Goal: Transaction & Acquisition: Book appointment/travel/reservation

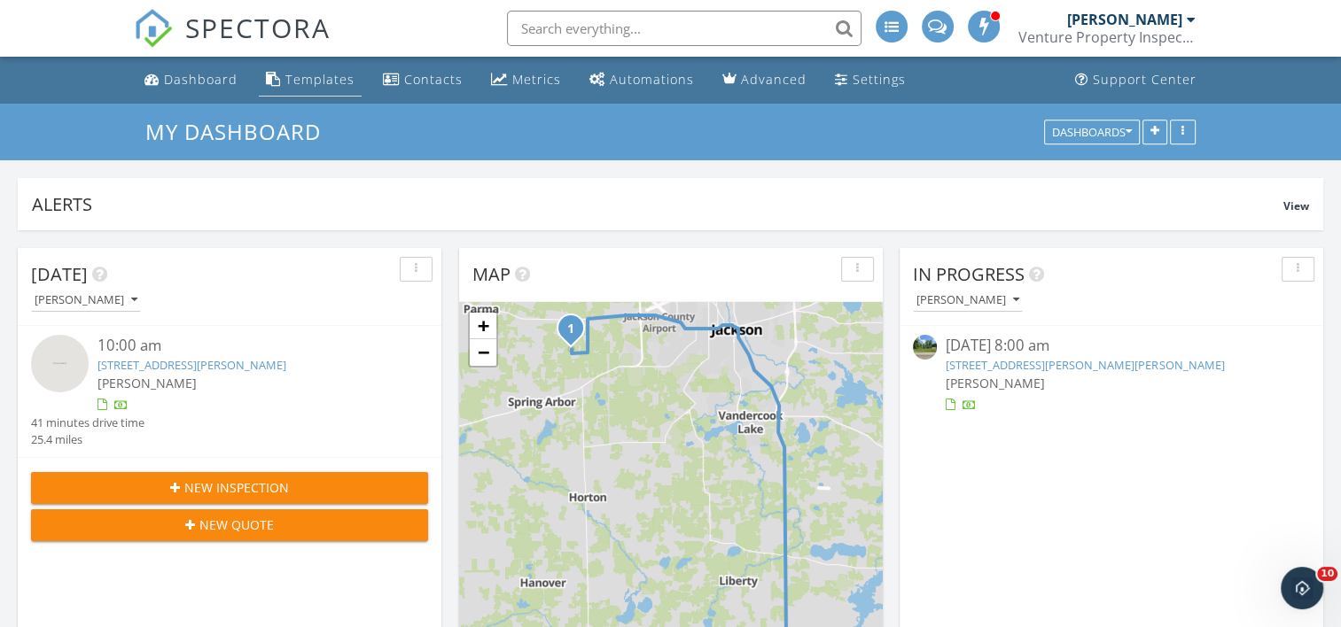
click at [336, 82] on div "Templates" at bounding box center [319, 79] width 69 height 17
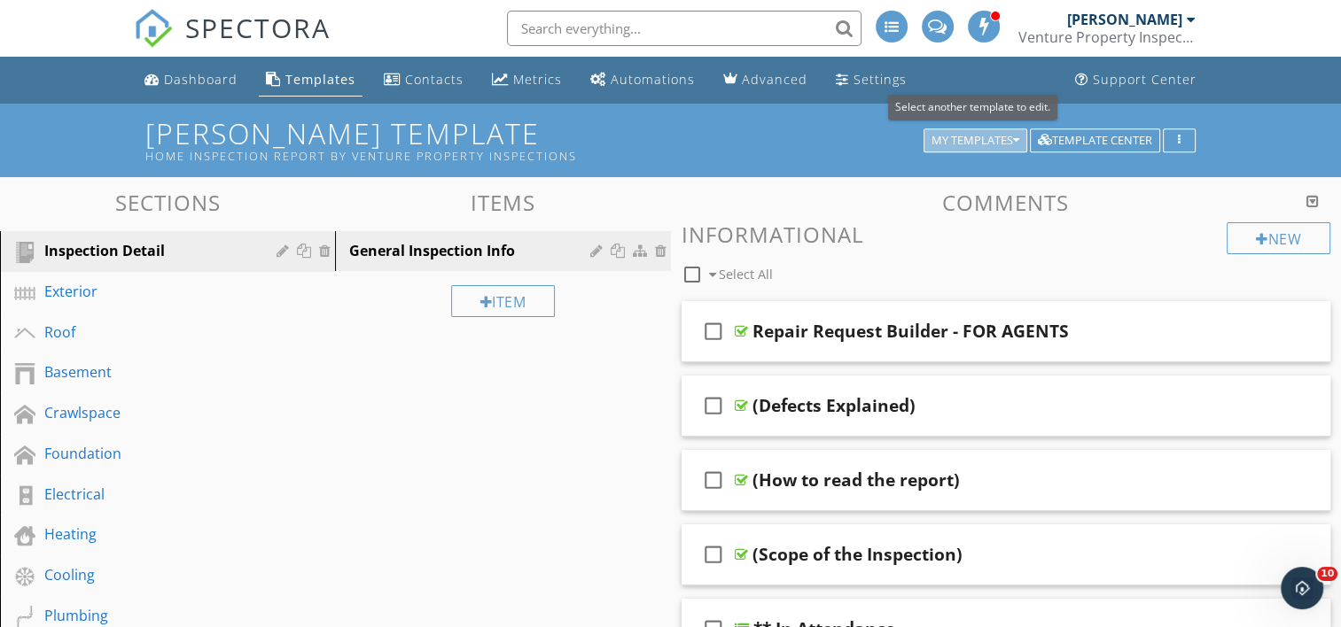
click at [945, 138] on div "My Templates" at bounding box center [975, 141] width 88 height 12
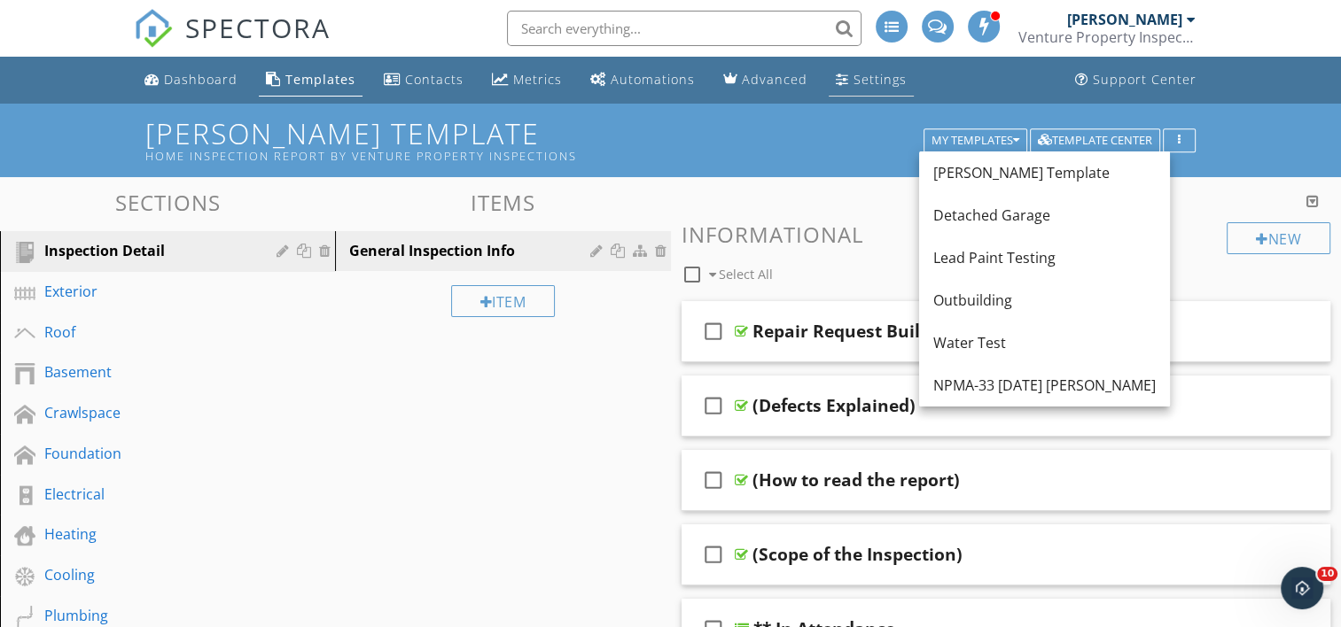
click at [854, 74] on div "Settings" at bounding box center [879, 79] width 53 height 17
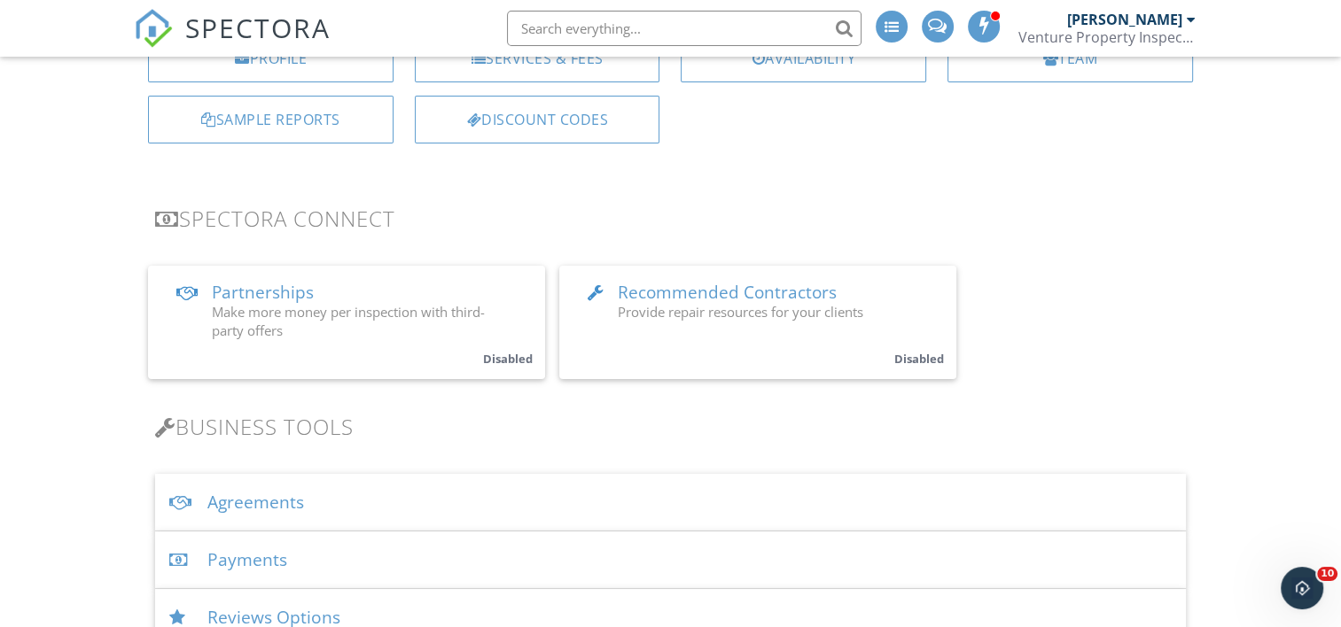
scroll to position [443, 0]
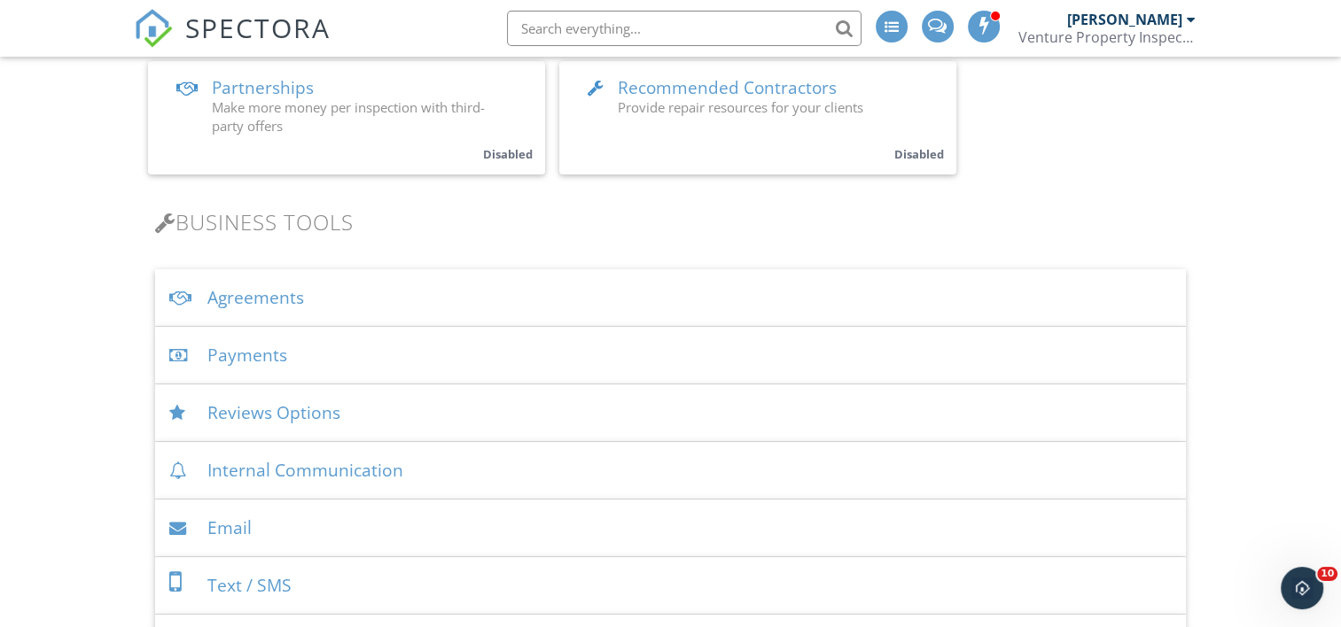
click at [335, 299] on div "Agreements" at bounding box center [670, 298] width 1030 height 58
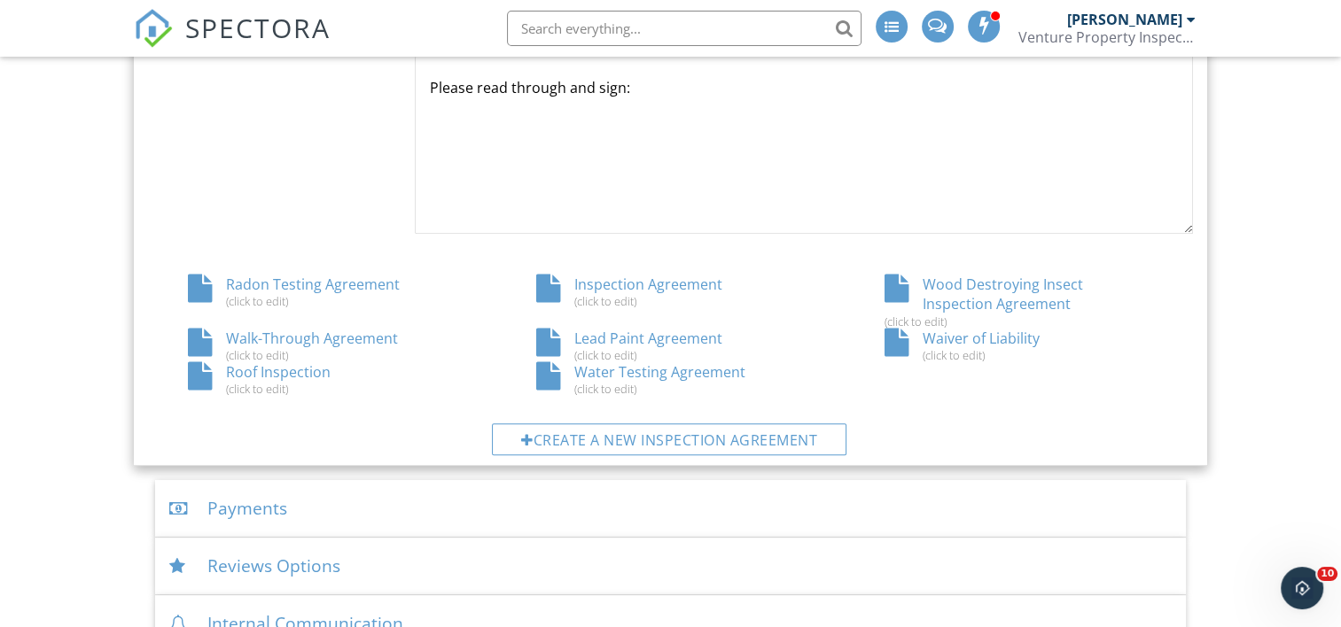
scroll to position [886, 0]
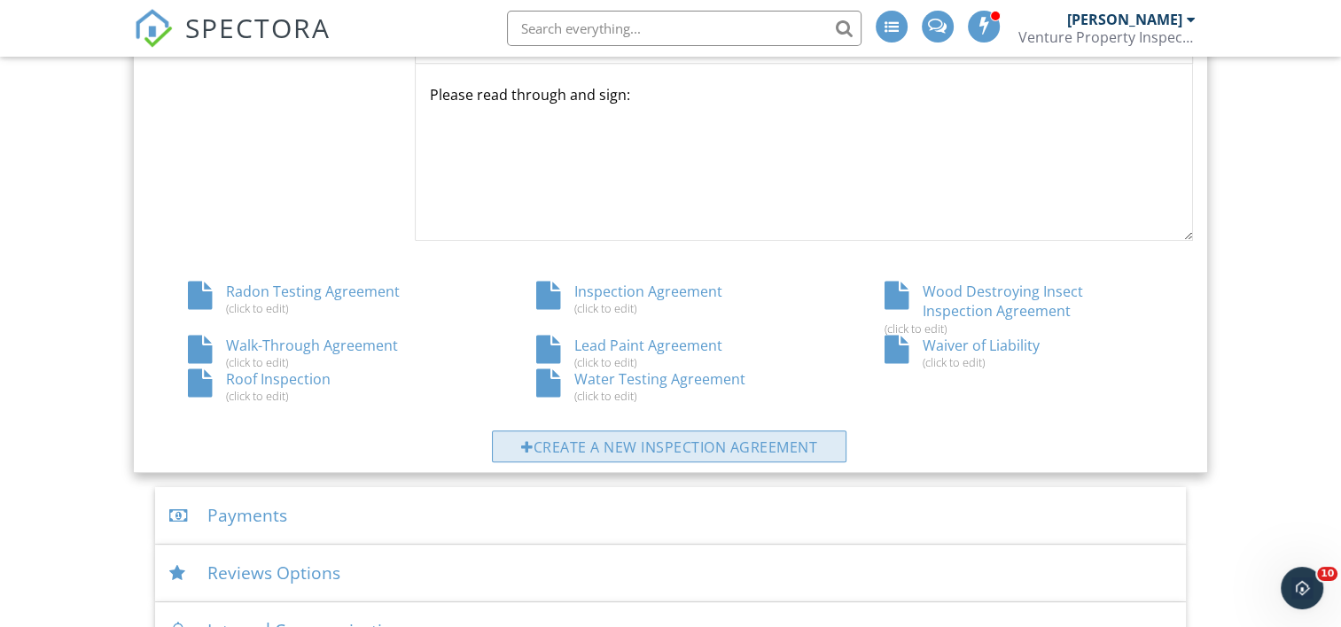
click at [704, 449] on div "Create a new inspection agreement" at bounding box center [669, 447] width 354 height 32
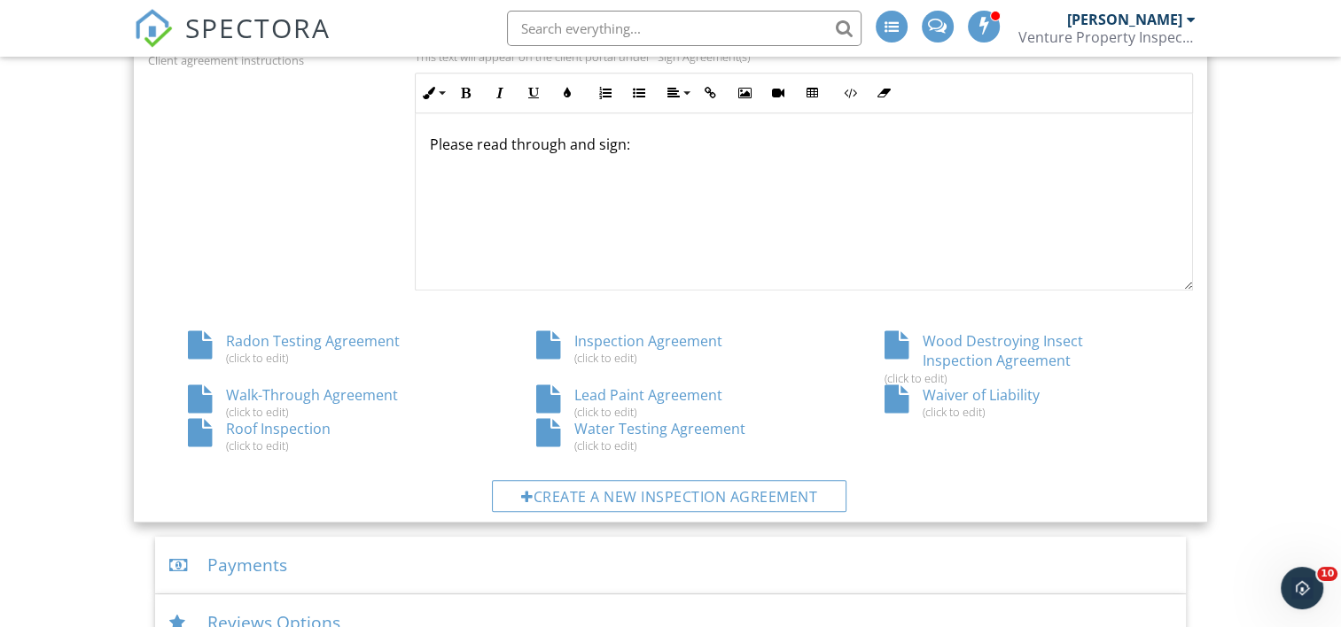
click at [635, 341] on div "Inspection Agreement (click to edit)" at bounding box center [670, 348] width 348 height 34
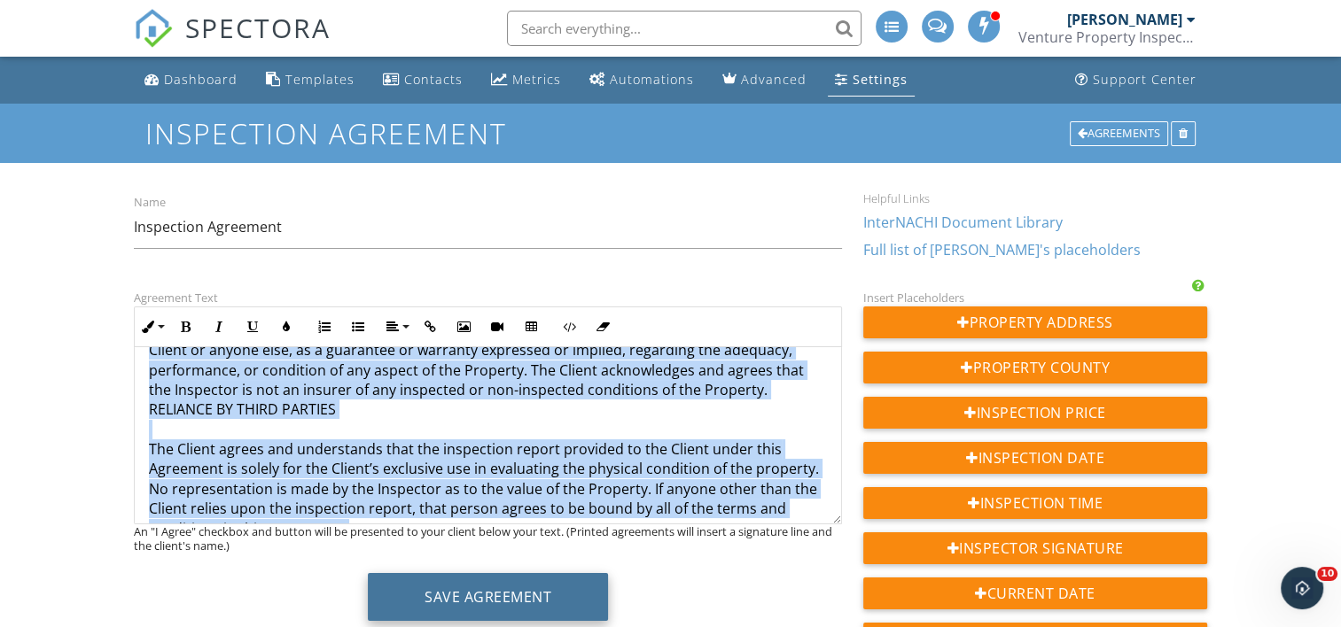
scroll to position [4034, 0]
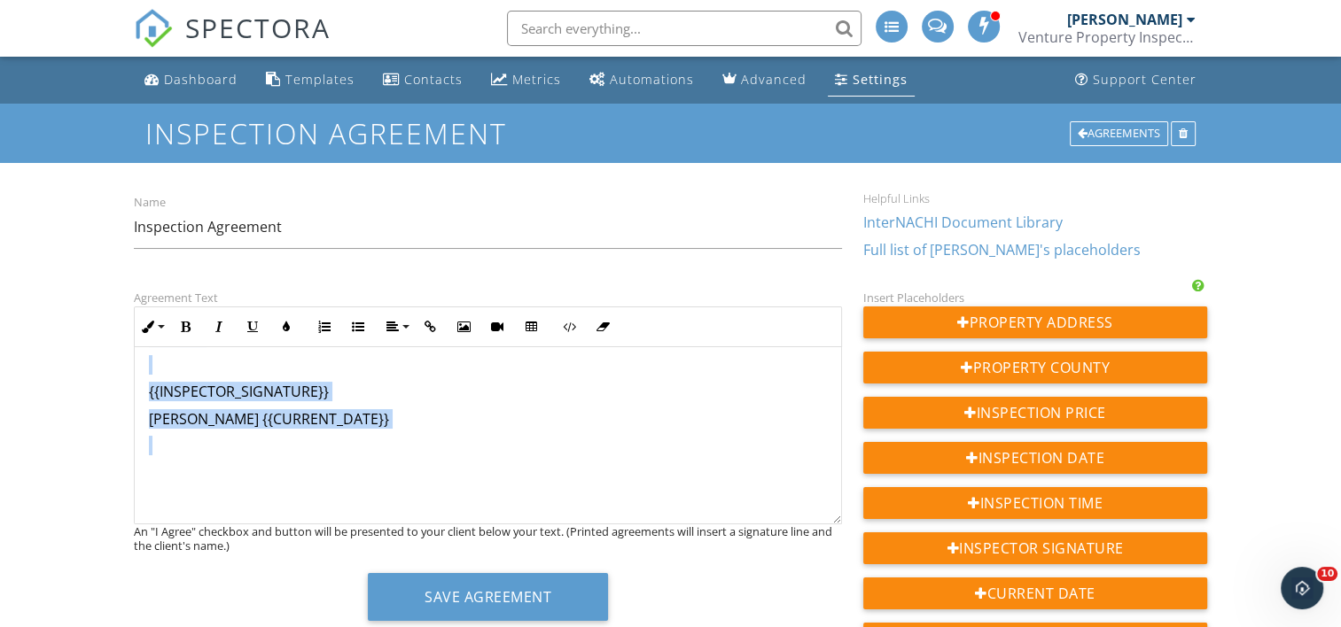
drag, startPoint x: 144, startPoint y: 372, endPoint x: 434, endPoint y: 440, distance: 297.5
copy div "RESIDENTIAL INSPECTION AGREEMENT NOTE – THIS IS A LEGAL CONTRACT THAT DETAILS T…"
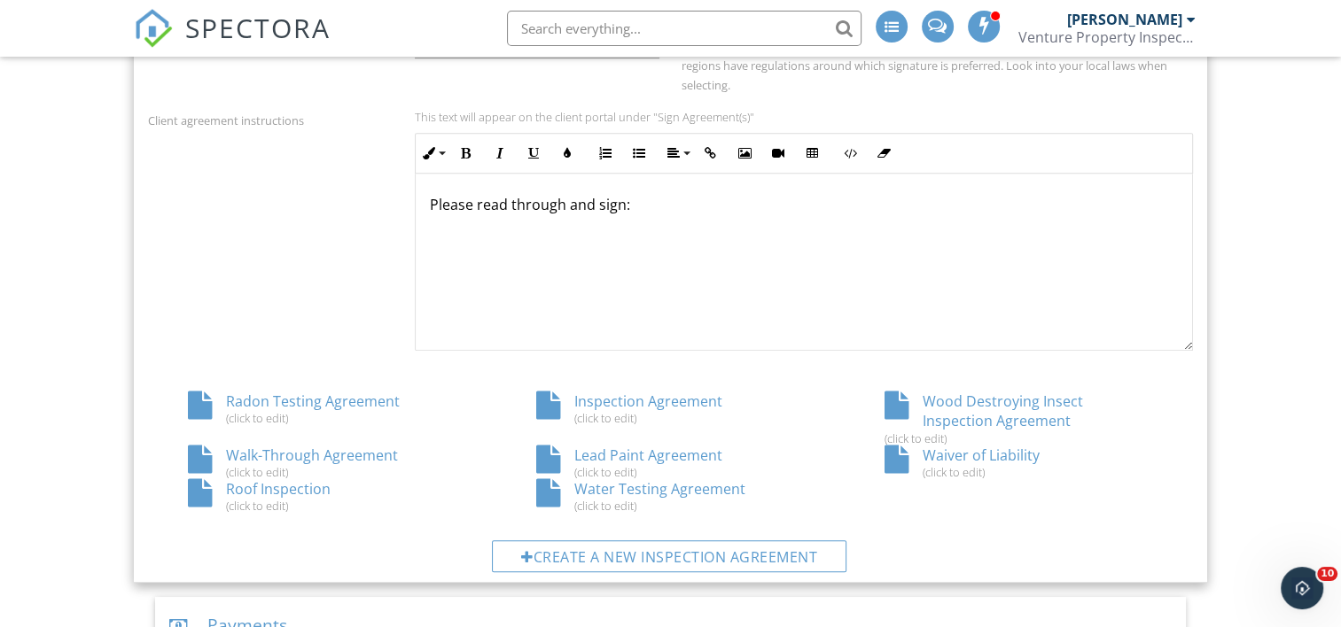
scroll to position [748, 0]
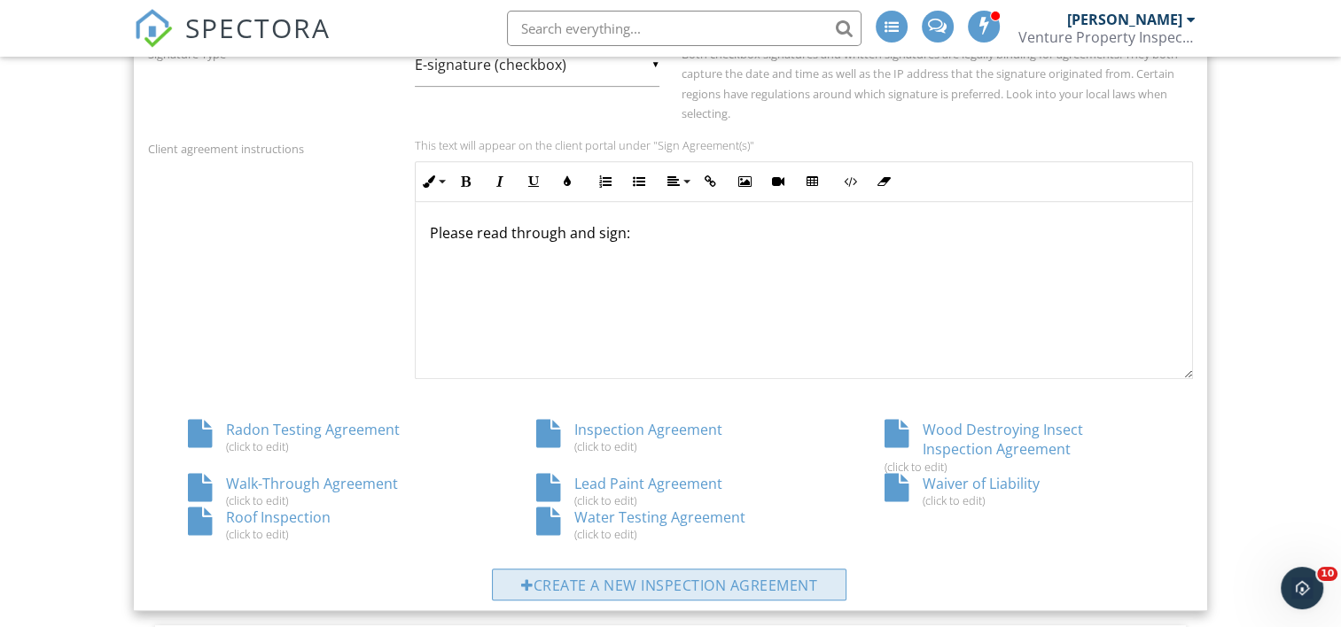
click at [619, 586] on div "Create a new inspection agreement" at bounding box center [669, 585] width 354 height 32
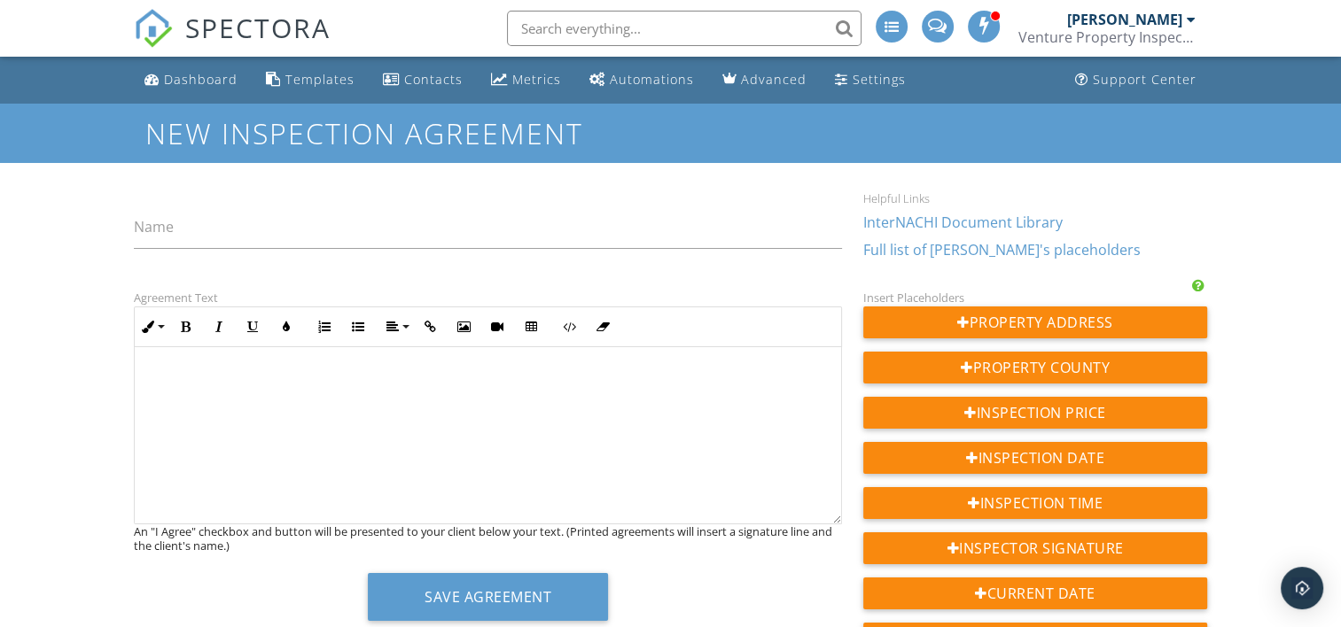
click at [496, 410] on div at bounding box center [488, 435] width 706 height 177
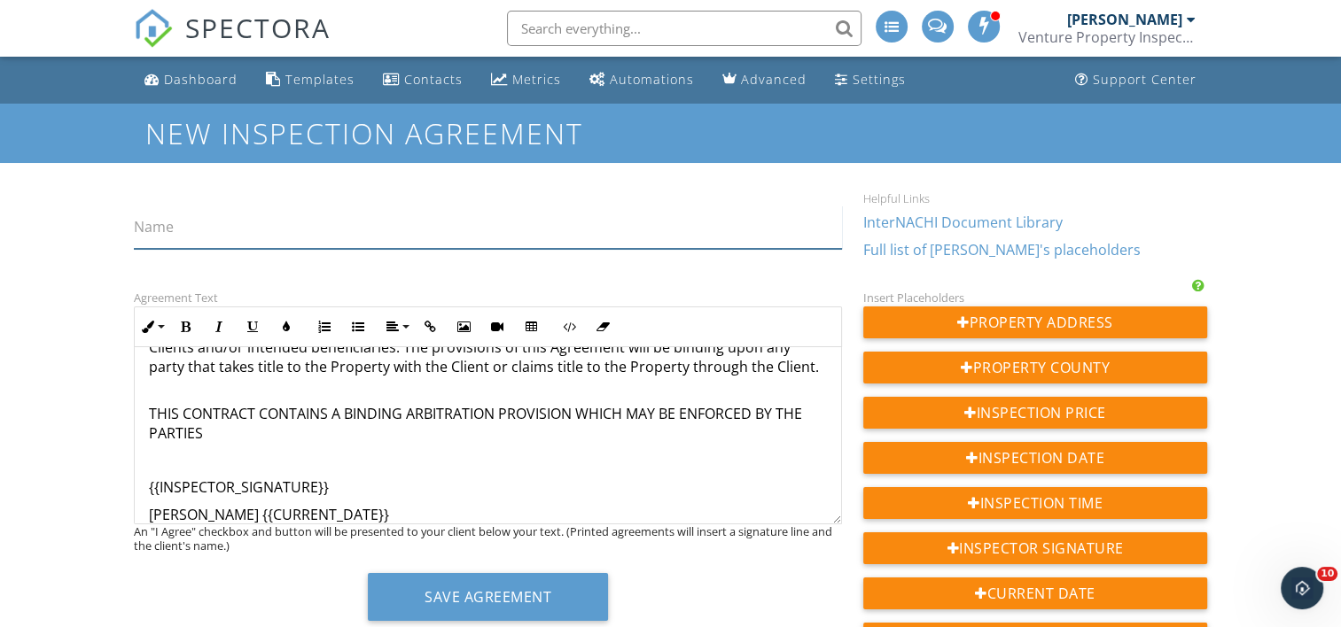
click at [269, 224] on input "Name" at bounding box center [488, 227] width 708 height 43
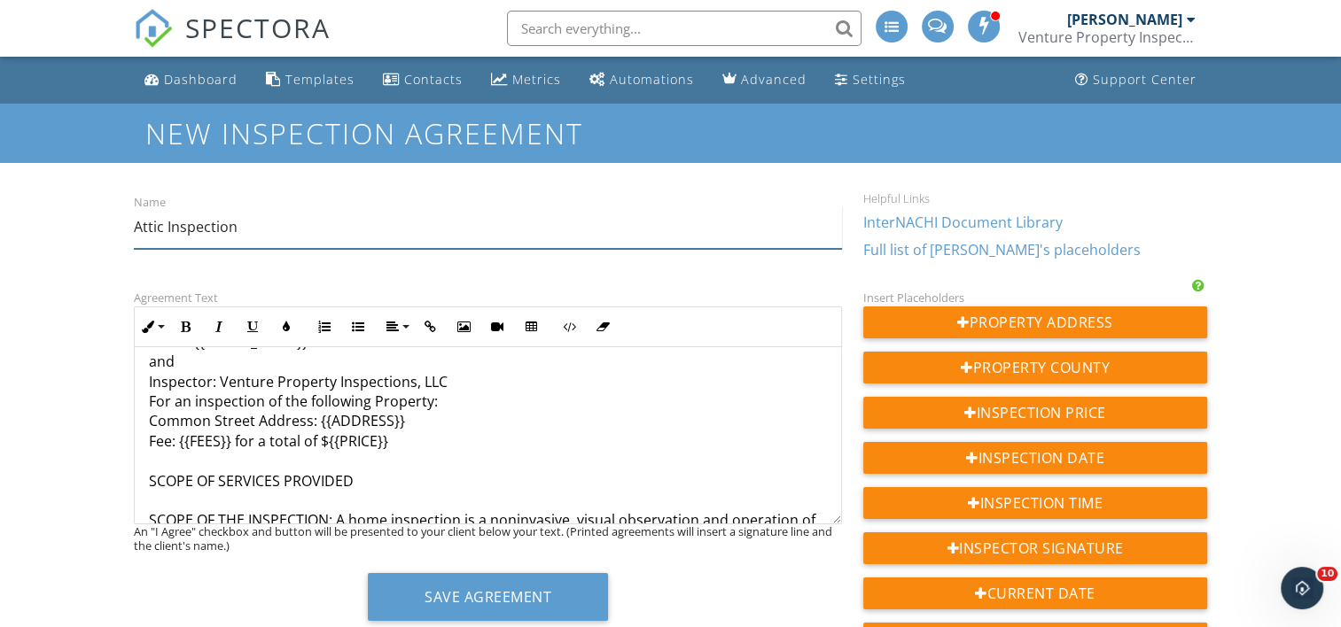
scroll to position [177, 0]
type input "Attic Inspection"
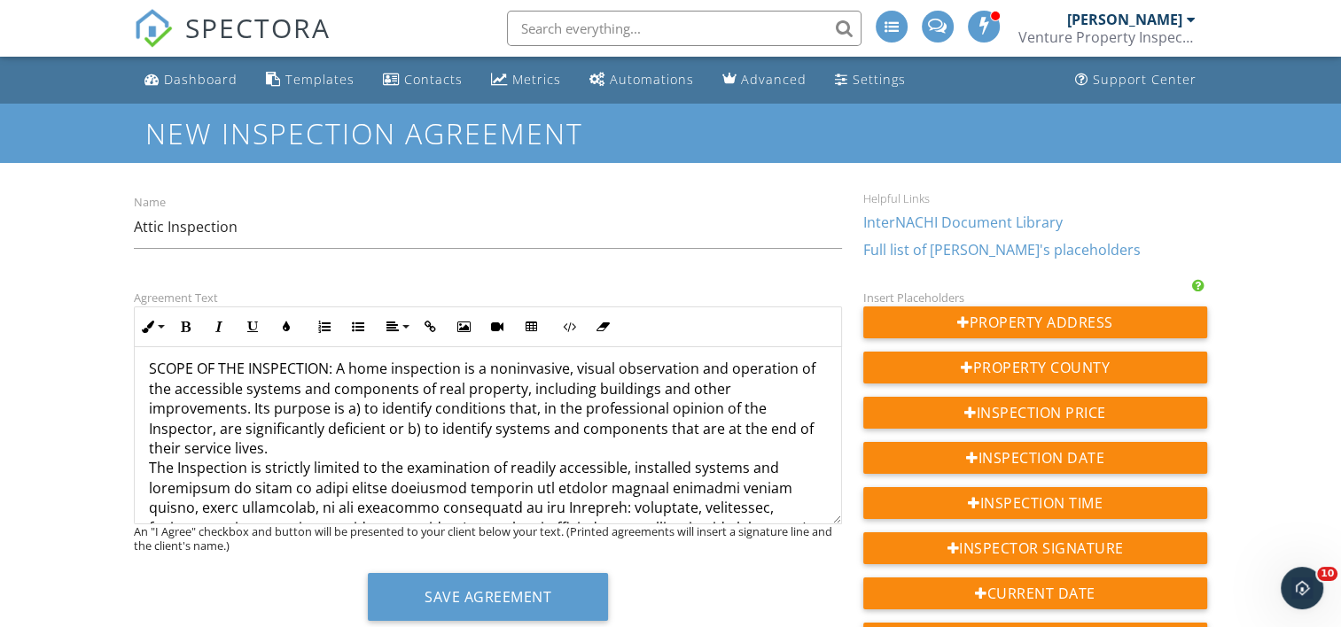
scroll to position [354, 0]
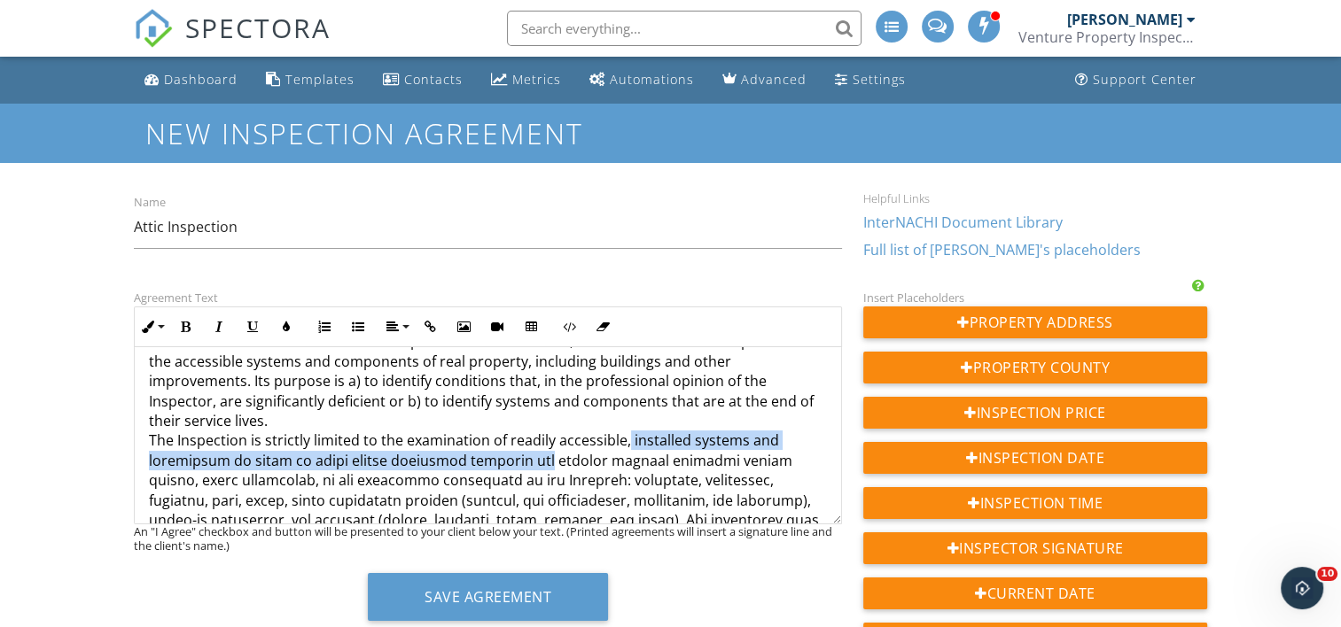
drag, startPoint x: 560, startPoint y: 461, endPoint x: 624, endPoint y: 439, distance: 67.5
click at [624, 439] on p "RESIDENTIAL INSPECTION AGREEMENT NOTE – THIS IS A LEGAL CONTRACT THAT DETAILS T…" at bounding box center [488, 500] width 678 height 972
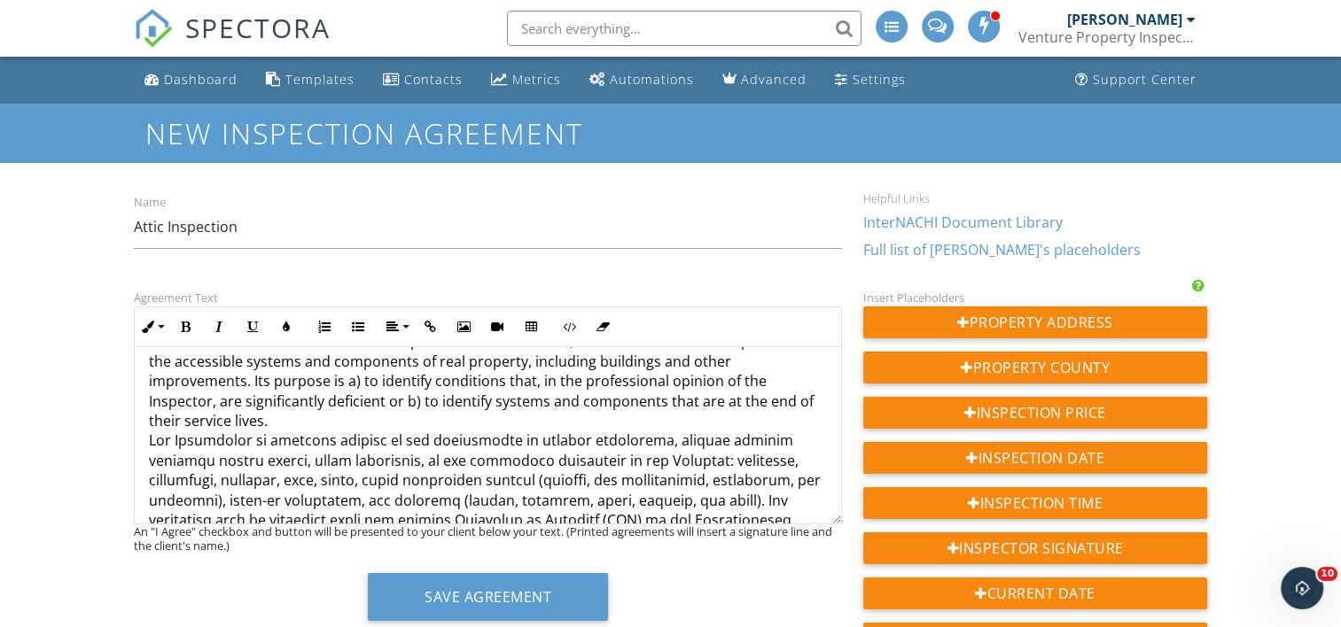
click at [666, 457] on p "RESIDENTIAL INSPECTION AGREEMENT NOTE – THIS IS A LEGAL CONTRACT THAT DETAILS T…" at bounding box center [488, 490] width 678 height 953
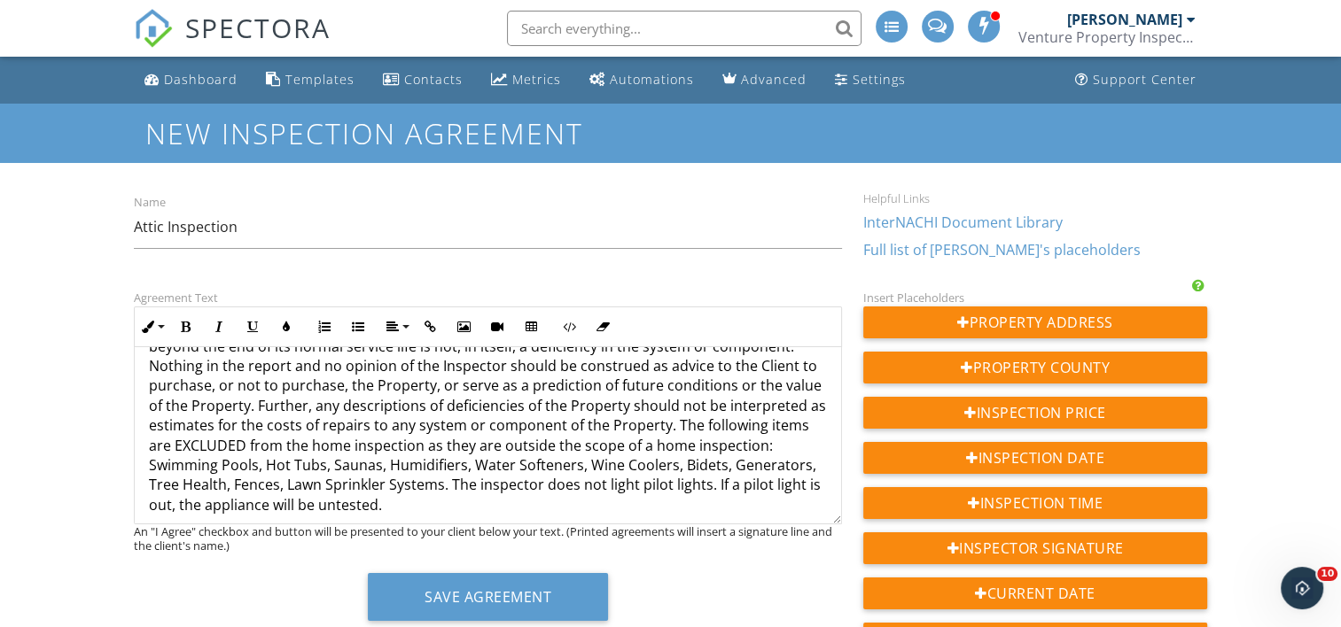
scroll to position [798, 0]
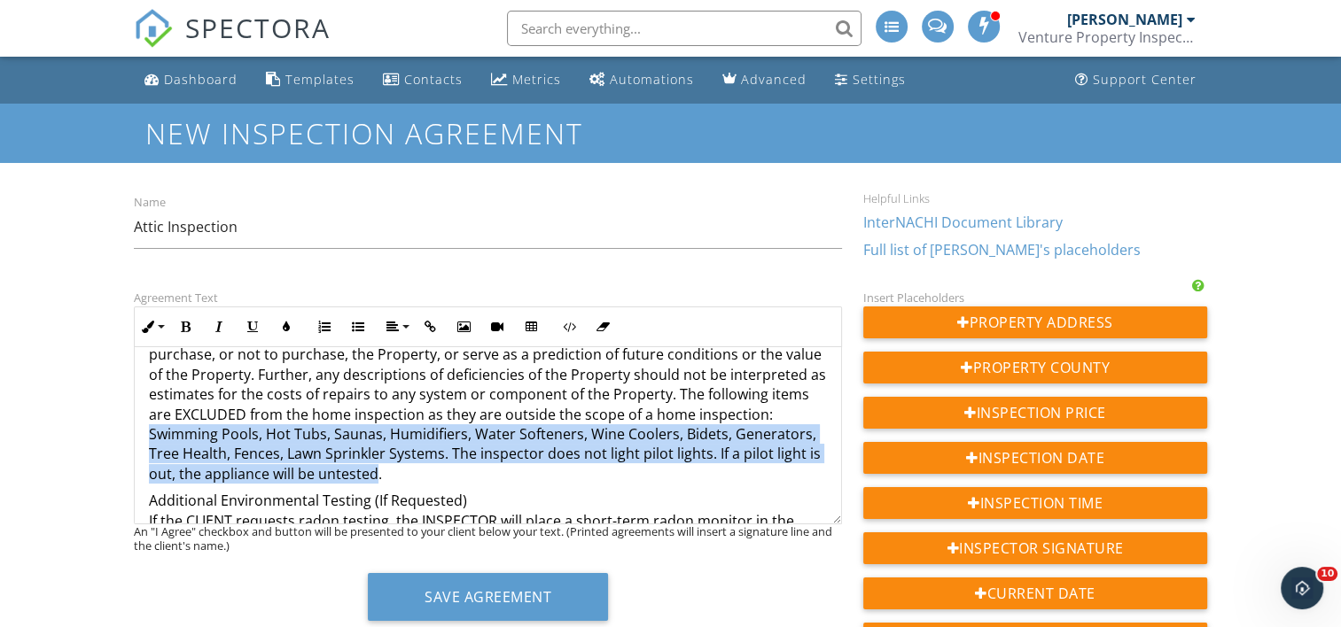
drag, startPoint x: 374, startPoint y: 474, endPoint x: 150, endPoint y: 440, distance: 226.9
click at [150, 440] on p "RESIDENTIAL INSPECTION AGREEMENT NOTE – THIS IS A LEGAL CONTRACT THAT DETAILS T…" at bounding box center [488, 27] width 678 height 913
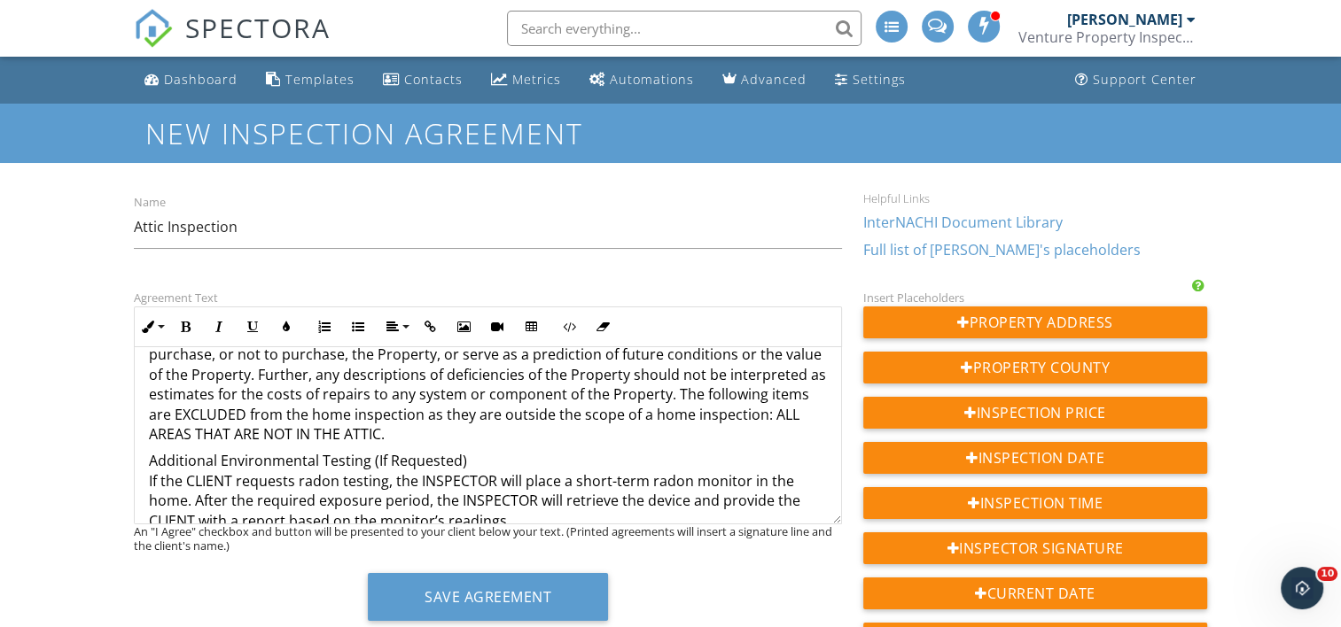
click at [689, 409] on p "RESIDENTIAL INSPECTION AGREEMENT NOTE – THIS IS A LEGAL CONTRACT THAT DETAILS T…" at bounding box center [488, 7] width 678 height 873
click at [517, 440] on p "RESIDENTIAL INSPECTION AGREEMENT NOTE – THIS IS A LEGAL CONTRACT THAT DETAILS T…" at bounding box center [488, 7] width 678 height 873
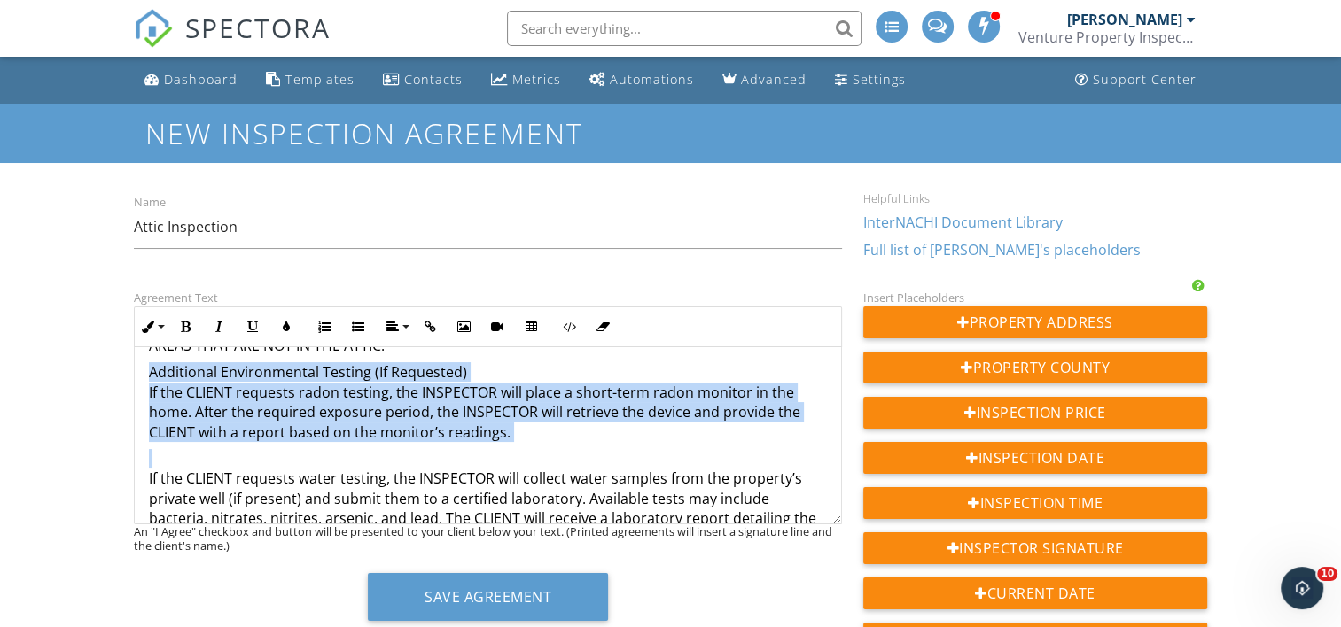
drag, startPoint x: 539, startPoint y: 443, endPoint x: 147, endPoint y: 373, distance: 397.9
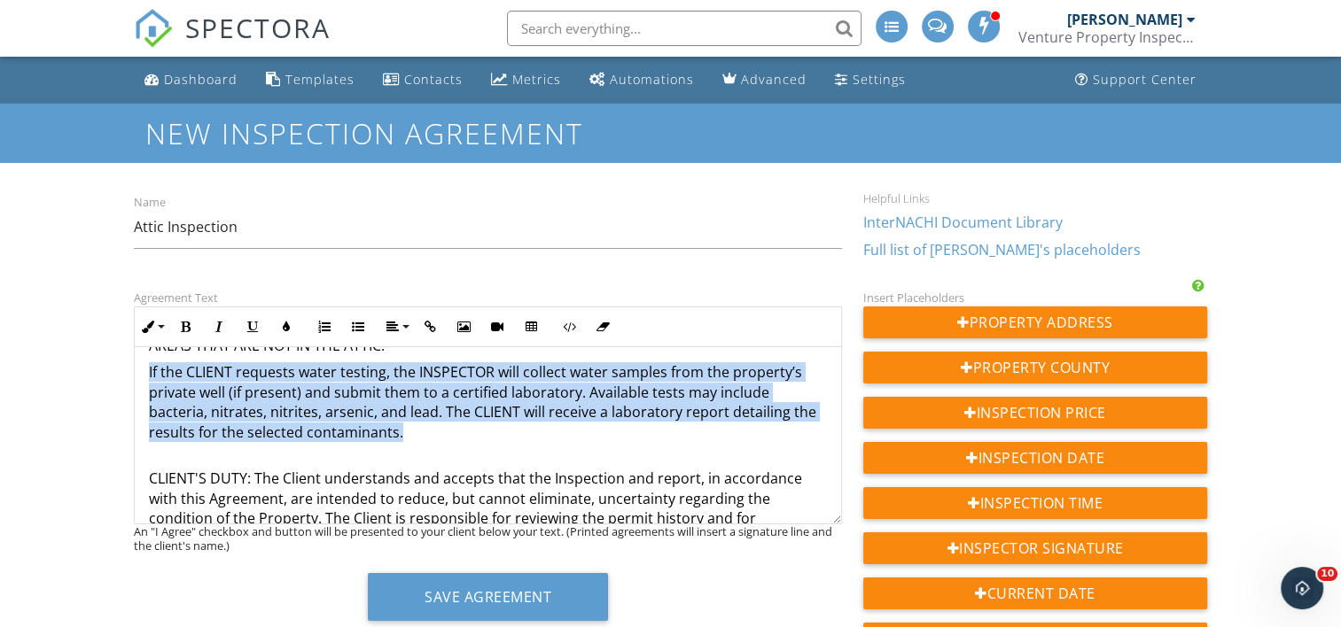
drag, startPoint x: 434, startPoint y: 437, endPoint x: 129, endPoint y: 363, distance: 313.6
click at [129, 363] on div "Agreement Text Inline Style XLarge Large Normal Small Light Small/Light Bold It…" at bounding box center [487, 460] width 729 height 347
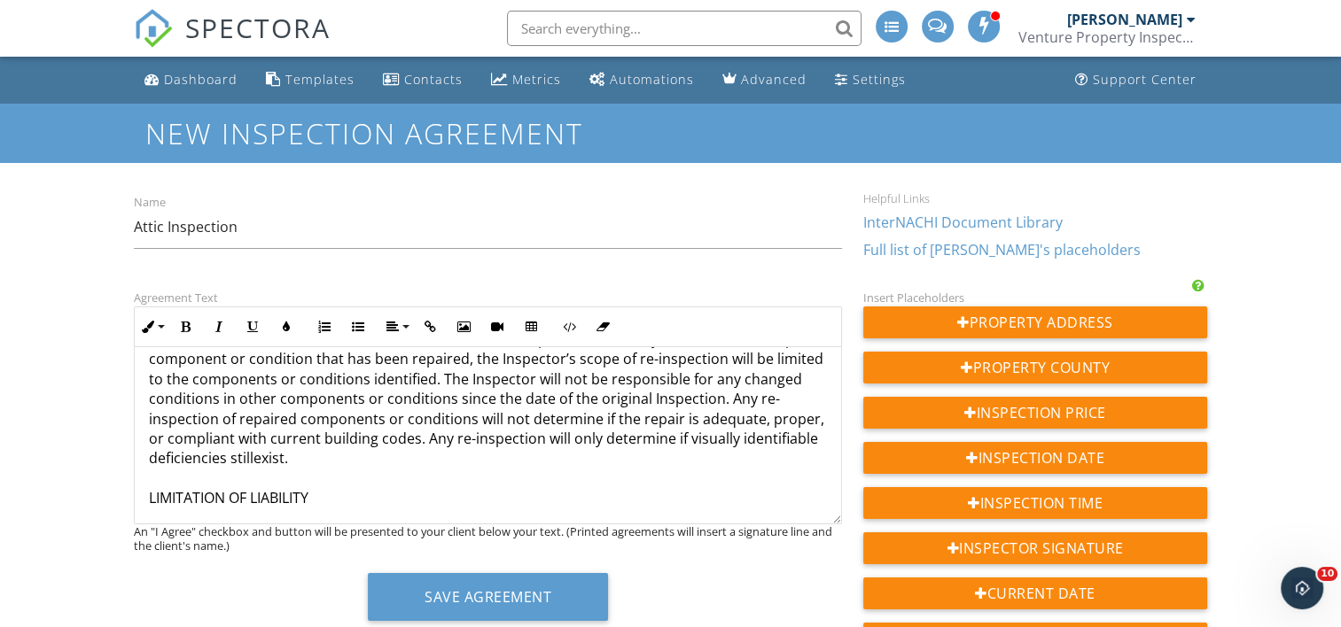
scroll to position [2038, 0]
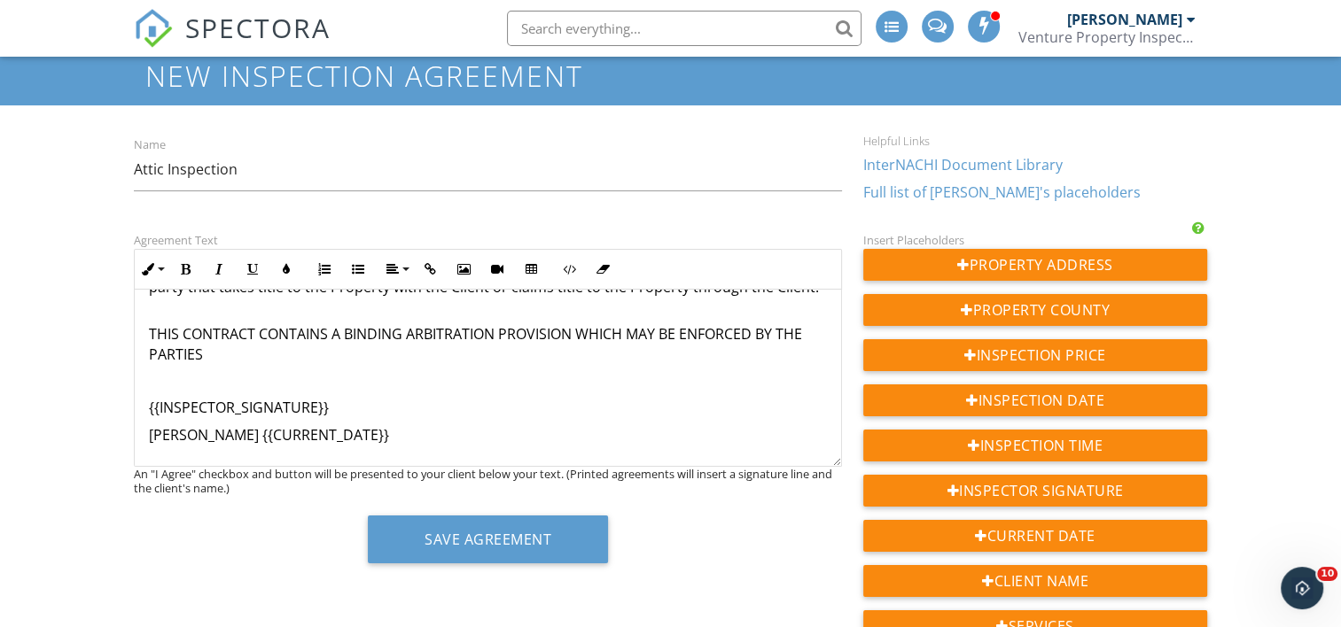
scroll to position [89, 0]
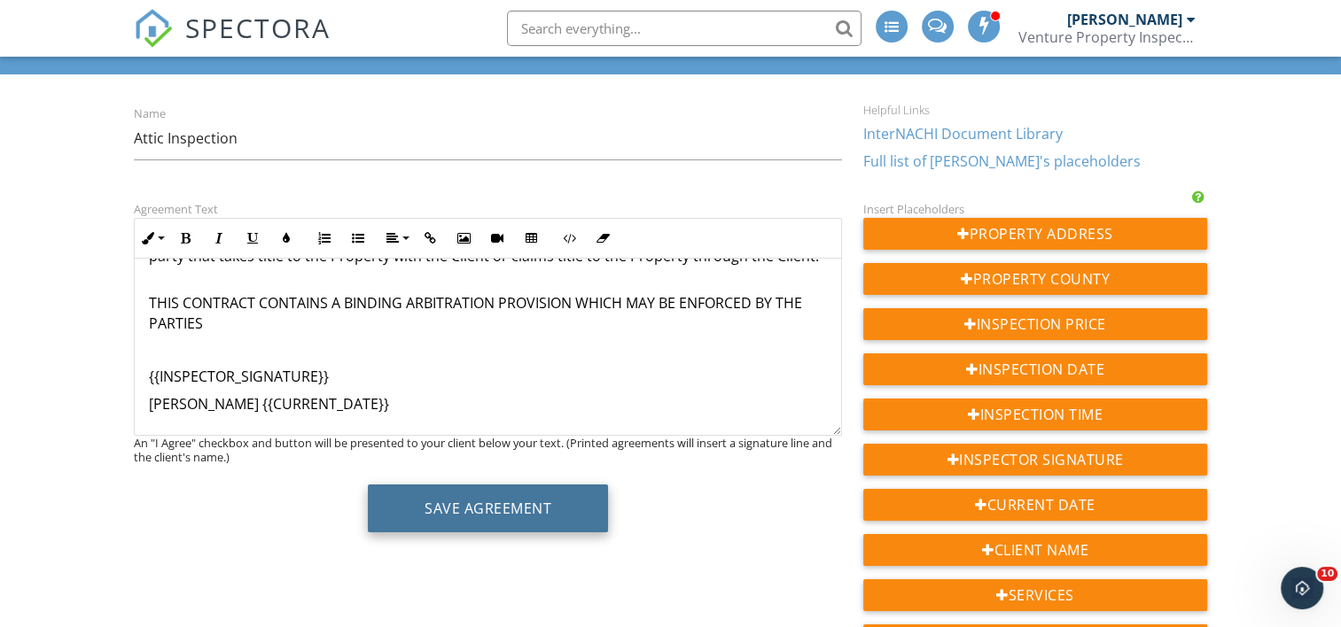
click at [494, 506] on button "Save Agreement" at bounding box center [488, 509] width 240 height 48
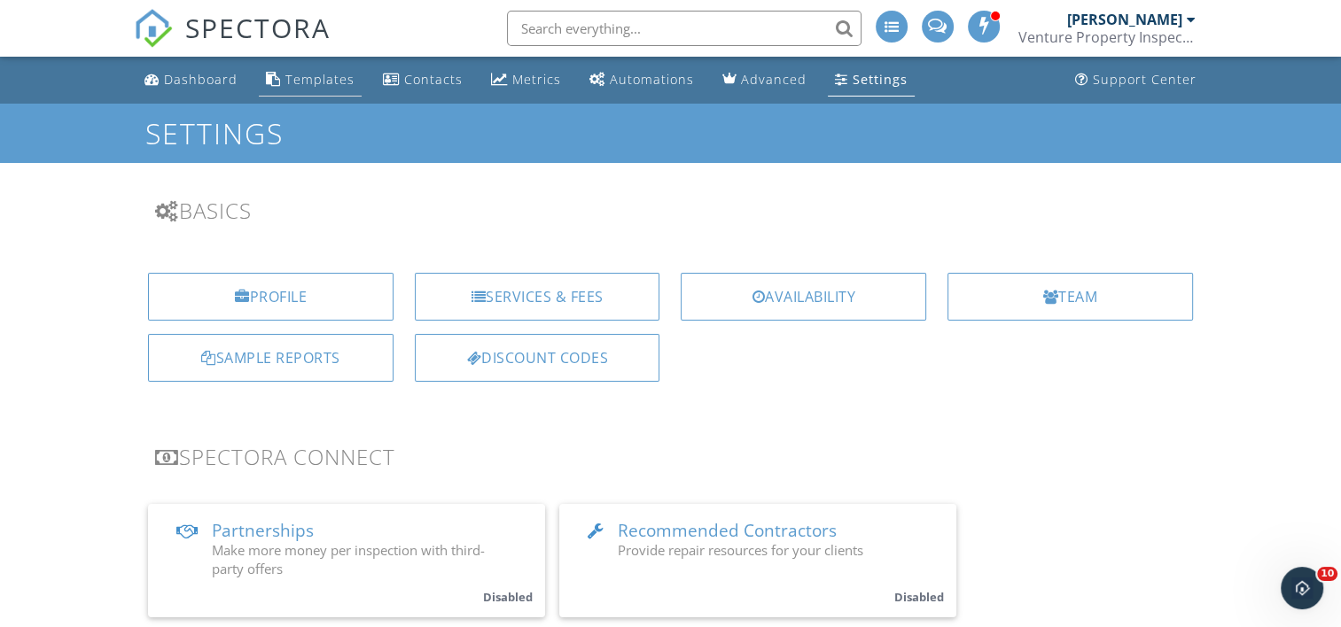
click at [316, 81] on div "Templates" at bounding box center [319, 79] width 69 height 17
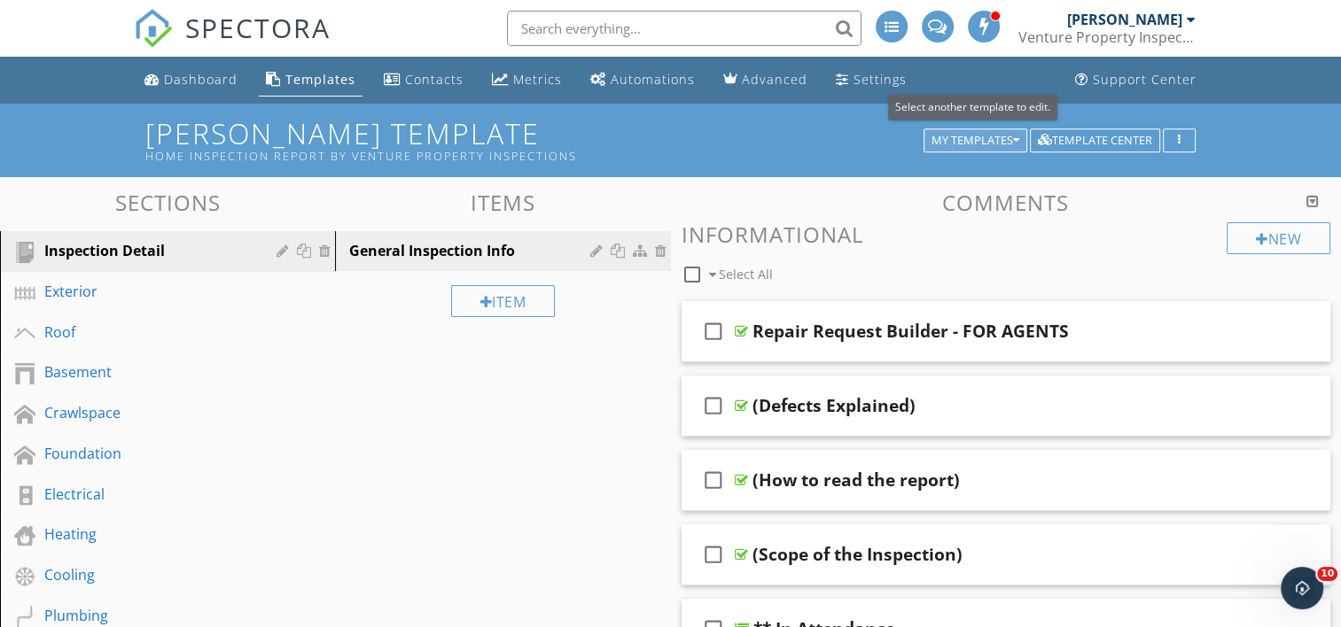
click at [985, 143] on div "My Templates" at bounding box center [975, 141] width 88 height 12
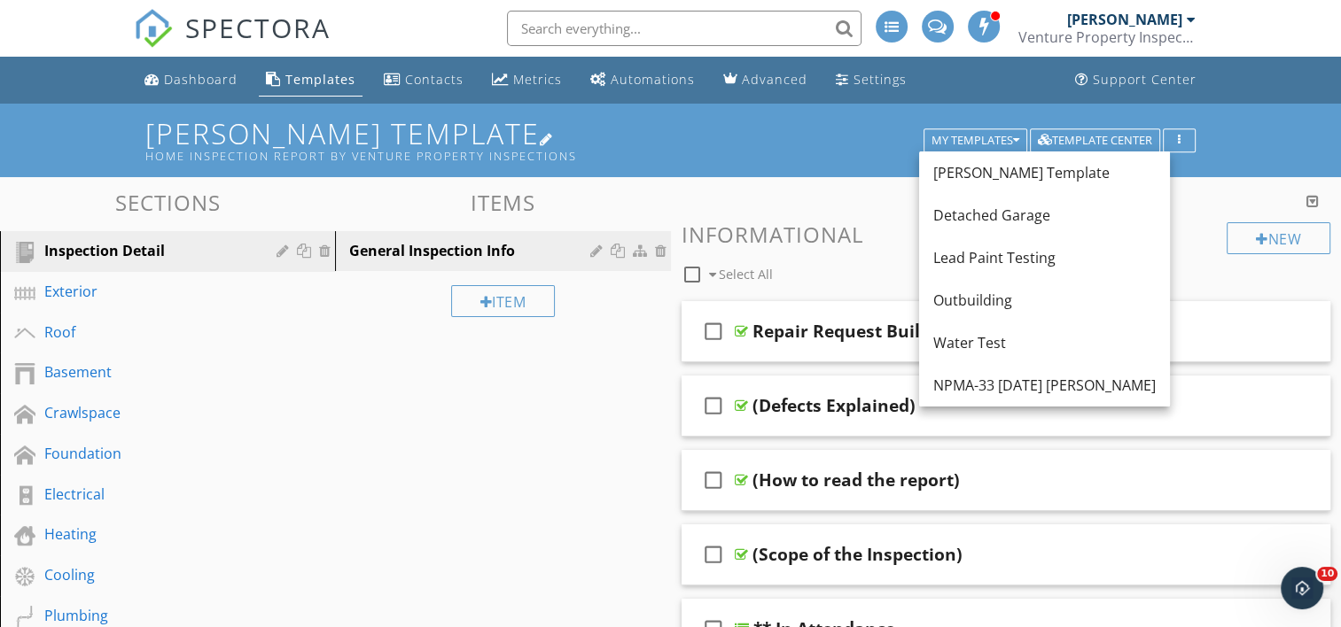
click at [812, 142] on h1 "[PERSON_NAME] Template Home Inspection Report by Venture Property Inspections" at bounding box center [670, 140] width 1050 height 45
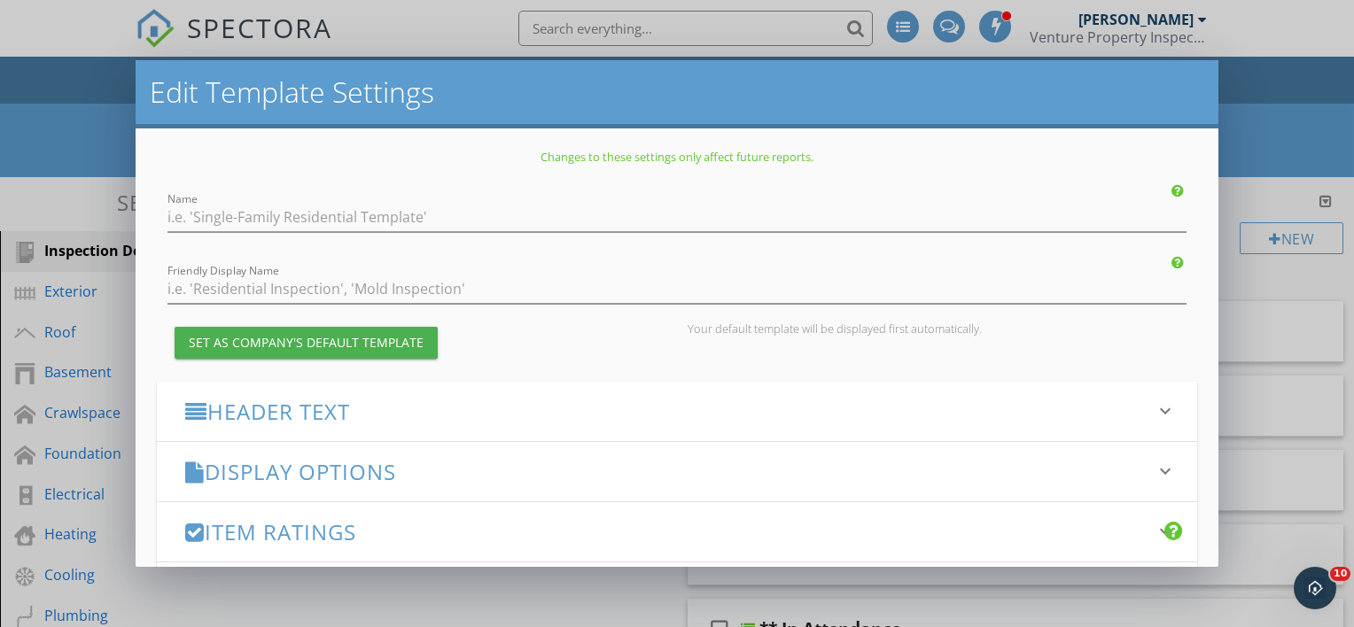
type input "[PERSON_NAME] Template"
type input "Home Inspection Report by Venture Property Inspections"
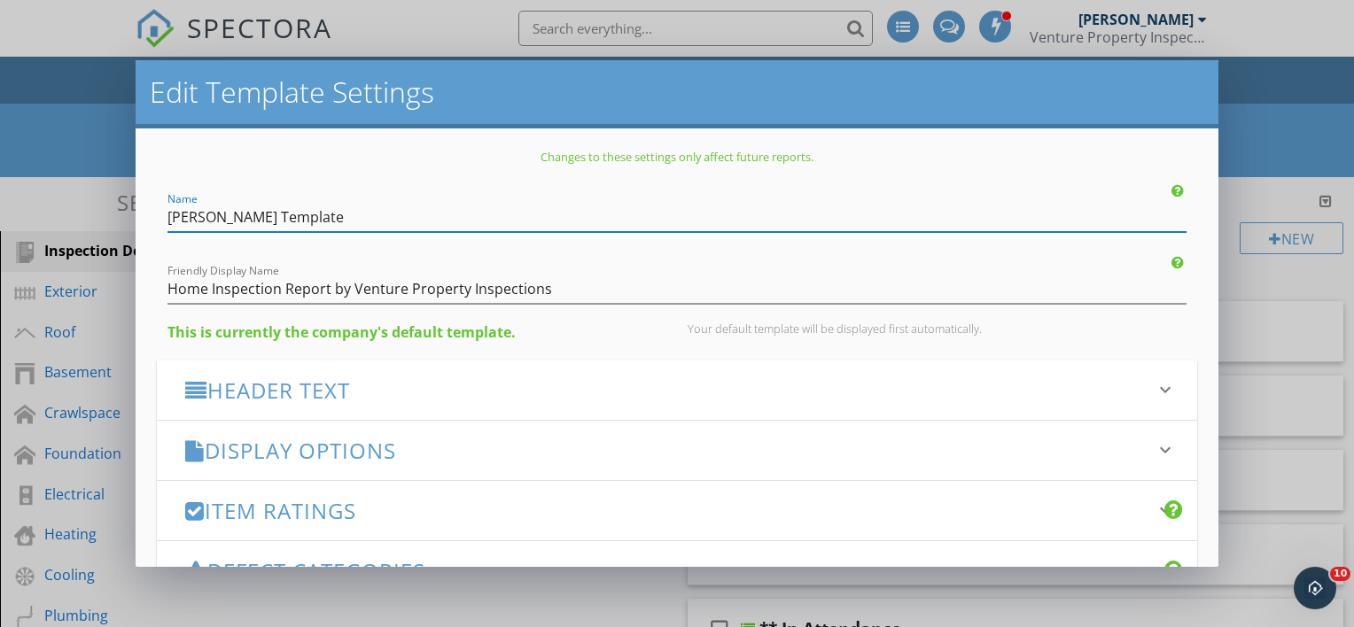
click at [99, 127] on div "Edit Template Settings Changes to these settings only affect future reports. Na…" at bounding box center [677, 313] width 1354 height 627
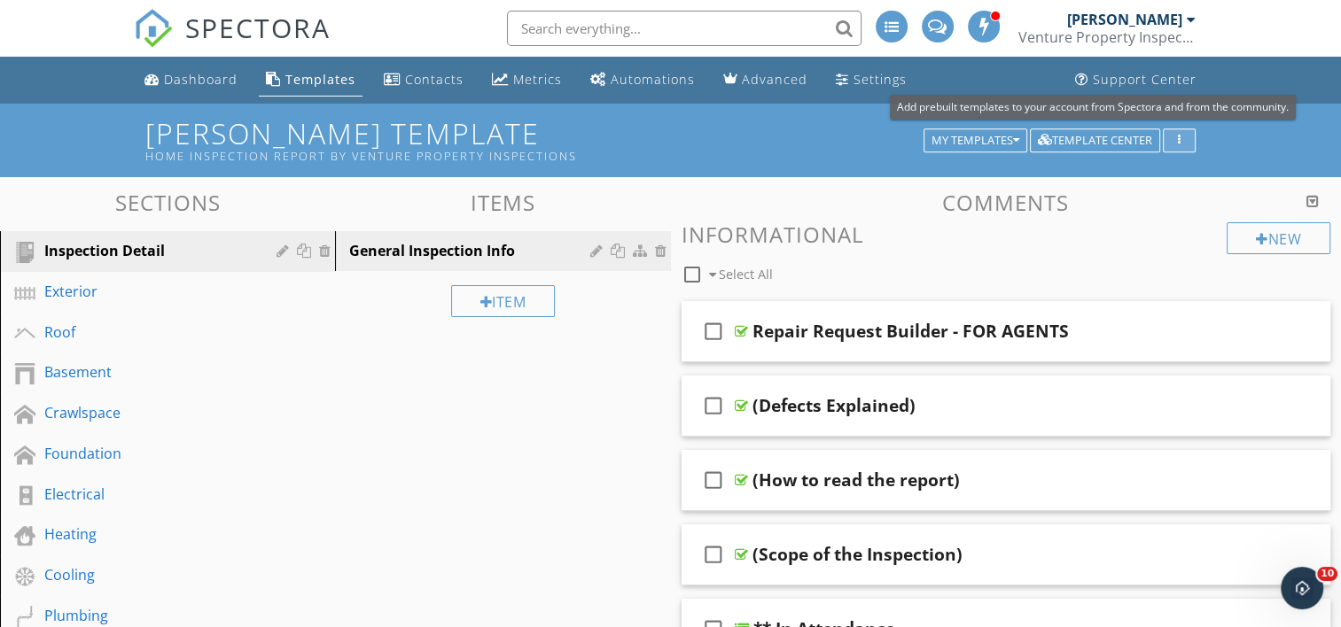
click at [1180, 141] on div "button" at bounding box center [1179, 141] width 17 height 12
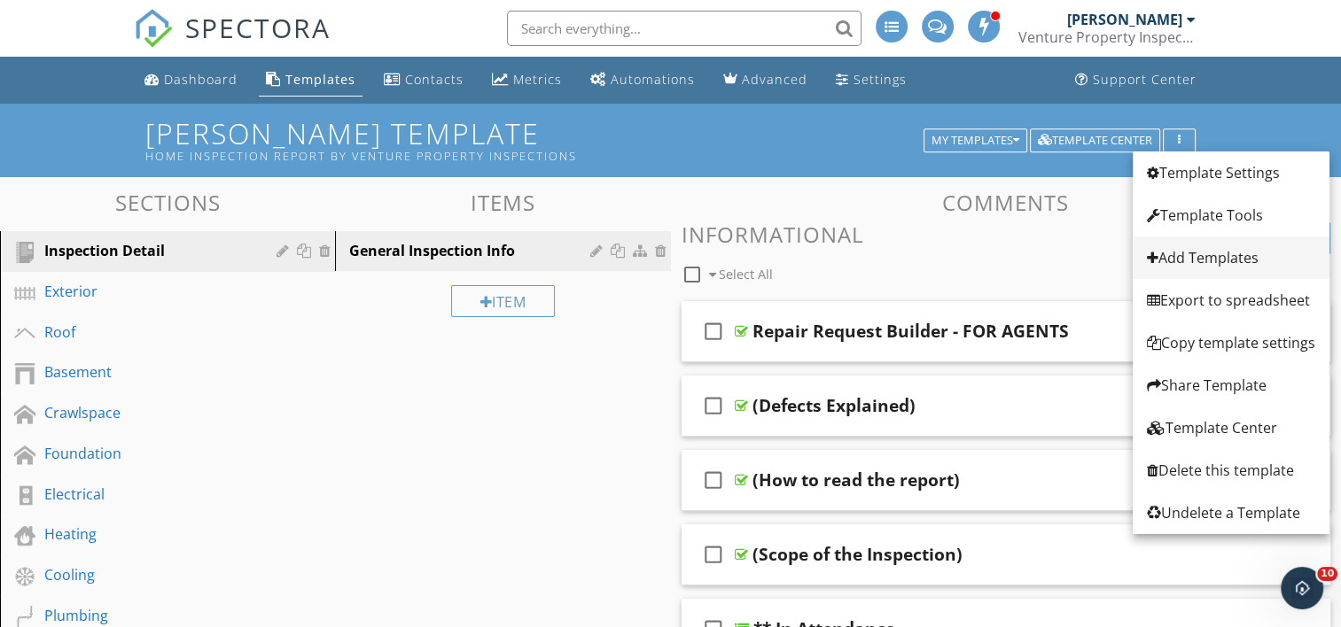
click at [1207, 261] on div "Add Templates" at bounding box center [1231, 257] width 168 height 21
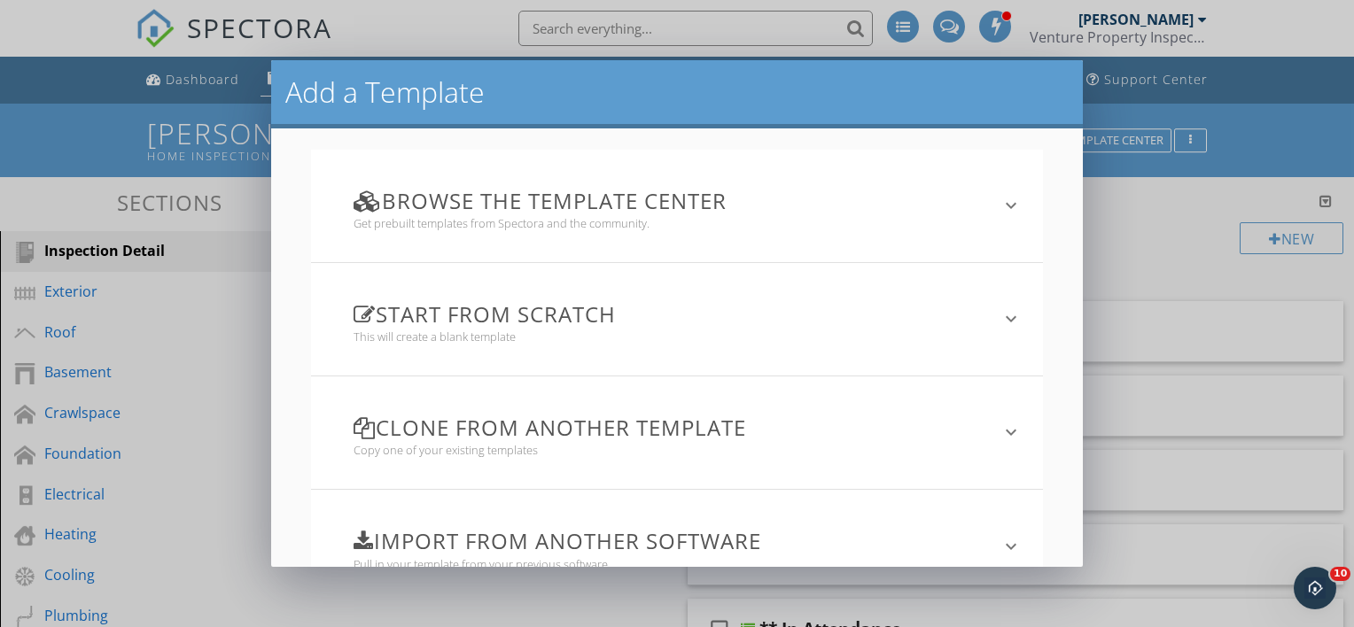
click at [662, 432] on h3 "Clone from another template" at bounding box center [666, 428] width 625 height 24
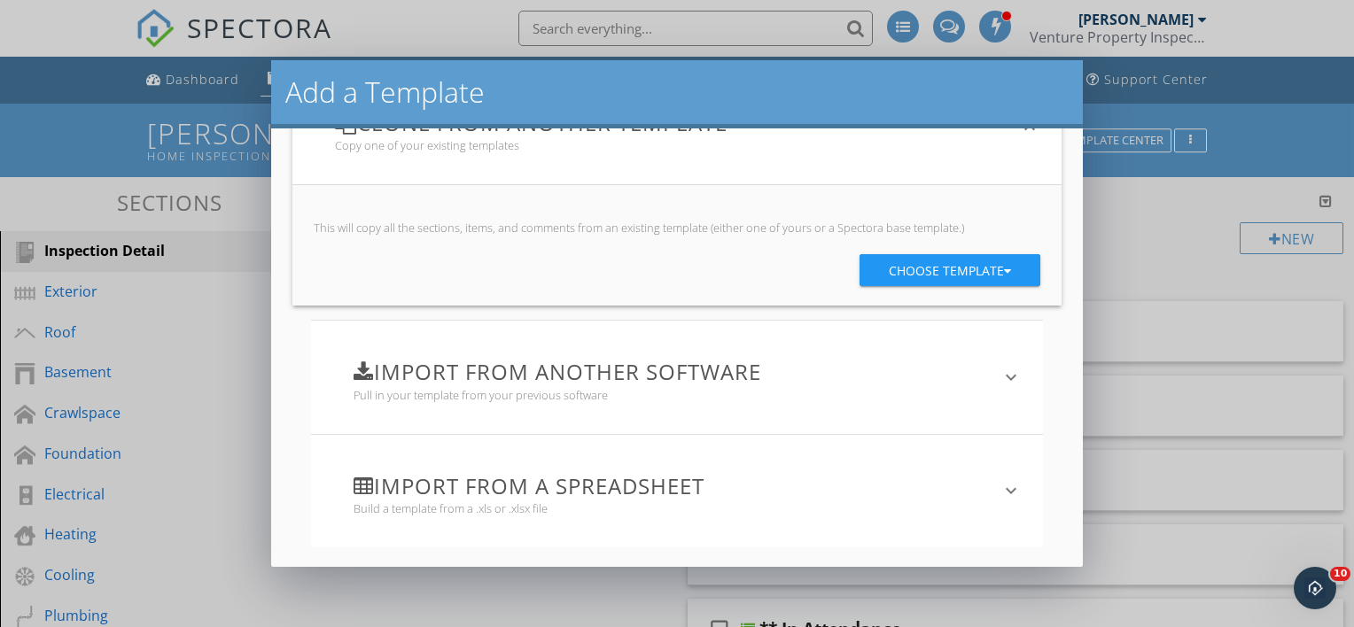
scroll to position [142, 0]
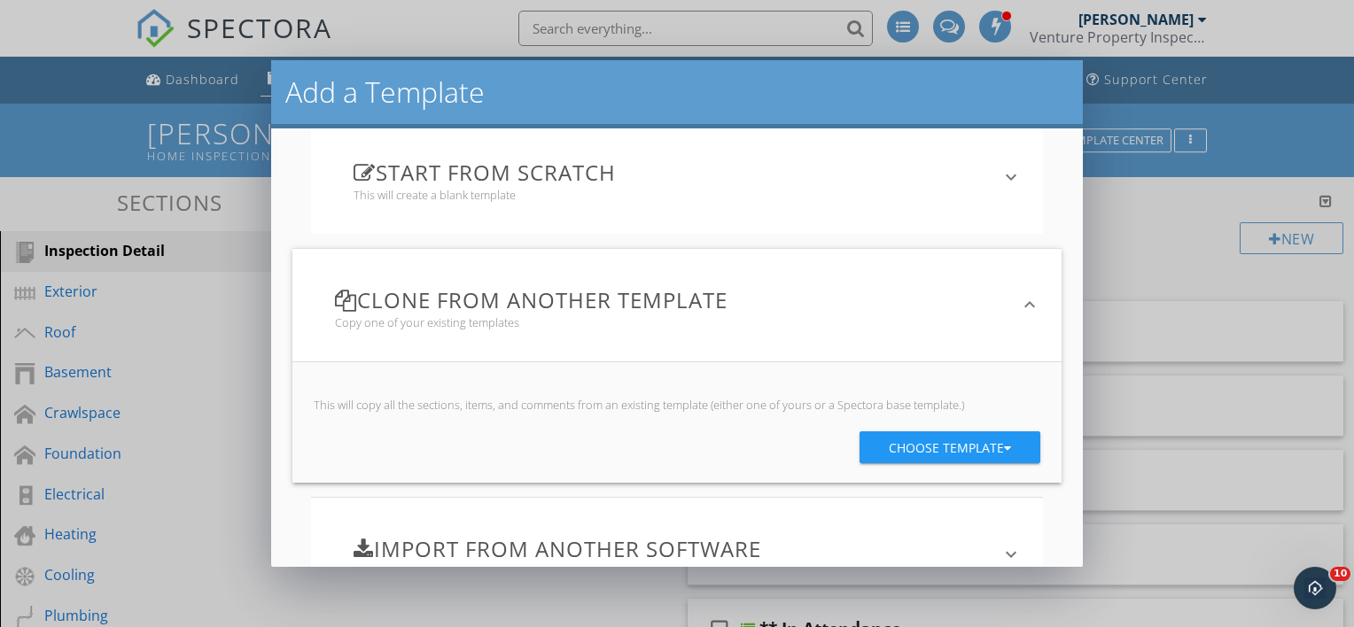
click at [897, 445] on div "Choose template" at bounding box center [950, 448] width 122 height 32
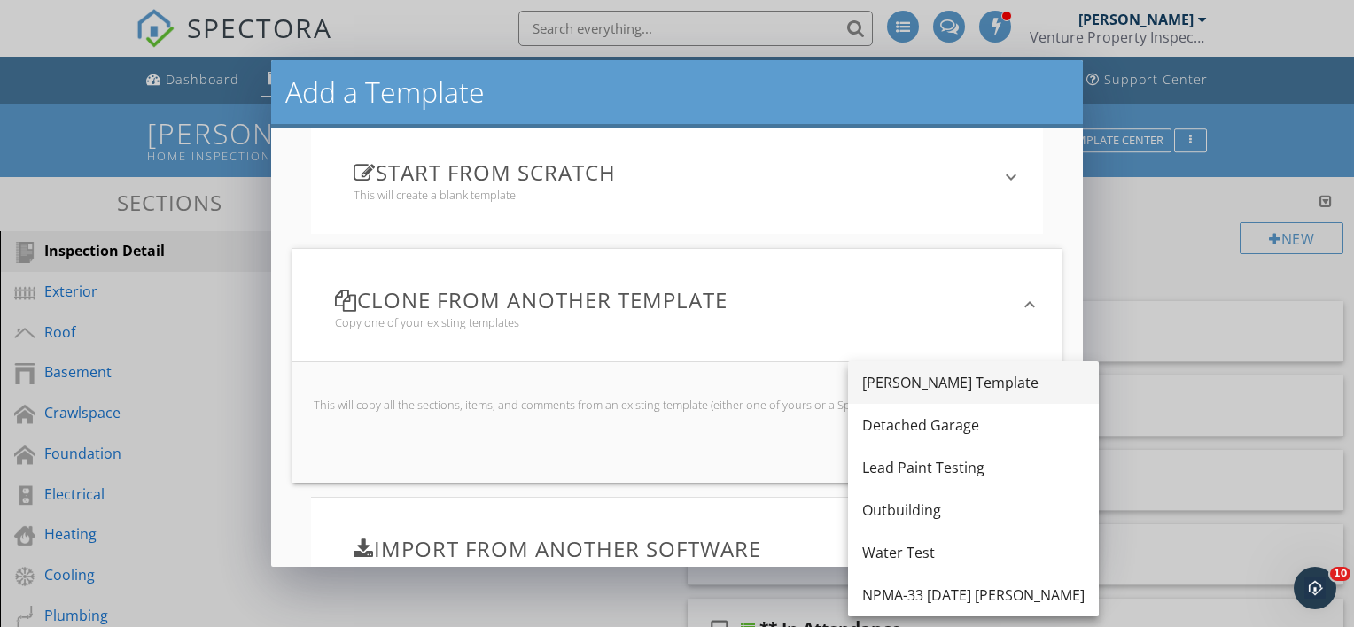
click at [900, 384] on div "Brandon Template" at bounding box center [973, 382] width 222 height 21
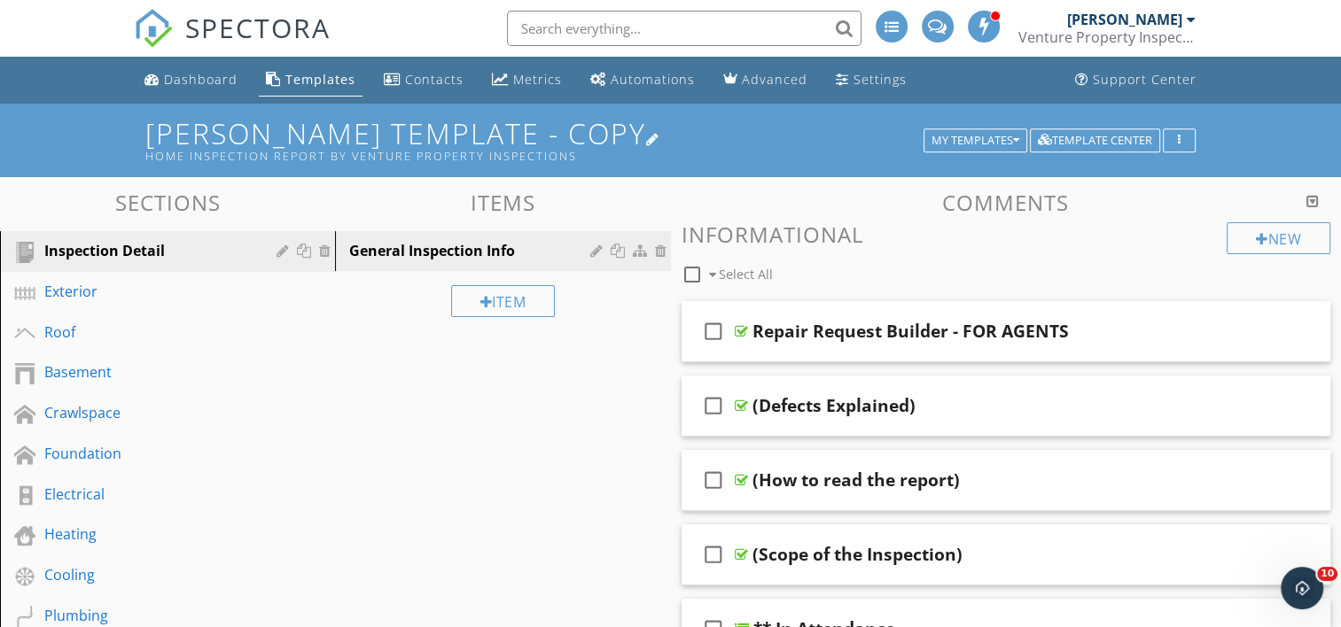
click at [646, 132] on div at bounding box center [653, 139] width 14 height 14
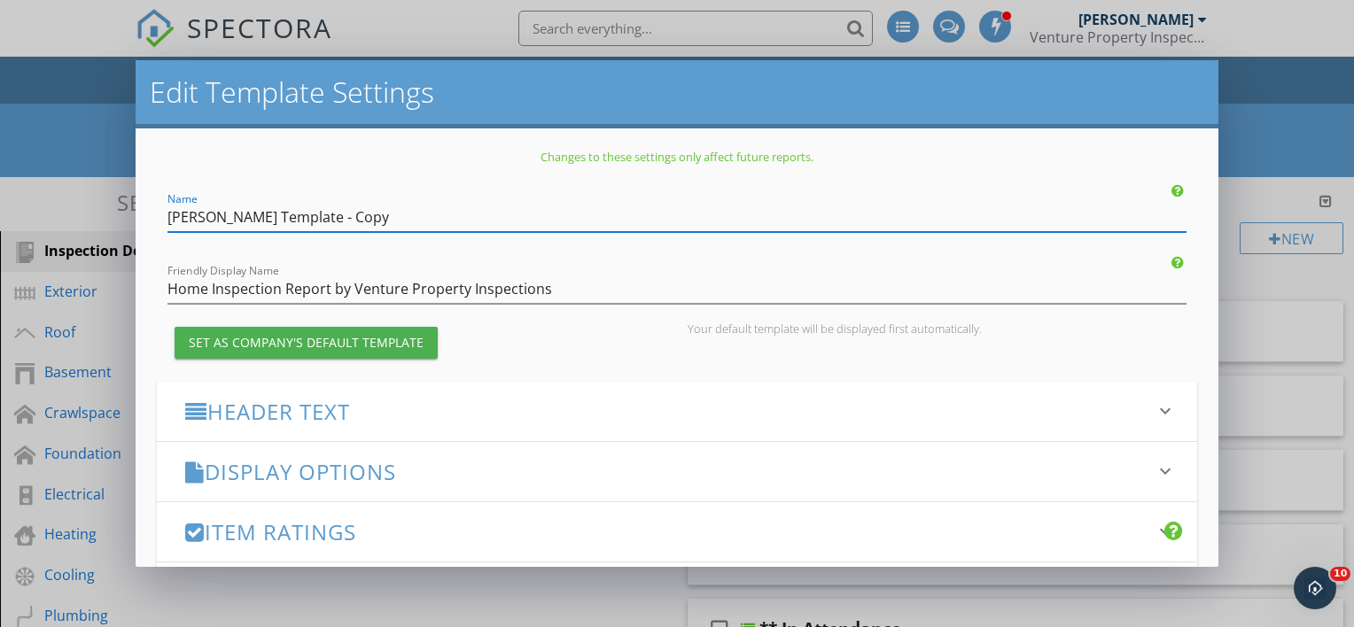
click at [424, 216] on input "Brandon Template - Copy" at bounding box center [676, 217] width 1019 height 29
type input "B"
type input "Attic Inspection"
click at [207, 288] on input "Home Inspection Report by Venture Property Inspections" at bounding box center [676, 289] width 1019 height 29
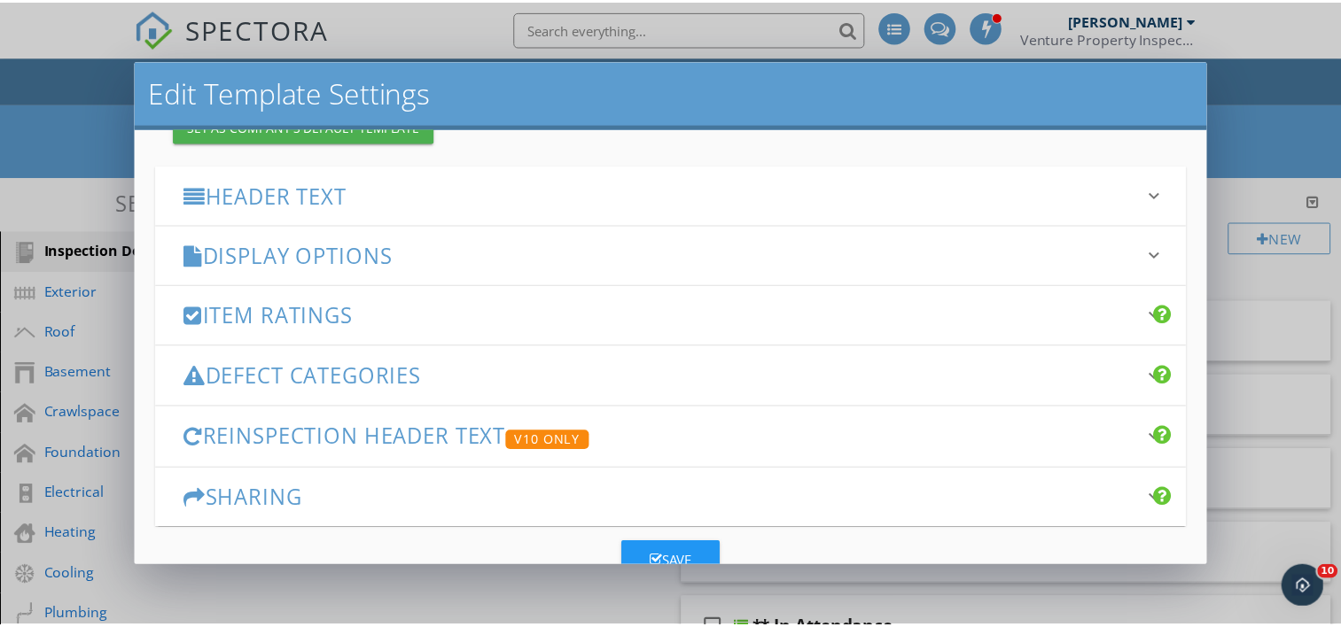
scroll to position [267, 0]
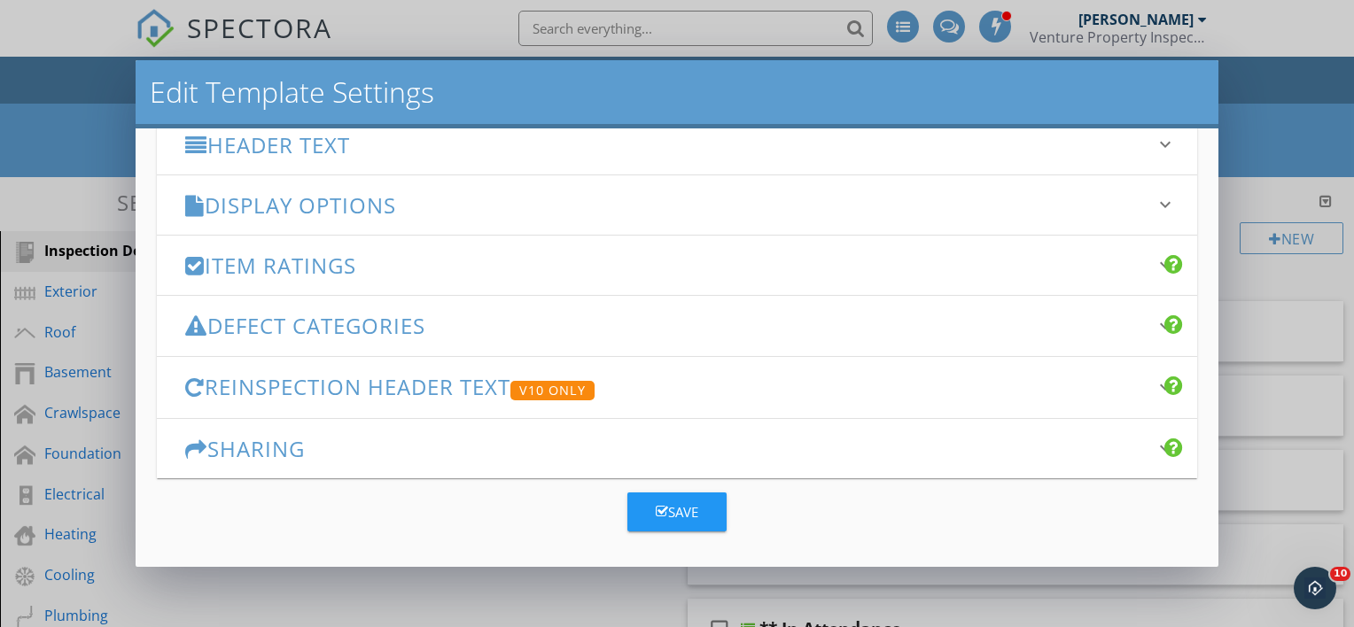
type input "Attic Inspection Report by Venture Property Inspections"
click at [668, 506] on div "Save" at bounding box center [677, 512] width 43 height 20
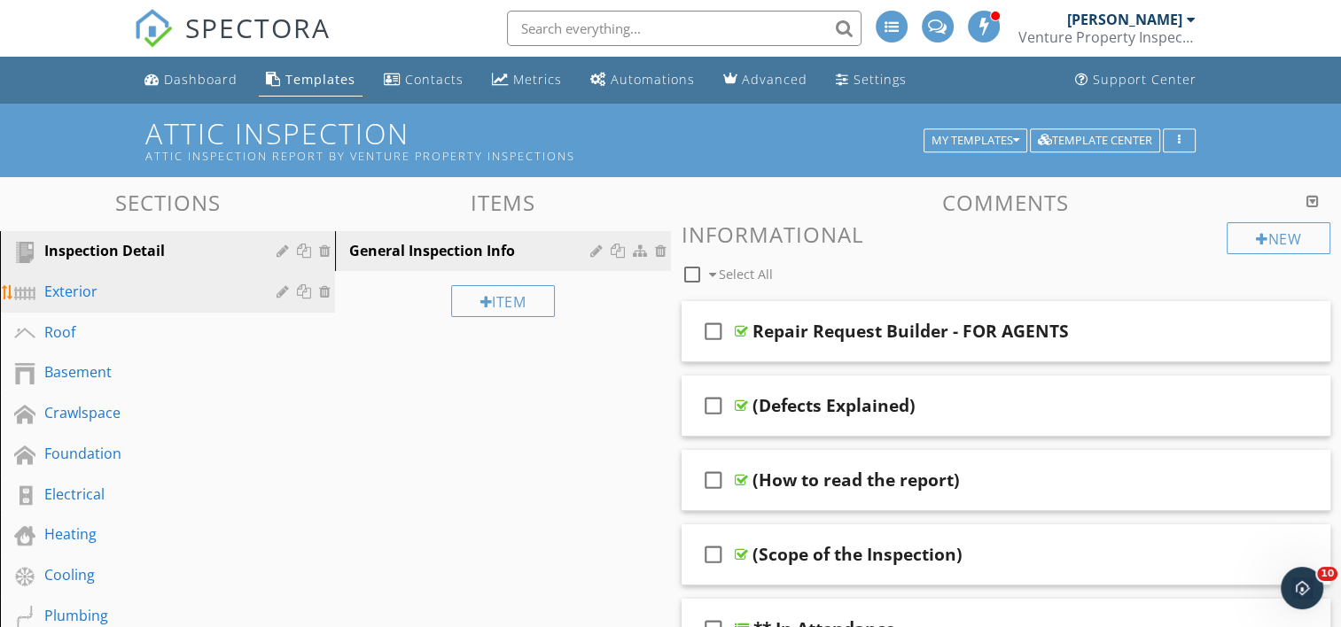
click at [254, 294] on div "Exterior" at bounding box center [180, 292] width 273 height 23
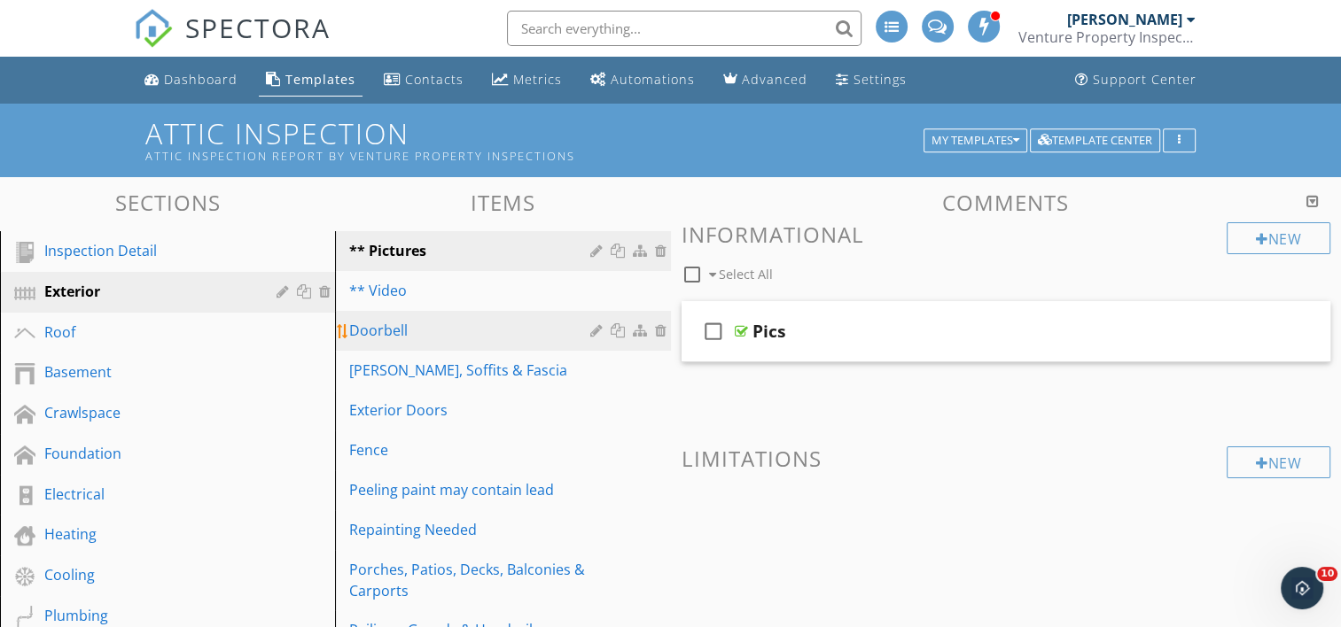
click at [658, 326] on div at bounding box center [663, 330] width 16 height 14
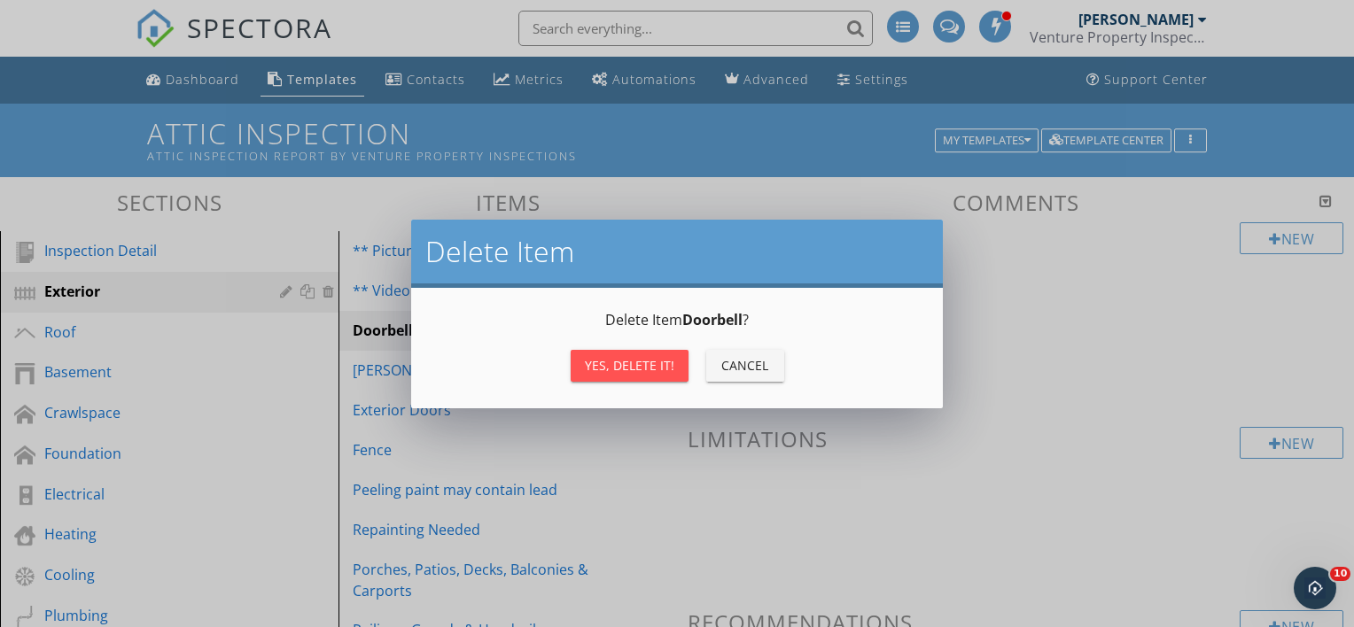
click at [652, 368] on div "Yes, Delete it!" at bounding box center [630, 365] width 90 height 19
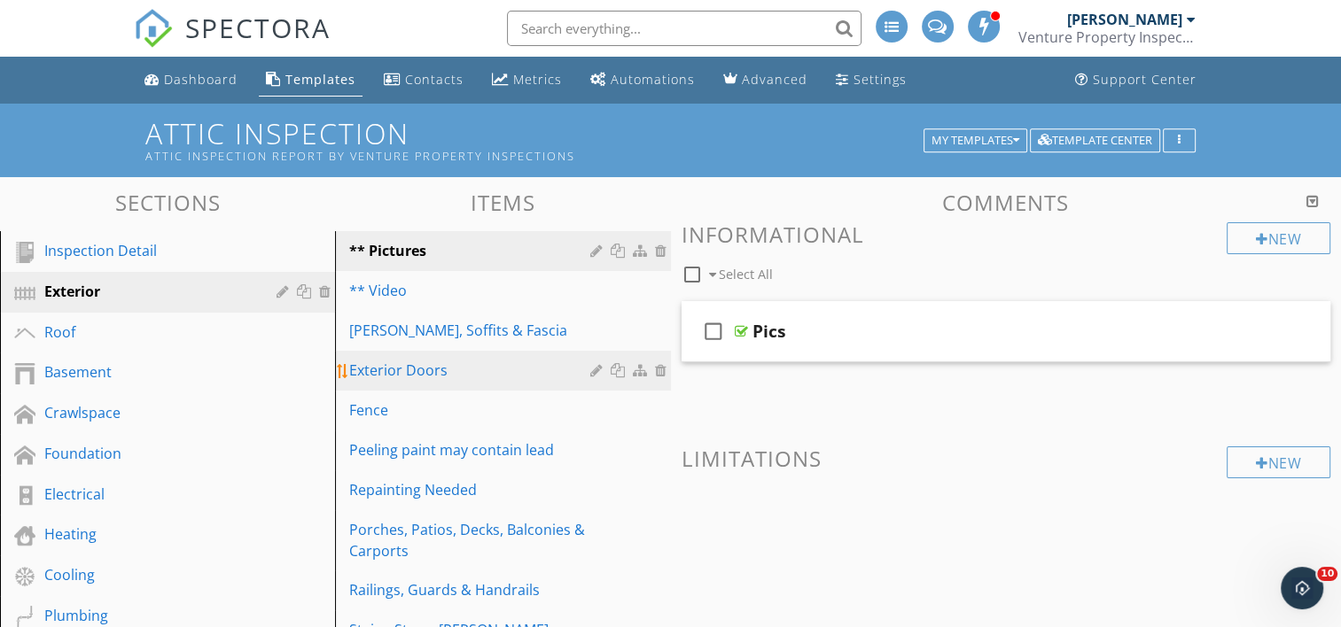
click at [658, 370] on div at bounding box center [663, 370] width 16 height 14
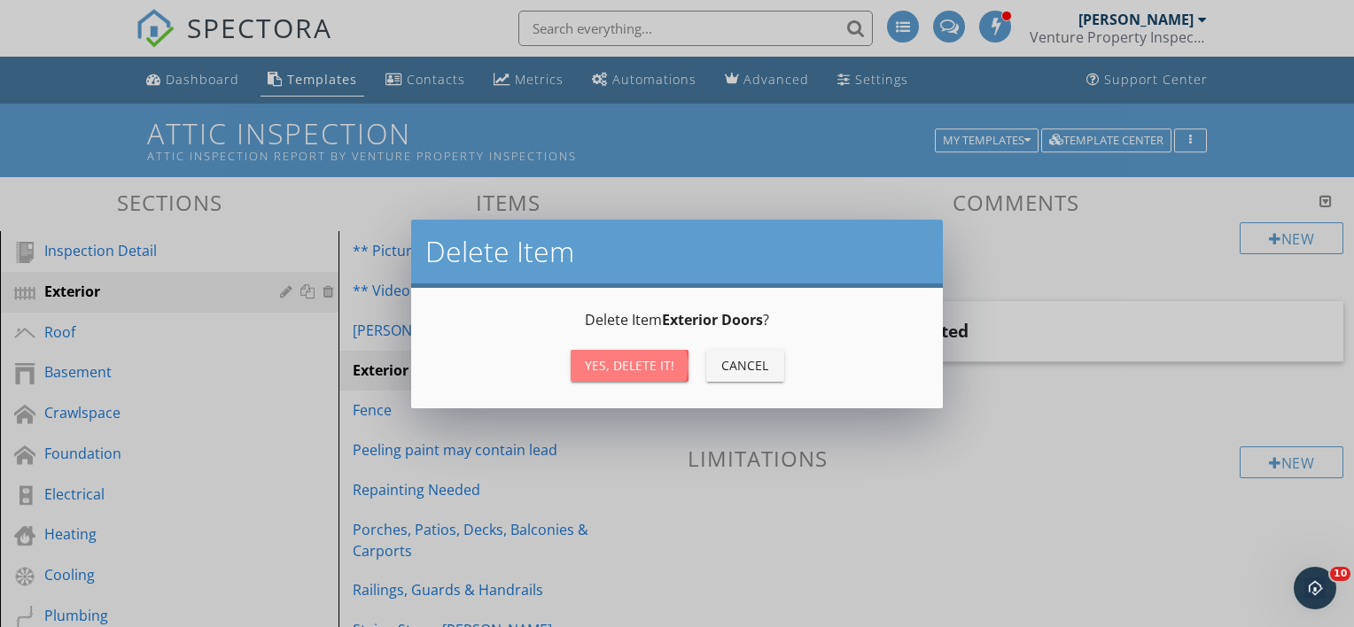
click at [658, 370] on div "Yes, Delete it!" at bounding box center [630, 365] width 90 height 19
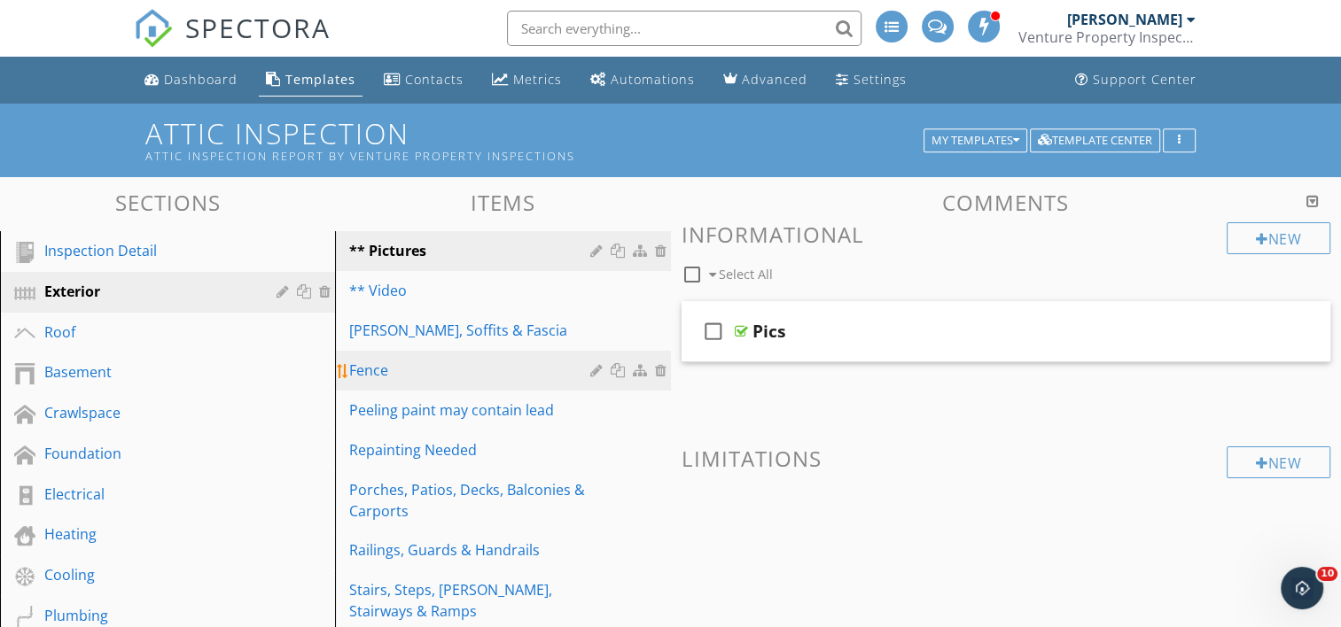
click at [659, 375] on div at bounding box center [663, 370] width 16 height 14
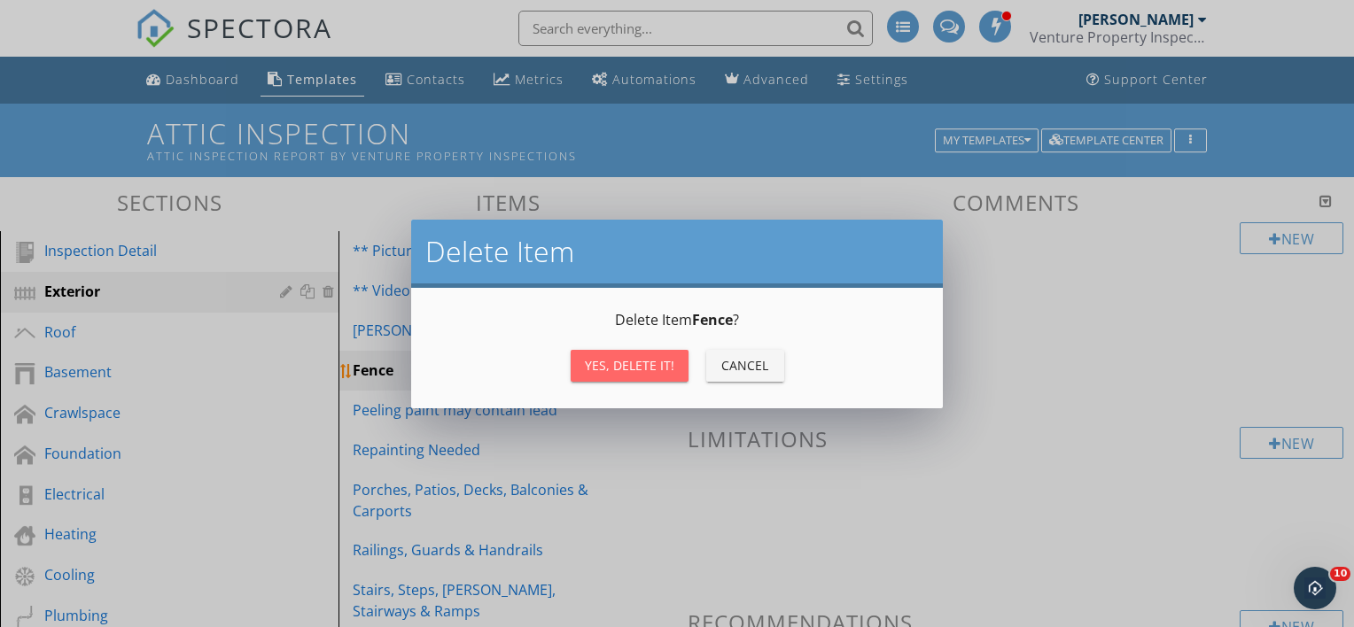
click at [659, 375] on button "Yes, Delete it!" at bounding box center [630, 366] width 118 height 32
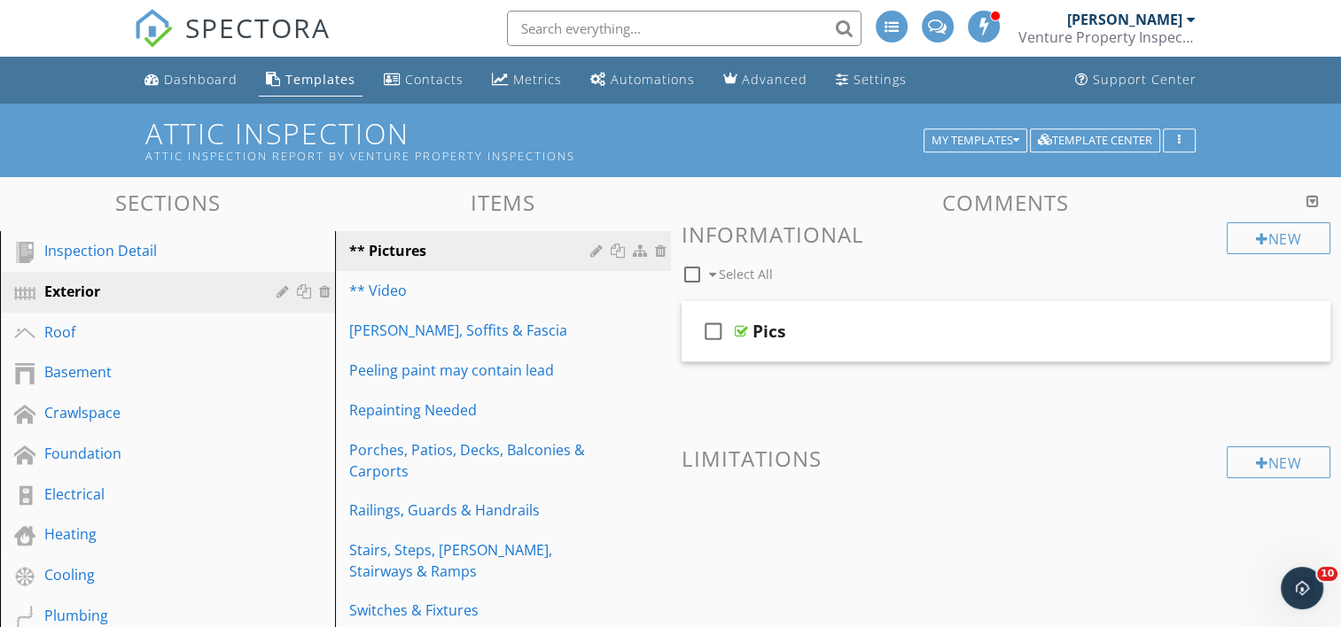
click at [0, 0] on div at bounding box center [0, 0] width 0 height 0
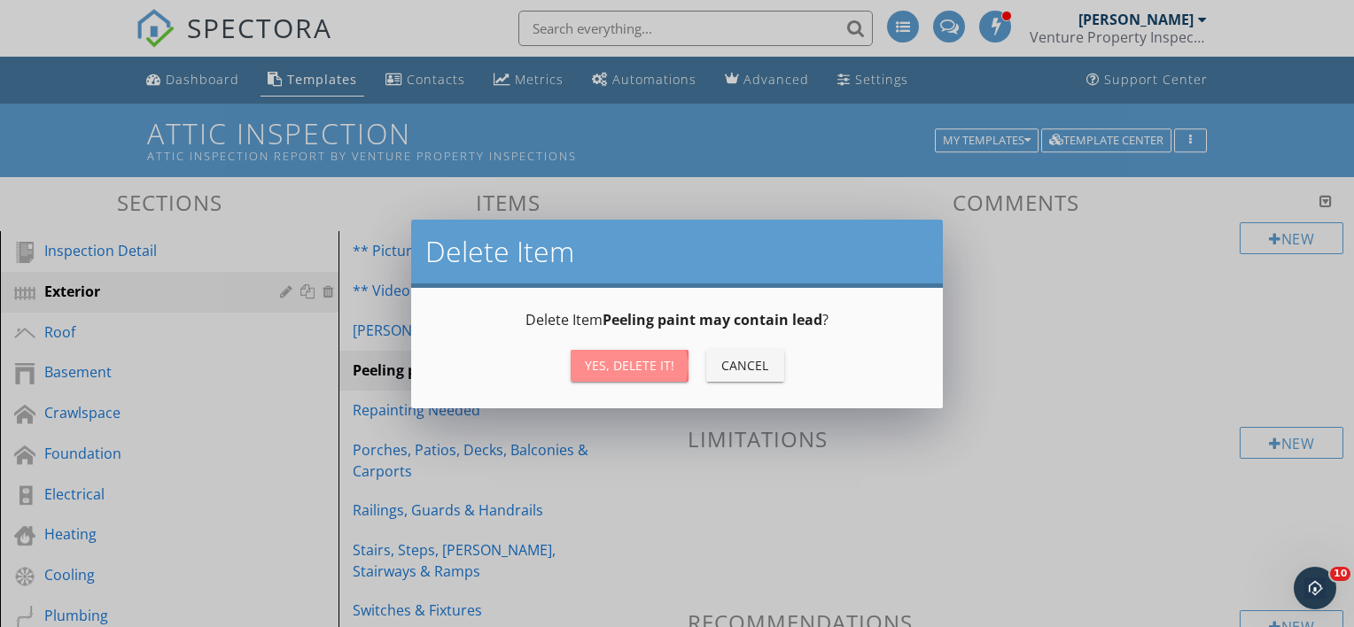
click at [659, 375] on button "Yes, Delete it!" at bounding box center [630, 366] width 118 height 32
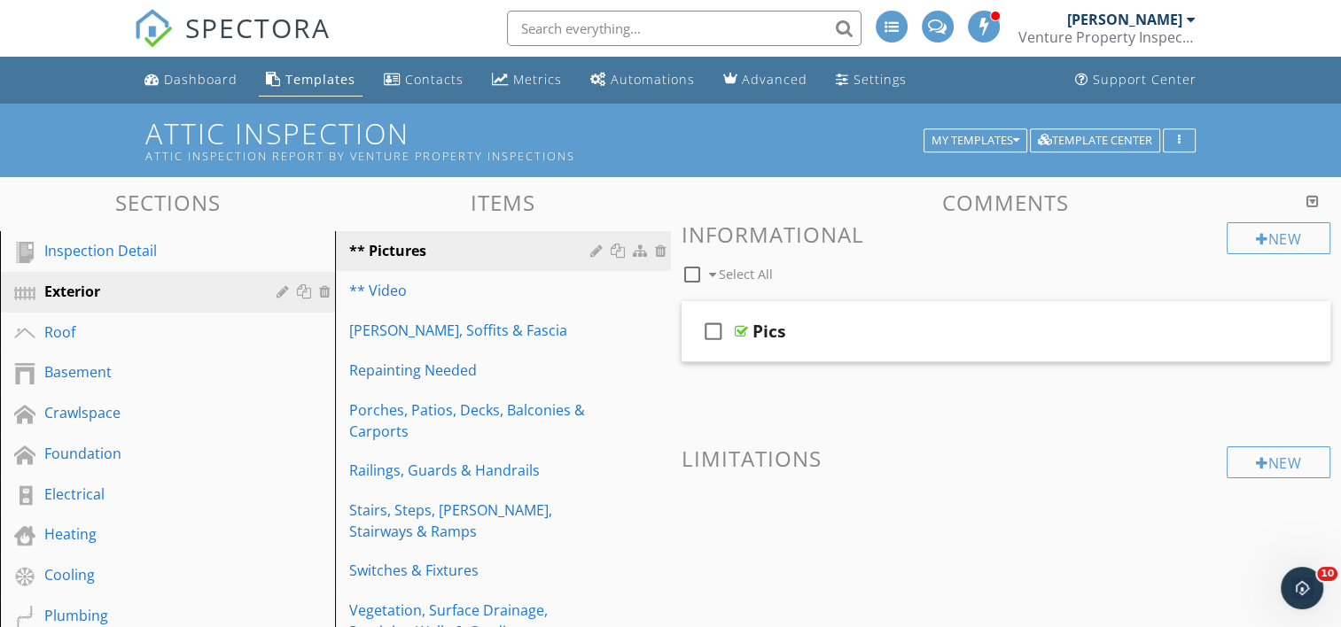
click at [0, 0] on div at bounding box center [0, 0] width 0 height 0
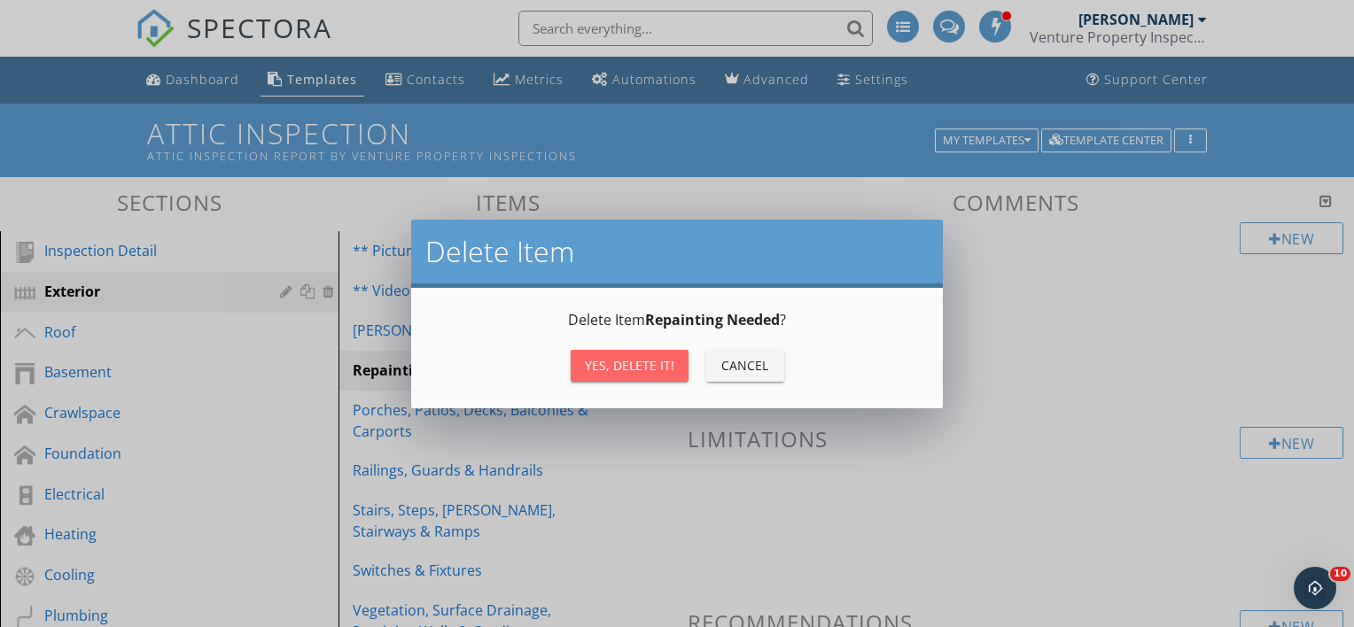
click at [659, 375] on button "Yes, Delete it!" at bounding box center [630, 366] width 118 height 32
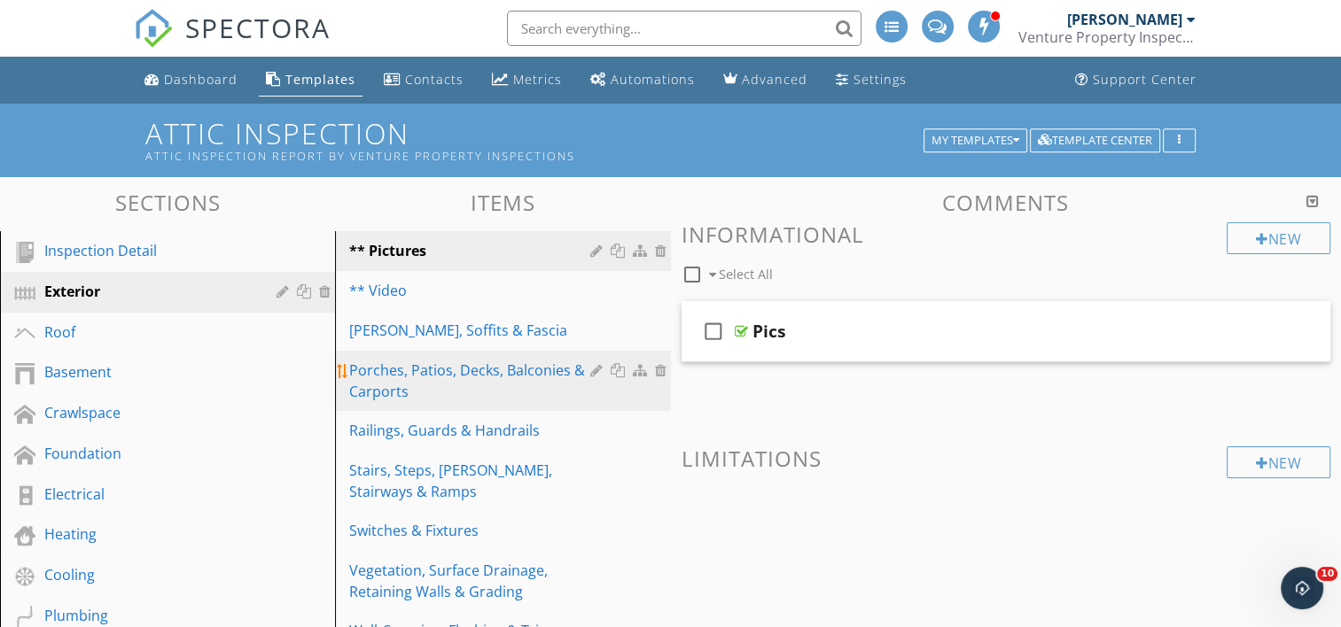
click at [659, 370] on div at bounding box center [663, 370] width 16 height 14
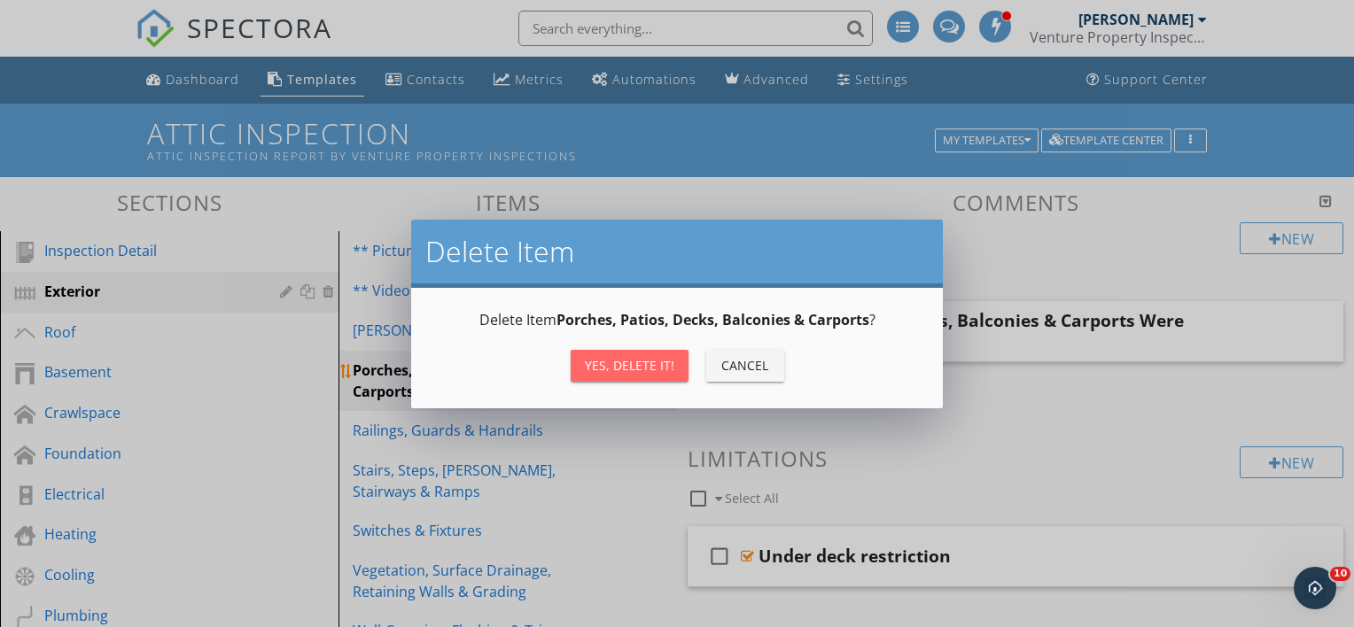
click at [659, 370] on div "Yes, Delete it!" at bounding box center [630, 365] width 90 height 19
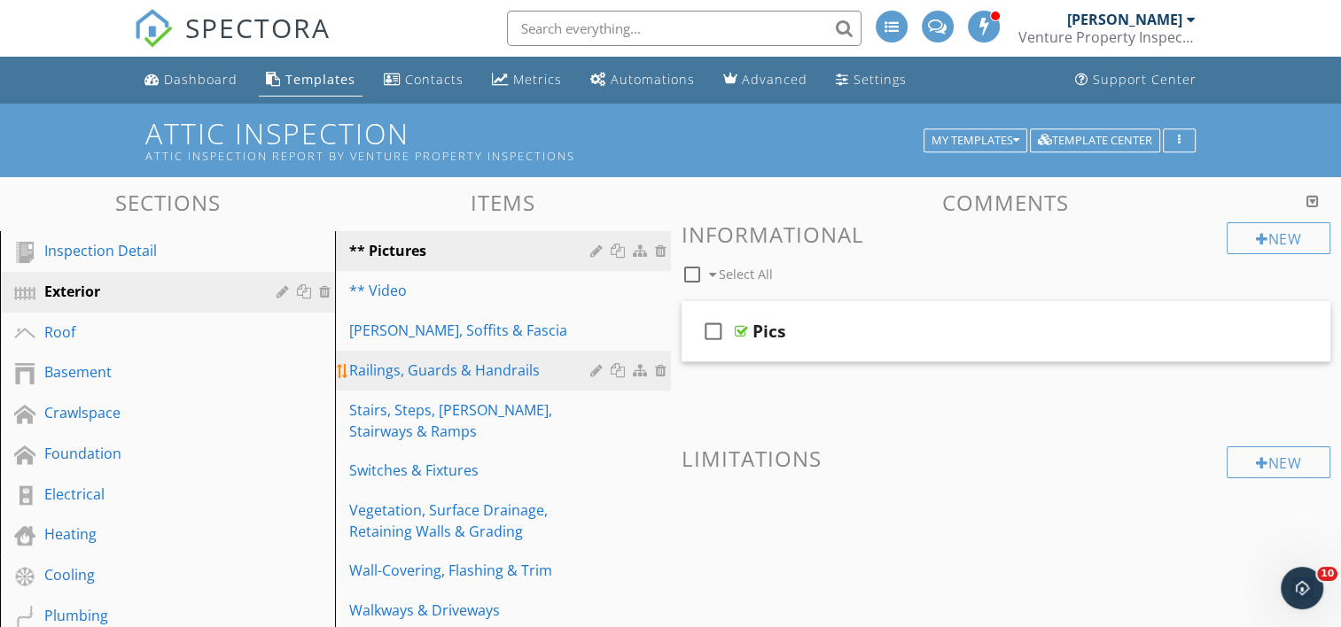
click at [658, 372] on div at bounding box center [663, 370] width 16 height 14
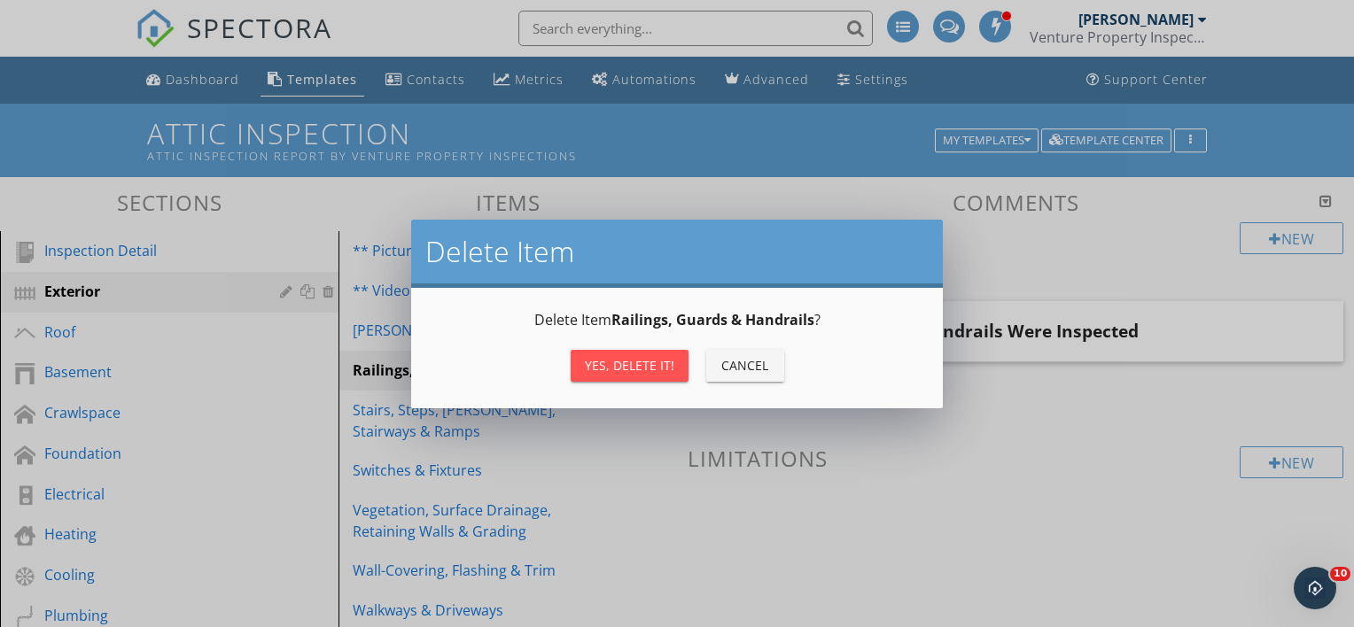
click at [659, 361] on div "Yes, Delete it!" at bounding box center [630, 365] width 90 height 19
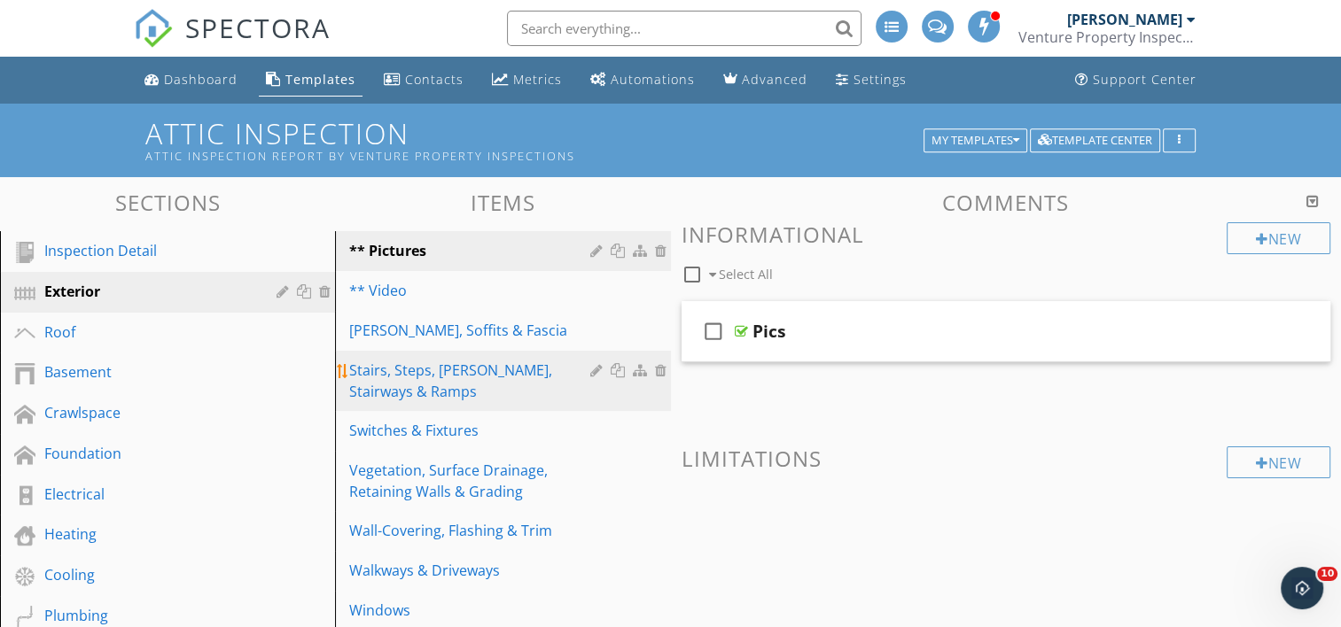
click at [659, 369] on div at bounding box center [663, 370] width 16 height 14
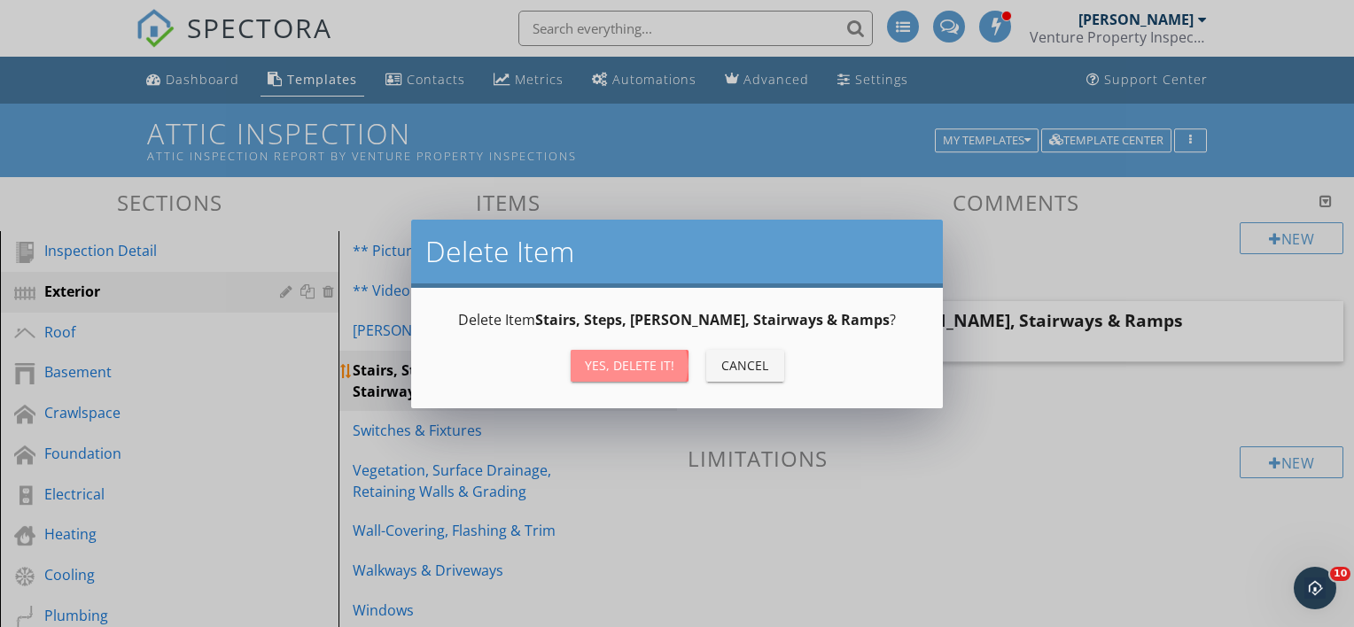
click at [659, 369] on div "Yes, Delete it!" at bounding box center [630, 365] width 90 height 19
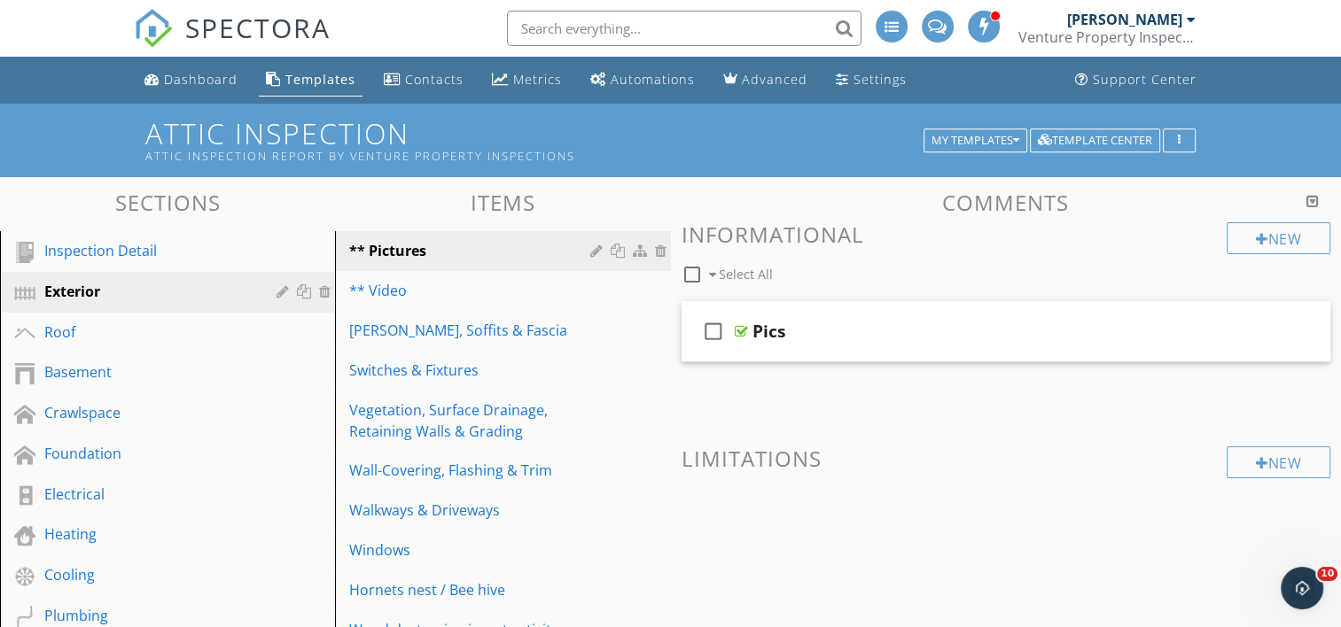
click at [0, 0] on div at bounding box center [0, 0] width 0 height 0
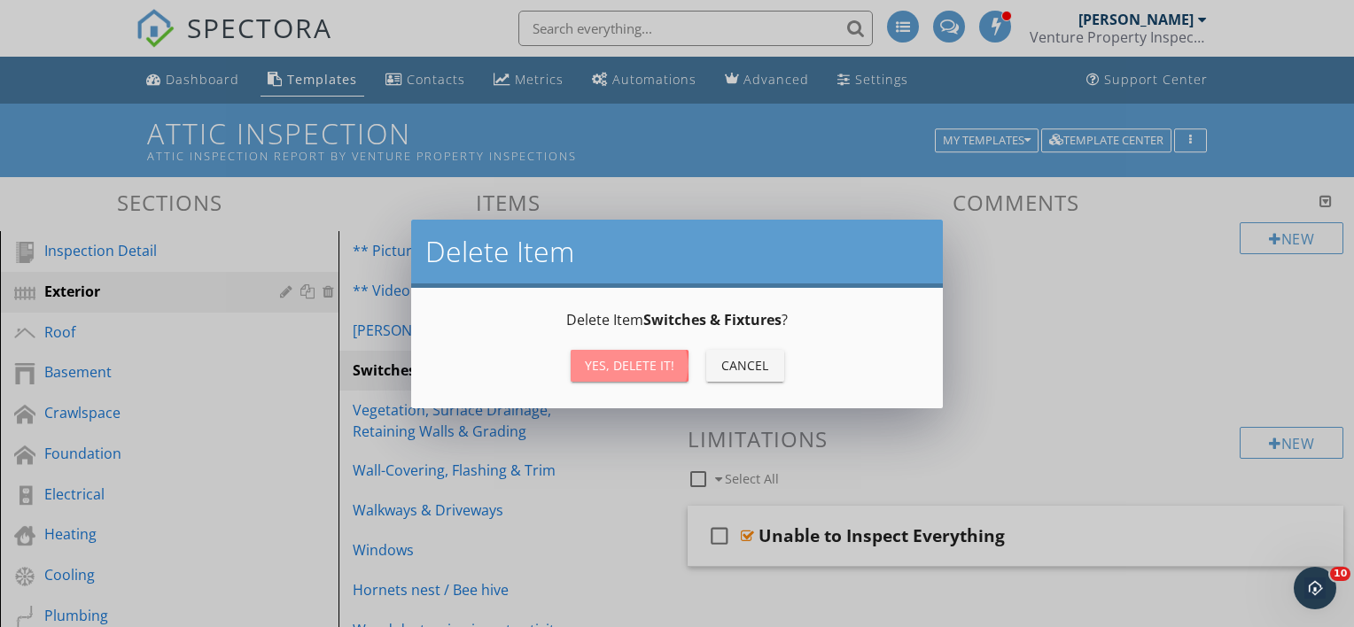
click at [659, 369] on div "Yes, Delete it!" at bounding box center [630, 365] width 90 height 19
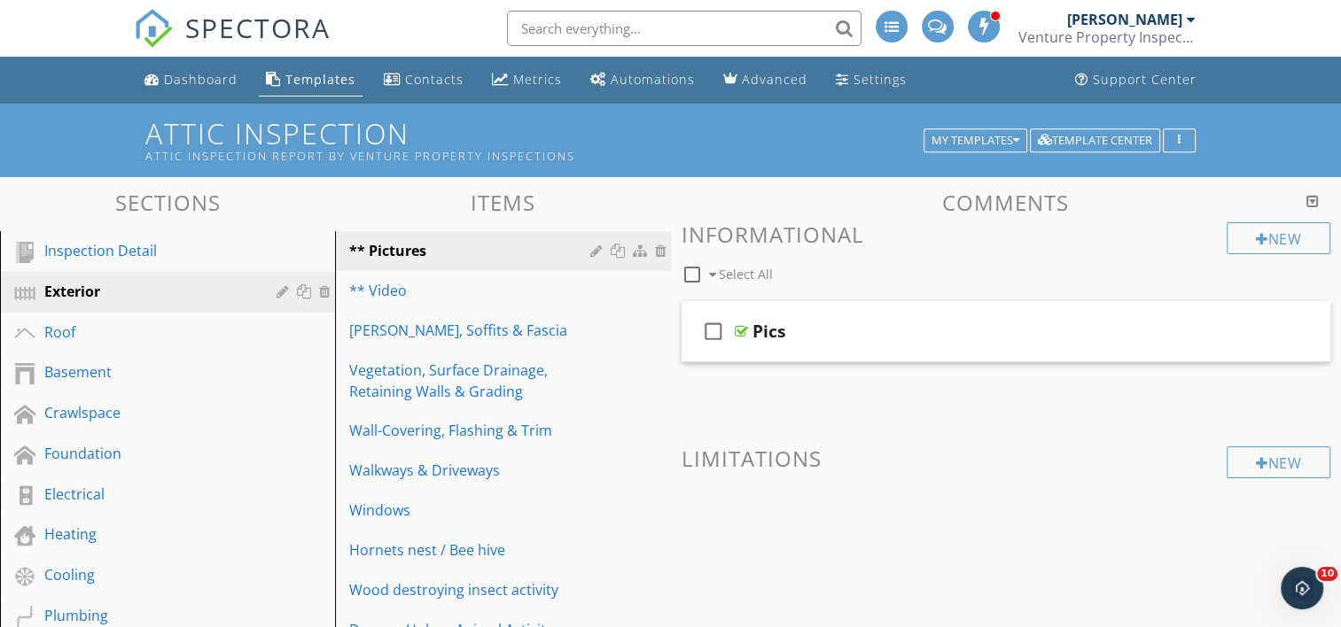
click at [0, 0] on div at bounding box center [0, 0] width 0 height 0
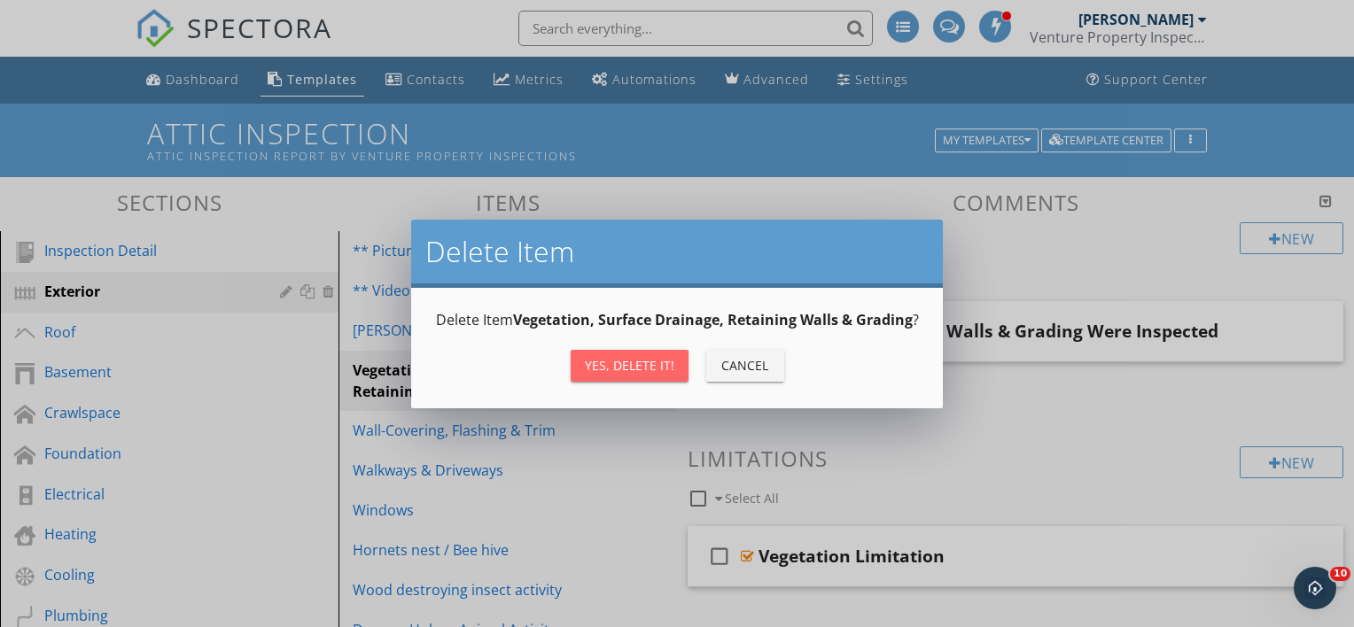
click at [659, 369] on div "Yes, Delete it!" at bounding box center [630, 365] width 90 height 19
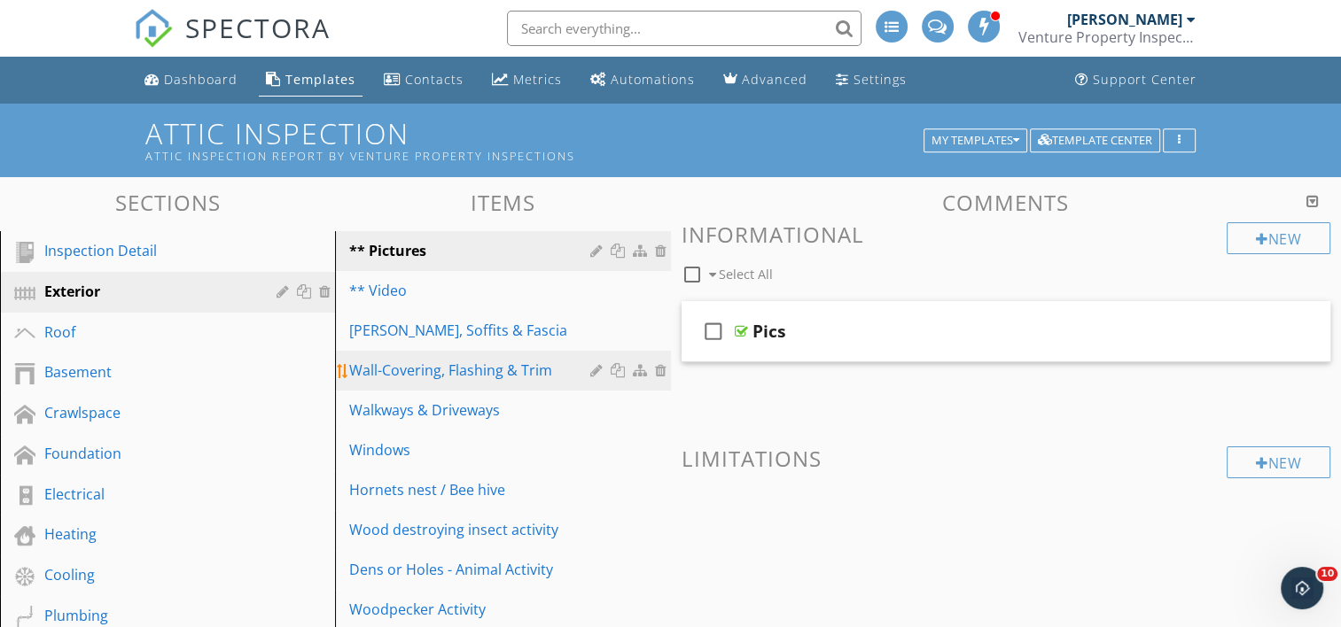
click at [659, 365] on div at bounding box center [663, 370] width 16 height 14
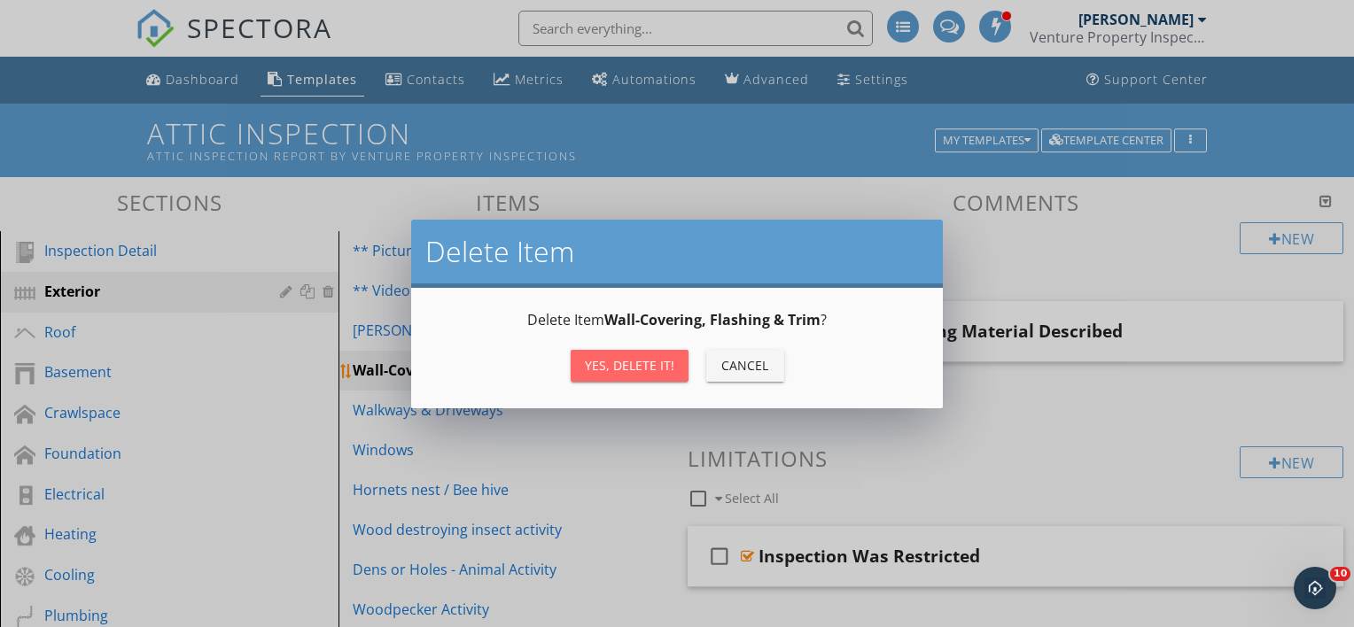
click at [659, 365] on div "Yes, Delete it!" at bounding box center [630, 365] width 90 height 19
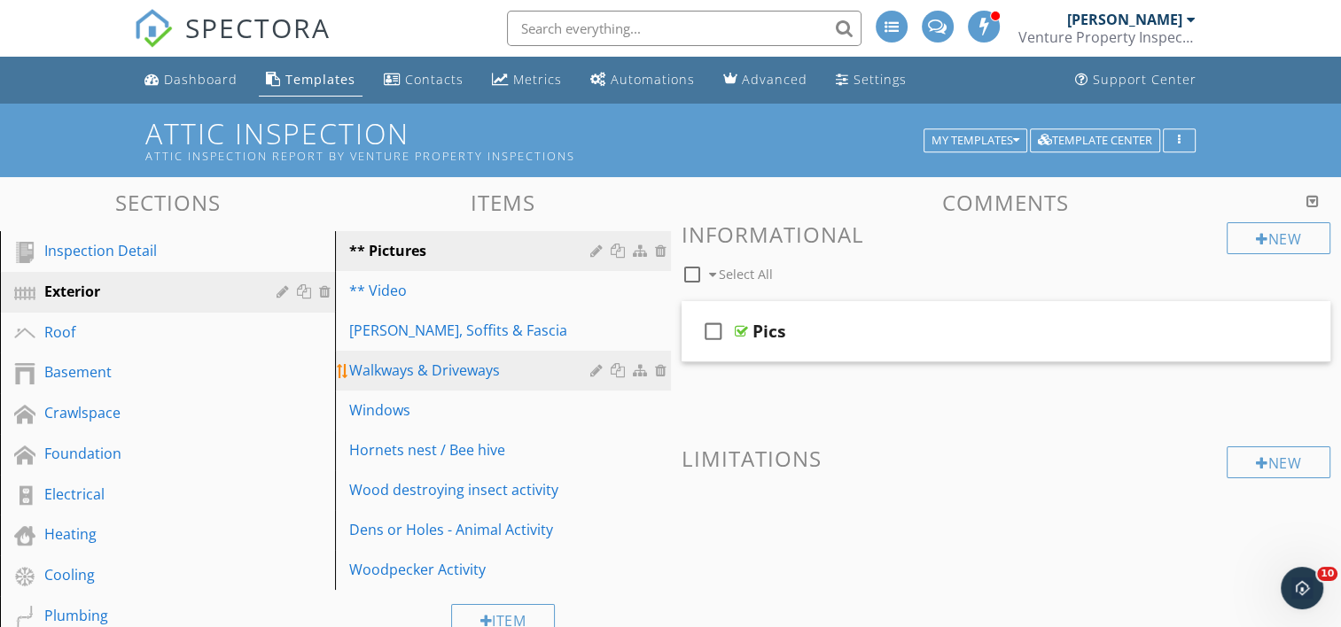
click at [659, 369] on div at bounding box center [663, 370] width 16 height 14
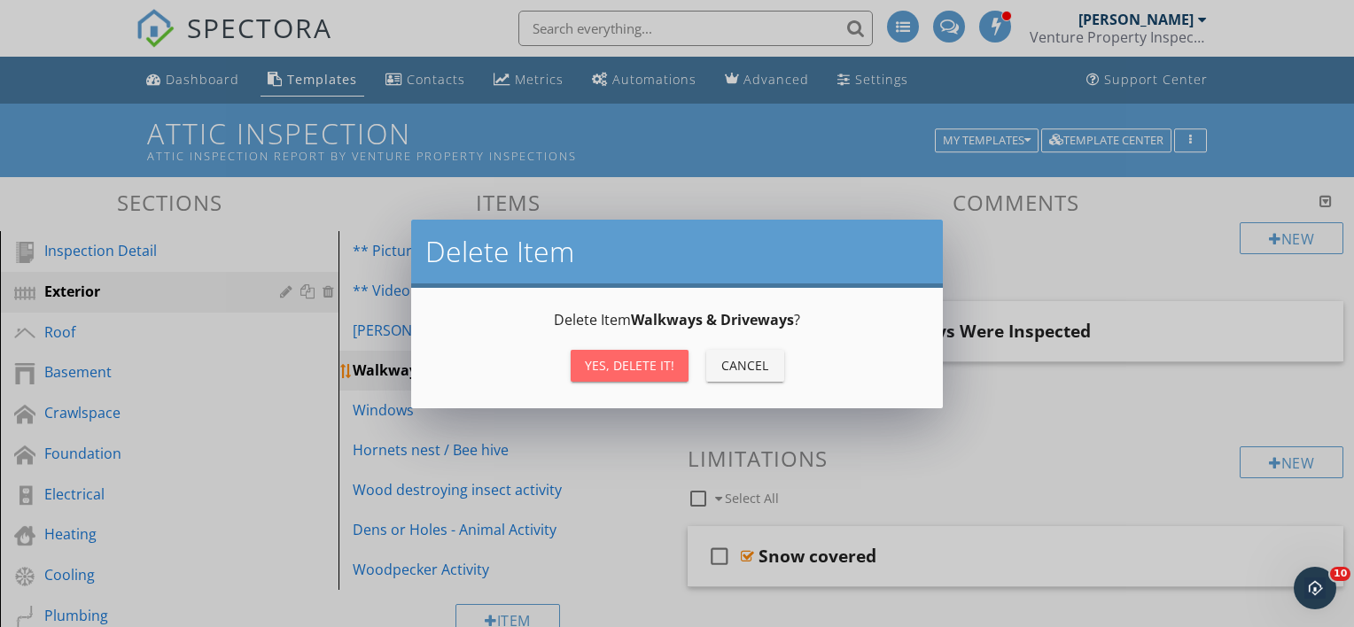
click at [659, 369] on div "Yes, Delete it!" at bounding box center [630, 365] width 90 height 19
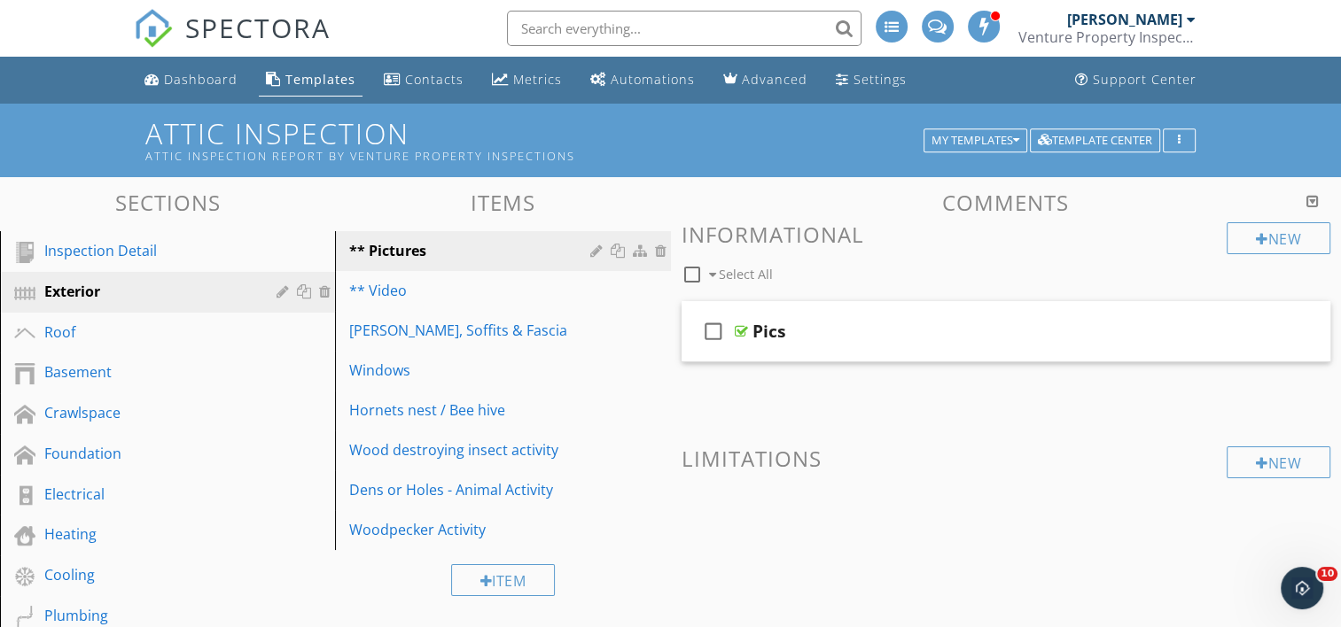
click at [0, 0] on div at bounding box center [0, 0] width 0 height 0
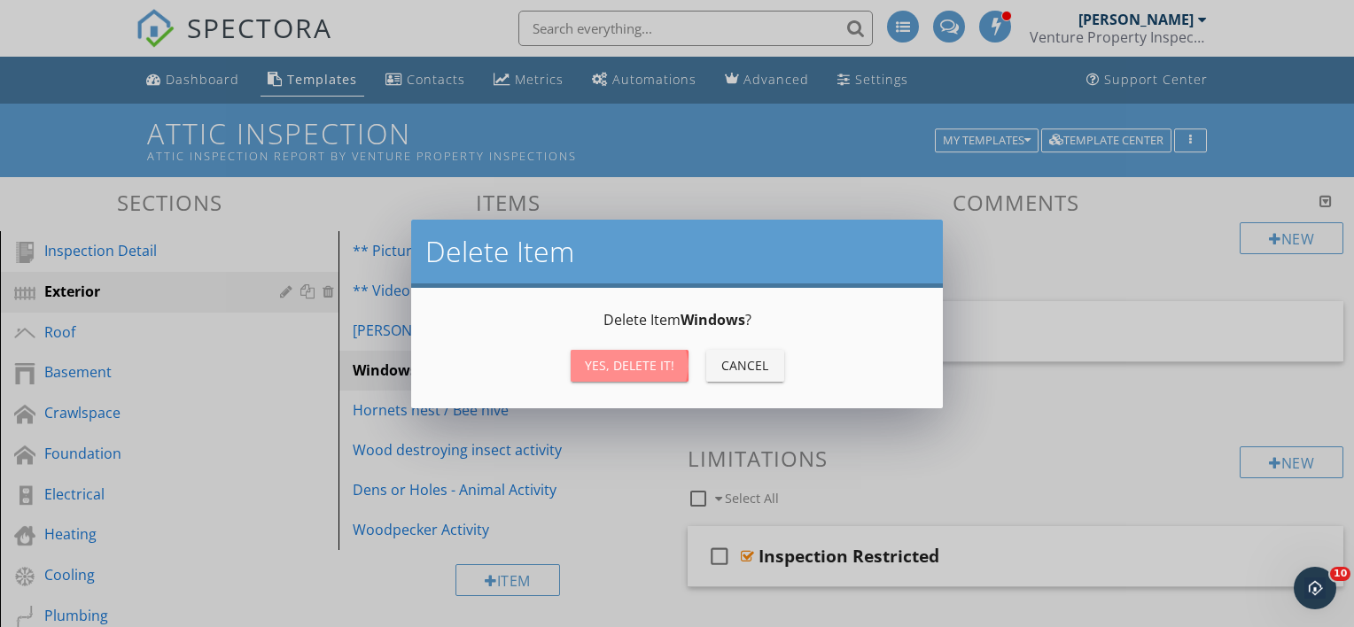
click at [659, 369] on div "Yes, Delete it!" at bounding box center [630, 365] width 90 height 19
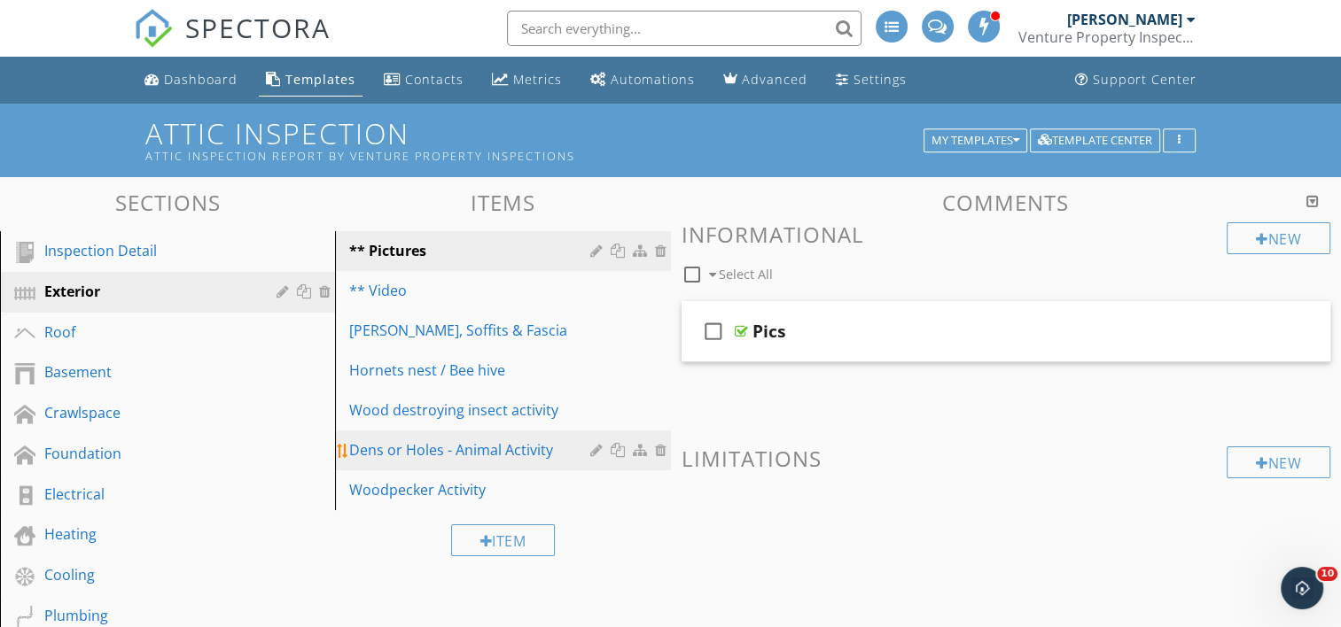
click at [658, 443] on div at bounding box center [663, 450] width 16 height 14
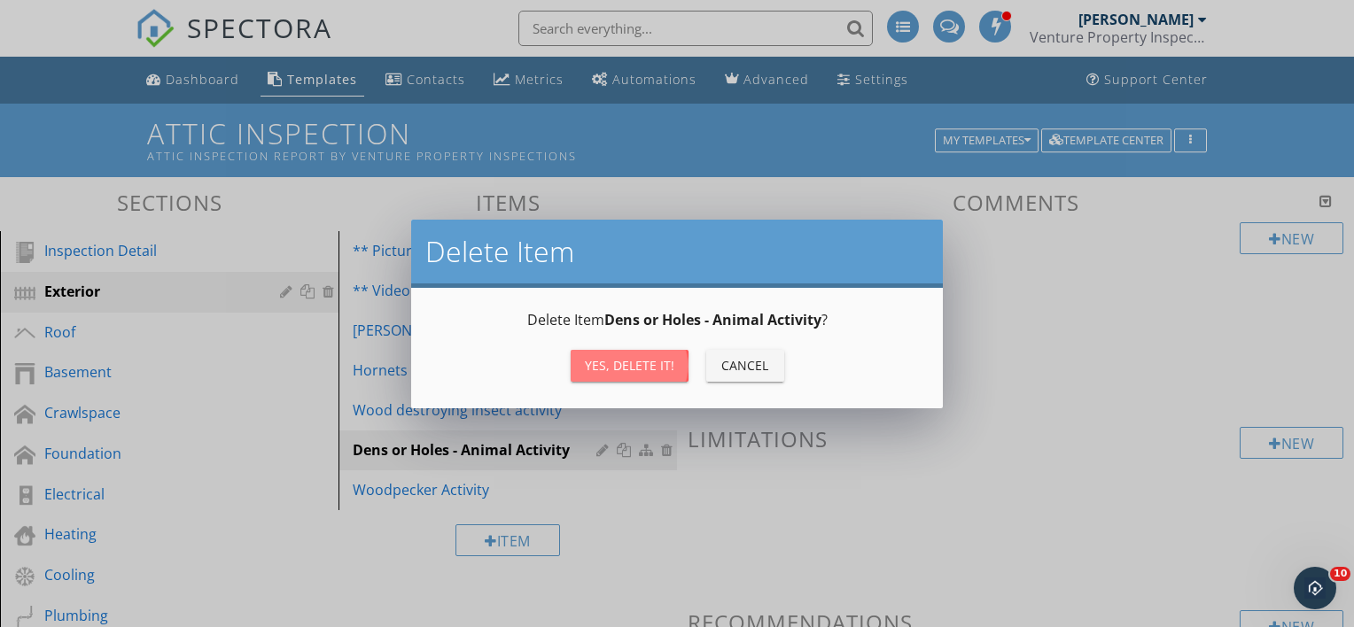
click at [647, 373] on div "Yes, Delete it!" at bounding box center [630, 365] width 90 height 19
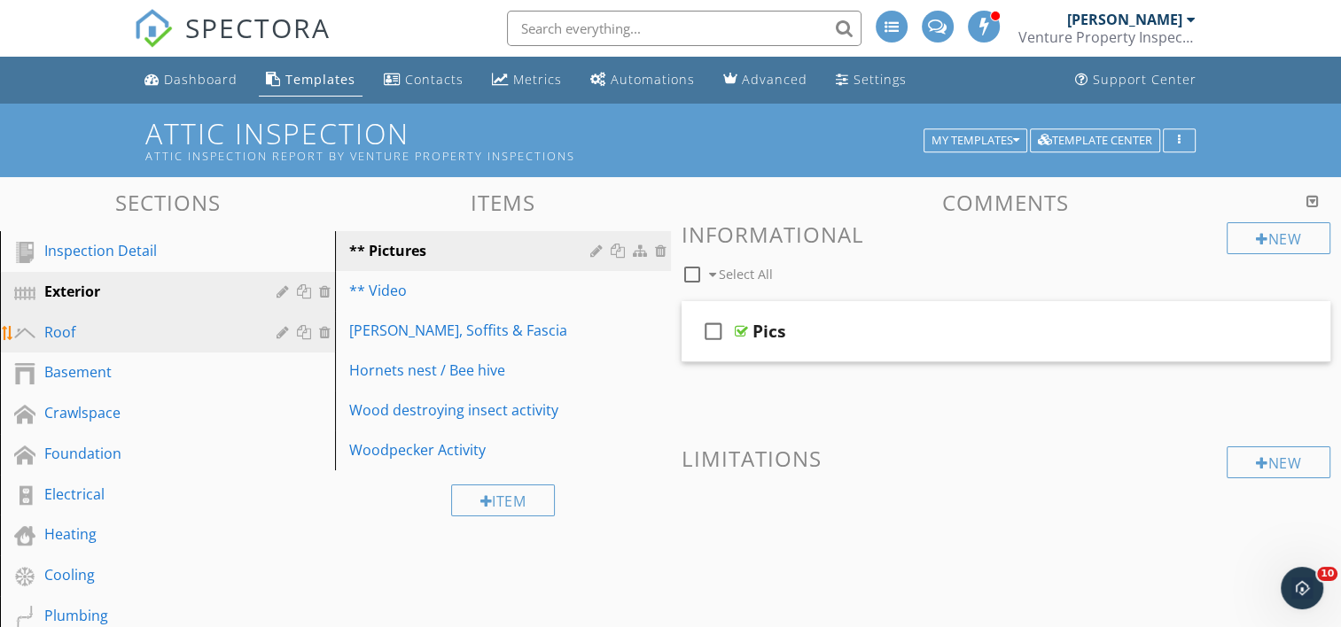
click at [227, 338] on div "Roof" at bounding box center [147, 332] width 206 height 21
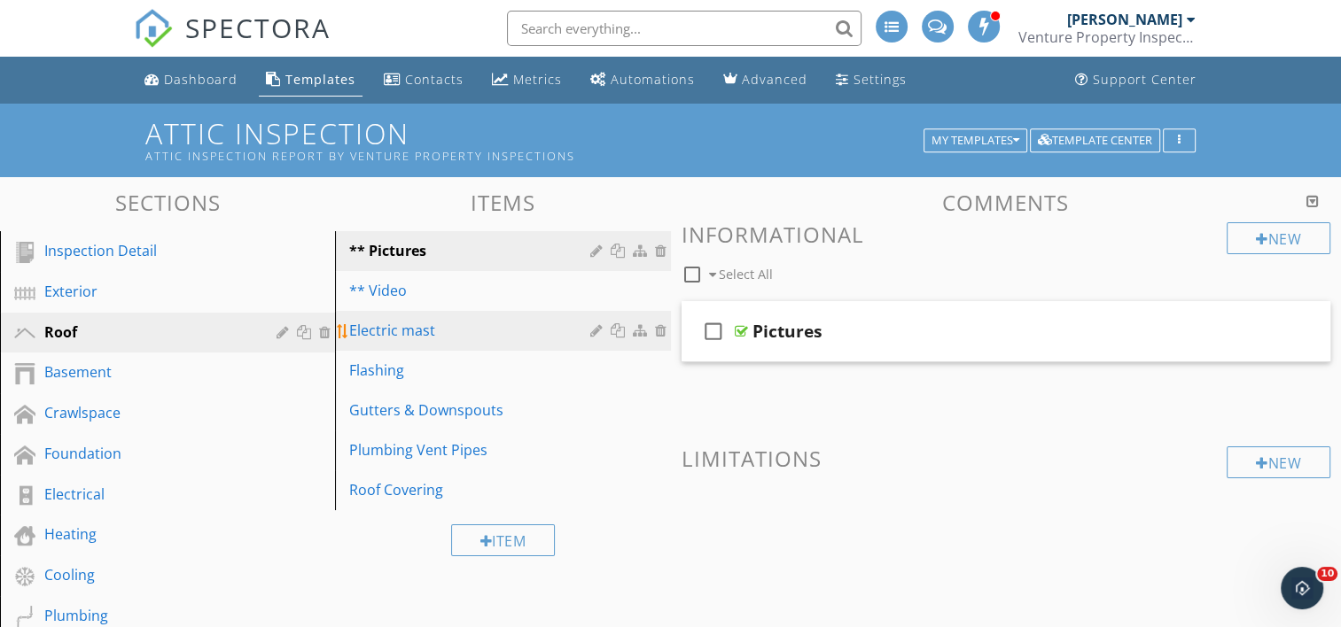
click at [662, 326] on div at bounding box center [663, 330] width 16 height 14
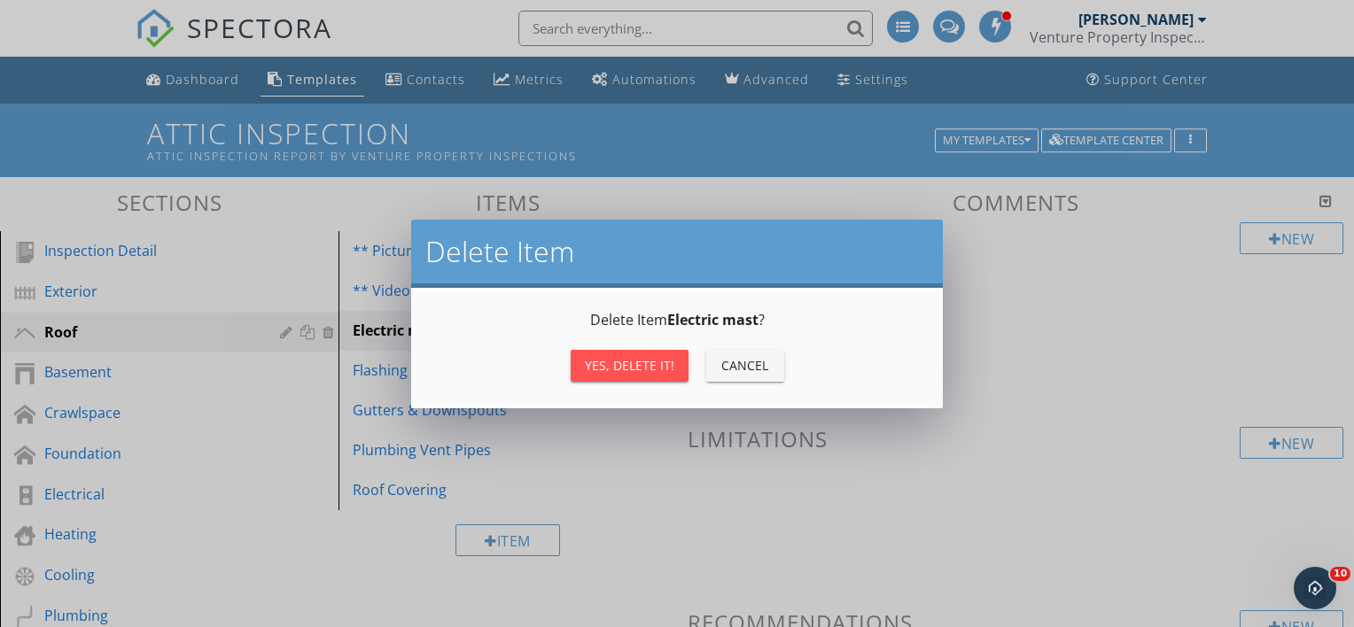
click at [650, 357] on div "Yes, Delete it!" at bounding box center [630, 365] width 90 height 19
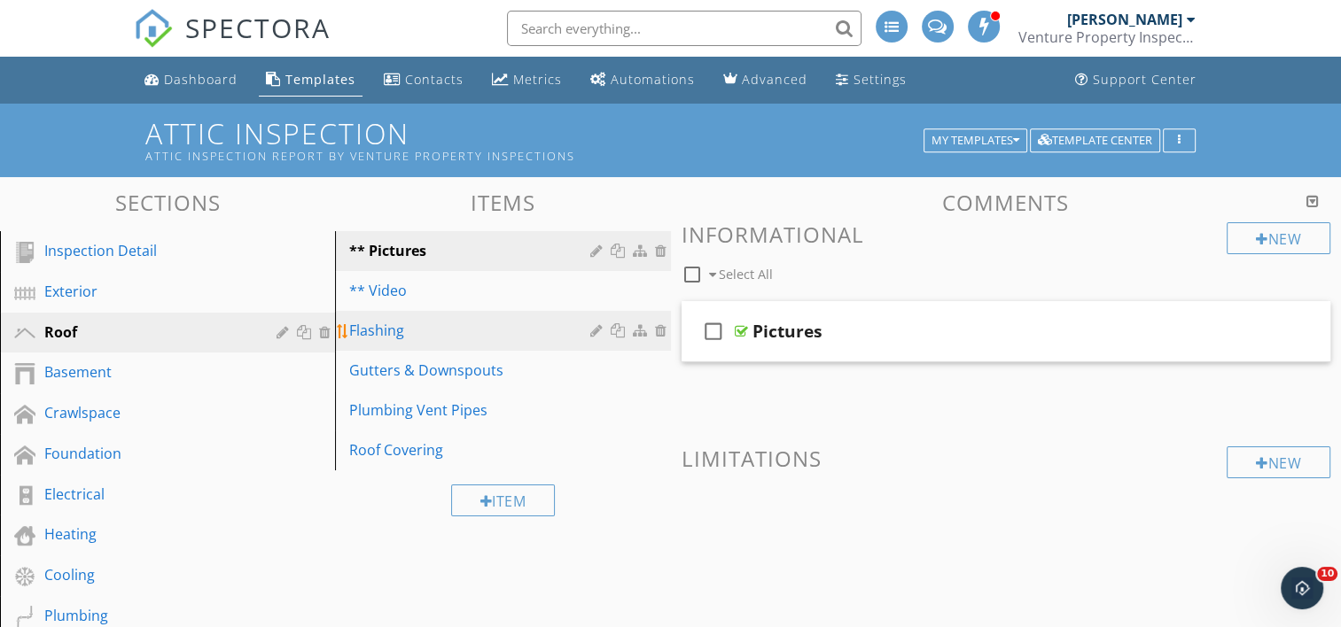
click at [659, 326] on div at bounding box center [663, 330] width 16 height 14
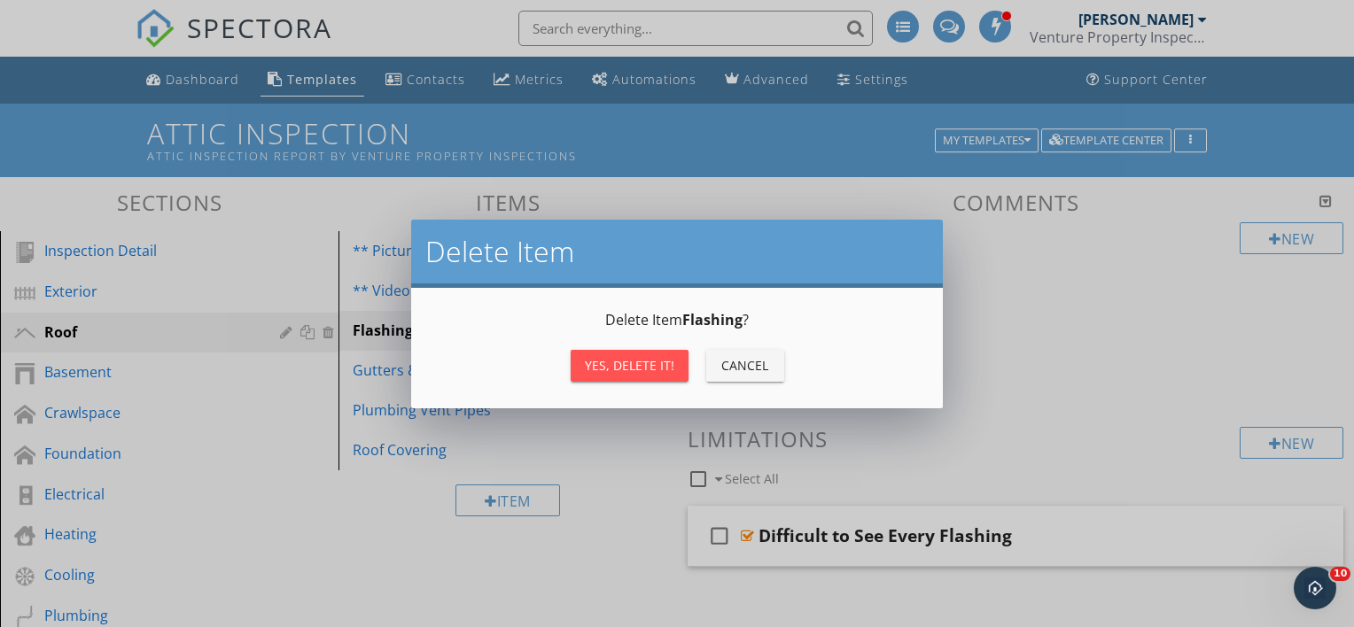
click at [639, 360] on div "Yes, Delete it!" at bounding box center [630, 365] width 90 height 19
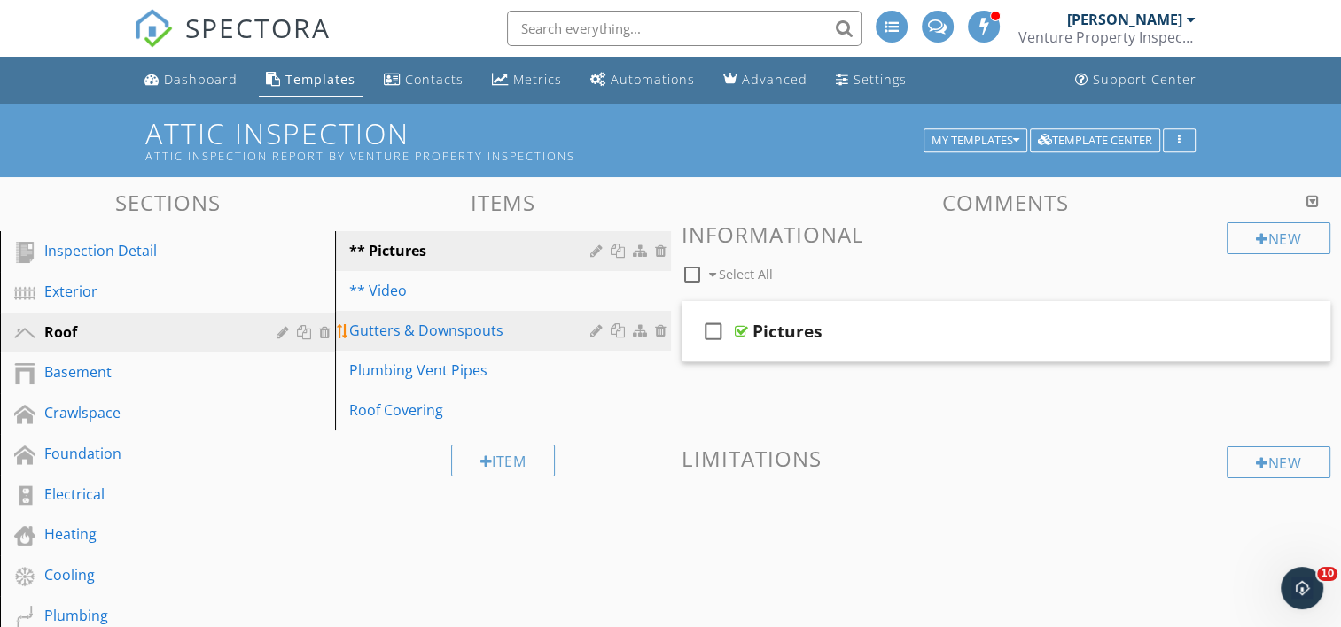
click at [658, 327] on div at bounding box center [663, 330] width 16 height 14
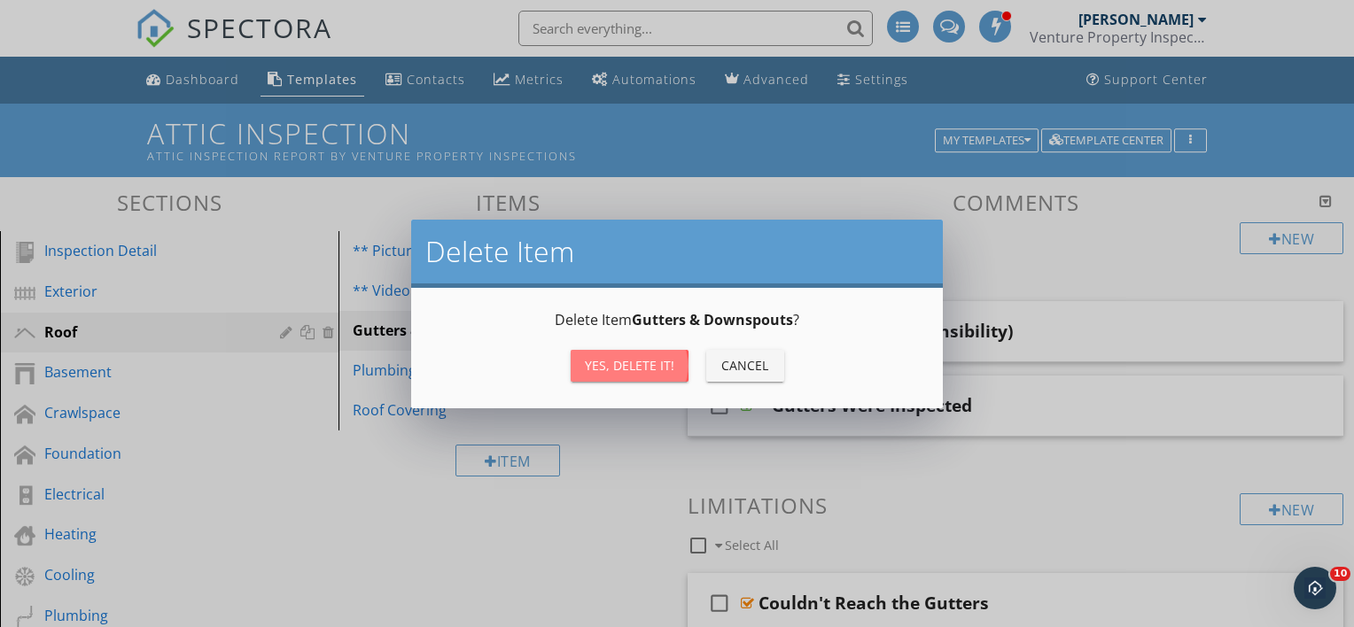
click at [641, 359] on div "Yes, Delete it!" at bounding box center [630, 365] width 90 height 19
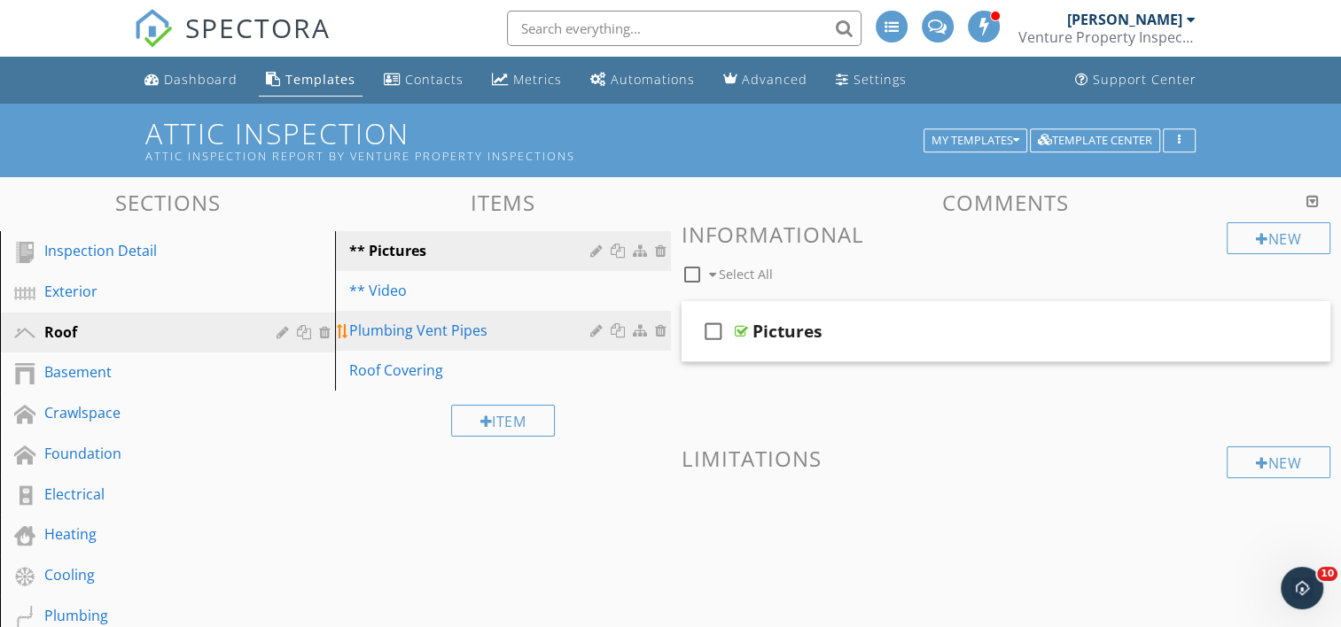
click at [661, 331] on div at bounding box center [663, 330] width 16 height 14
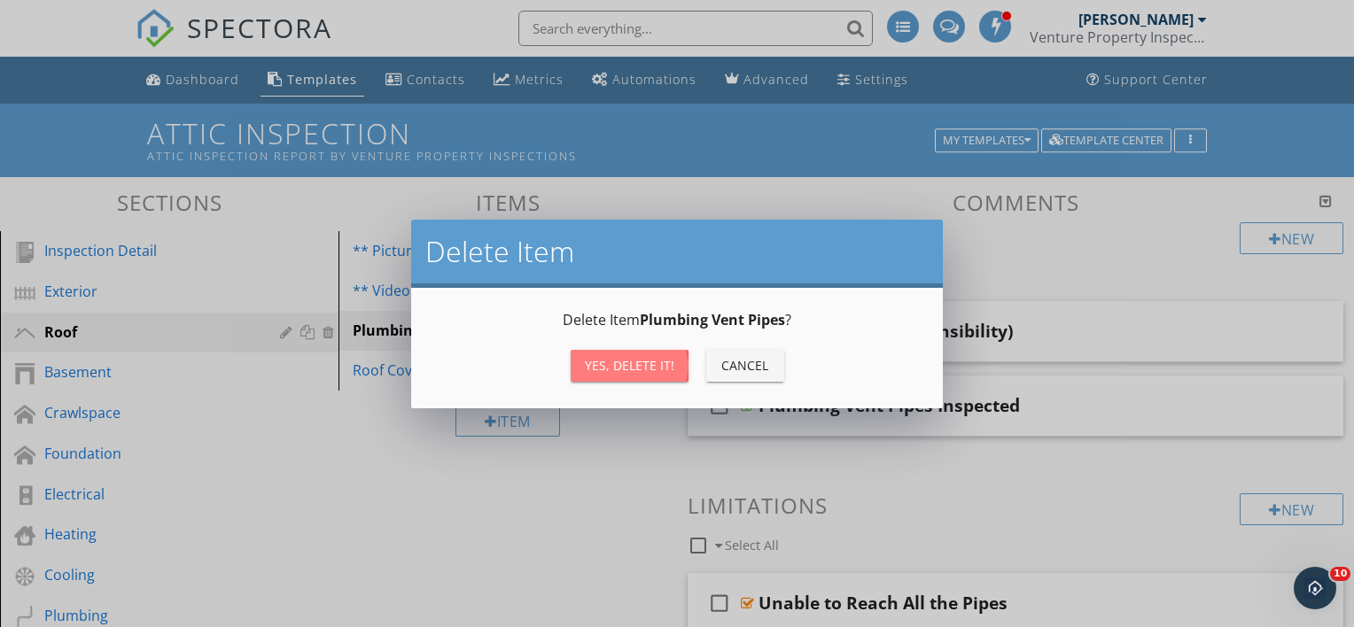
click at [648, 362] on div "Yes, Delete it!" at bounding box center [630, 365] width 90 height 19
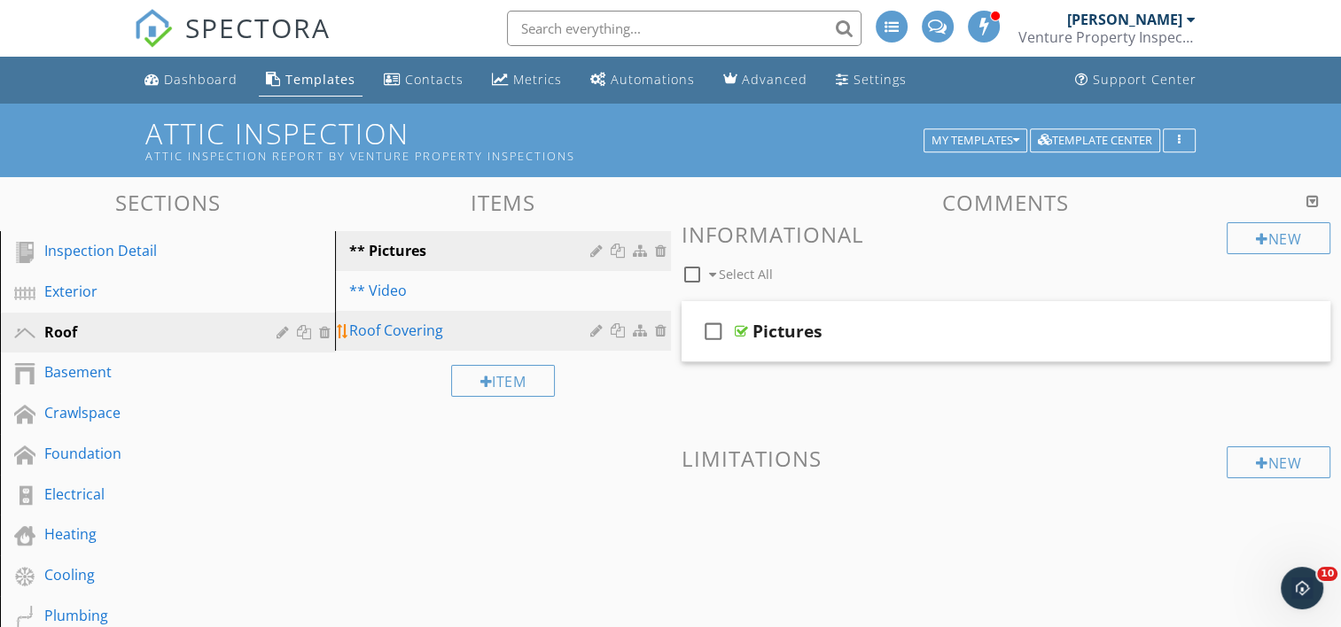
click at [664, 331] on div at bounding box center [663, 330] width 16 height 14
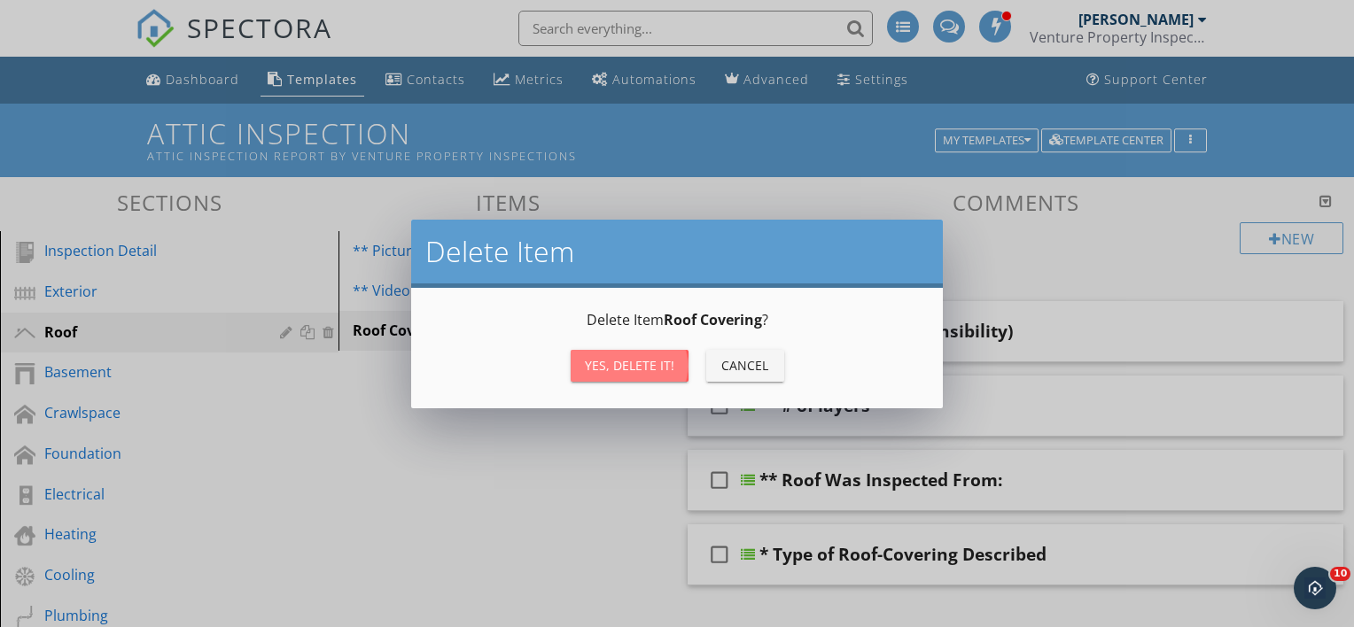
click at [650, 358] on div "Yes, Delete it!" at bounding box center [630, 365] width 90 height 19
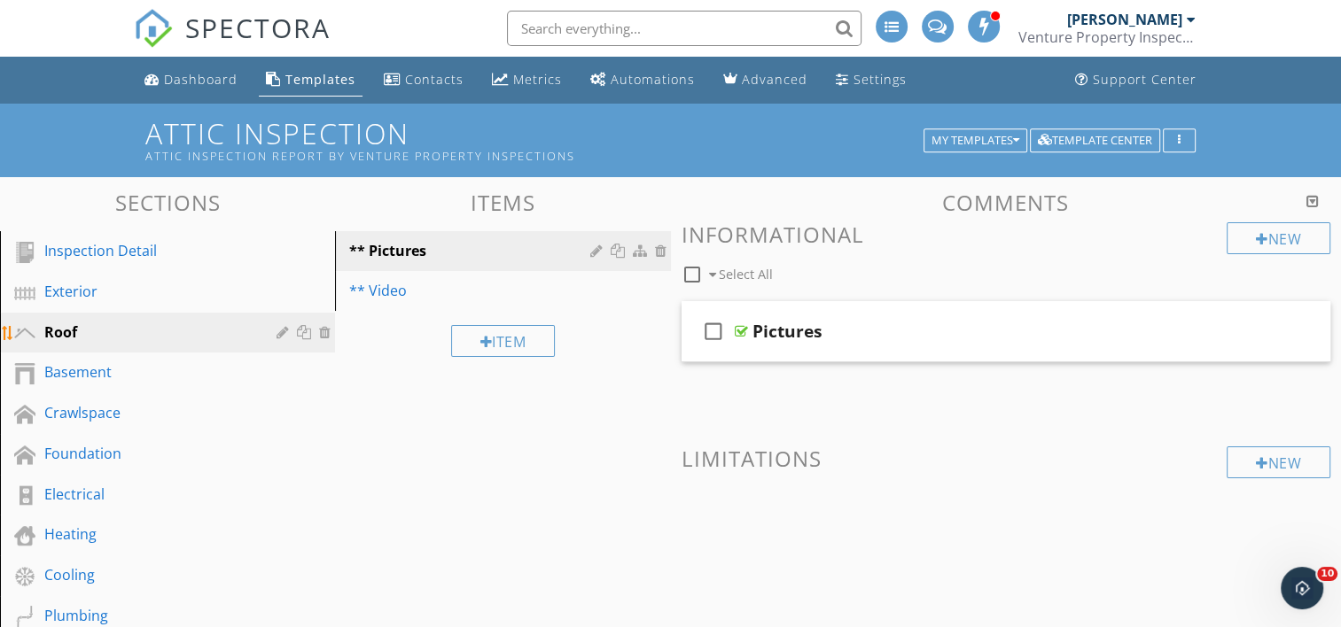
click at [325, 330] on div at bounding box center [327, 332] width 16 height 14
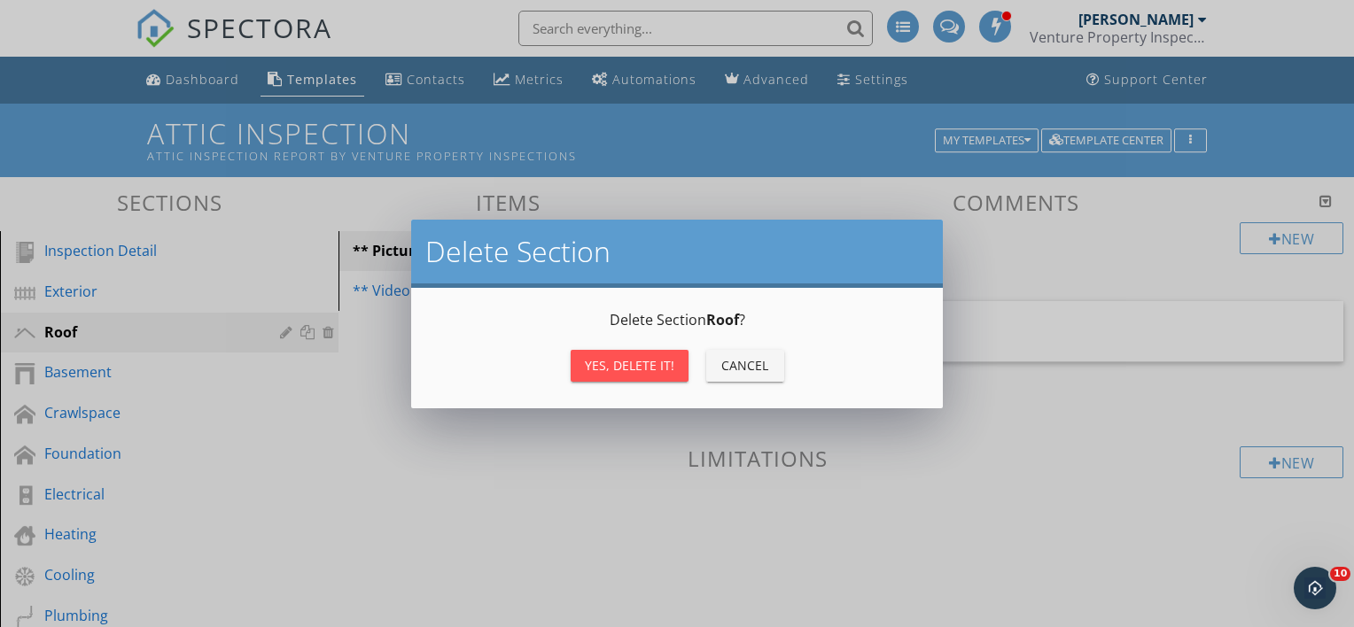
click at [592, 369] on div "Yes, Delete it!" at bounding box center [630, 365] width 90 height 19
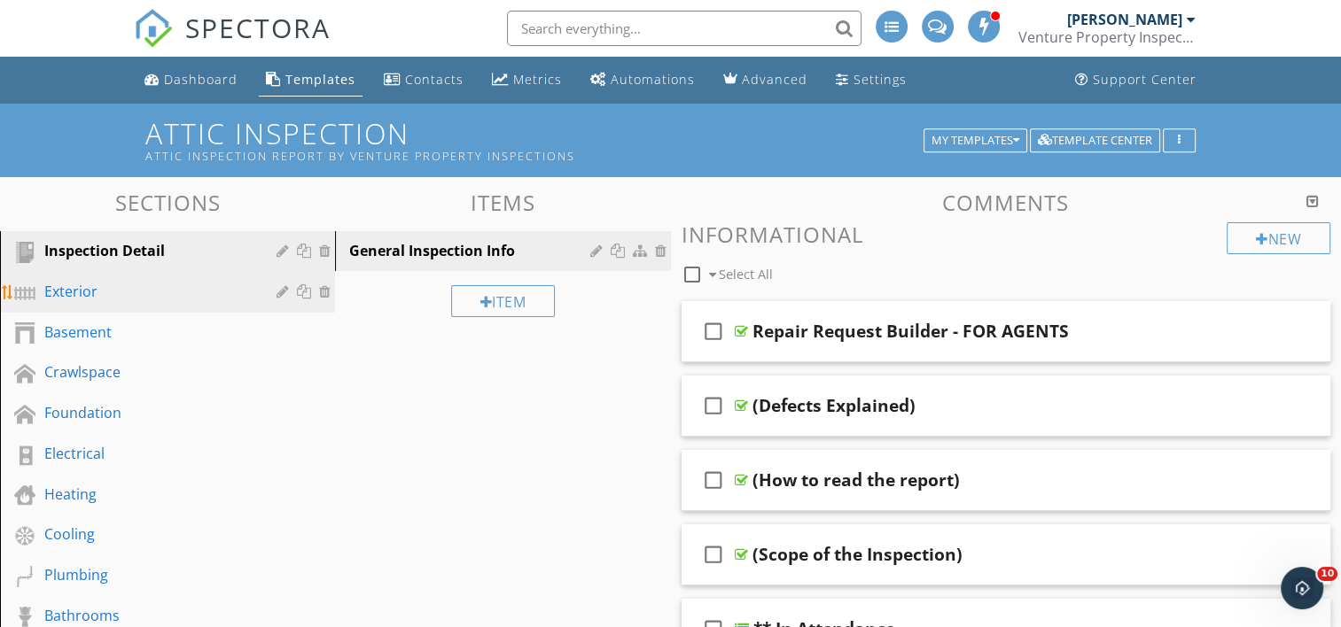
click at [262, 291] on div "Exterior" at bounding box center [180, 292] width 273 height 23
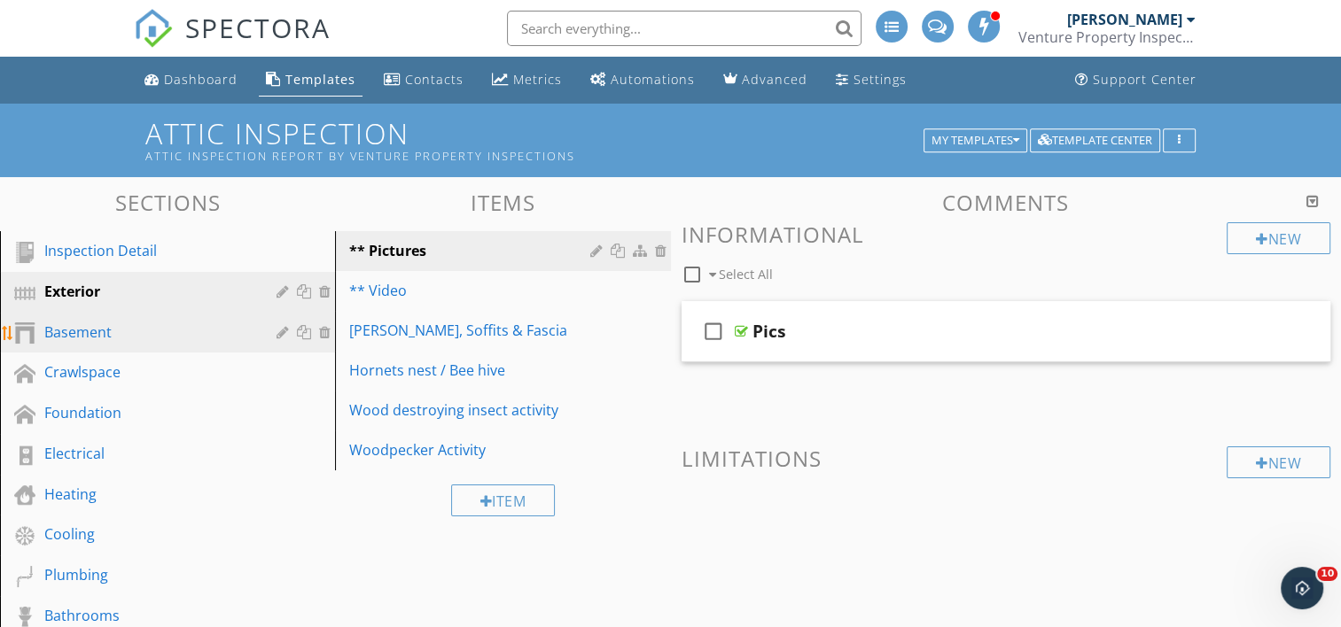
click at [256, 332] on div "Basement" at bounding box center [180, 333] width 273 height 23
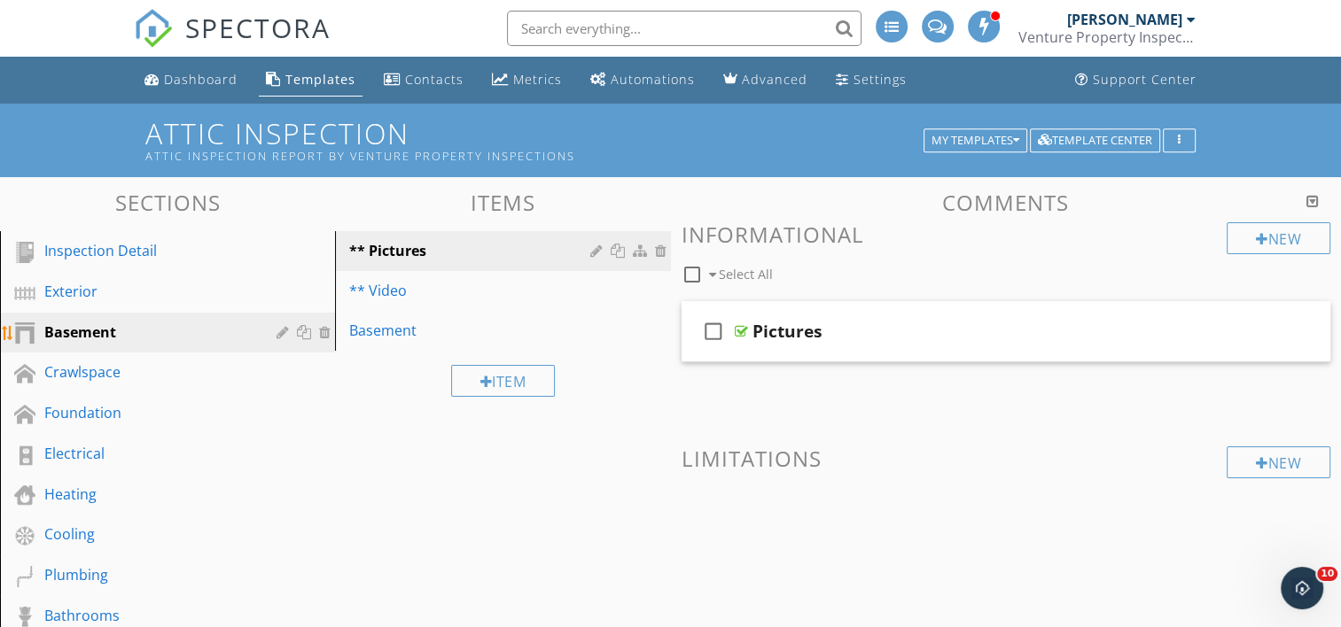
click at [323, 327] on div at bounding box center [327, 332] width 16 height 14
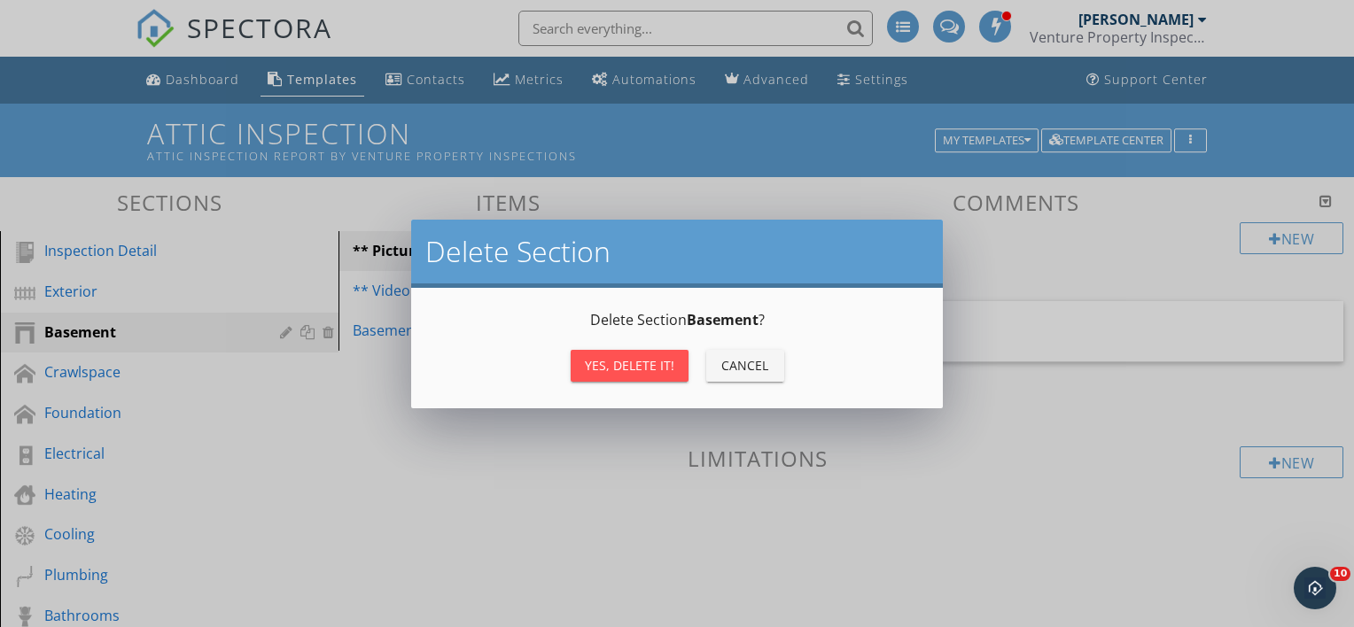
click at [591, 365] on div "Yes, Delete it!" at bounding box center [630, 365] width 90 height 19
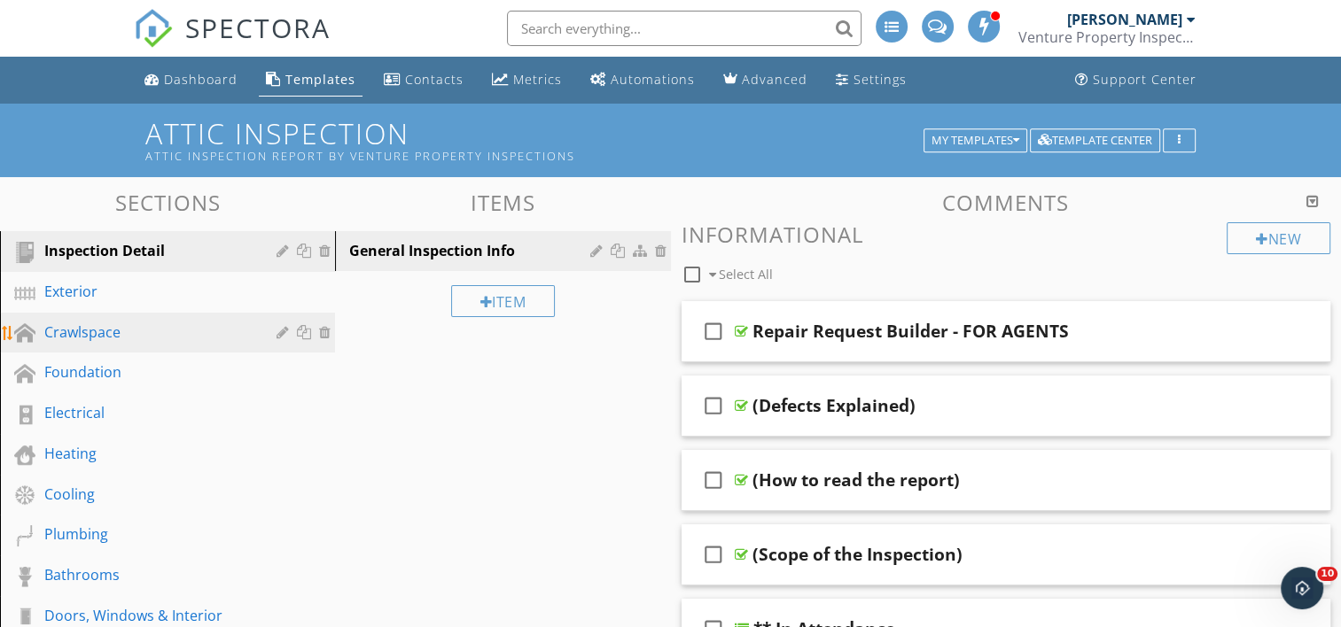
click at [326, 330] on div at bounding box center [327, 332] width 16 height 14
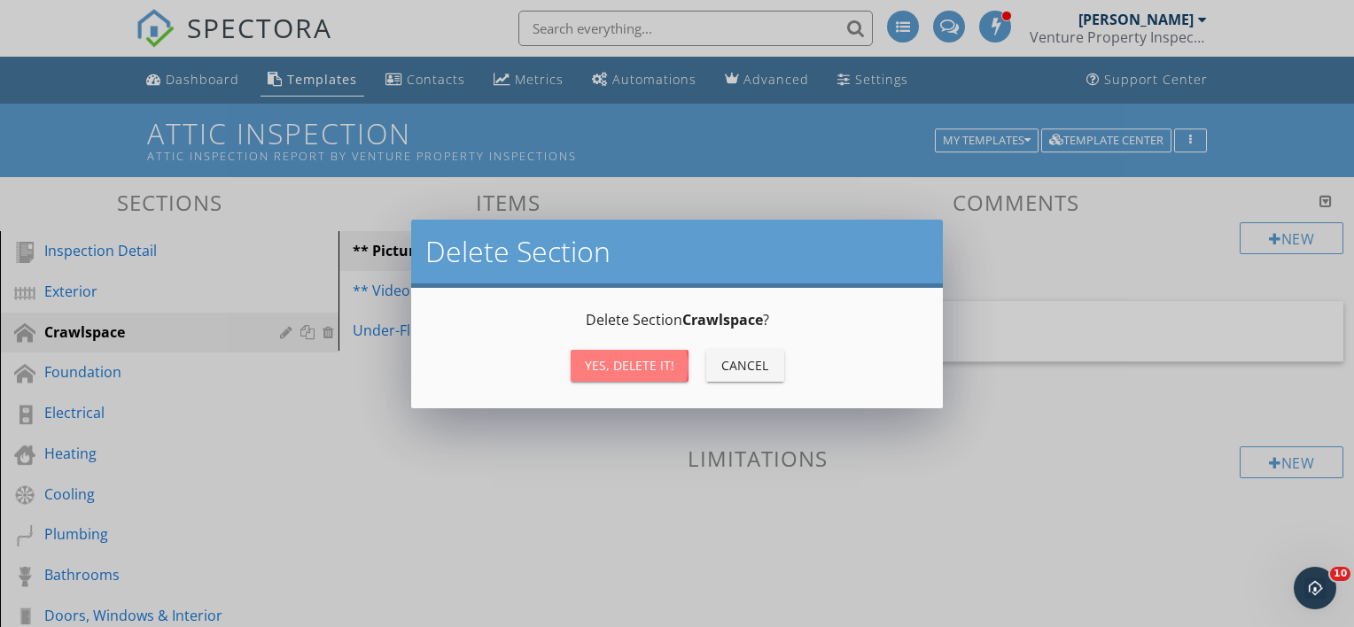
click at [586, 362] on div "Yes, Delete it!" at bounding box center [630, 365] width 90 height 19
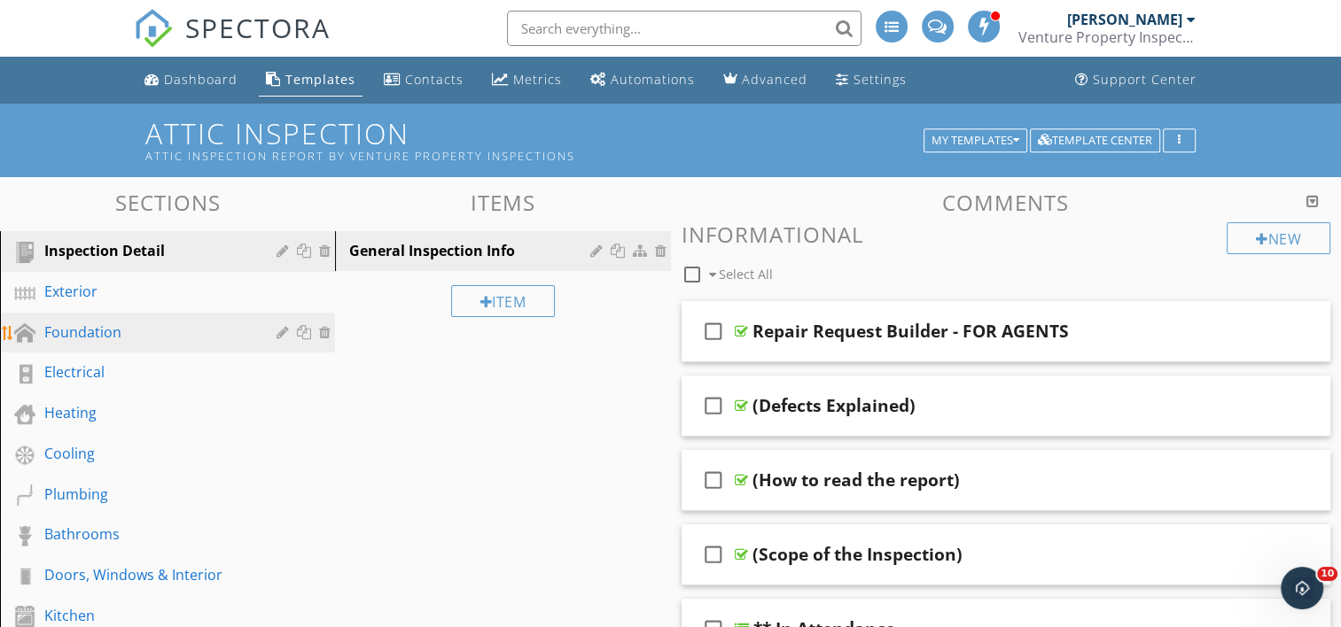
click at [328, 332] on div at bounding box center [327, 332] width 16 height 14
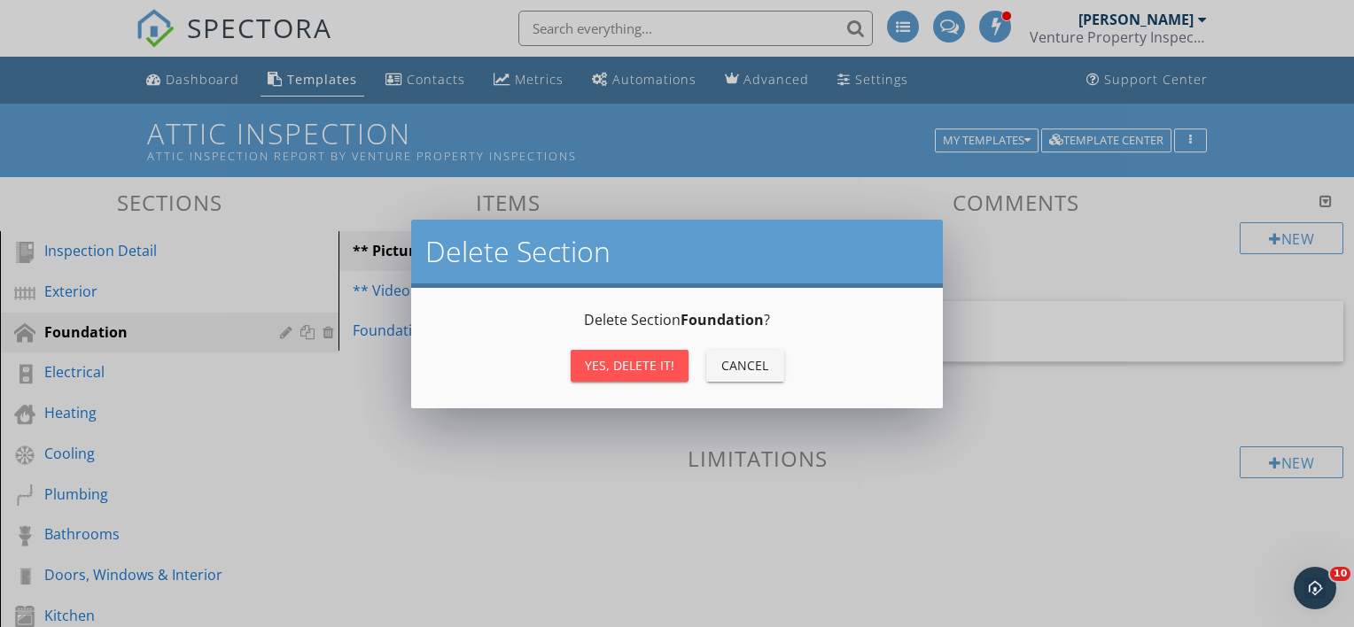
click at [595, 368] on div "Yes, Delete it!" at bounding box center [630, 365] width 90 height 19
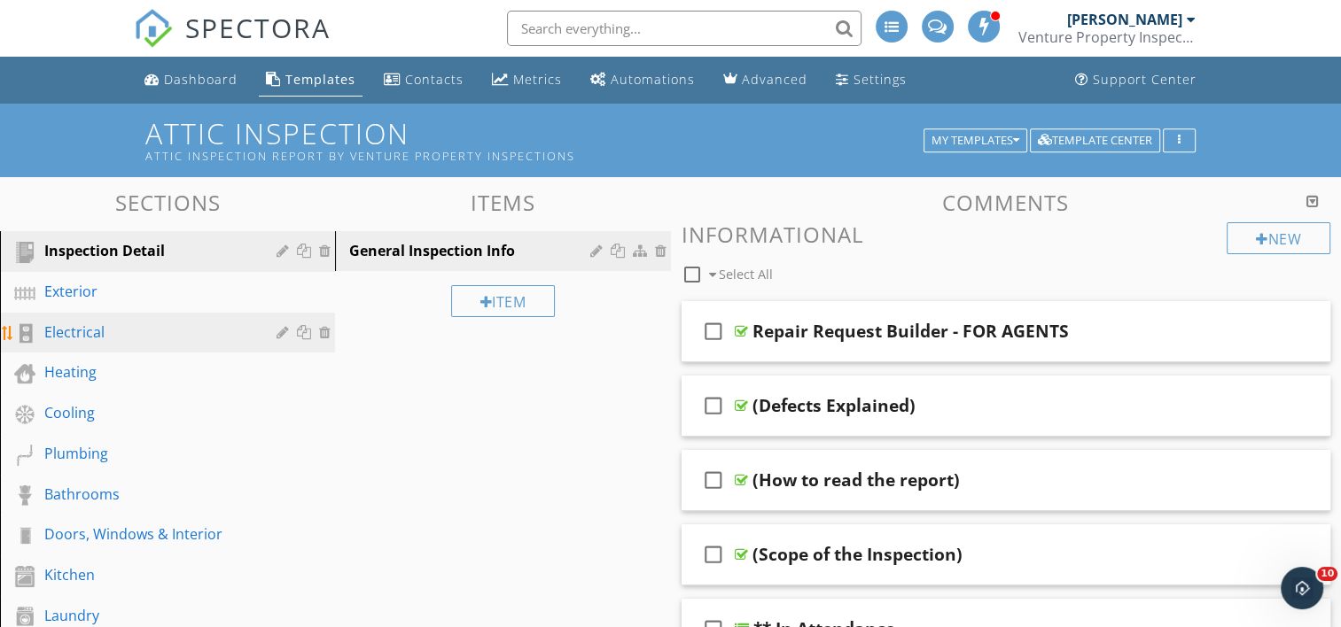
click at [253, 332] on div "Electrical" at bounding box center [180, 333] width 273 height 23
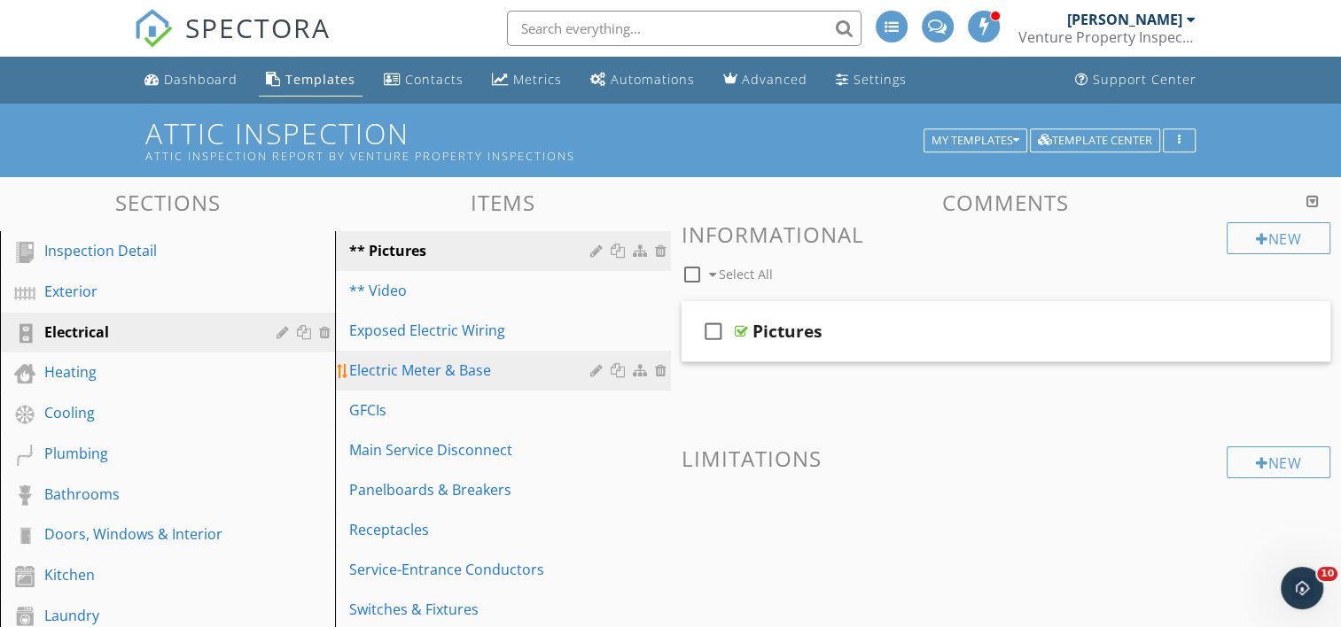
click at [663, 365] on div at bounding box center [663, 370] width 16 height 14
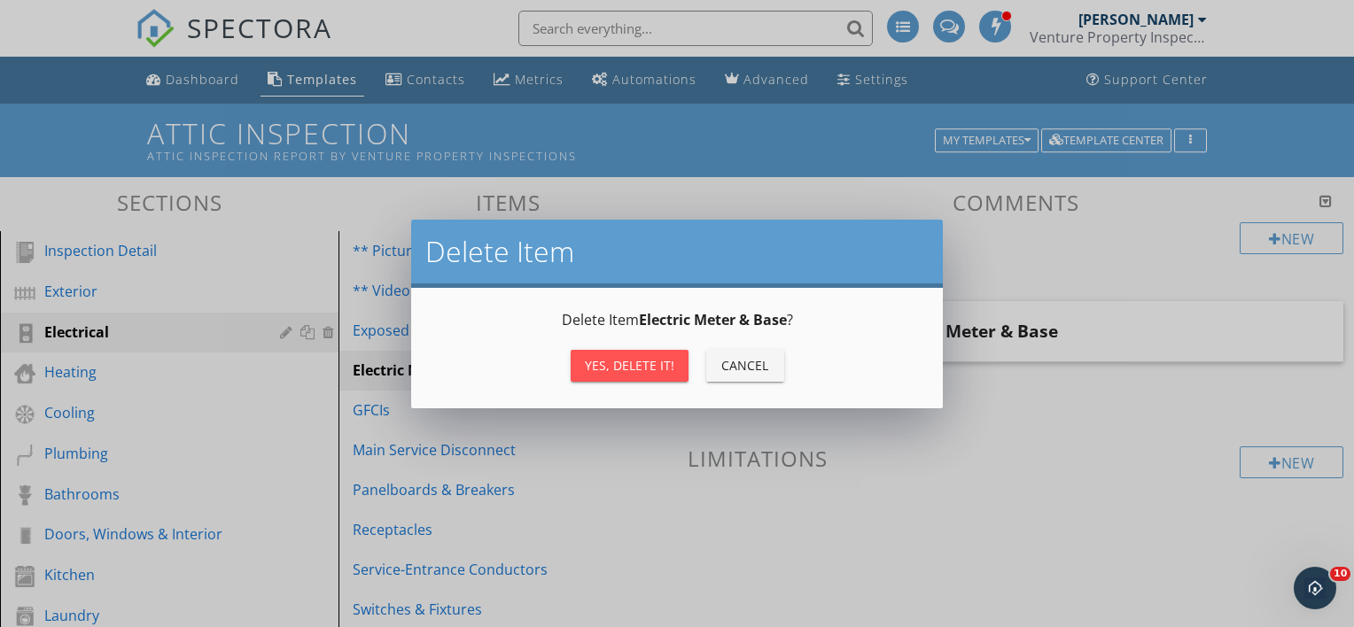
click at [649, 371] on div "Yes, Delete it!" at bounding box center [630, 365] width 90 height 19
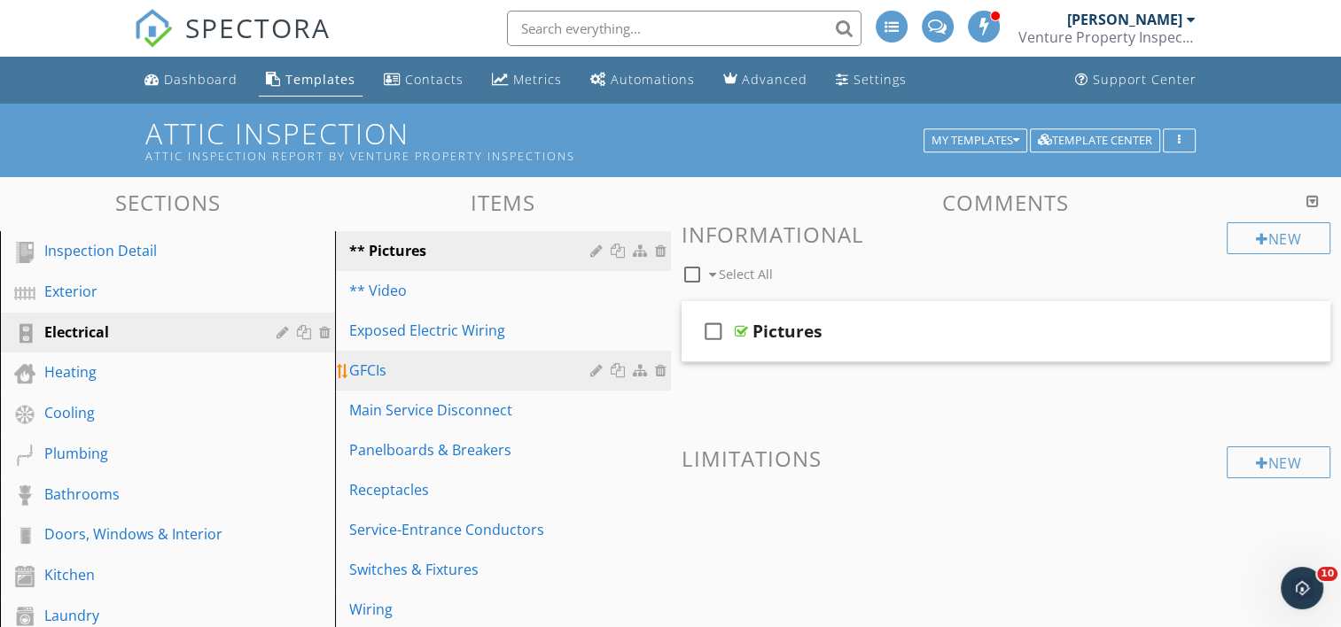
click at [659, 366] on div at bounding box center [663, 370] width 16 height 14
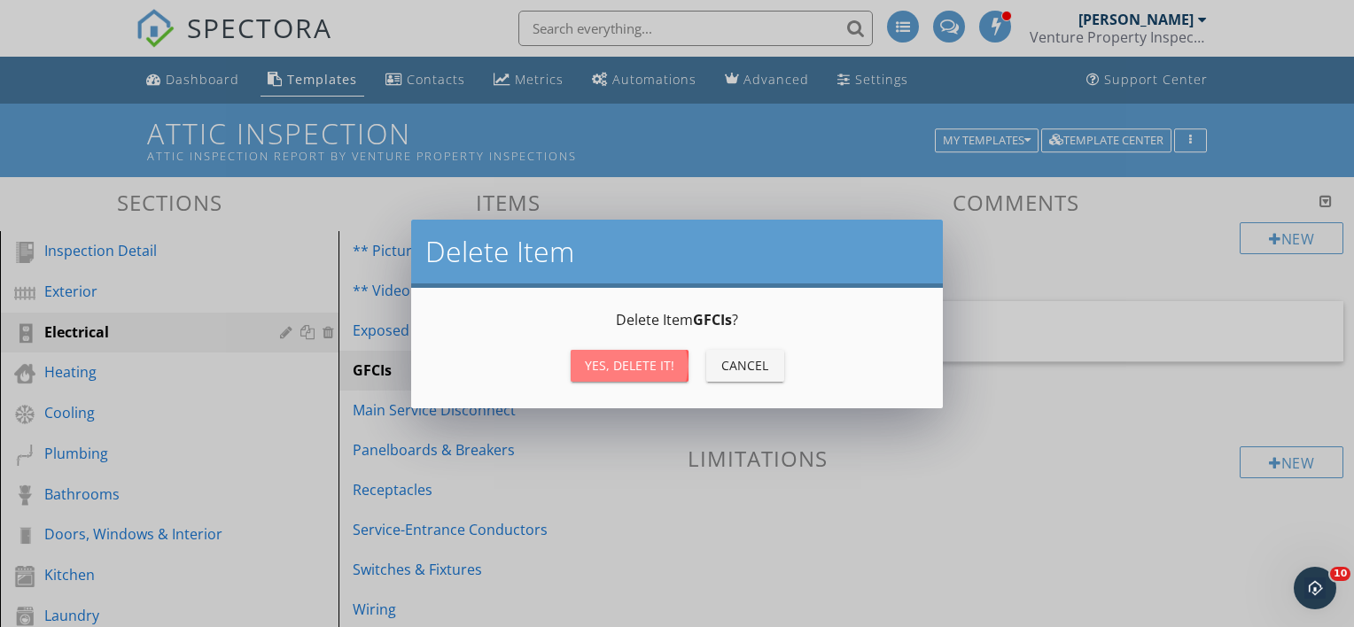
click at [648, 372] on div "Yes, Delete it!" at bounding box center [630, 365] width 90 height 19
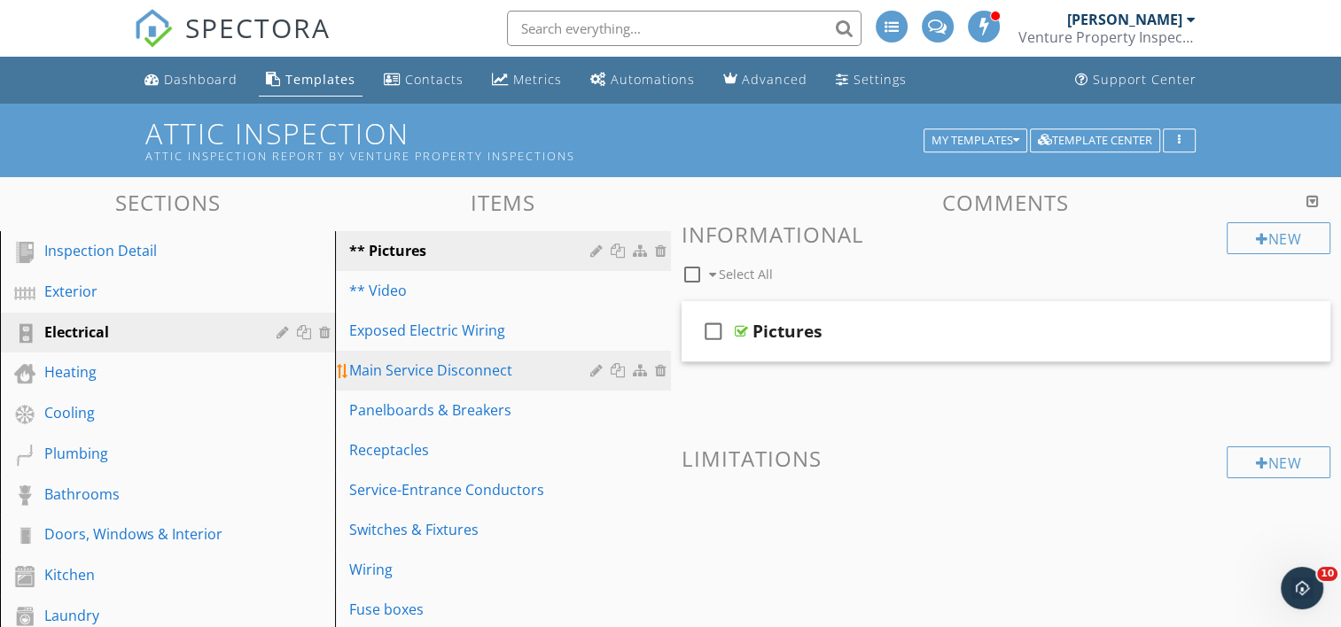
click at [658, 369] on div at bounding box center [663, 370] width 16 height 14
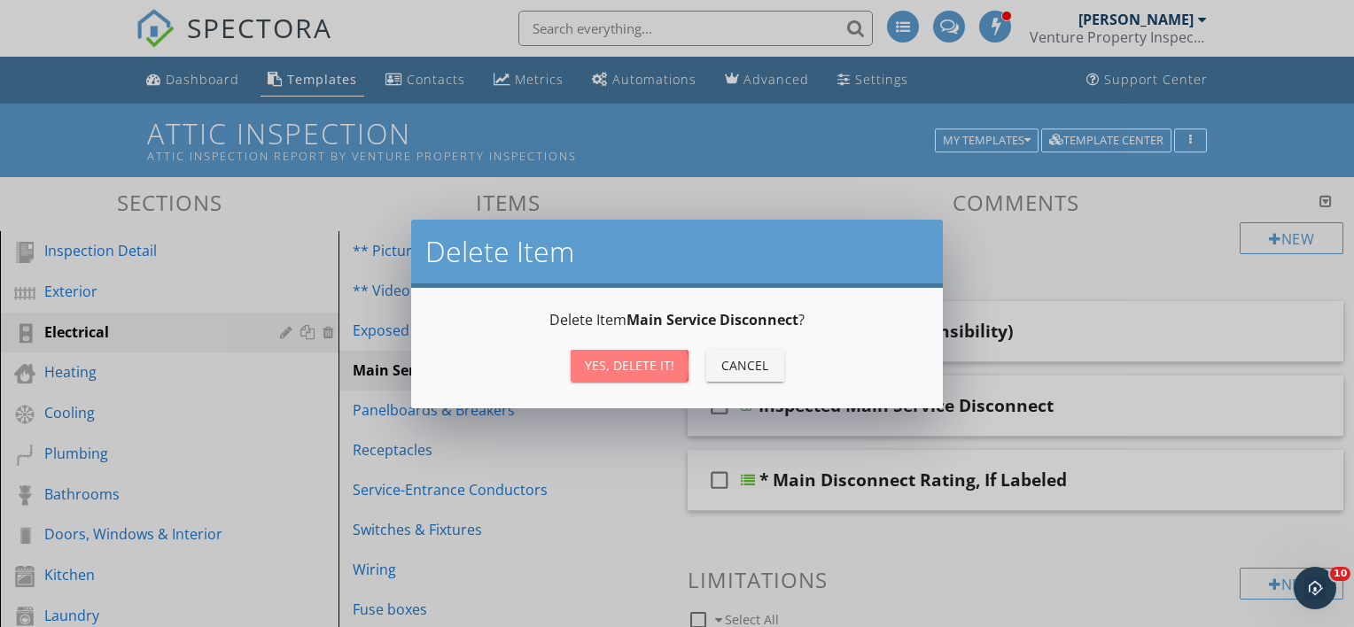
click at [650, 369] on div "Yes, Delete it!" at bounding box center [630, 365] width 90 height 19
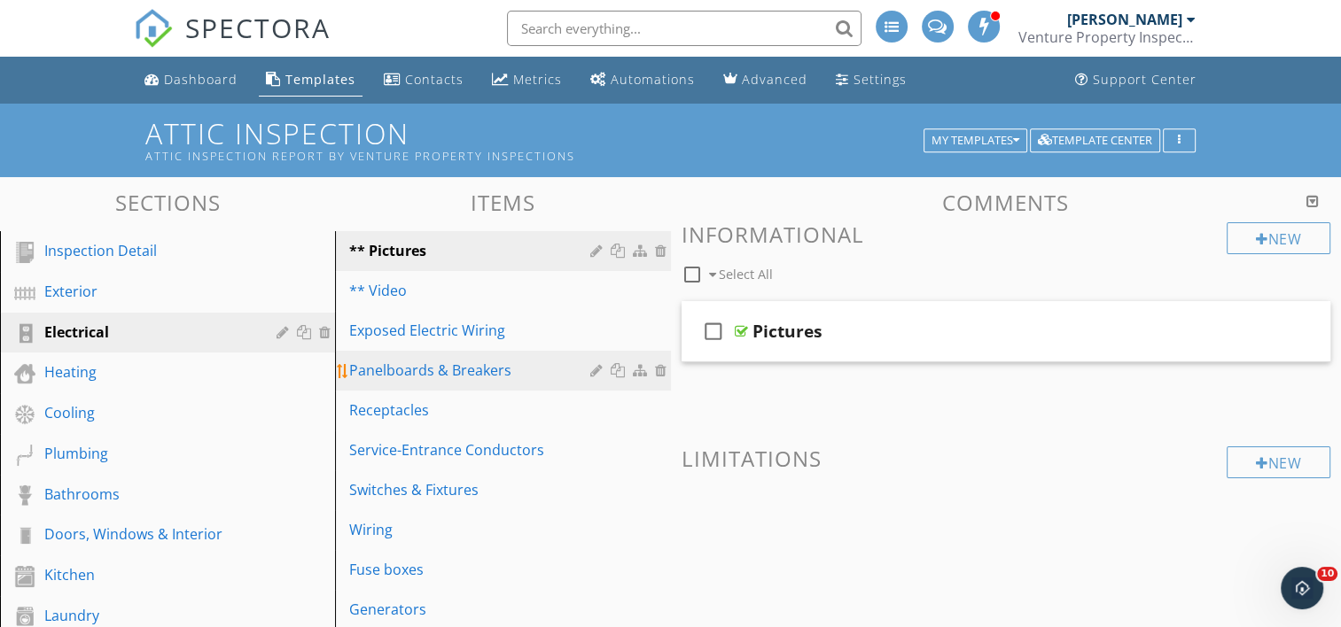
click at [659, 366] on div at bounding box center [663, 370] width 16 height 14
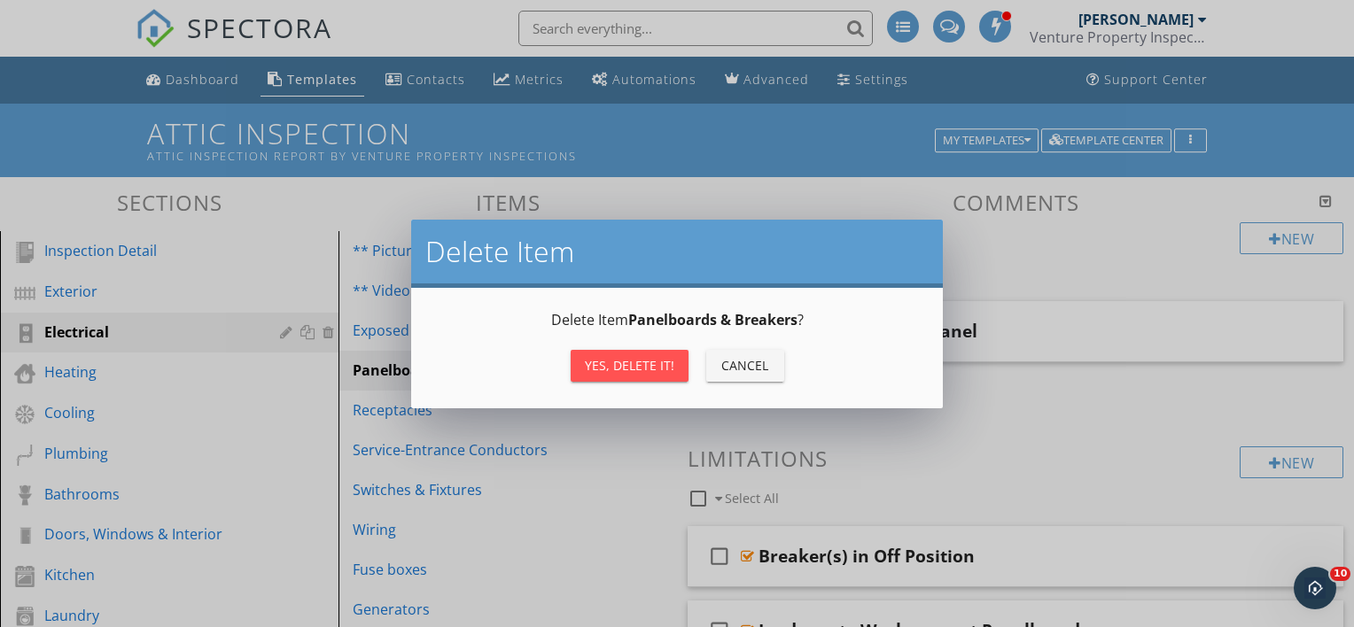
click at [659, 364] on div "Yes, Delete it!" at bounding box center [630, 365] width 90 height 19
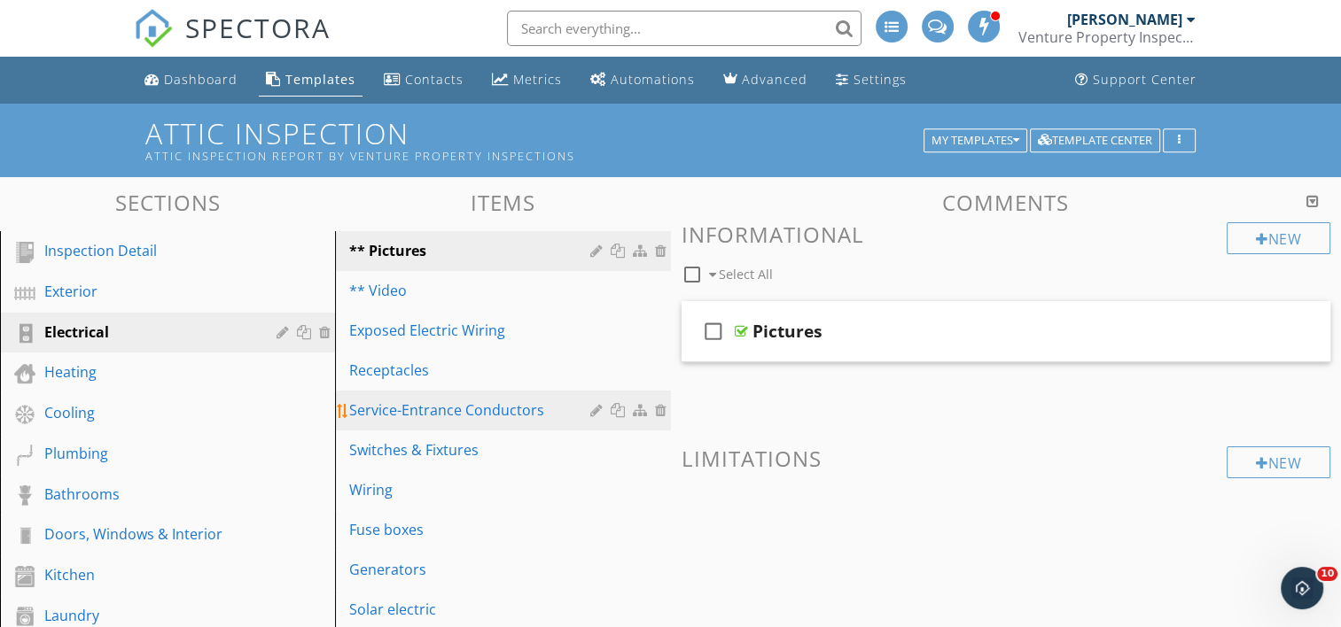
click at [660, 406] on div at bounding box center [663, 410] width 16 height 14
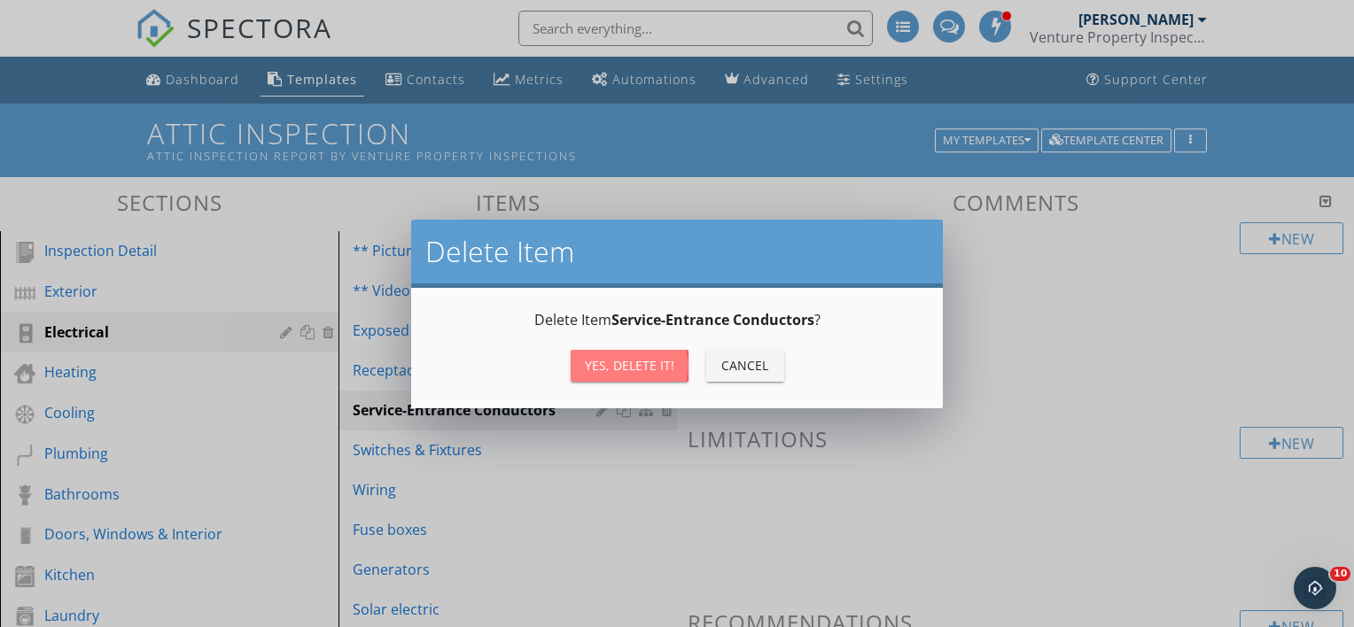
click at [656, 368] on div "Yes, Delete it!" at bounding box center [630, 365] width 90 height 19
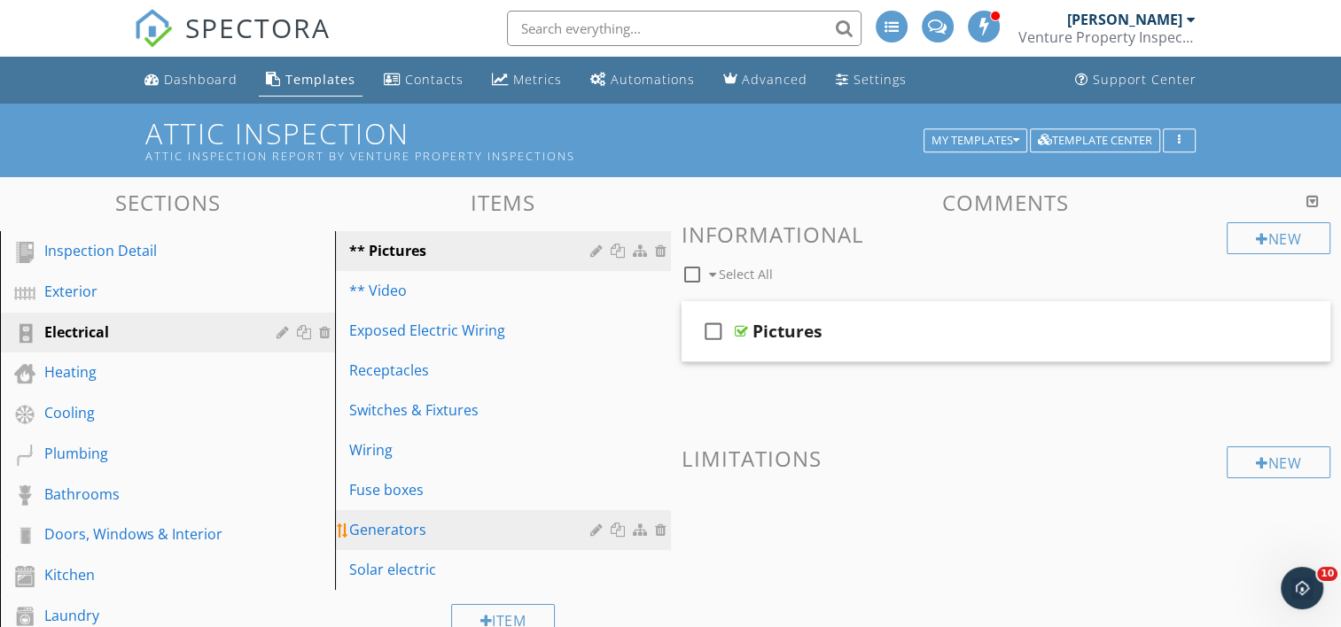
click at [660, 530] on div at bounding box center [663, 530] width 16 height 14
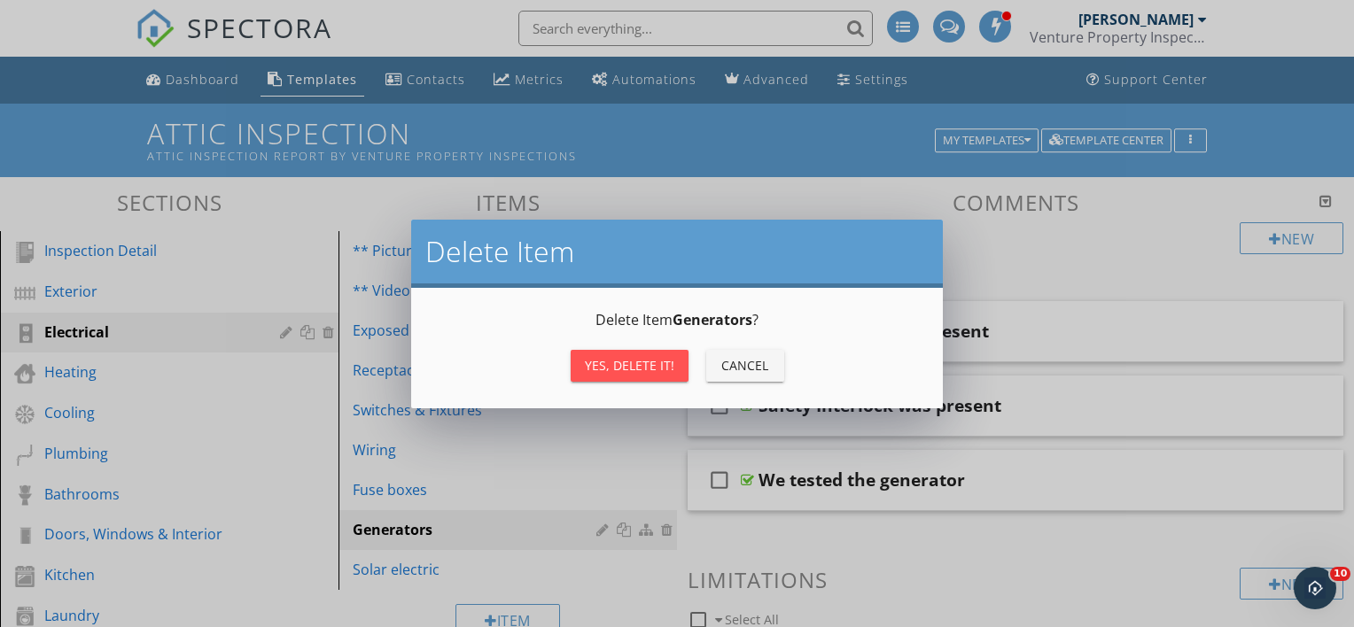
click at [636, 374] on div "Yes, Delete it!" at bounding box center [630, 365] width 90 height 19
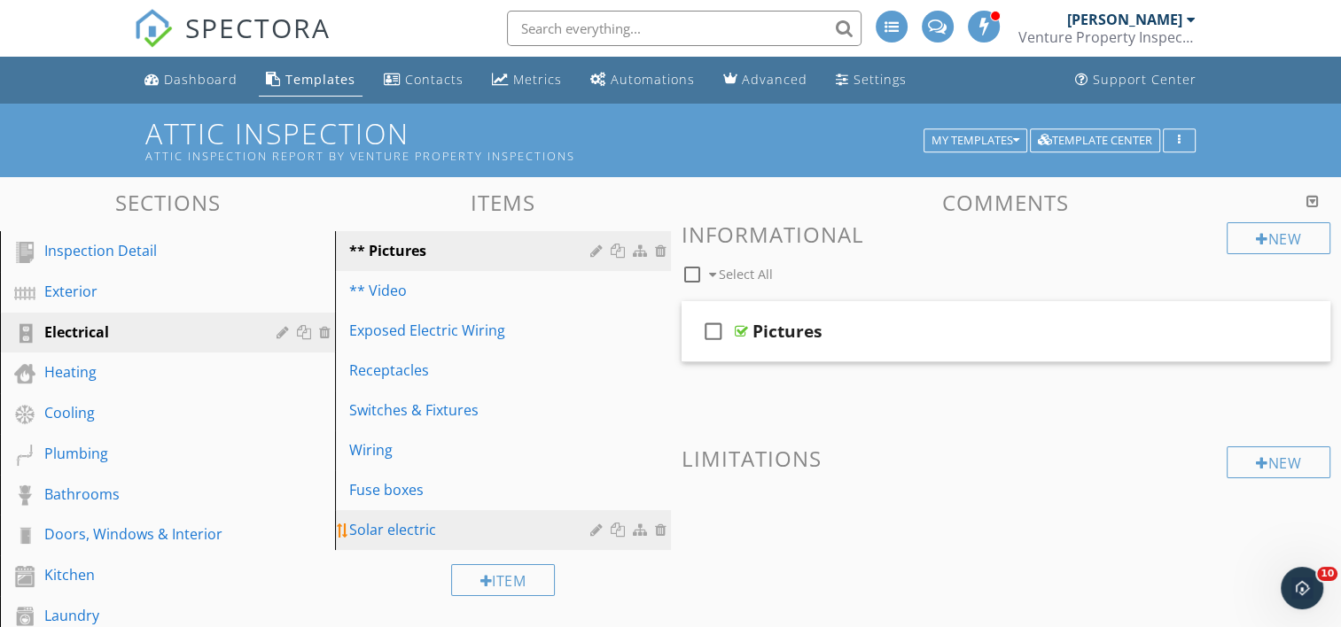
click at [658, 526] on div at bounding box center [663, 530] width 16 height 14
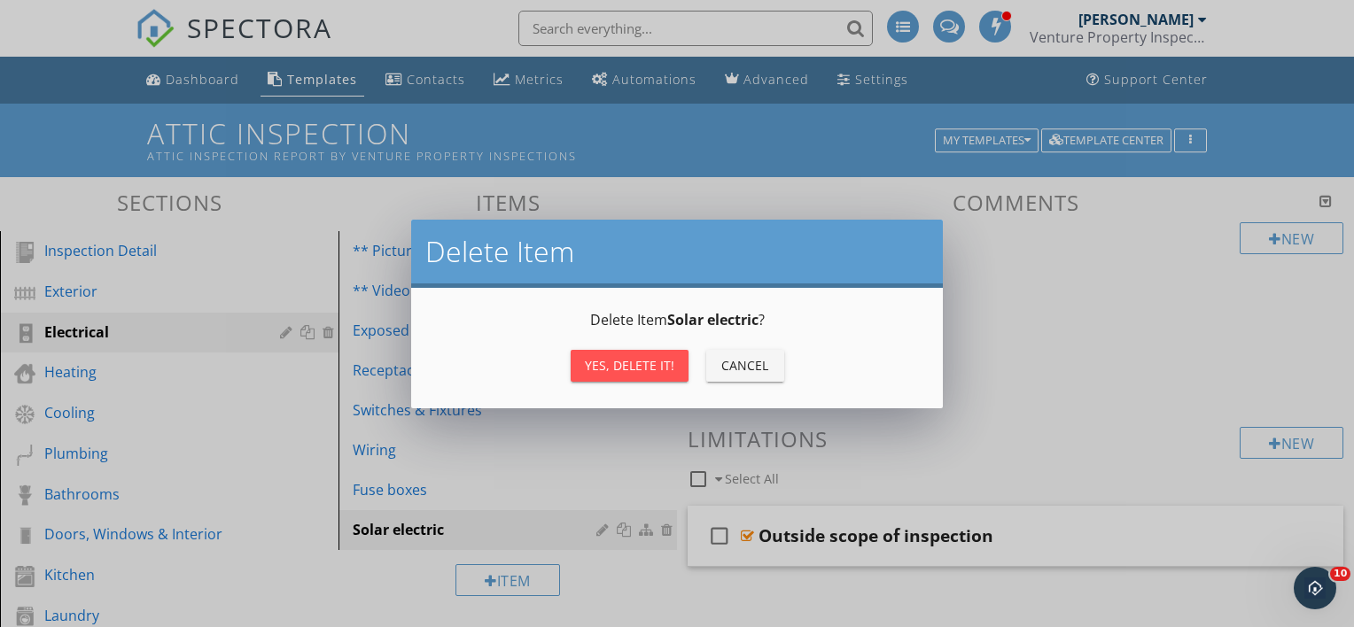
click at [662, 369] on div "Yes, Delete it!" at bounding box center [630, 365] width 90 height 19
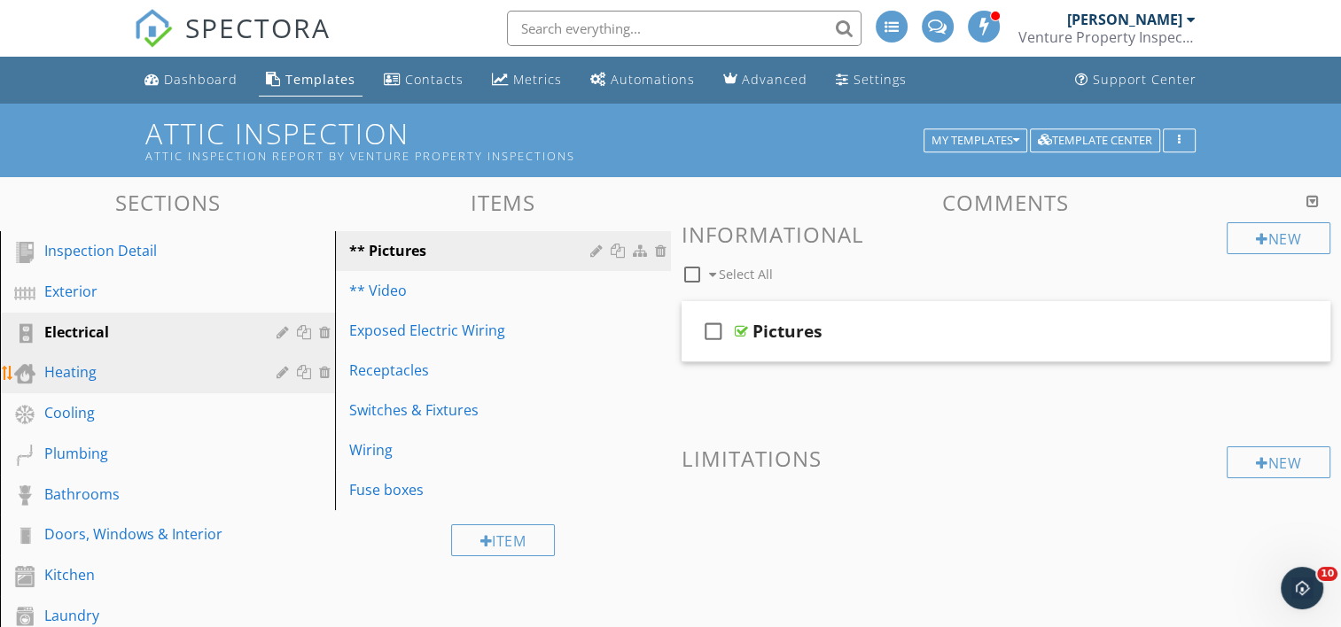
click at [324, 371] on div at bounding box center [327, 372] width 16 height 14
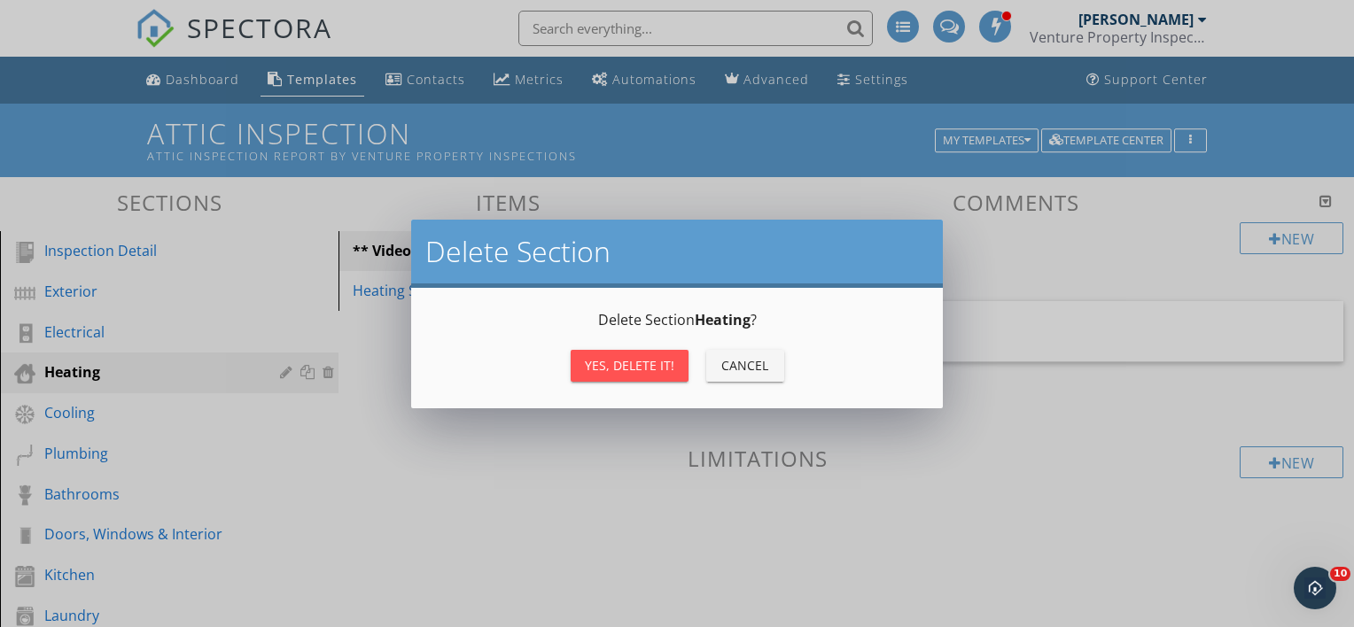
click at [618, 369] on div "Yes, Delete it!" at bounding box center [630, 365] width 90 height 19
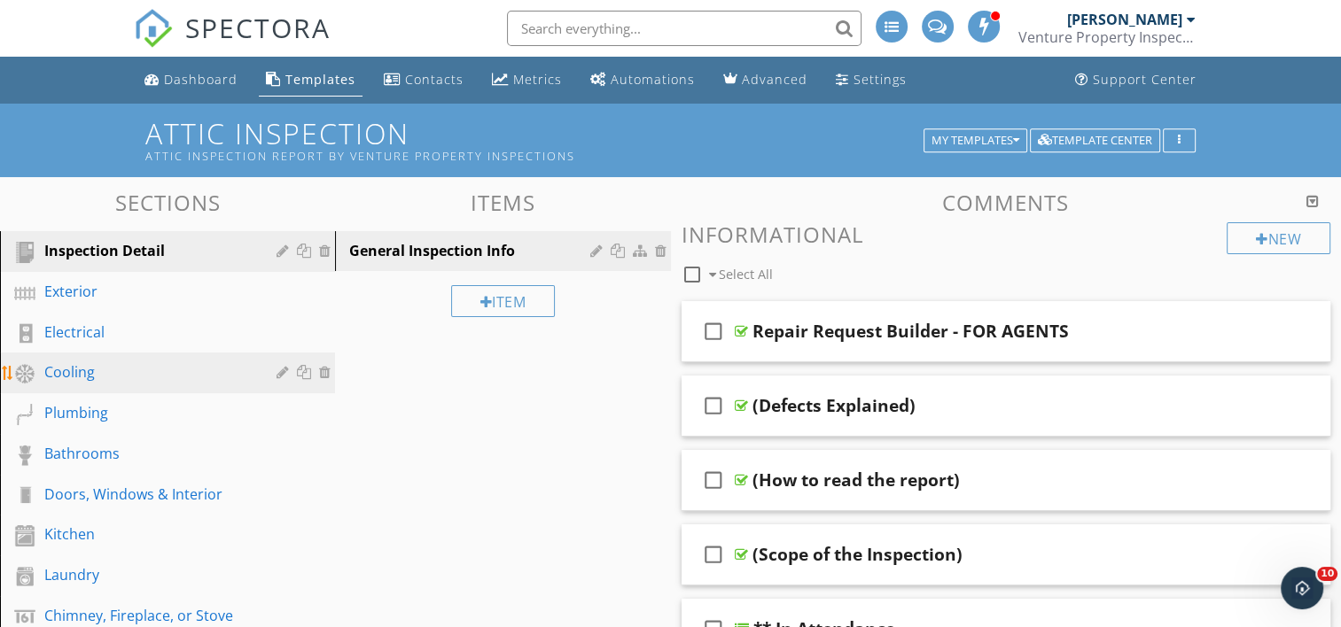
click at [324, 365] on div at bounding box center [327, 372] width 16 height 14
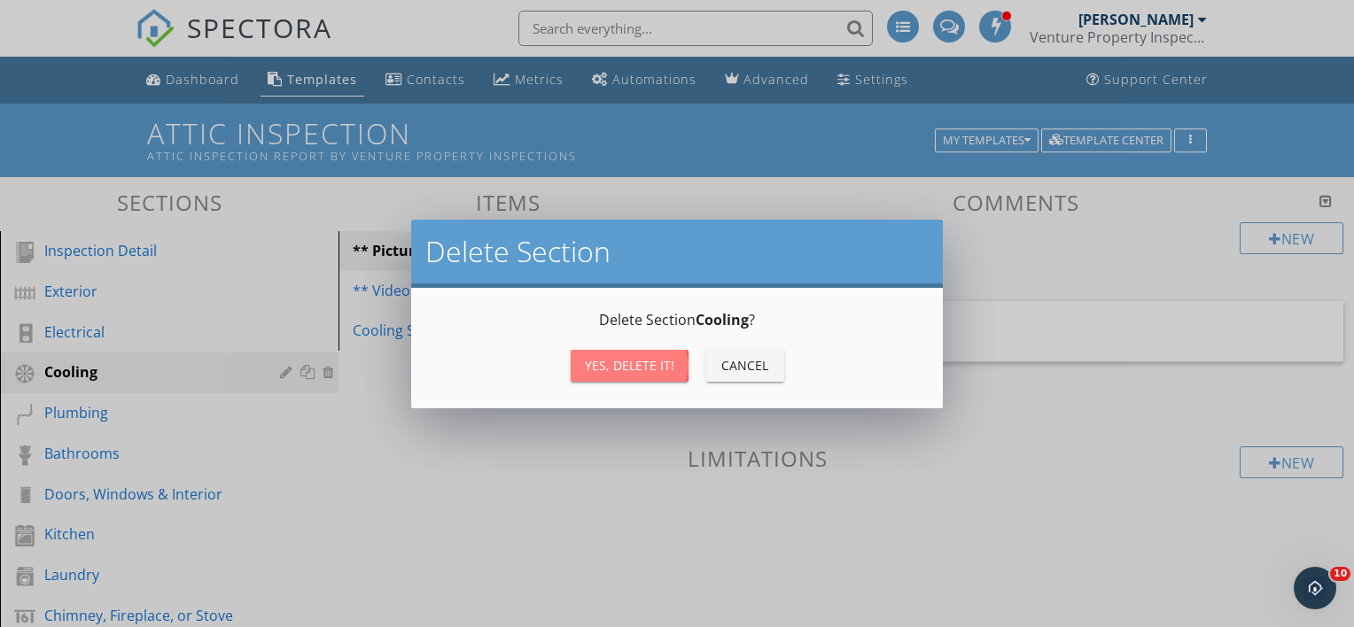
click at [597, 360] on div "Yes, Delete it!" at bounding box center [630, 365] width 90 height 19
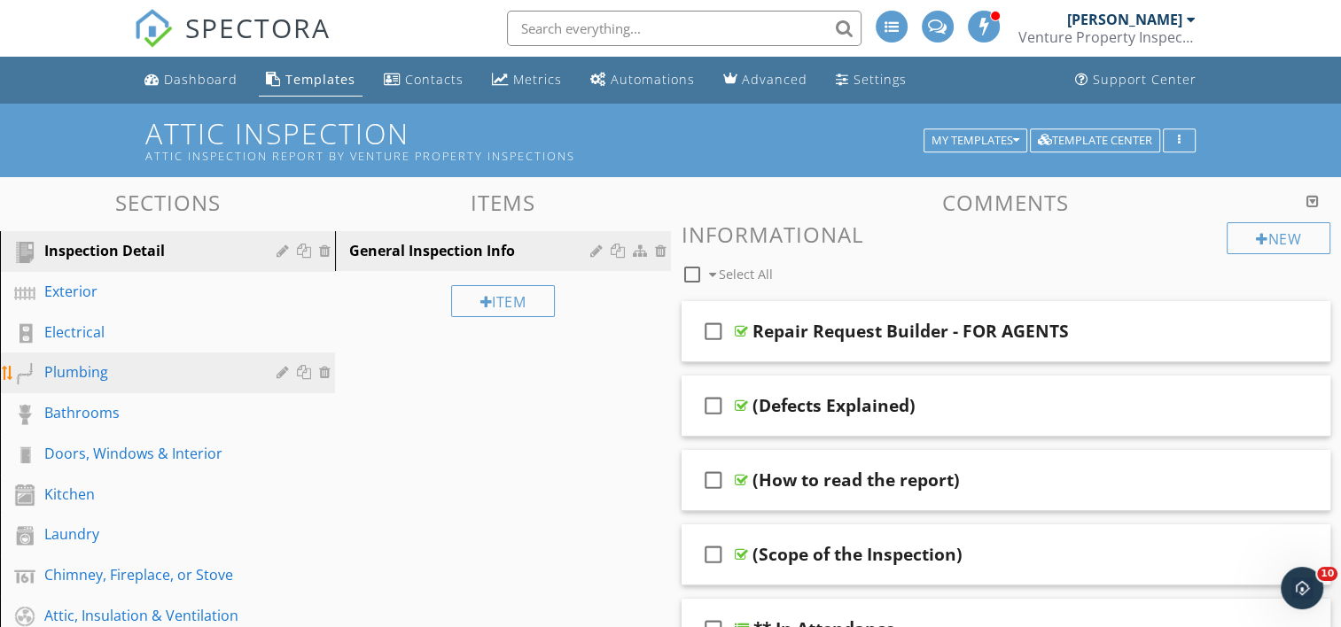
click at [323, 366] on div at bounding box center [327, 372] width 16 height 14
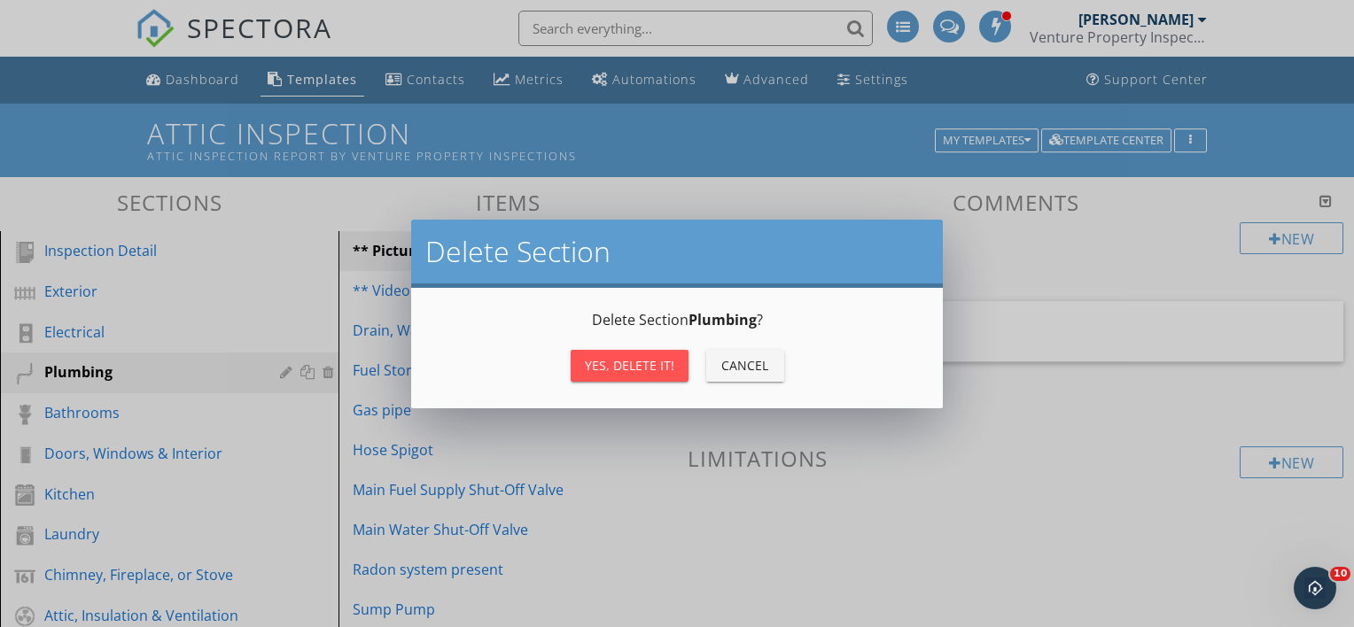
click at [588, 368] on div "Yes, Delete it!" at bounding box center [630, 365] width 90 height 19
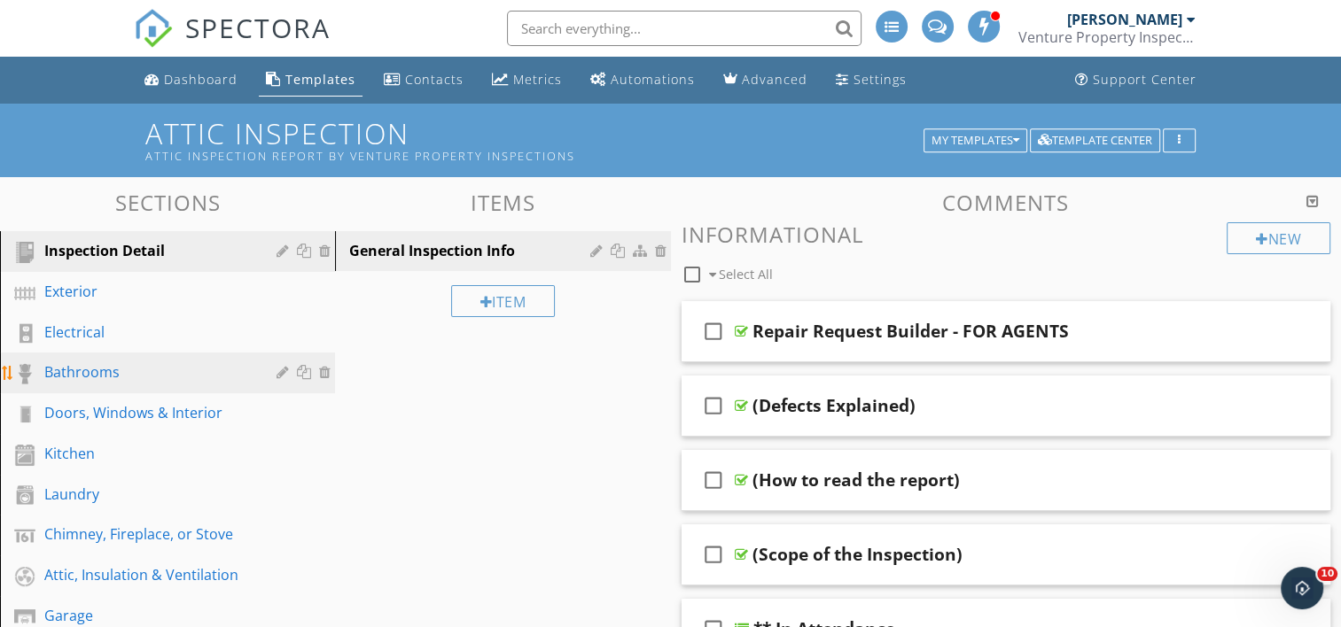
click at [325, 370] on div at bounding box center [327, 372] width 16 height 14
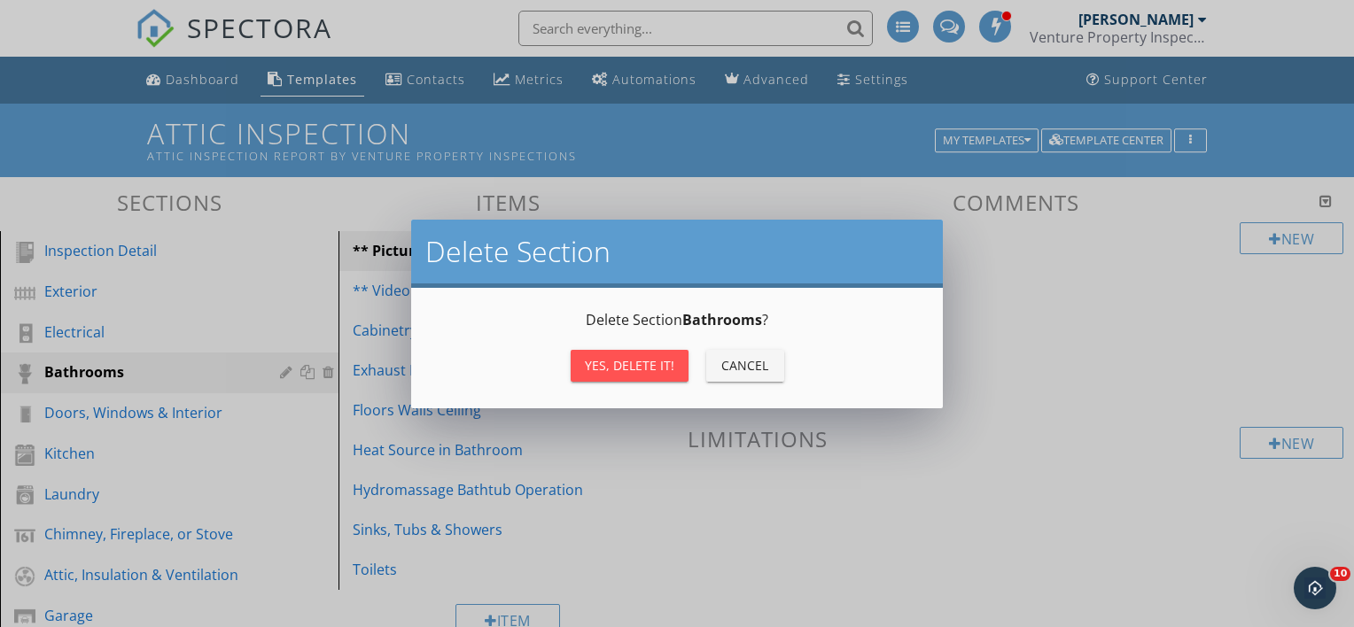
click at [589, 368] on div "Yes, Delete it!" at bounding box center [630, 365] width 90 height 19
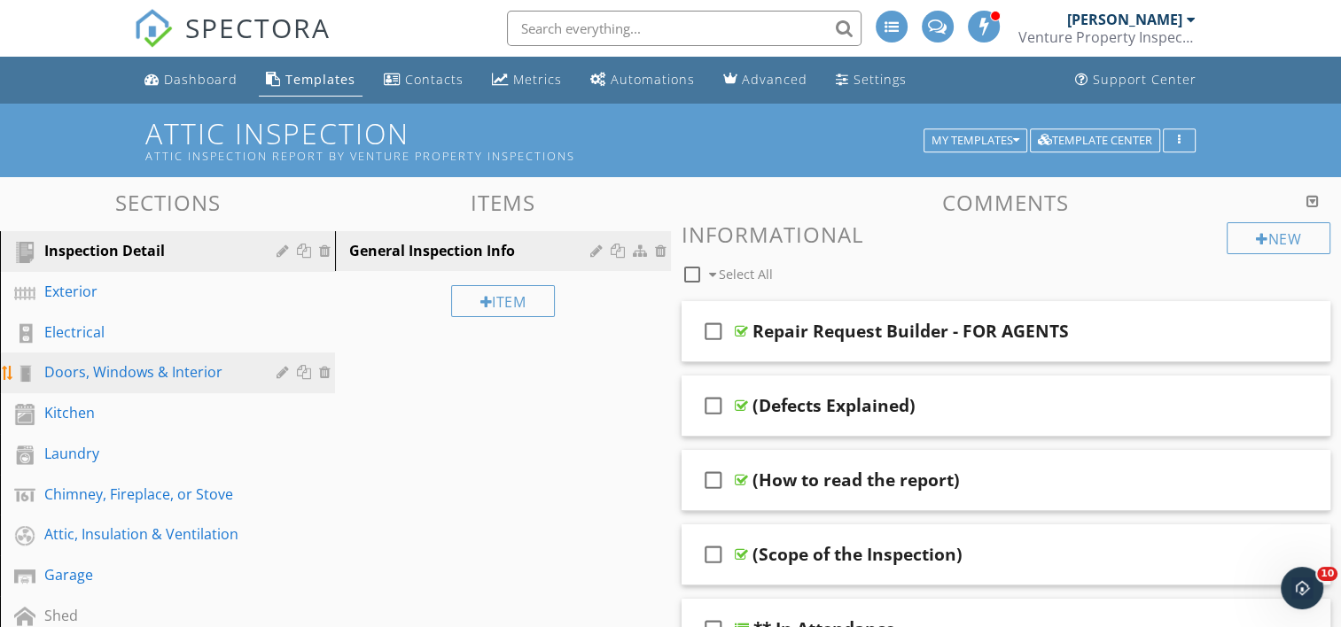
click at [323, 369] on div at bounding box center [327, 372] width 16 height 14
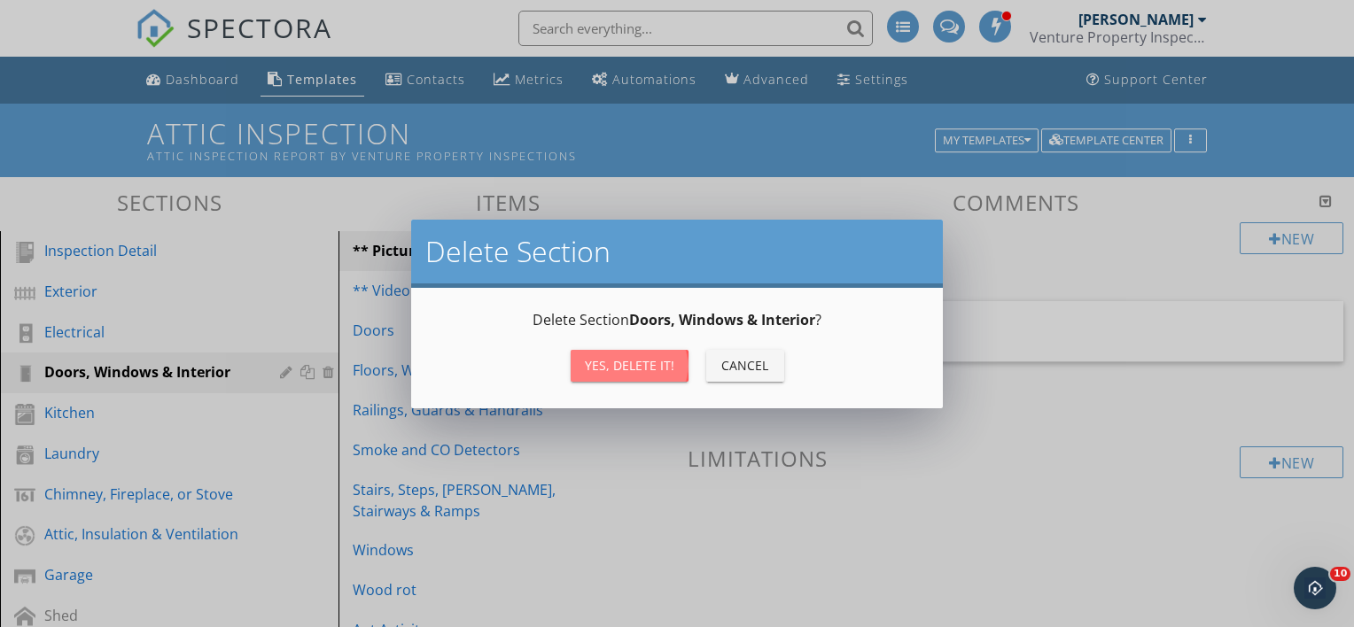
click at [600, 363] on div "Yes, Delete it!" at bounding box center [630, 365] width 90 height 19
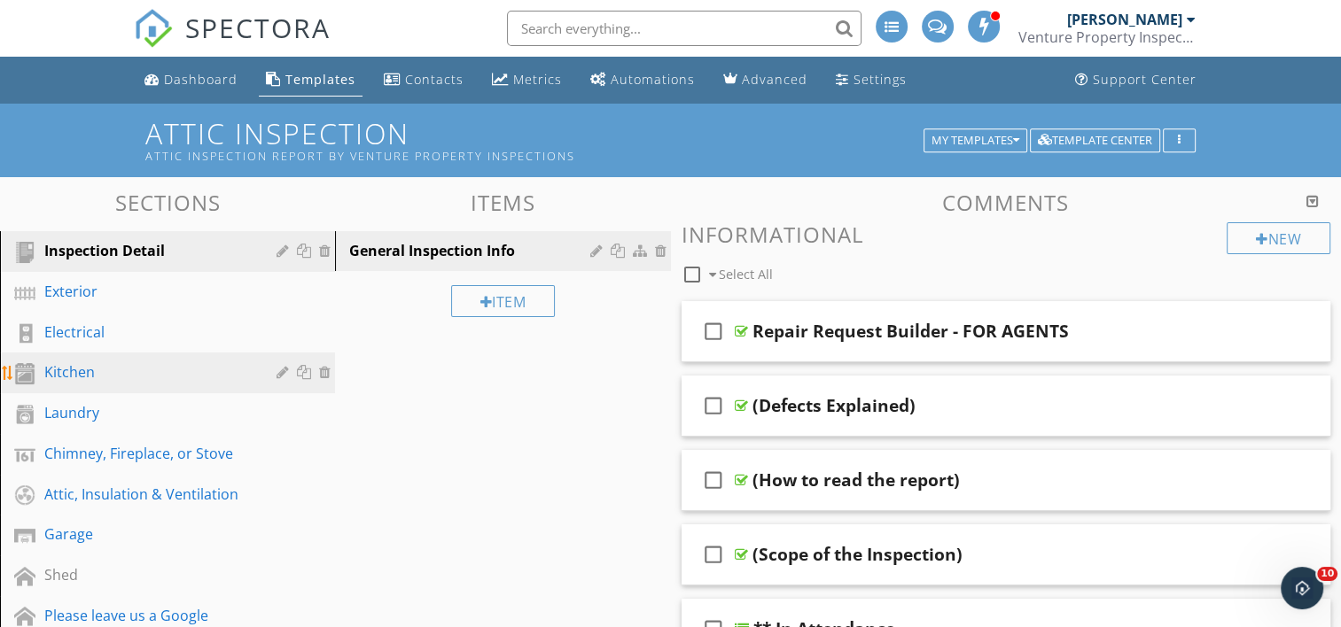
click at [325, 366] on div at bounding box center [327, 372] width 16 height 14
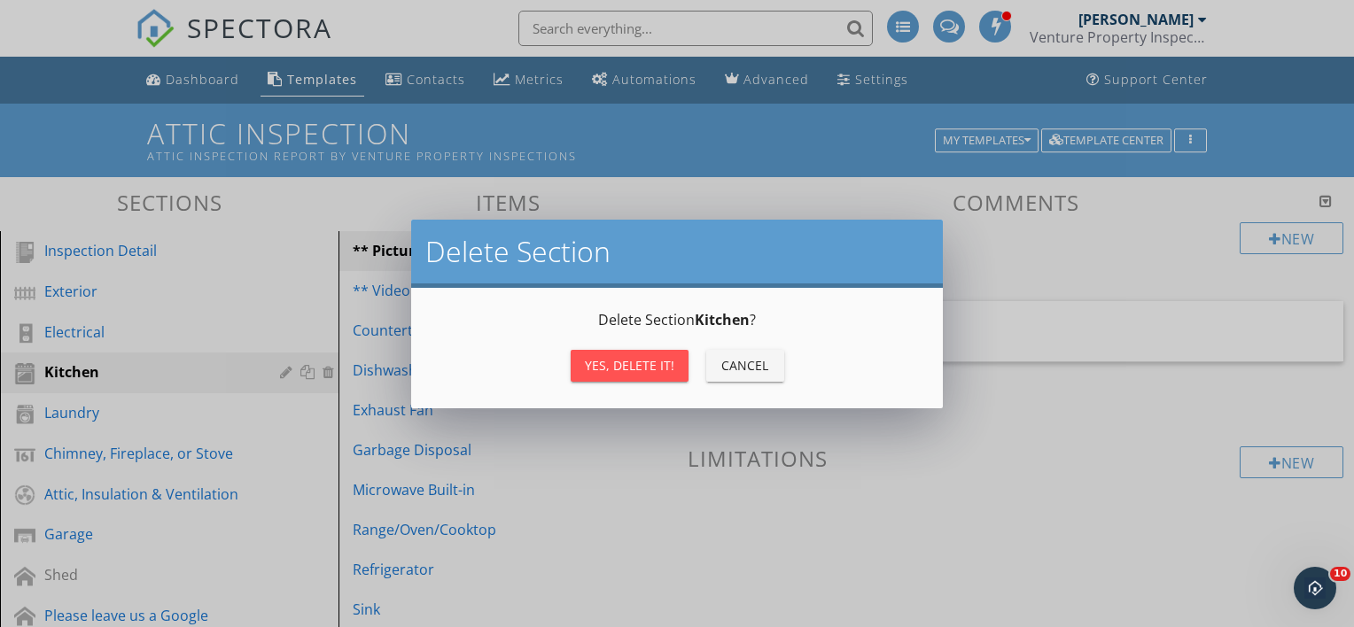
click at [583, 362] on button "Yes, Delete it!" at bounding box center [630, 366] width 118 height 32
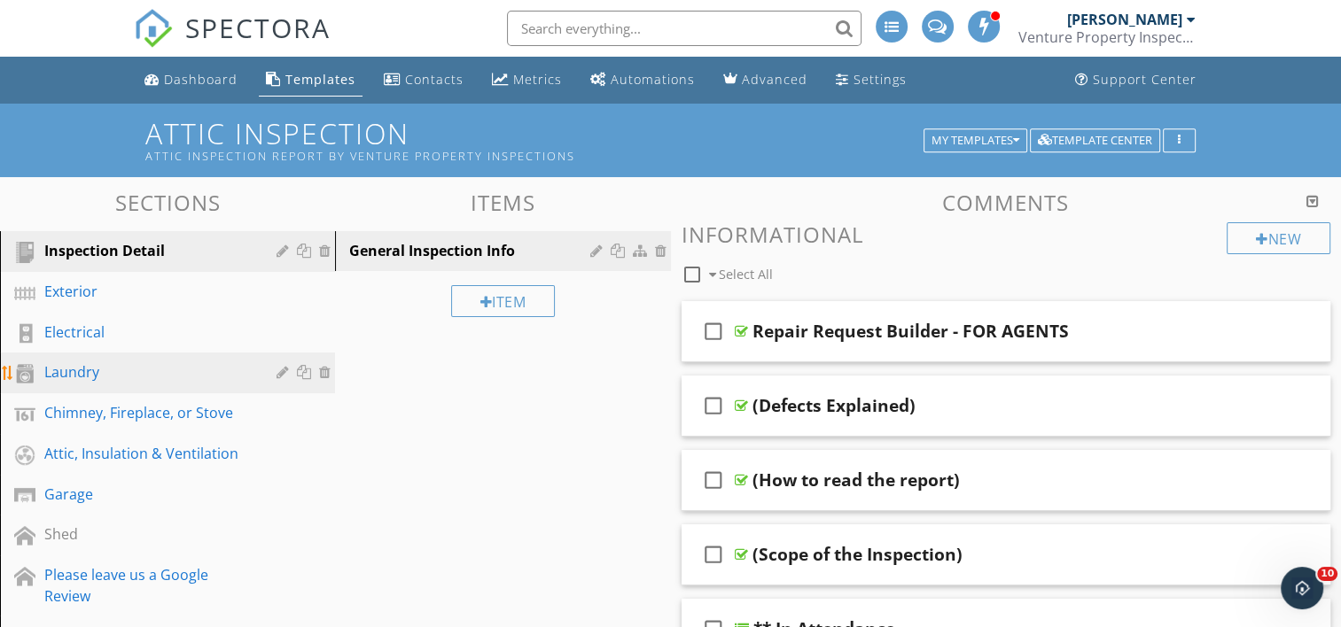
click at [323, 366] on div at bounding box center [327, 372] width 16 height 14
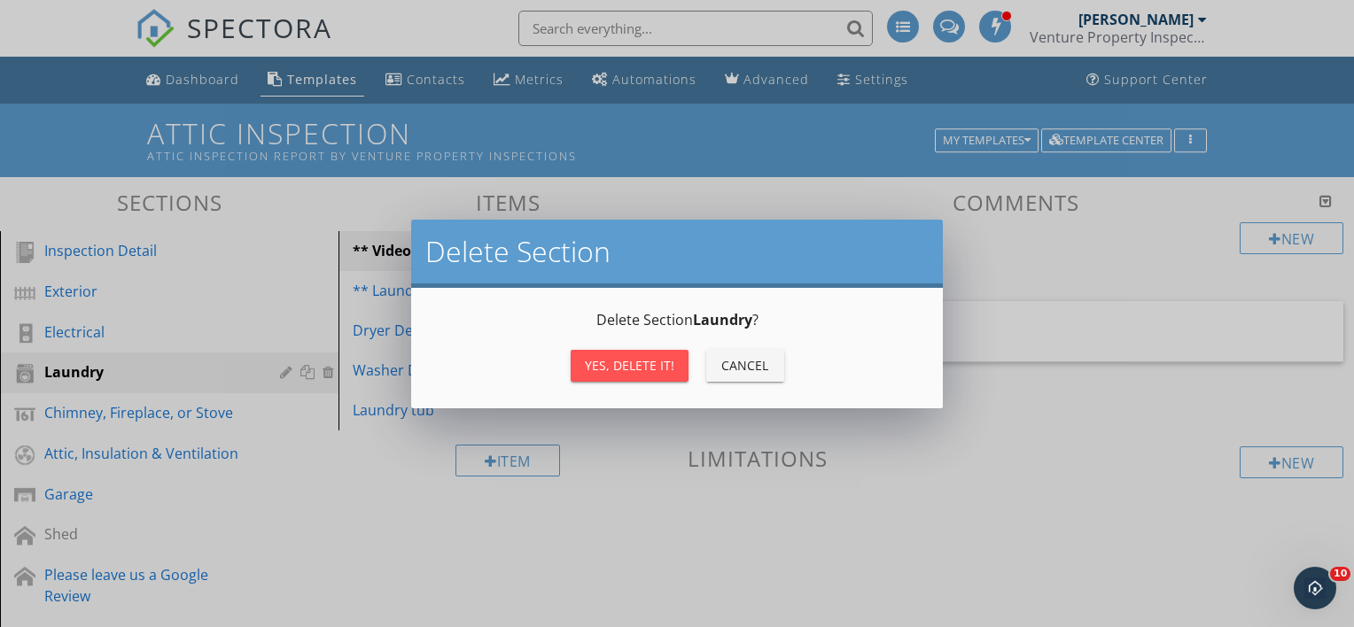
click at [591, 362] on div "Yes, Delete it!" at bounding box center [630, 365] width 90 height 19
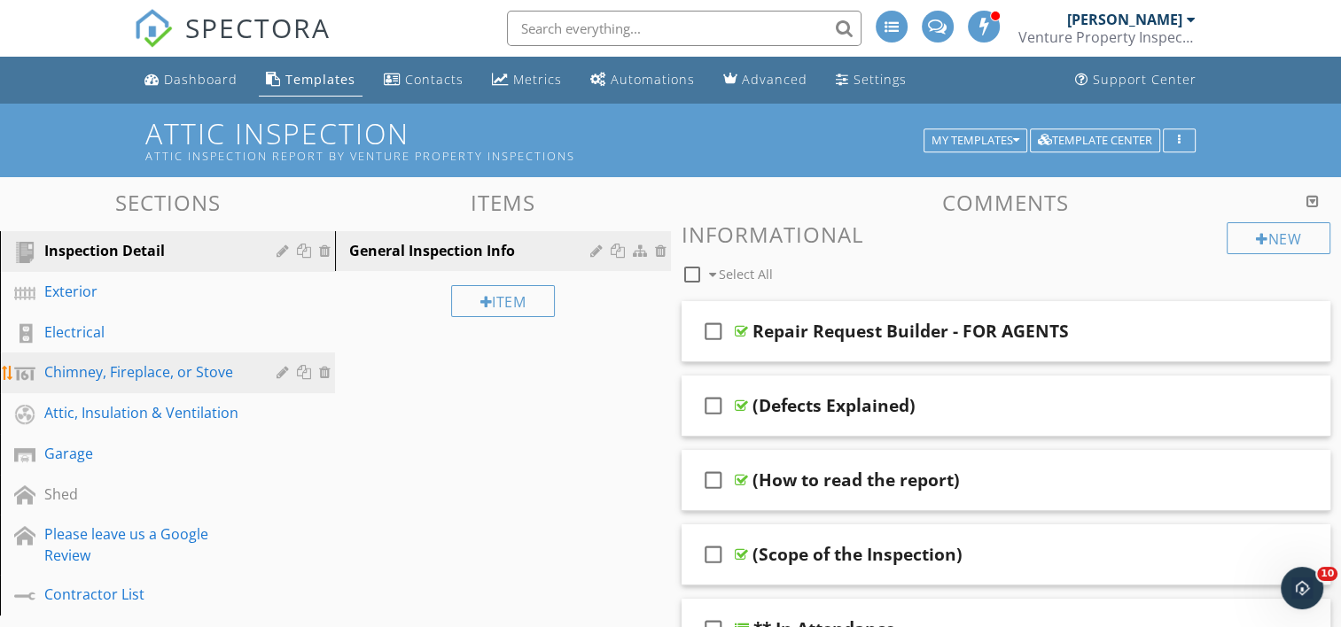
click at [329, 373] on div at bounding box center [327, 372] width 16 height 14
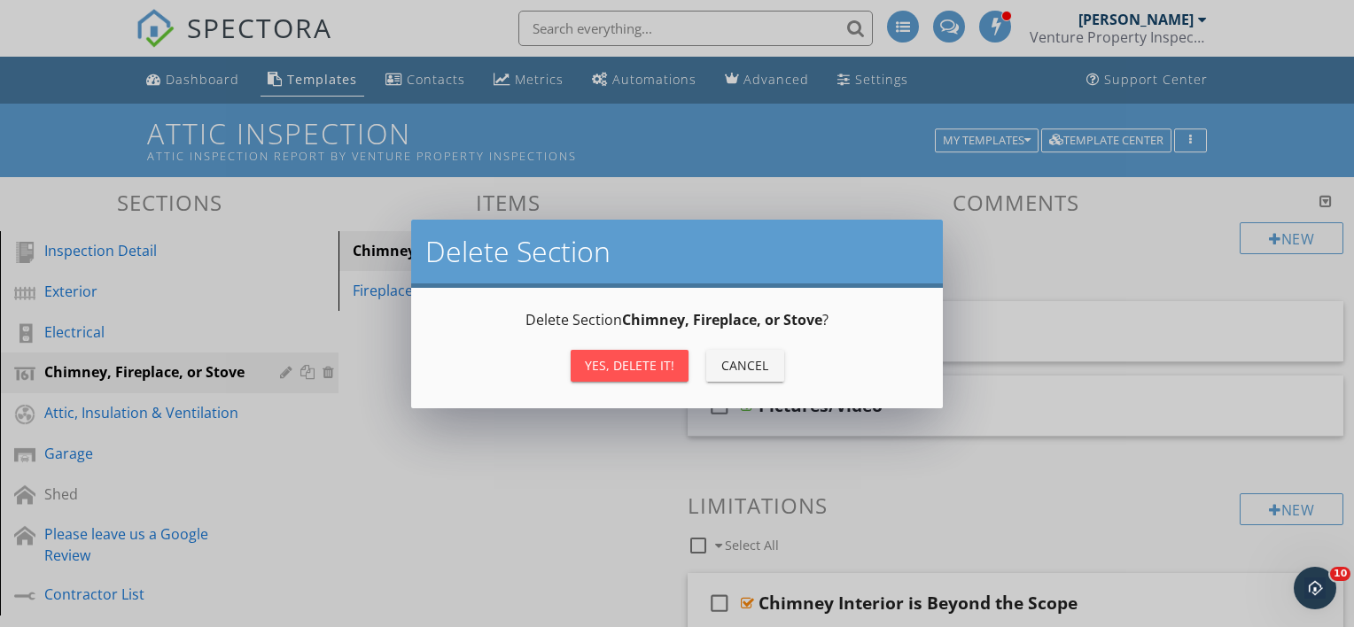
click at [752, 363] on div "Cancel" at bounding box center [745, 365] width 50 height 19
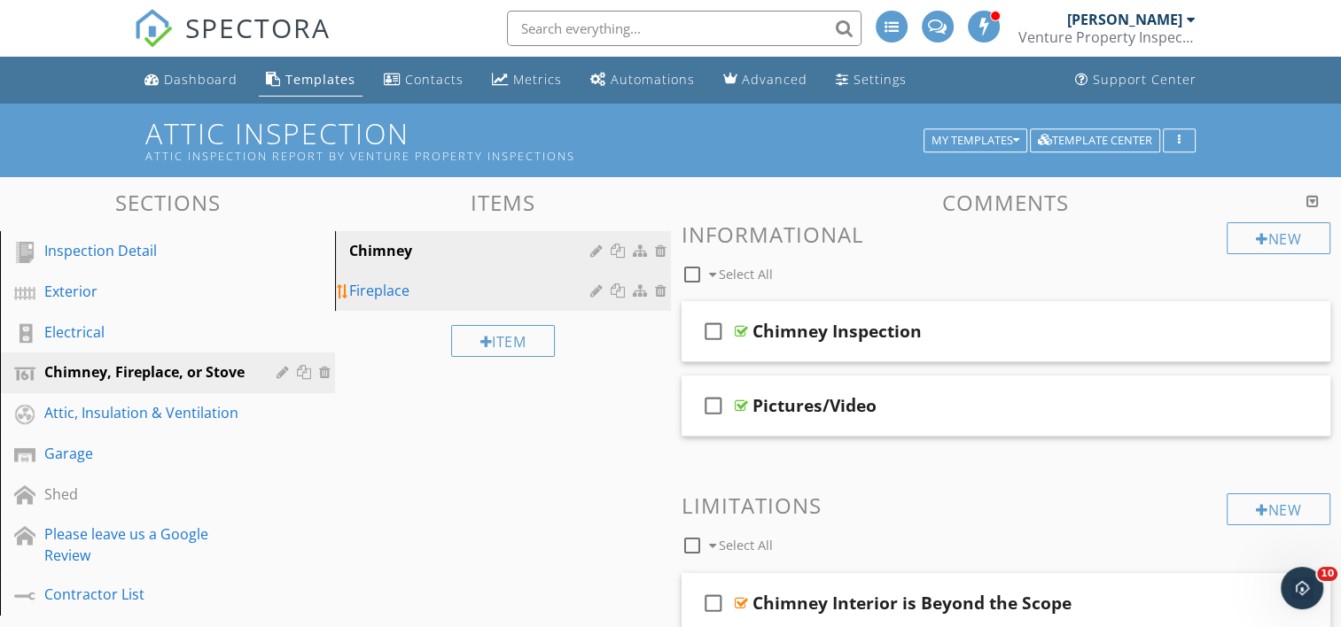
click at [661, 284] on div at bounding box center [663, 291] width 16 height 14
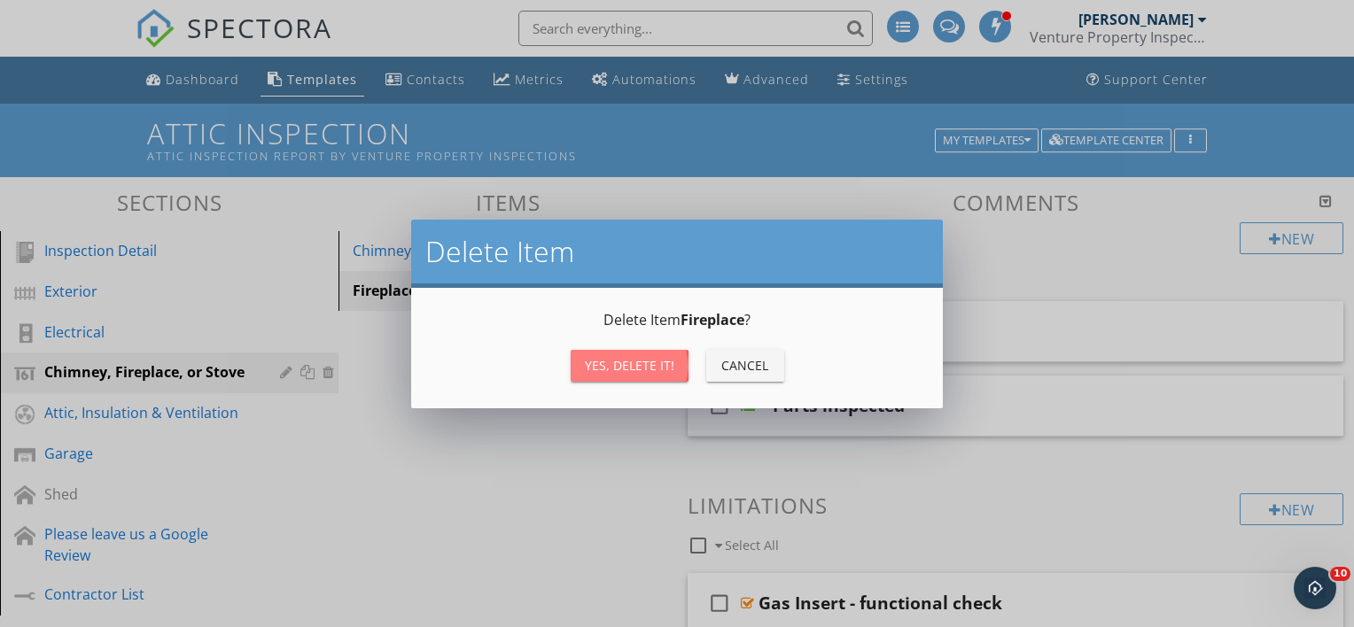
click at [663, 367] on div "Yes, Delete it!" at bounding box center [630, 365] width 90 height 19
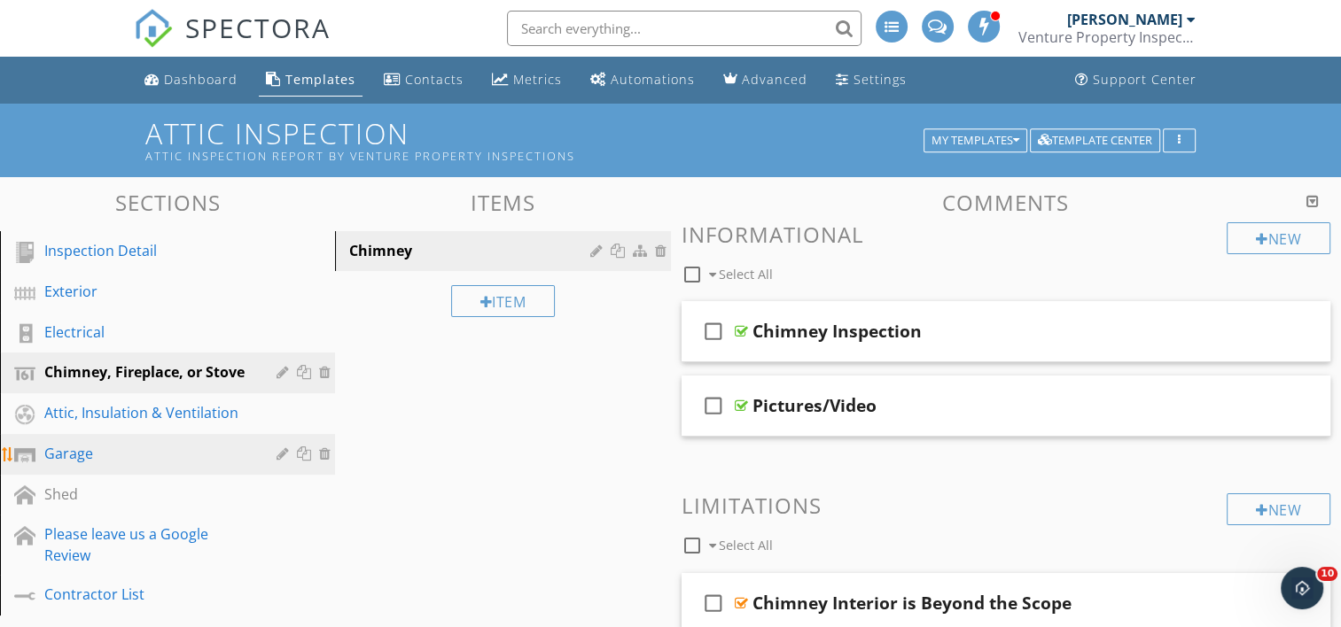
click at [238, 455] on div "Garage" at bounding box center [147, 453] width 206 height 21
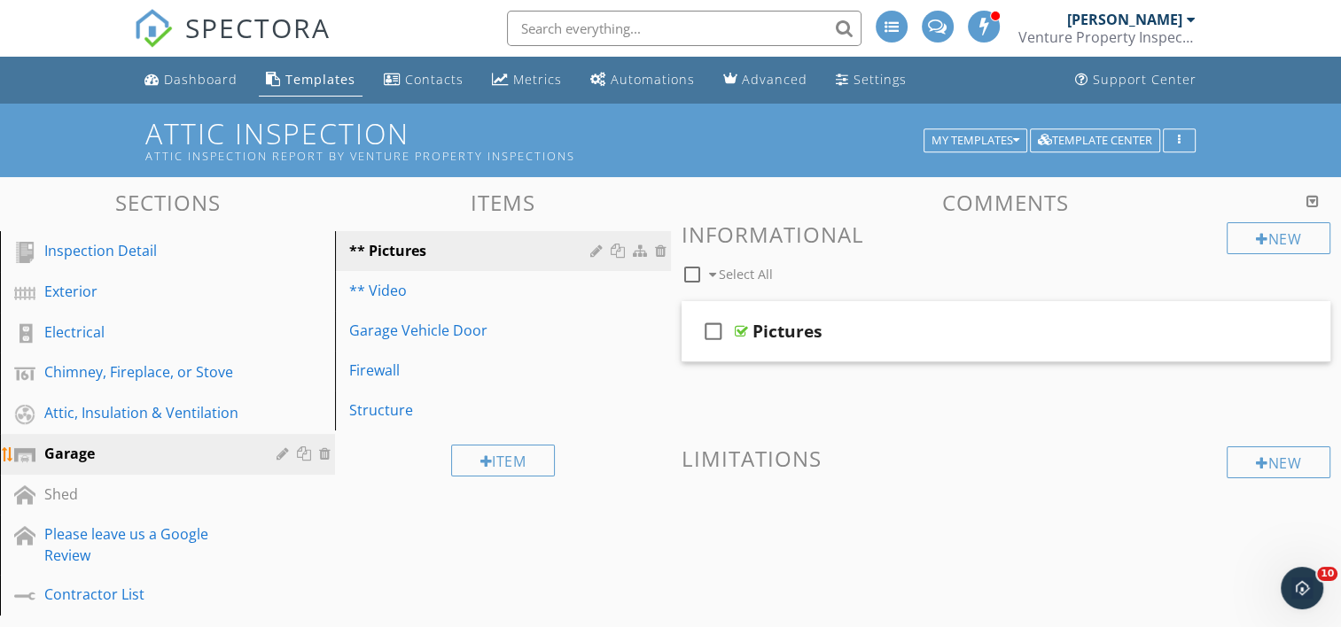
click at [328, 448] on div at bounding box center [327, 454] width 16 height 14
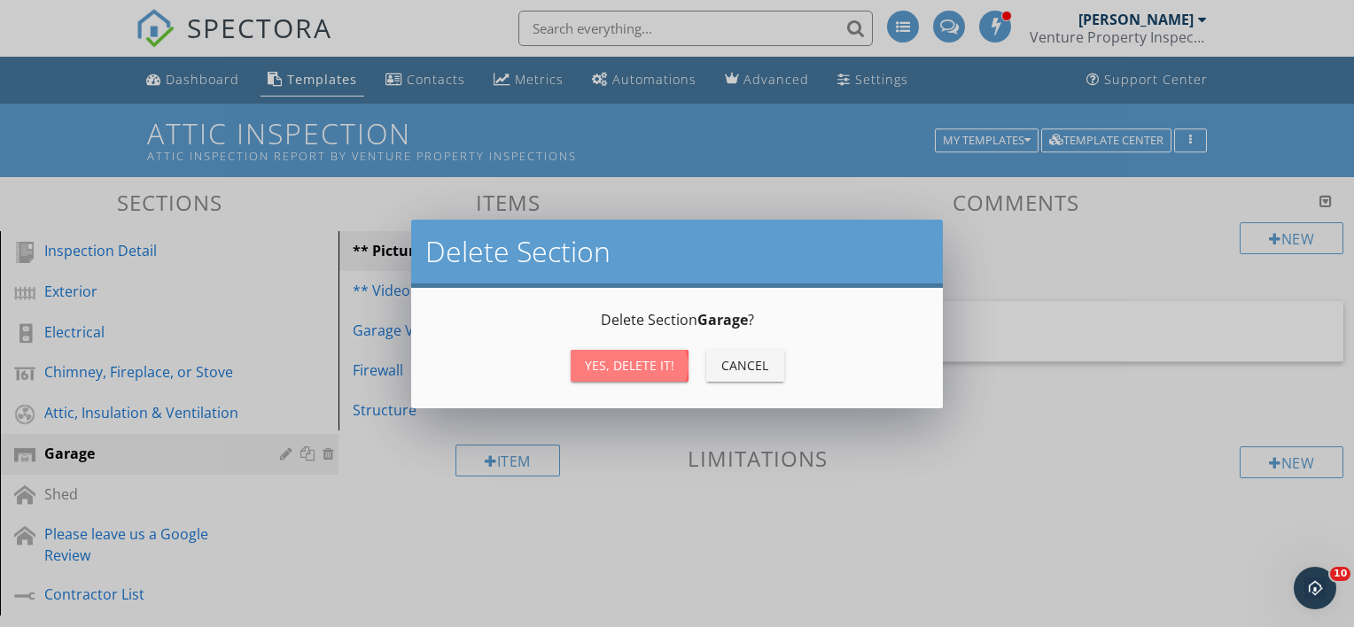
click at [597, 366] on div "Yes, Delete it!" at bounding box center [630, 365] width 90 height 19
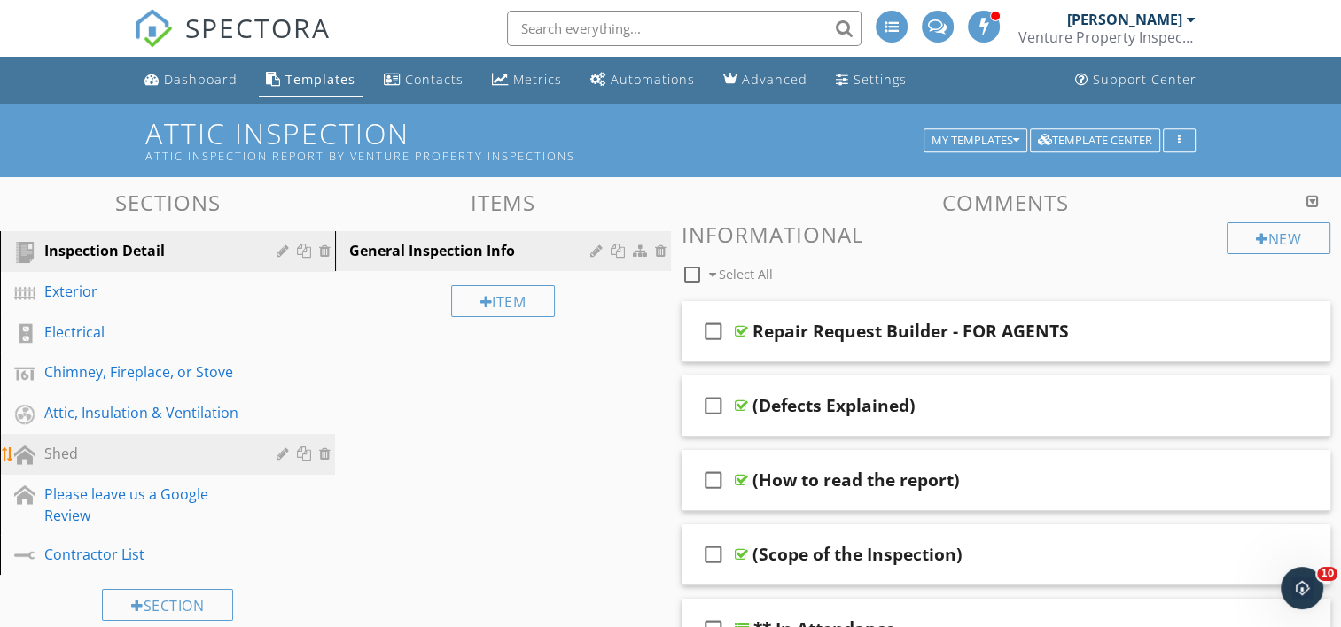
click at [326, 447] on div at bounding box center [327, 454] width 16 height 14
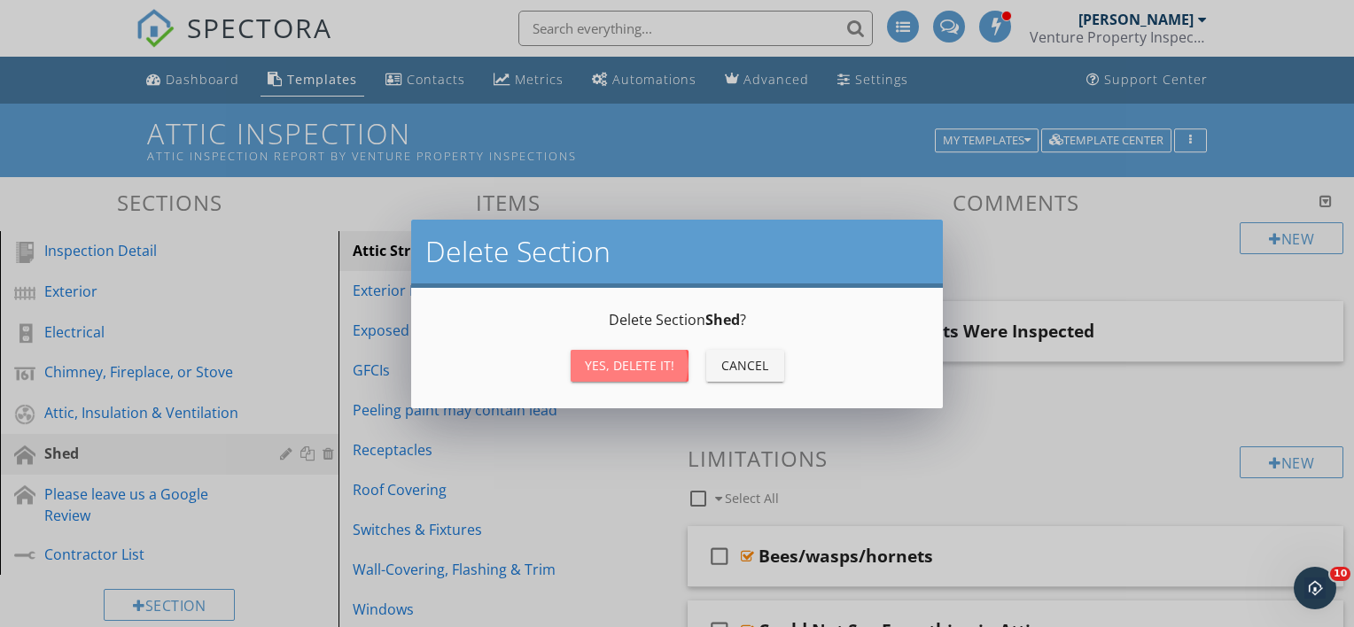
click at [596, 367] on div "Yes, Delete it!" at bounding box center [630, 365] width 90 height 19
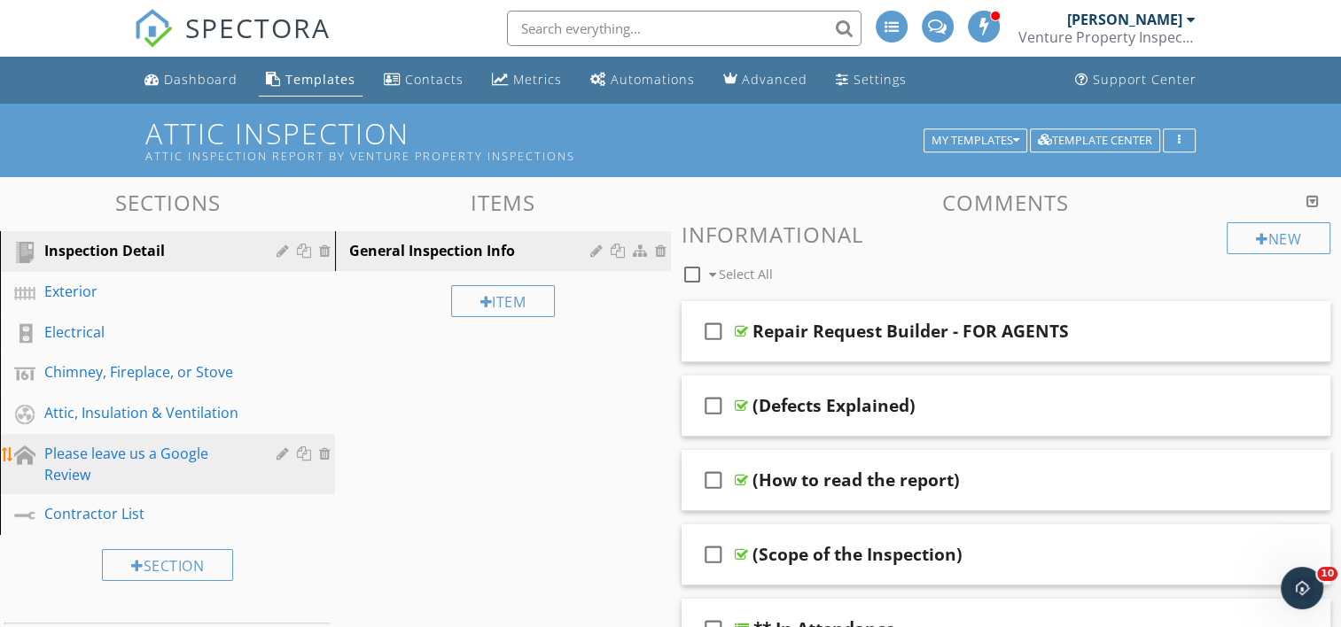
click at [324, 447] on div at bounding box center [327, 454] width 16 height 14
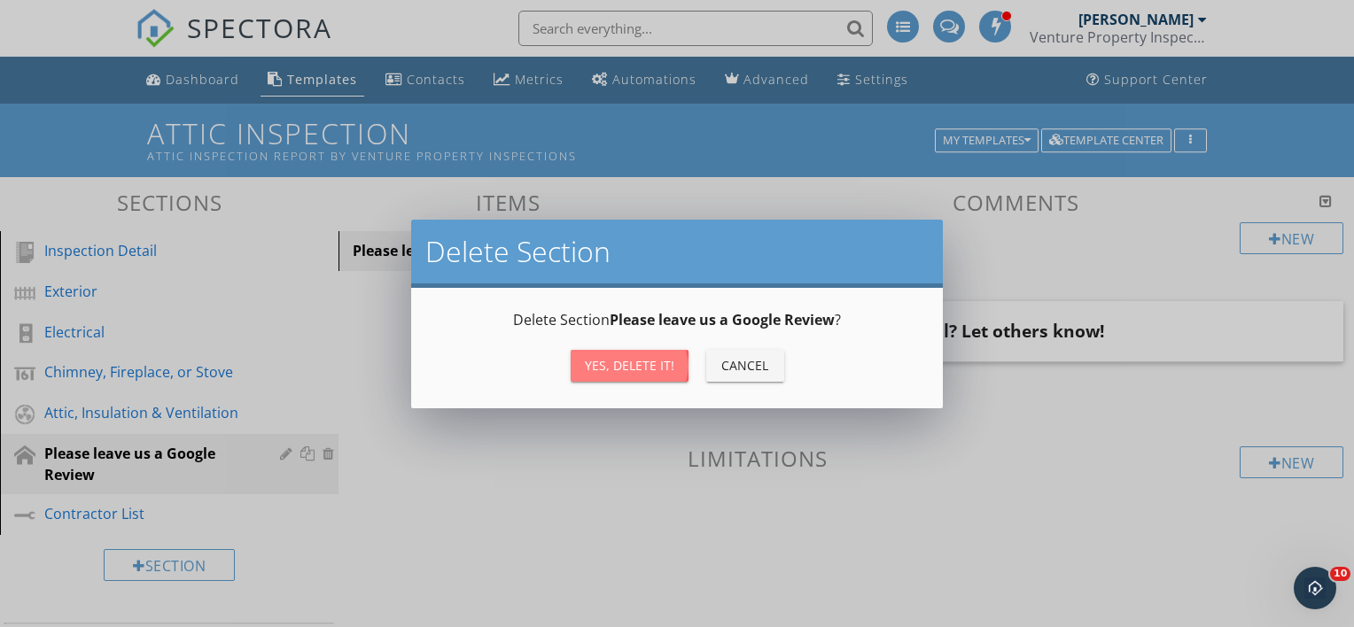
click at [608, 354] on button "Yes, Delete it!" at bounding box center [630, 366] width 118 height 32
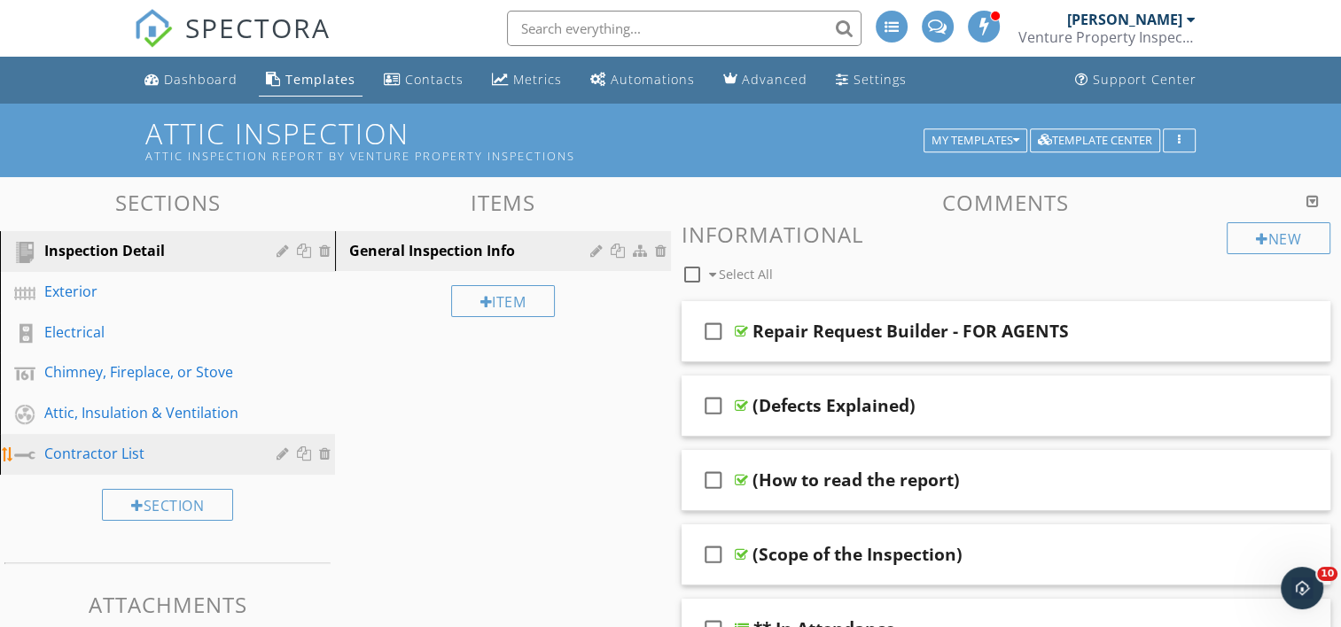
click at [324, 447] on div at bounding box center [327, 454] width 16 height 14
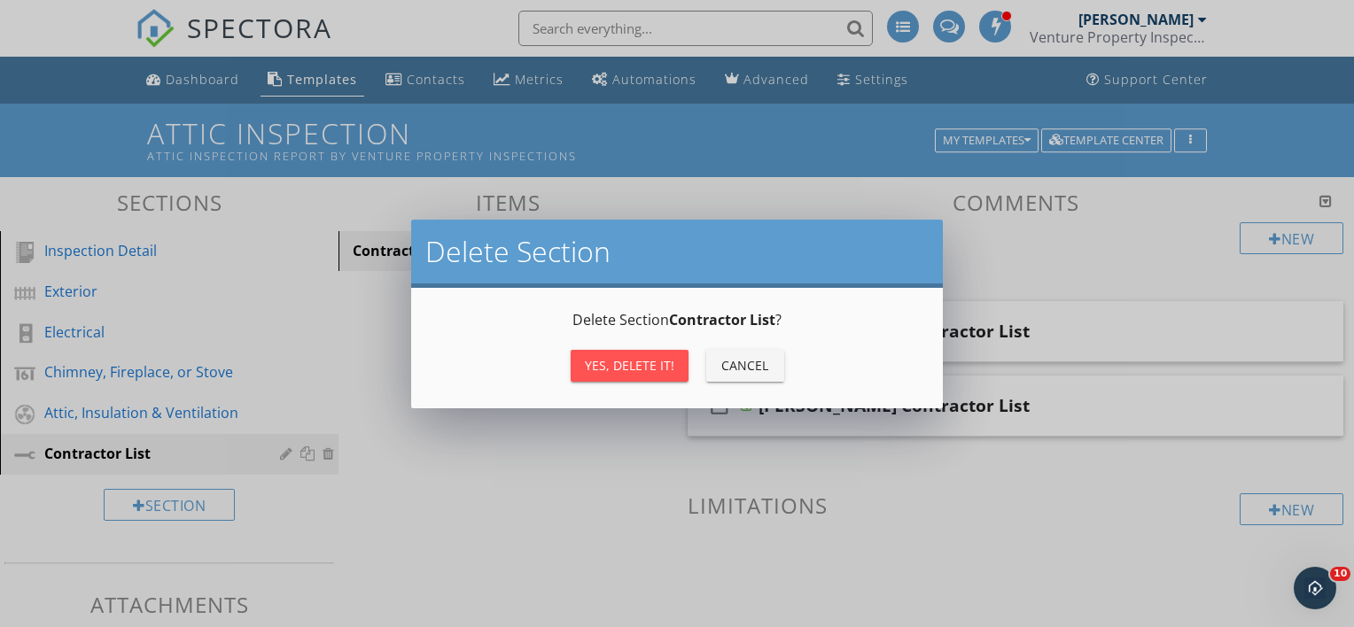
click at [606, 358] on div "Yes, Delete it!" at bounding box center [630, 365] width 90 height 19
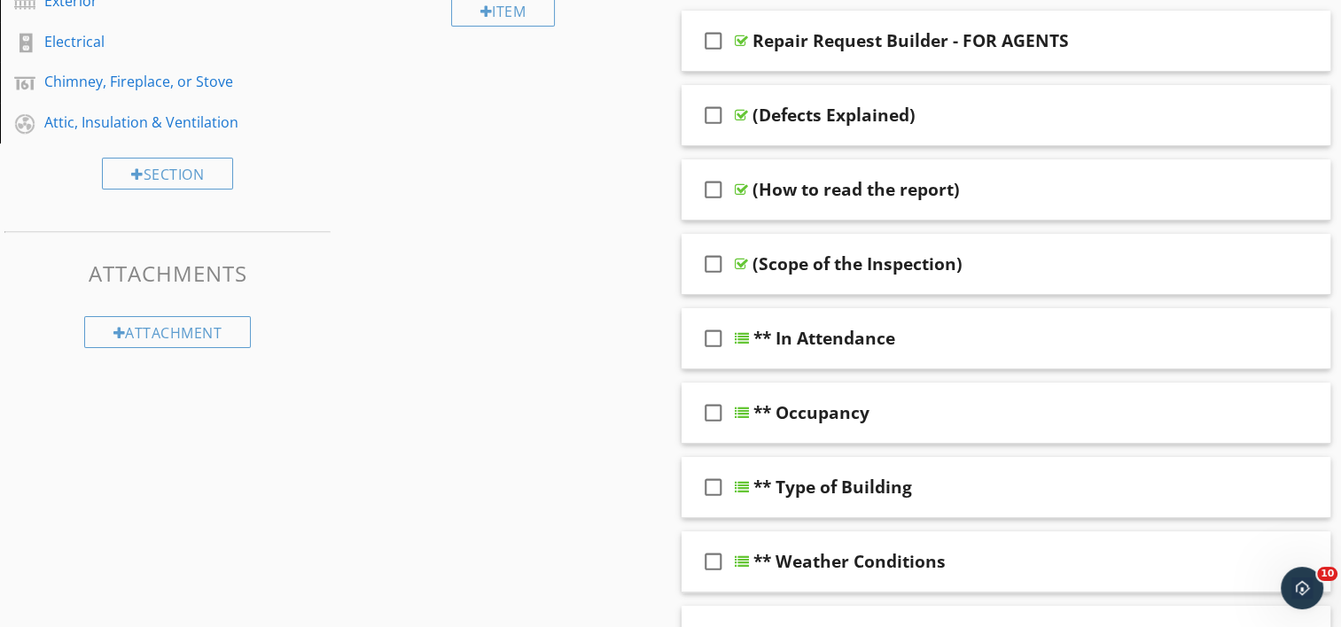
scroll to position [0, 0]
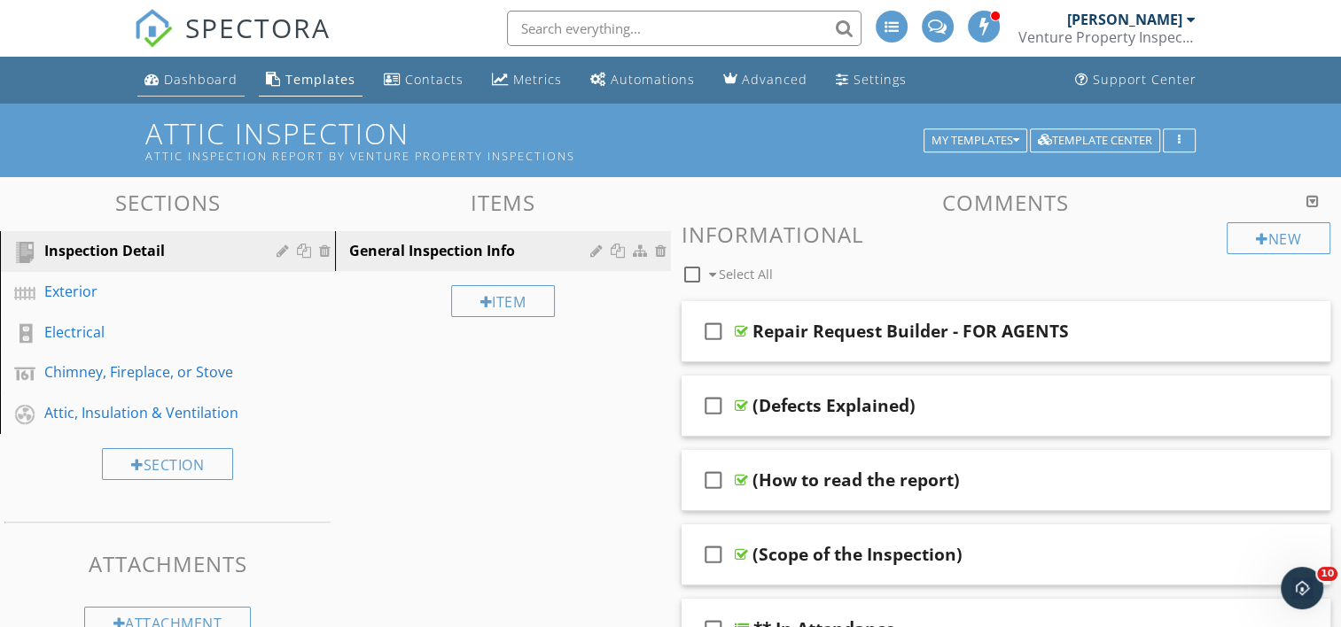
click at [200, 82] on div "Dashboard" at bounding box center [201, 79] width 74 height 17
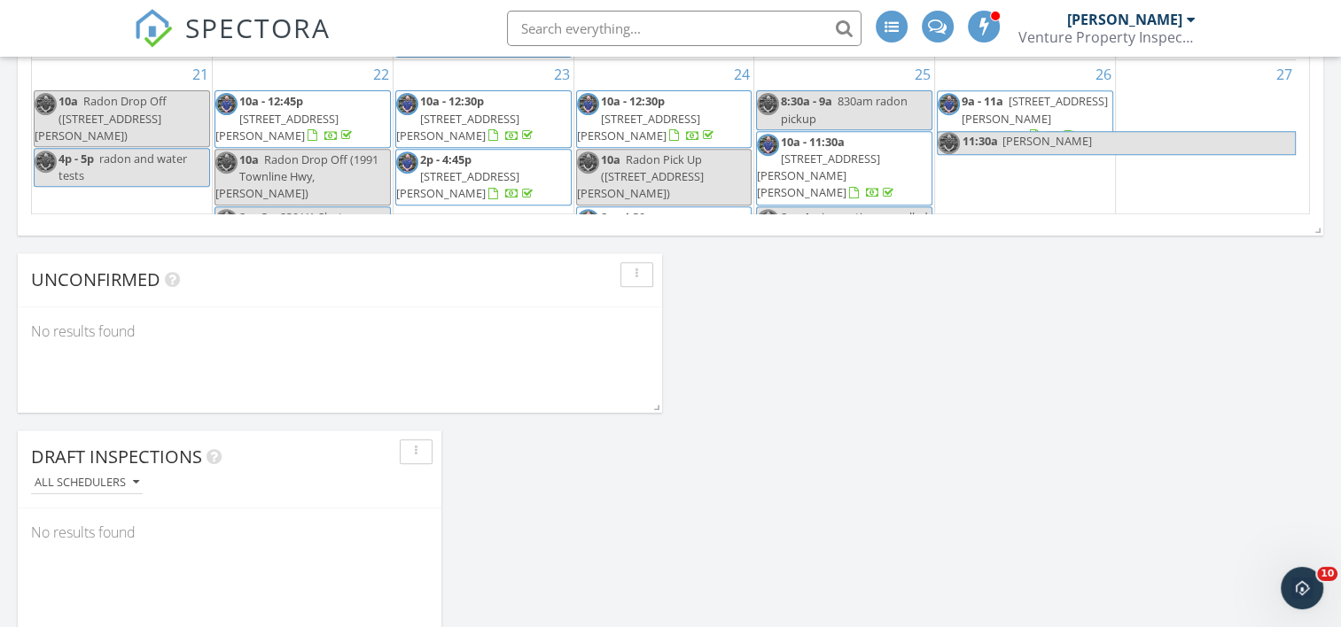
scroll to position [1241, 0]
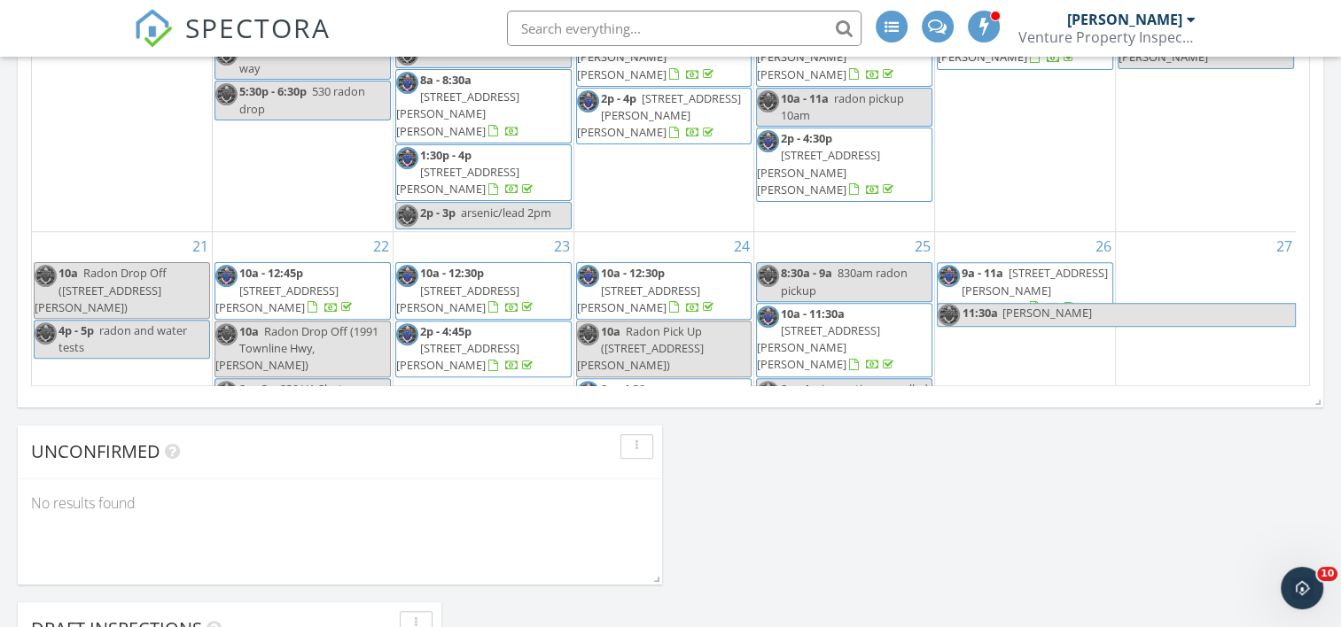
click at [634, 438] on div "1" at bounding box center [664, 483] width 180 height 90
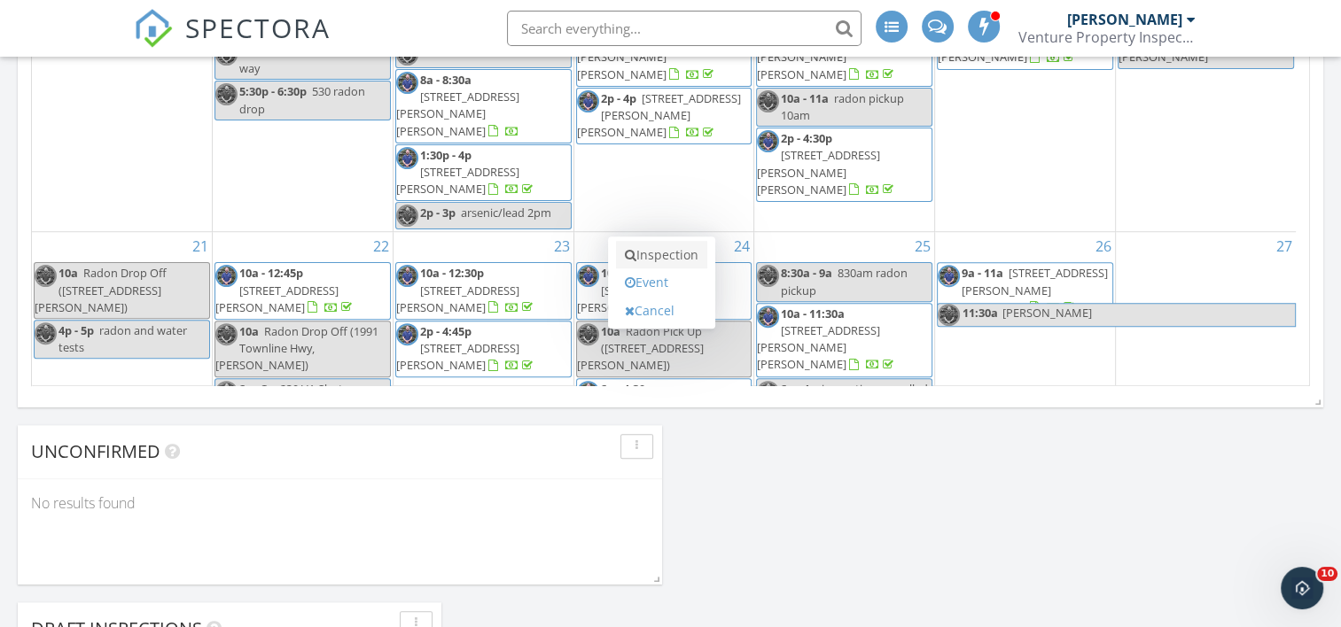
click at [652, 257] on link "Inspection" at bounding box center [661, 255] width 91 height 28
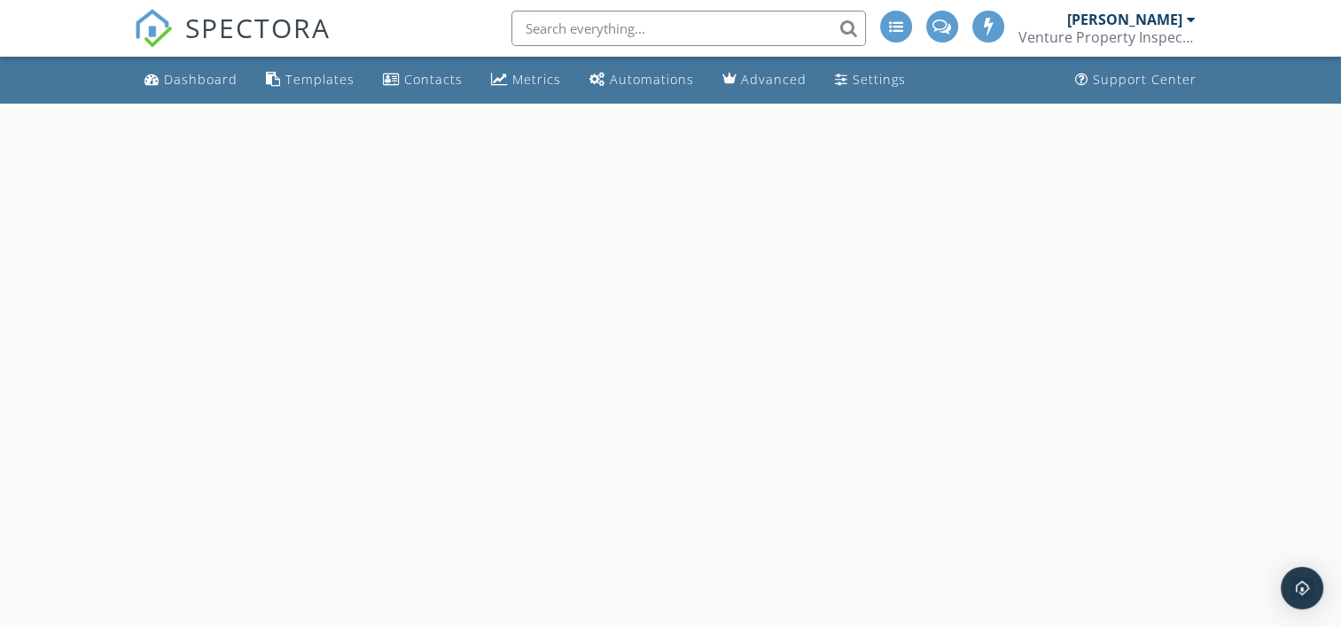
select select "9"
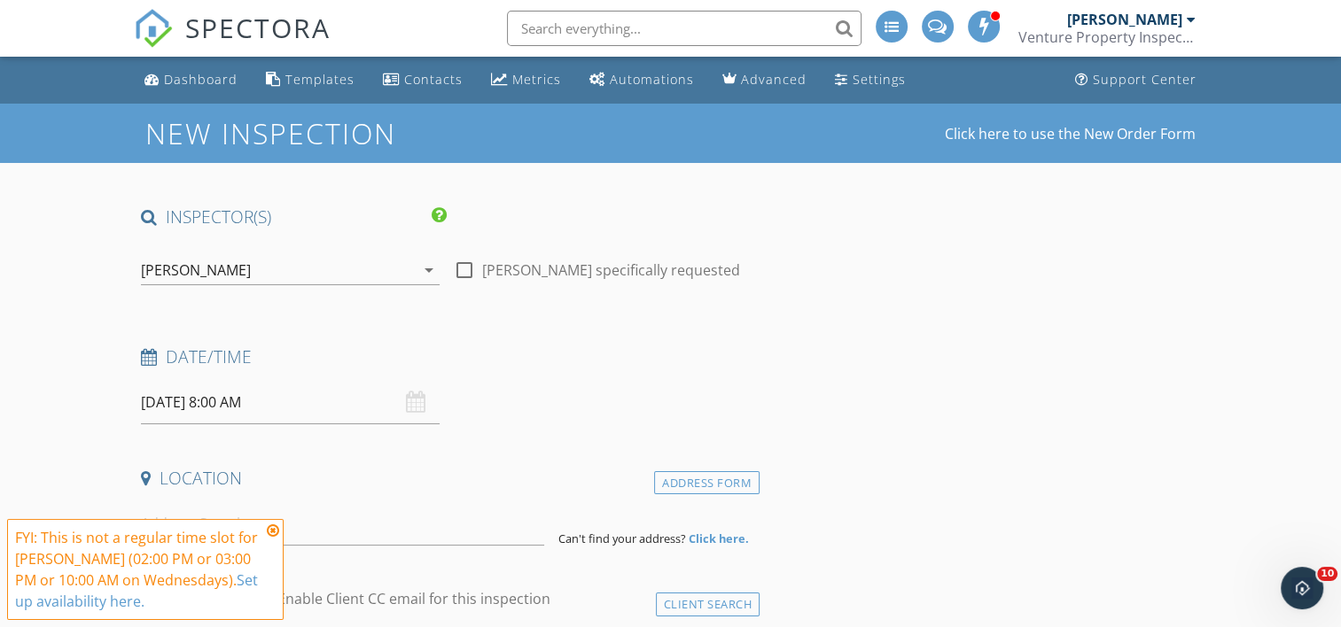
click at [235, 401] on input "10/01/2025 8:00 AM" at bounding box center [290, 402] width 299 height 43
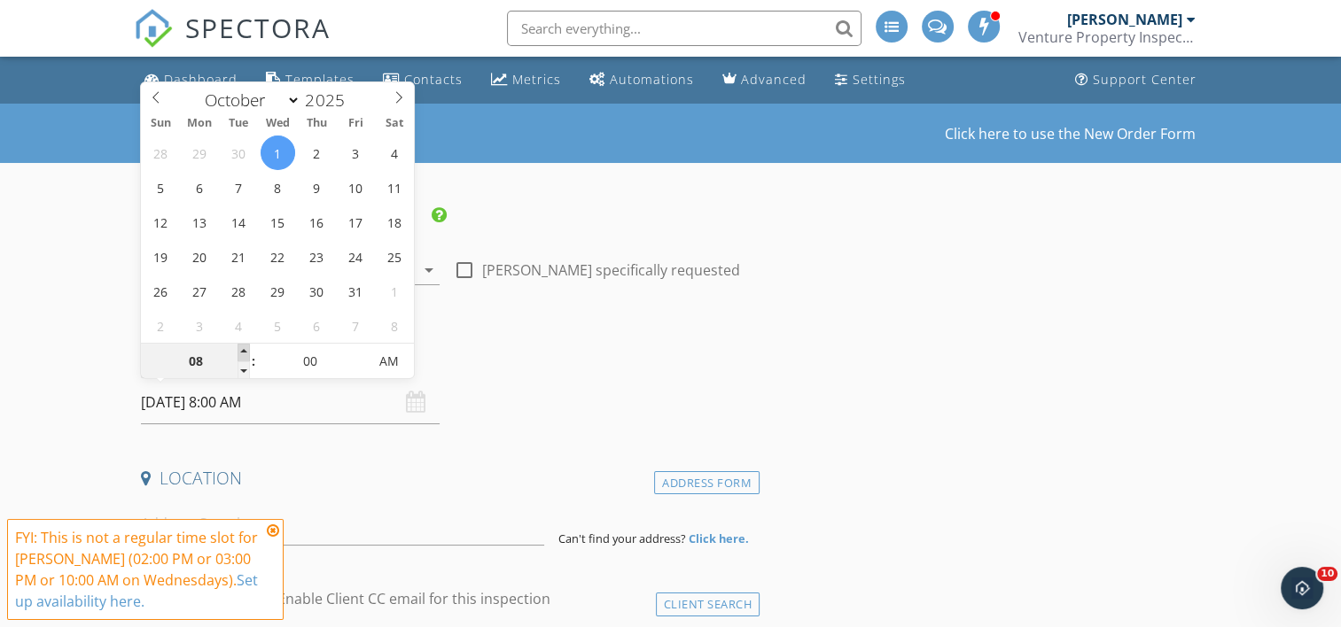
type input "09"
type input "10/01/2025 9:00 AM"
click at [246, 351] on span at bounding box center [244, 353] width 12 height 18
type input "10"
type input "10/01/2025 10:00 AM"
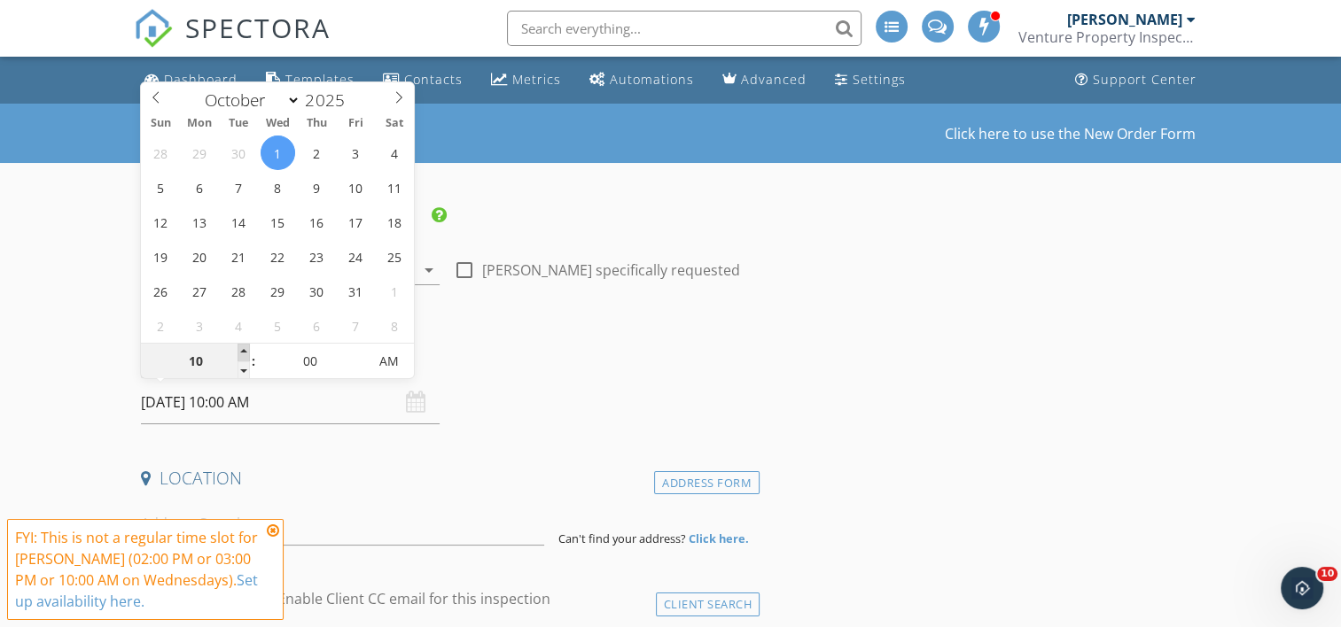
click at [246, 351] on span at bounding box center [244, 353] width 12 height 18
type input "11"
type input "10/01/2025 11:00 AM"
click at [246, 351] on span at bounding box center [244, 353] width 12 height 18
type input "12"
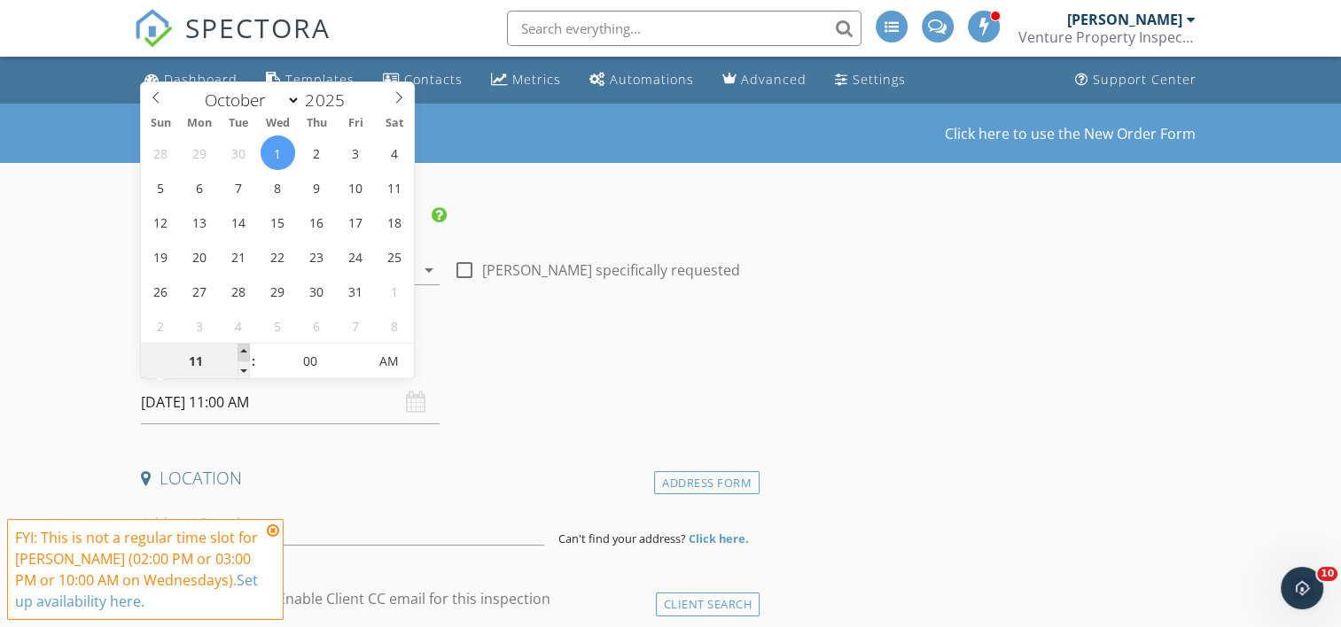
type input "10/01/2025 12:00 PM"
click at [246, 351] on span at bounding box center [244, 353] width 12 height 18
type input "01"
type input "10/01/2025 1:00 PM"
click at [246, 351] on span at bounding box center [244, 353] width 12 height 18
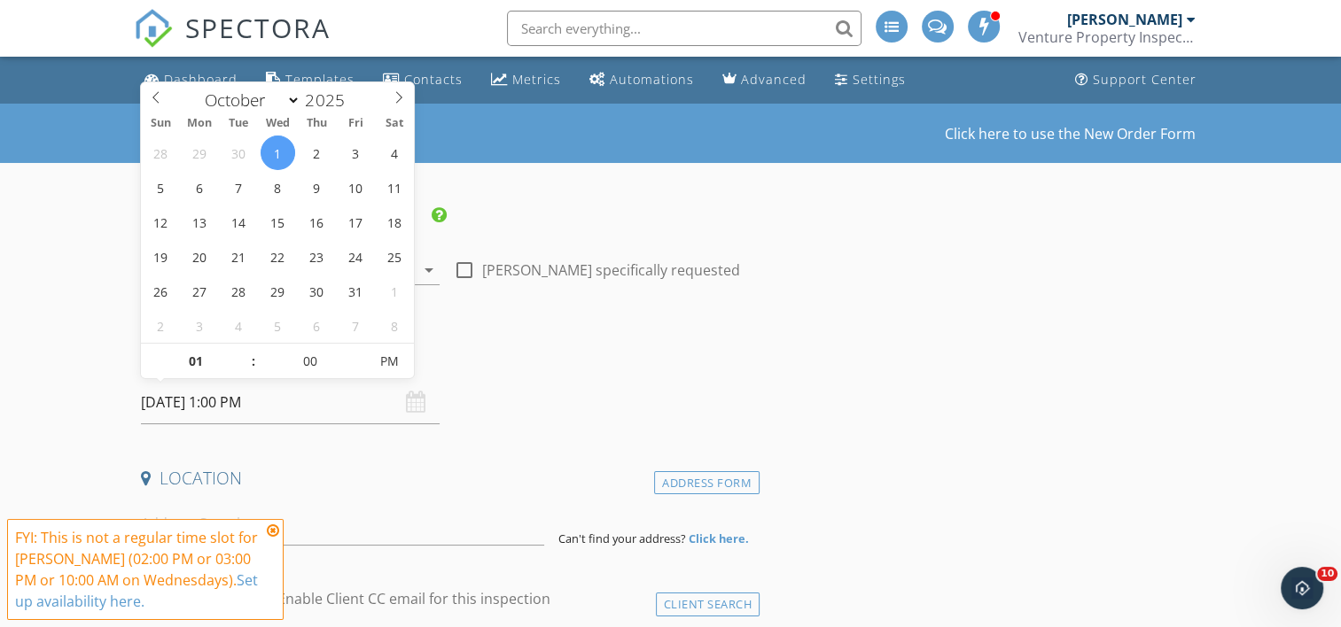
click at [273, 532] on icon at bounding box center [273, 531] width 12 height 14
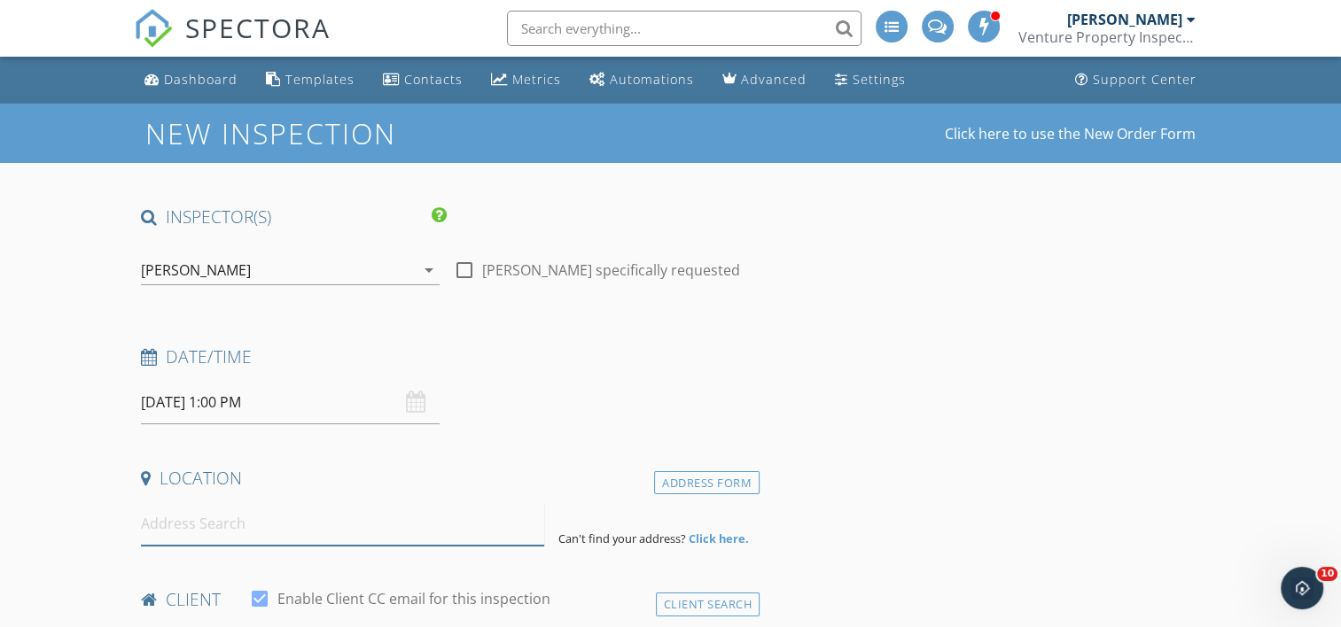
click at [255, 522] on input at bounding box center [342, 523] width 403 height 43
click at [310, 523] on input "114 w bird st vancercook" at bounding box center [342, 523] width 403 height 43
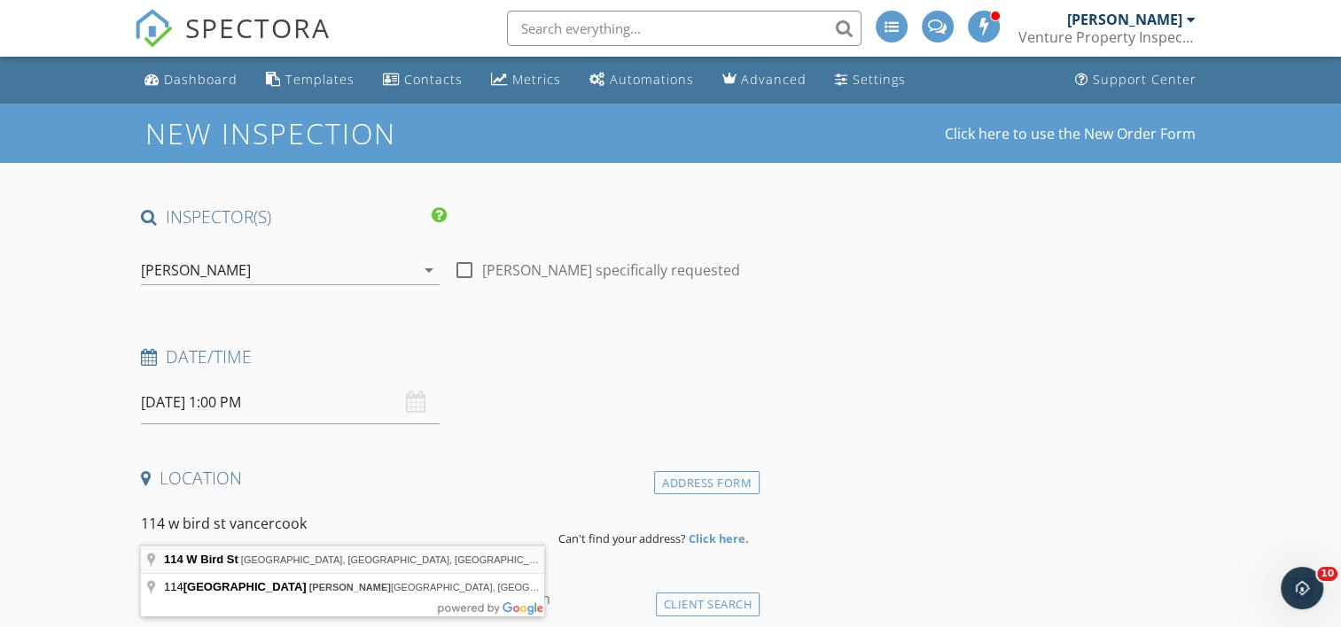
type input "114 W Bird St, Jackson, MI, USA"
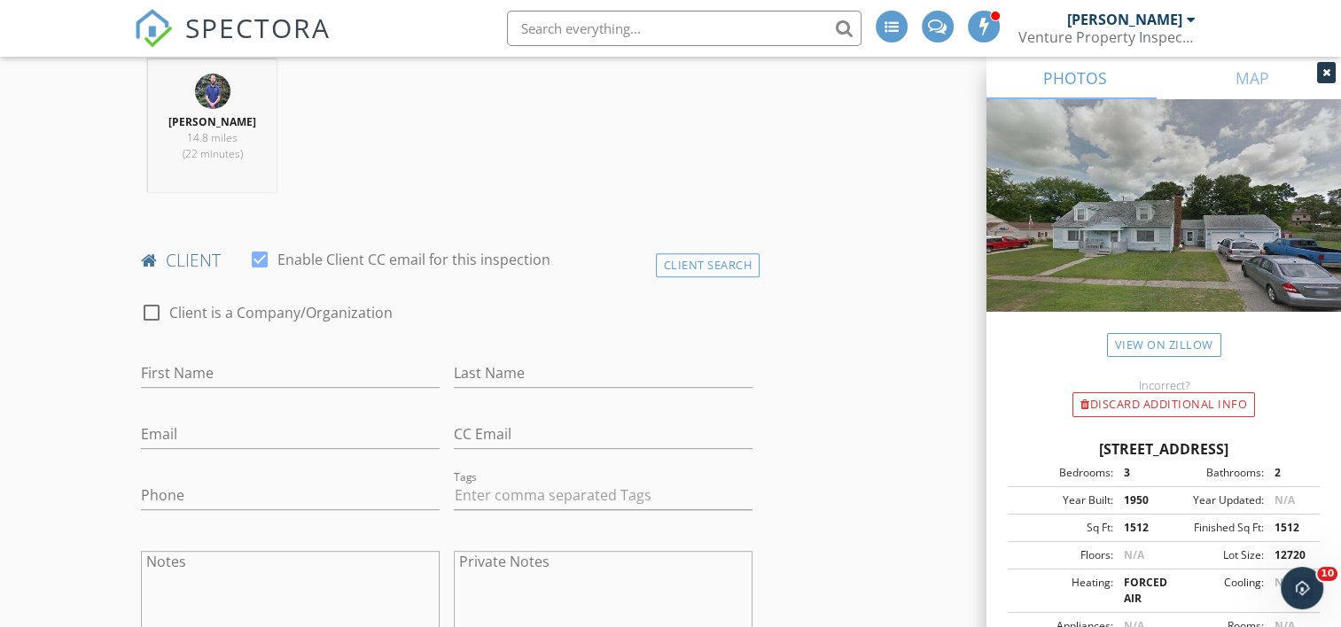
scroll to position [709, 0]
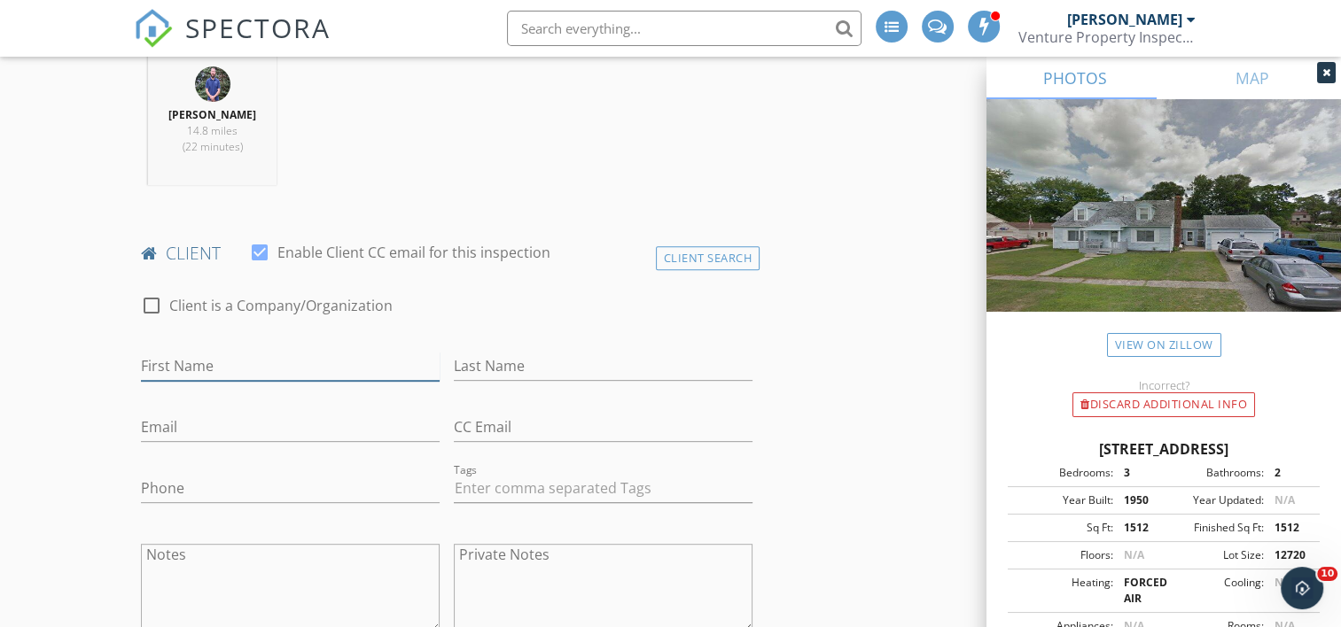
click at [324, 372] on input "First Name" at bounding box center [290, 366] width 299 height 29
type input "Ronald"
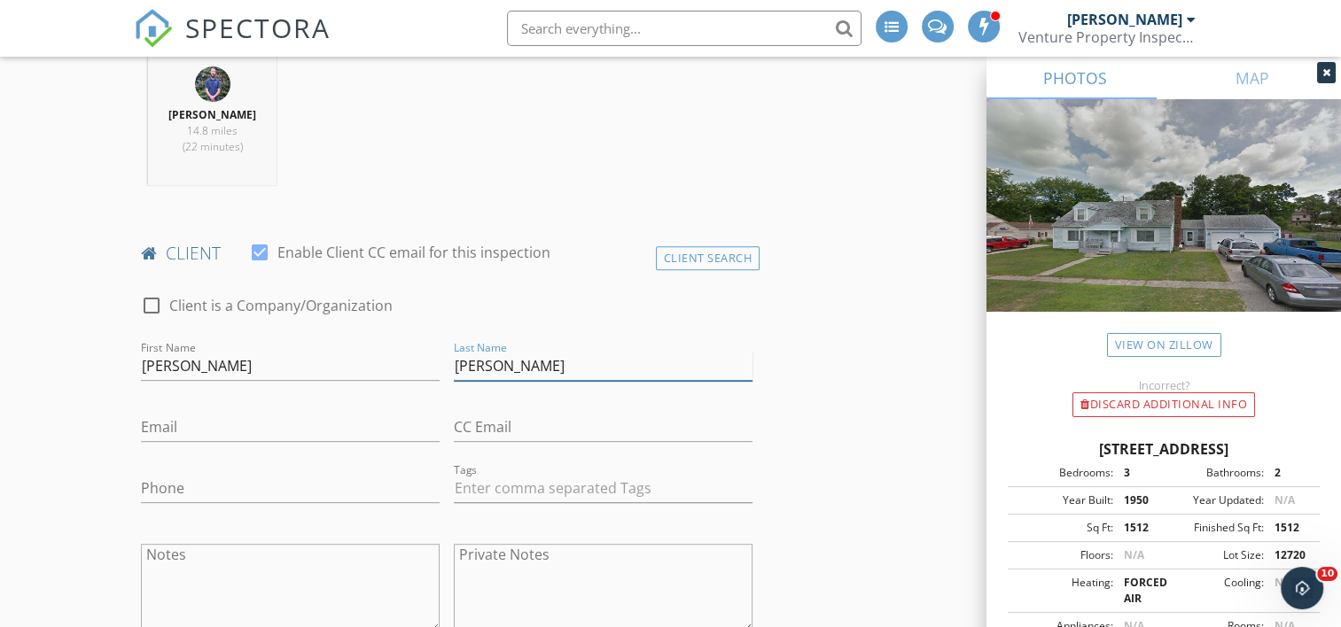
type input "Higgins"
type input "rhuggins@caajlh.org"
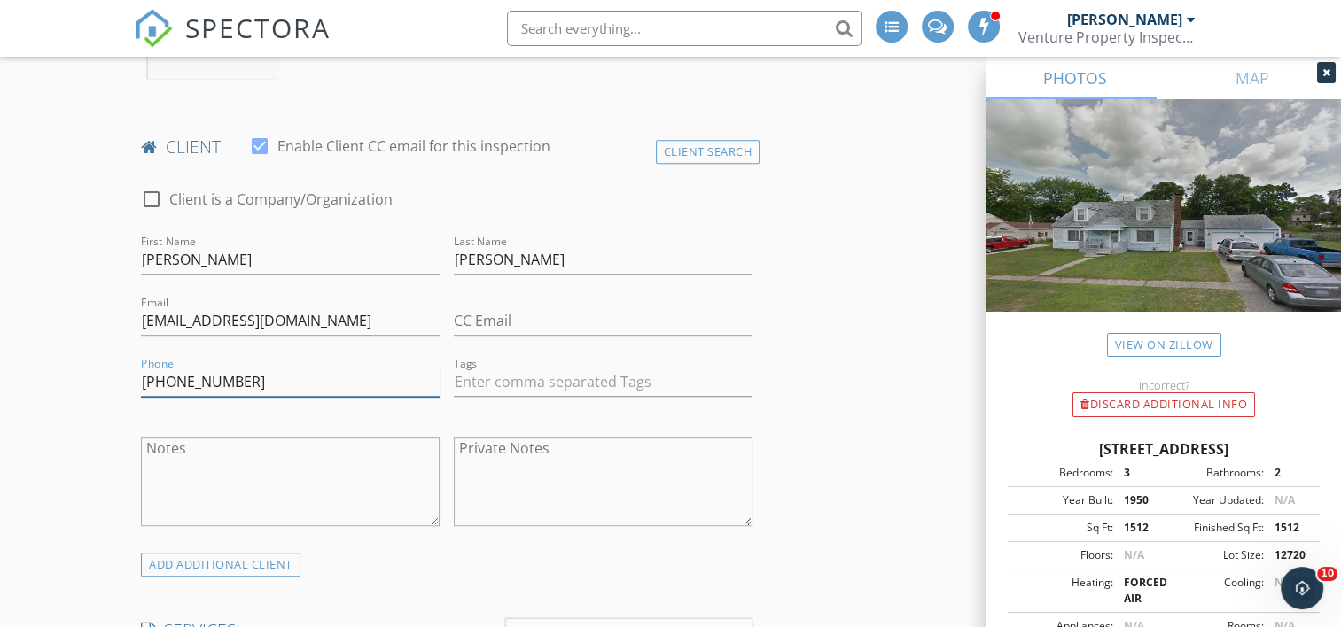
scroll to position [886, 0]
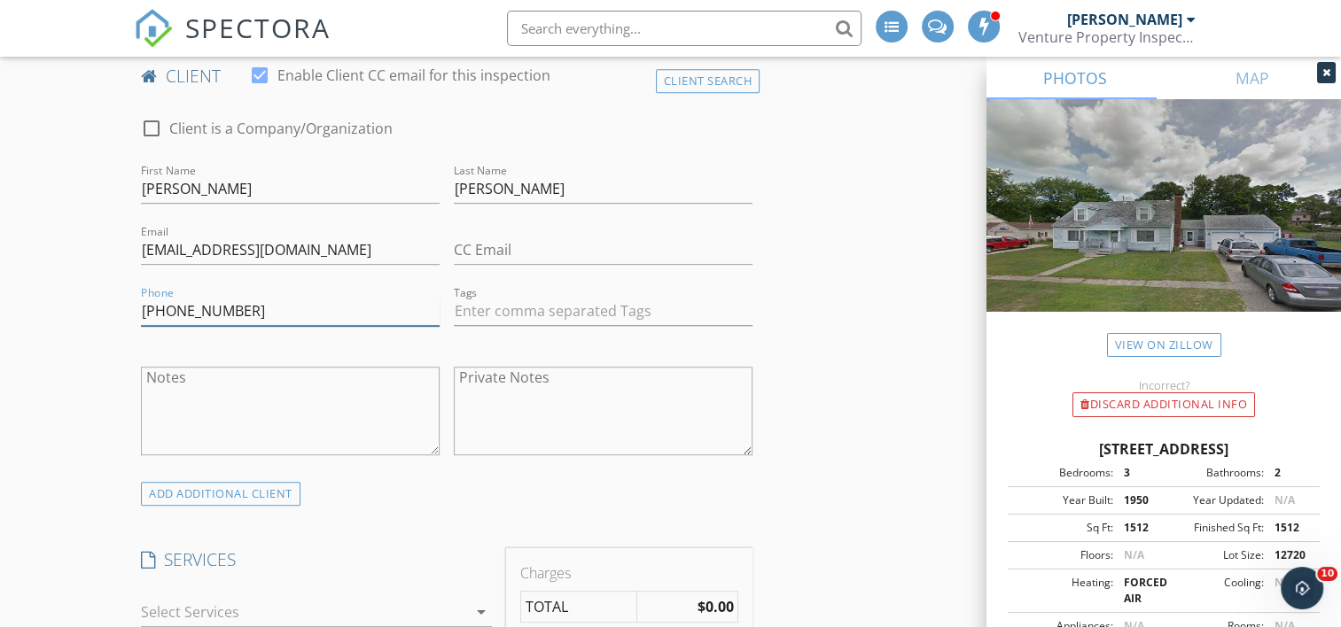
type input "[PHONE_NUMBER]"
click at [337, 397] on textarea "Notes" at bounding box center [290, 411] width 299 height 89
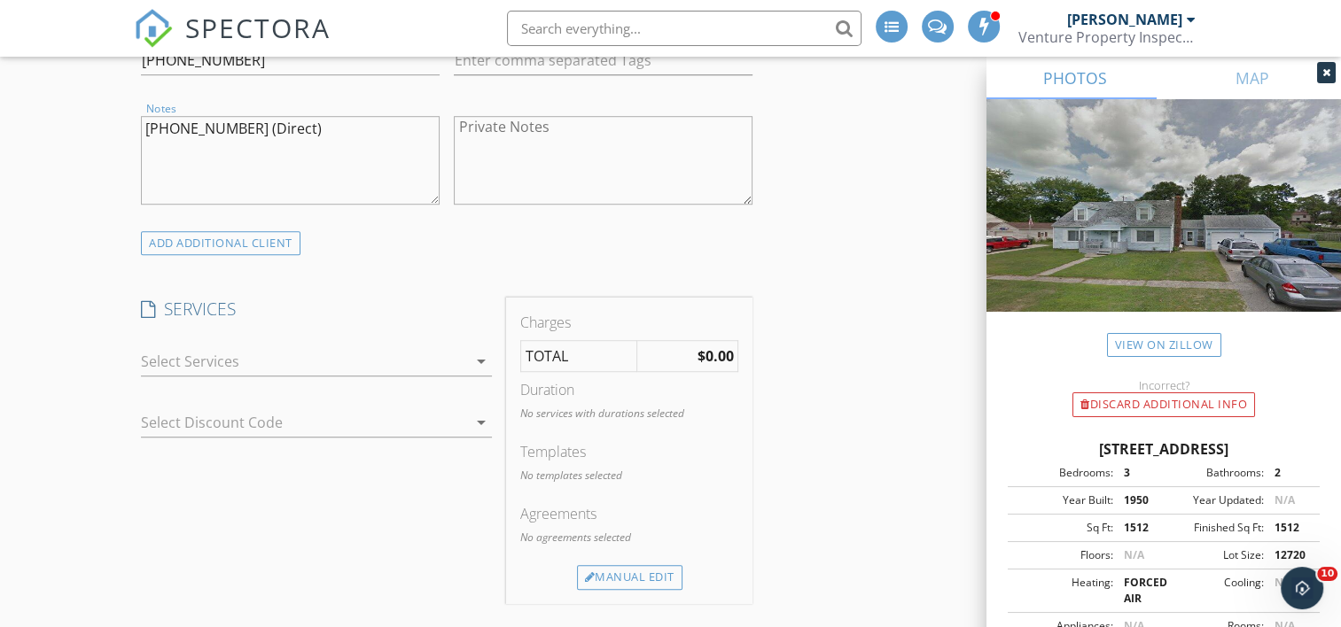
scroll to position [1152, 0]
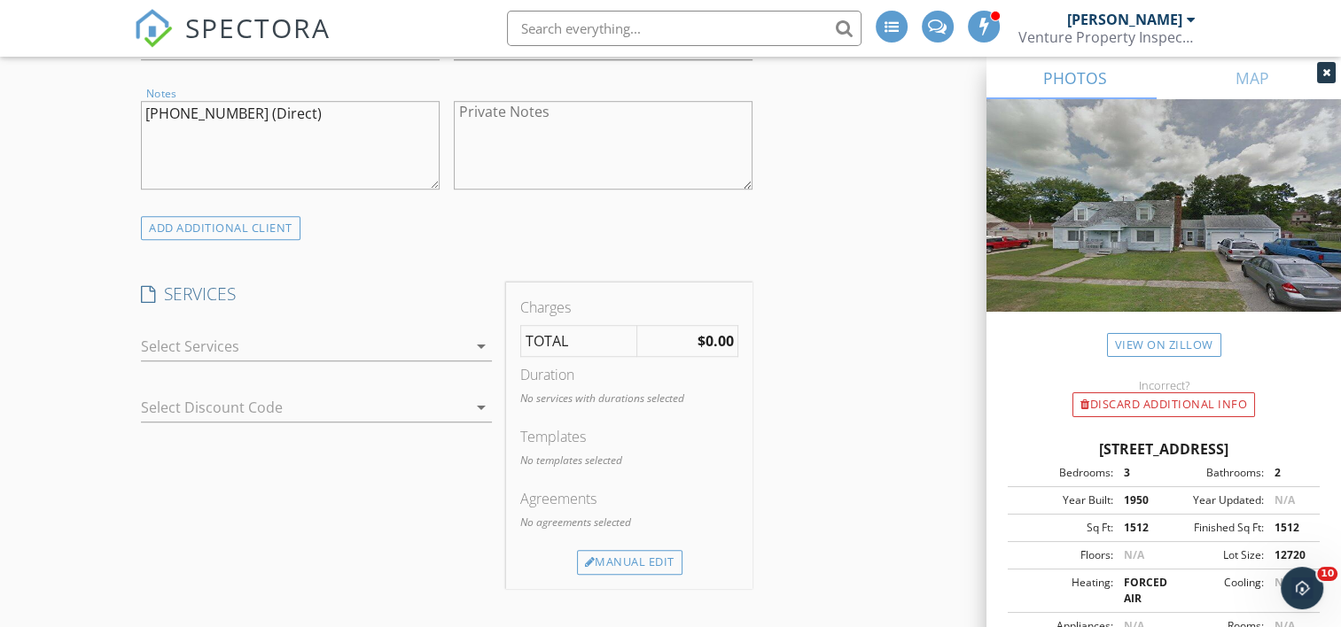
type textarea "517-539-8326 (Direct)"
click at [339, 351] on div at bounding box center [304, 346] width 326 height 28
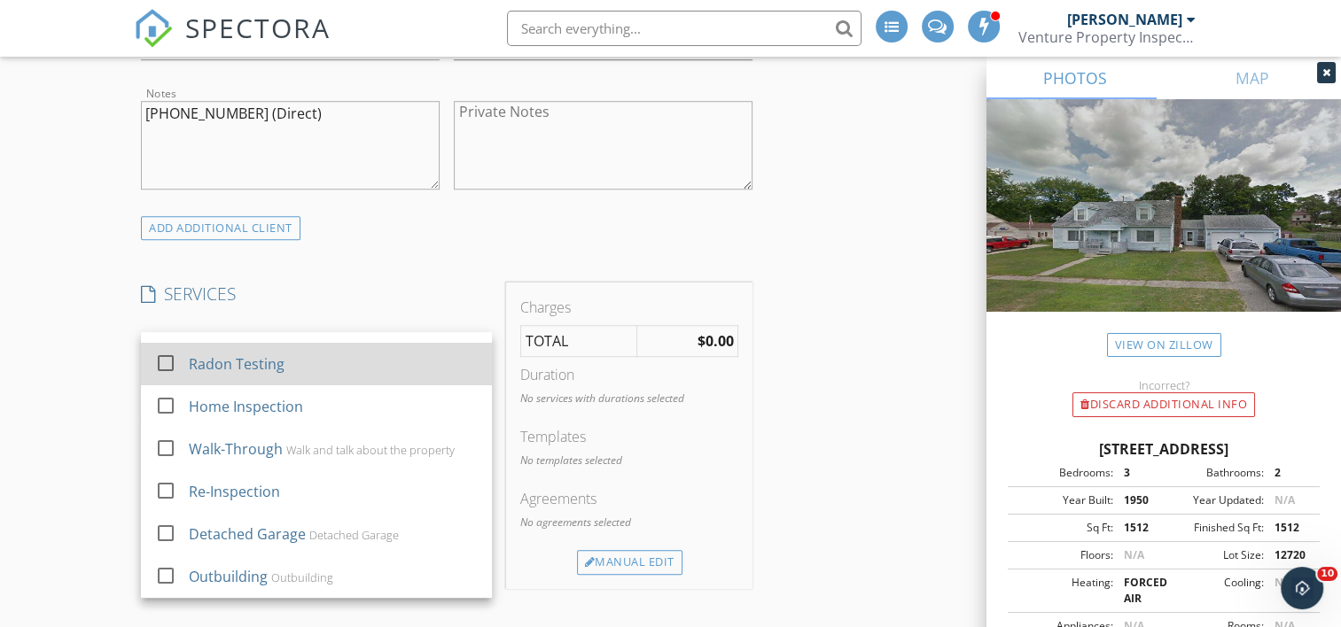
scroll to position [0, 0]
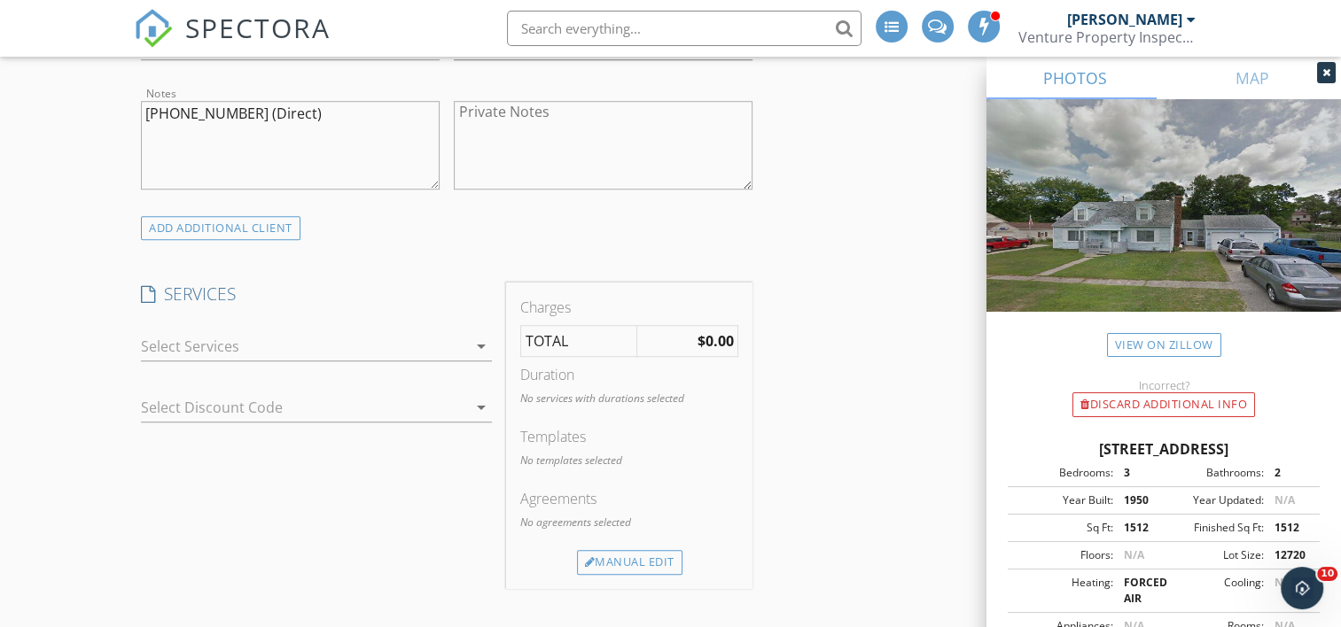
click at [343, 339] on div at bounding box center [304, 346] width 326 height 28
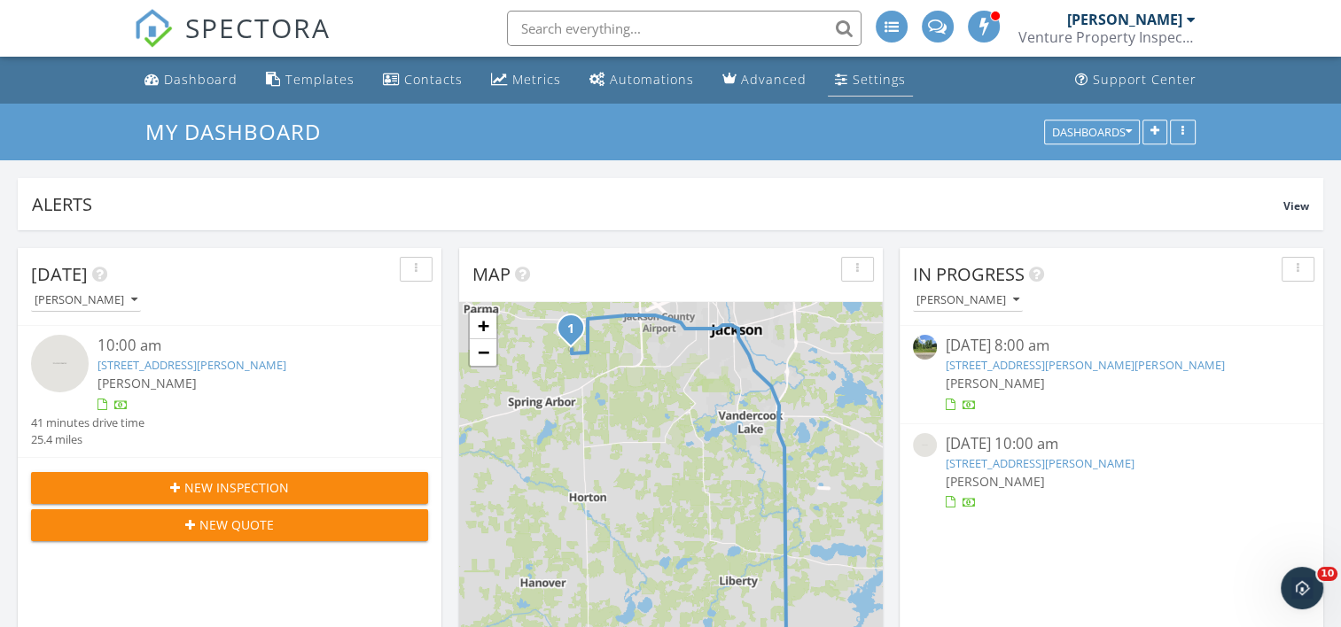
click at [853, 78] on div "Settings" at bounding box center [879, 79] width 53 height 17
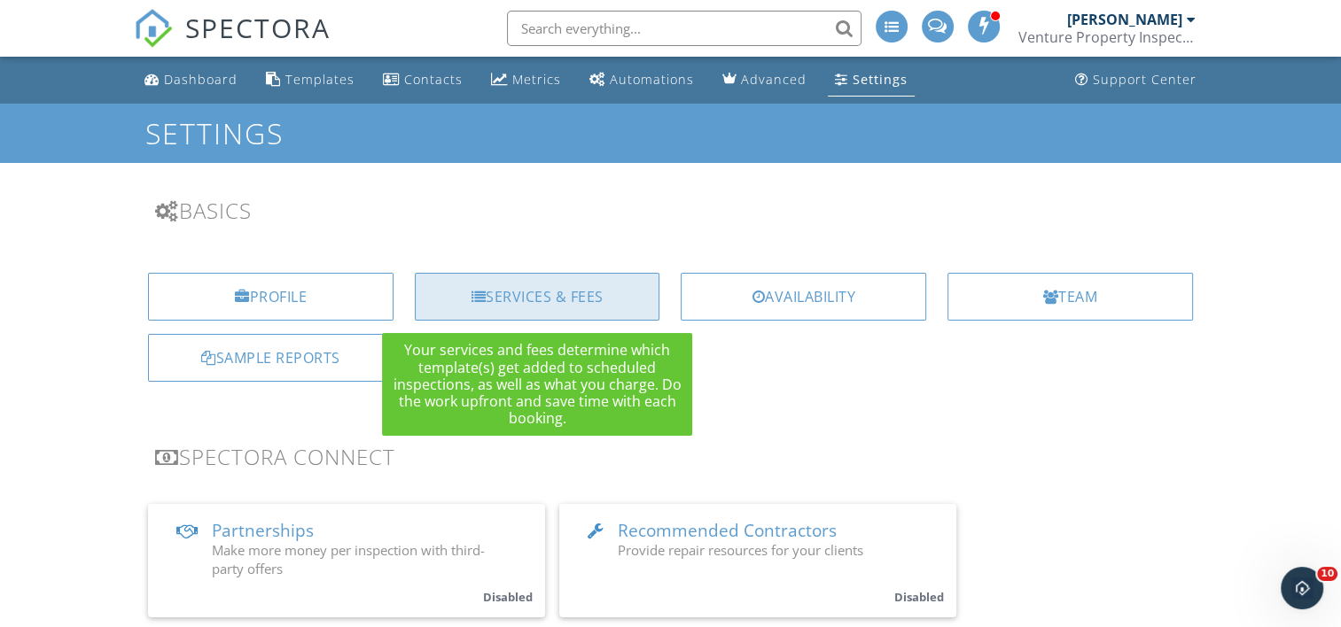
click at [581, 292] on div "Services & Fees" at bounding box center [537, 297] width 245 height 48
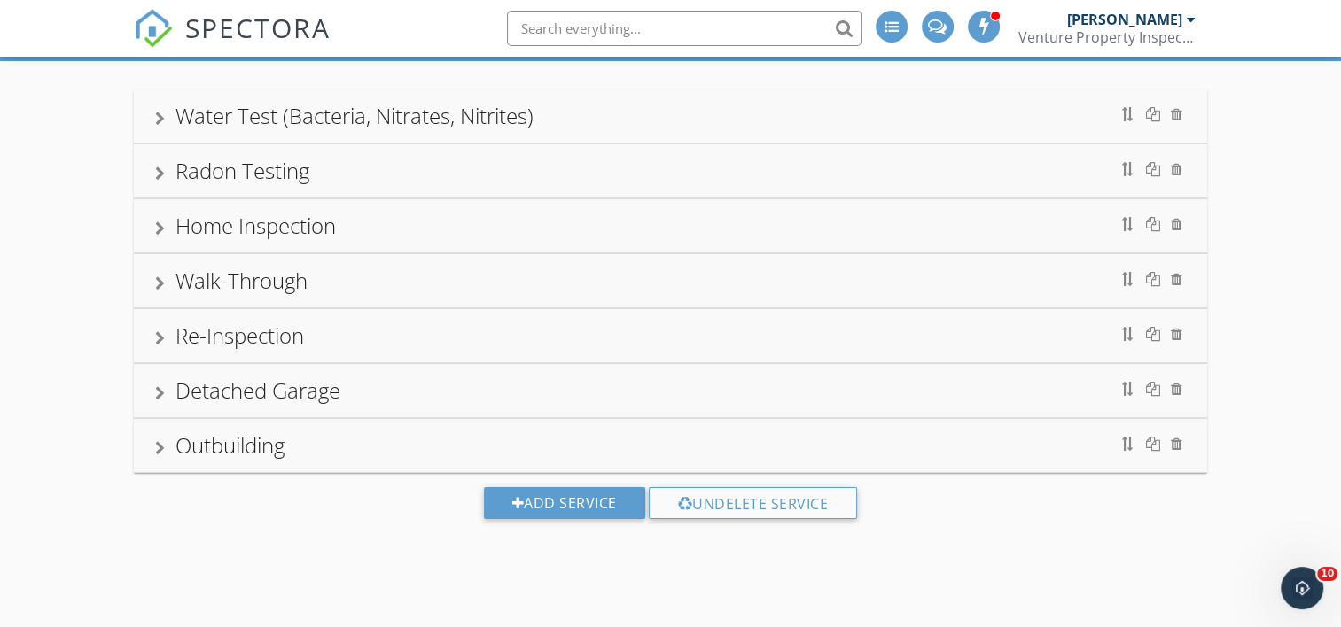
scroll to position [103, 0]
click at [549, 493] on div "Add Service" at bounding box center [564, 503] width 161 height 32
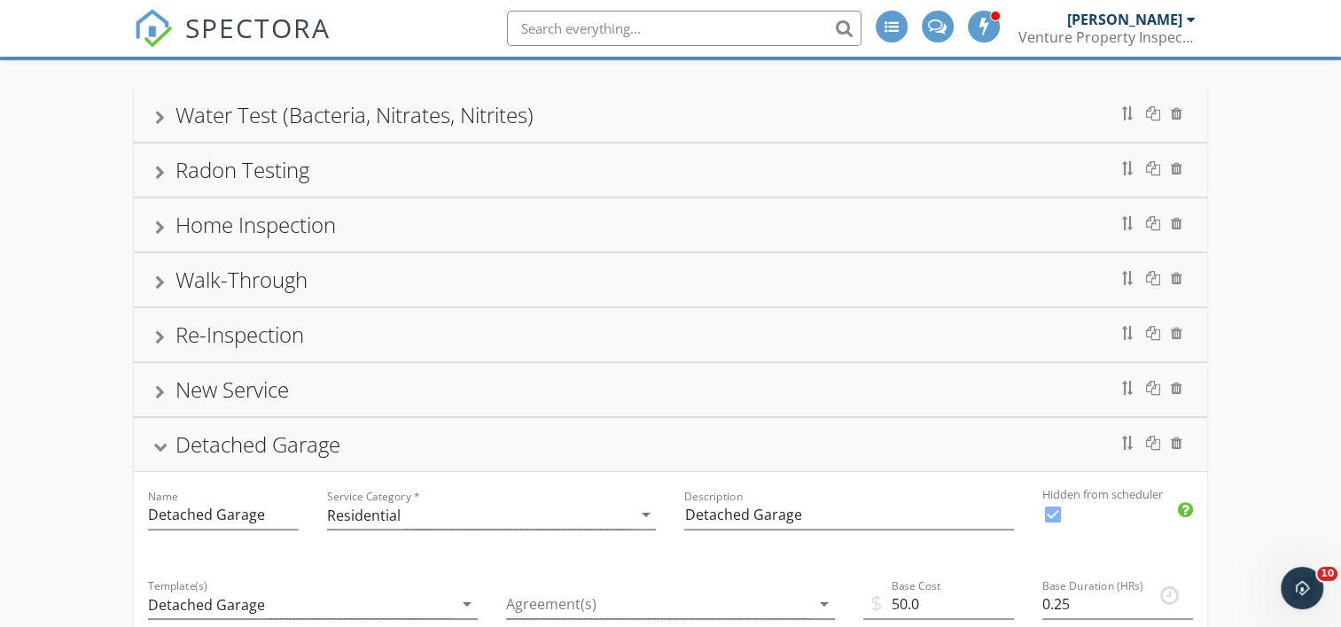
click at [163, 444] on div at bounding box center [160, 448] width 14 height 10
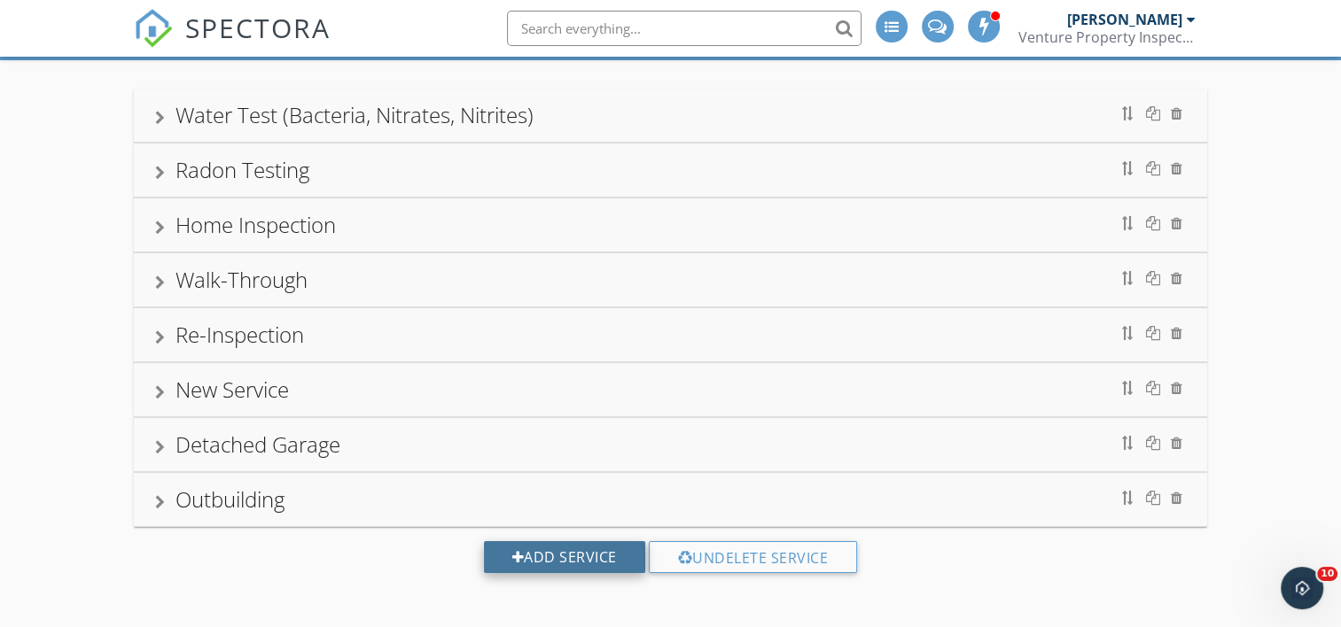
click at [535, 557] on div "Add Service" at bounding box center [564, 557] width 161 height 32
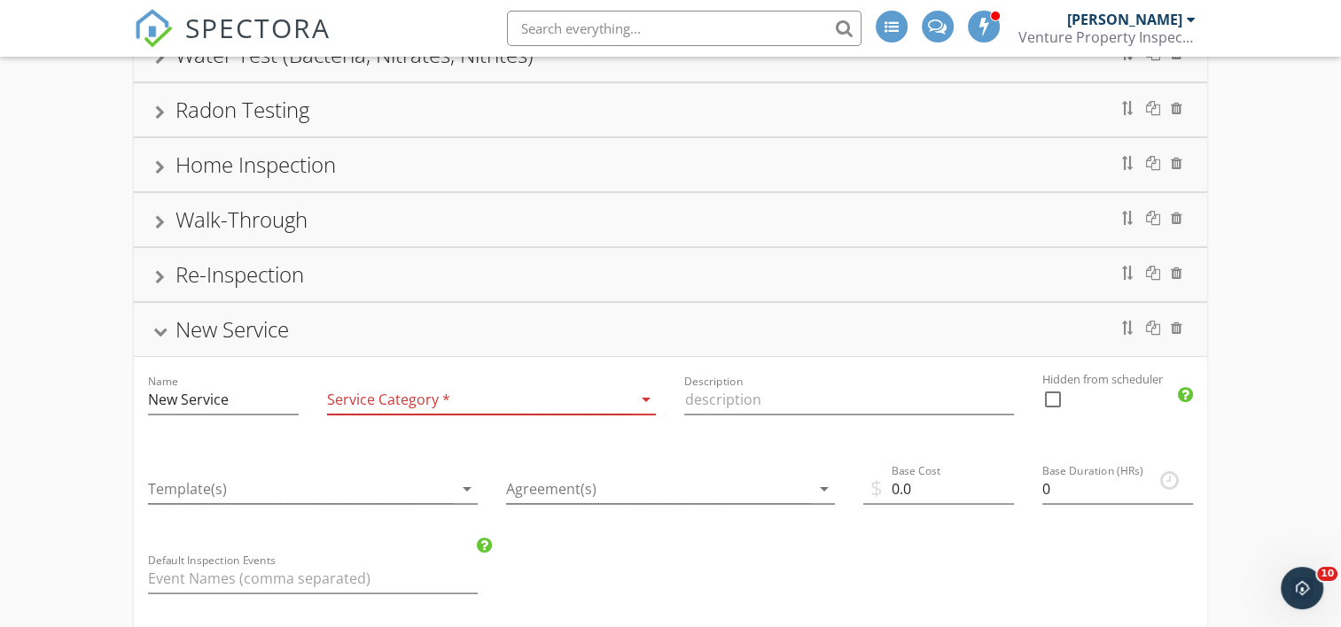
scroll to position [191, 0]
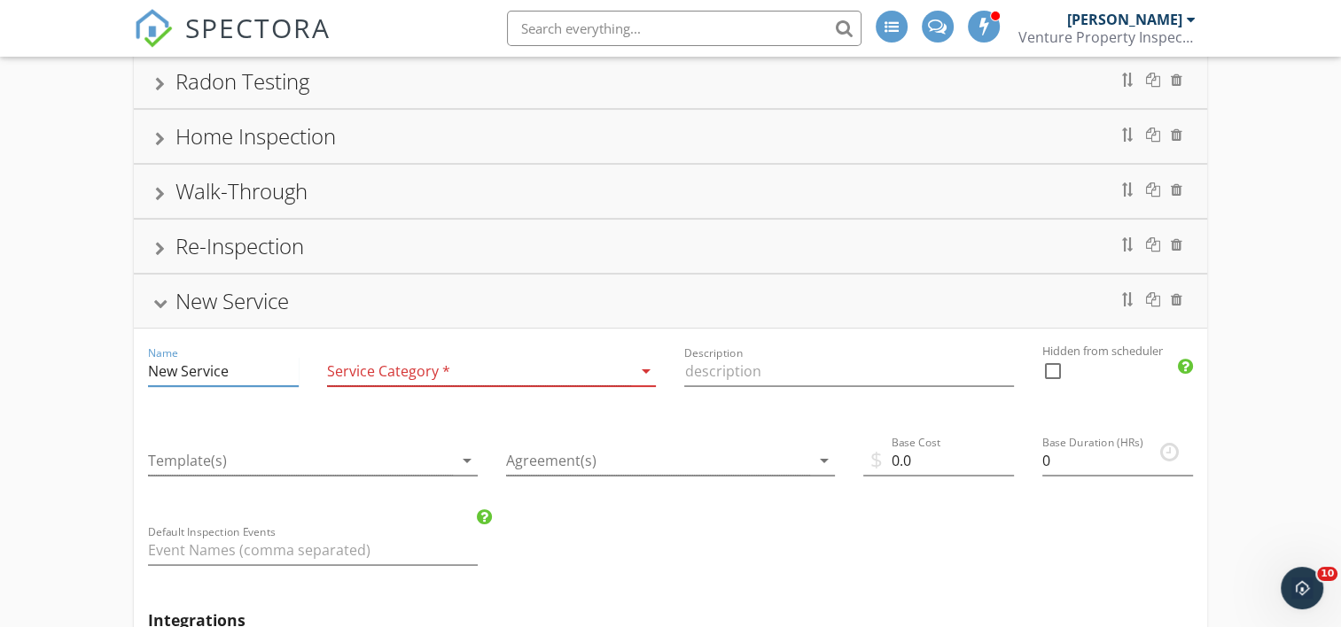
click at [264, 370] on input "New Service" at bounding box center [223, 371] width 151 height 29
type input "N"
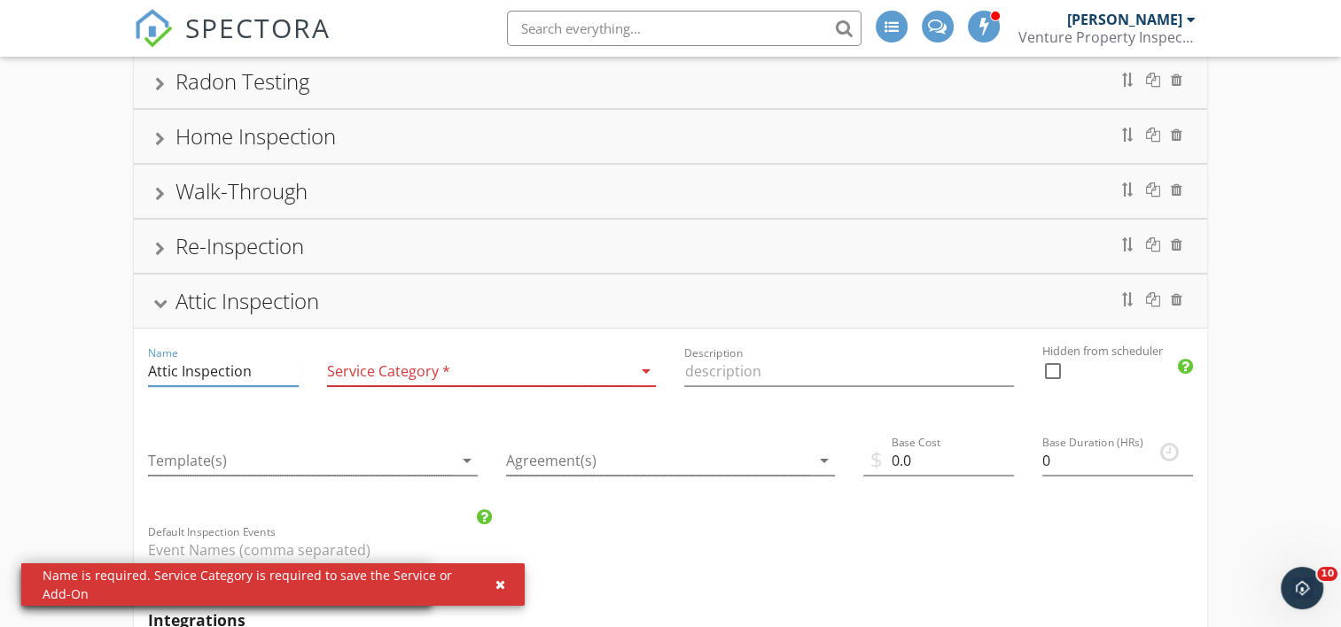
type input "Attic Inspection"
click at [430, 364] on div at bounding box center [479, 371] width 304 height 29
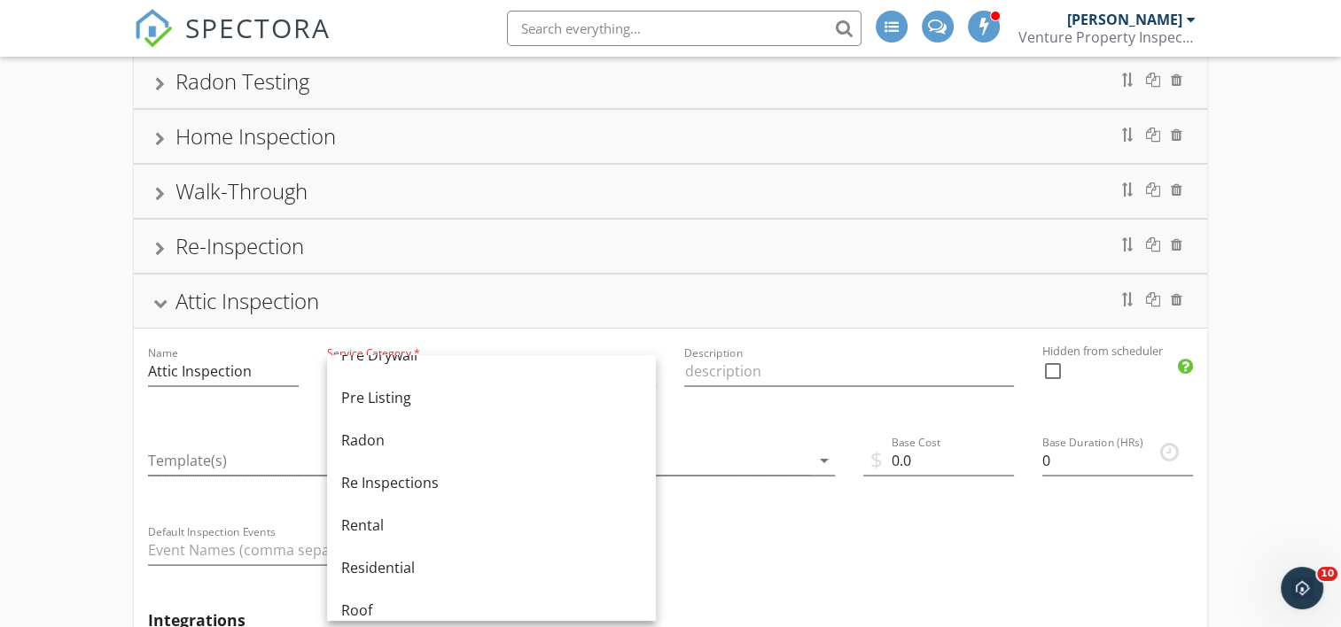
scroll to position [798, 0]
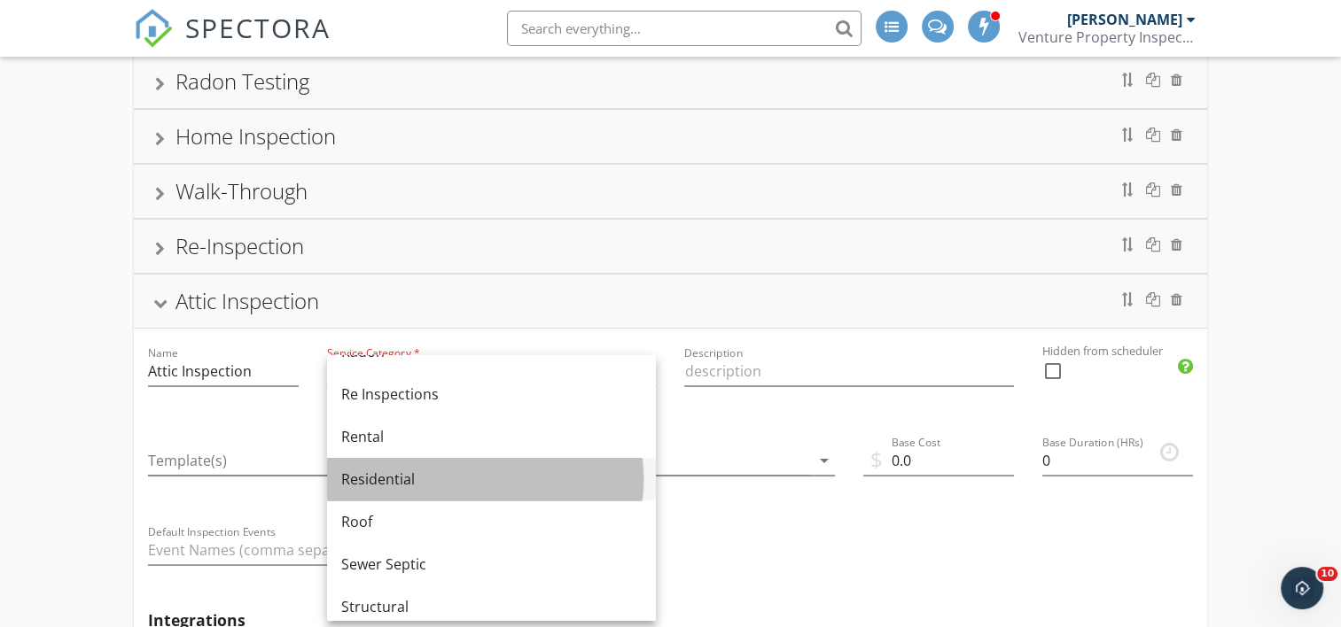
click at [436, 475] on div "Residential" at bounding box center [491, 479] width 300 height 21
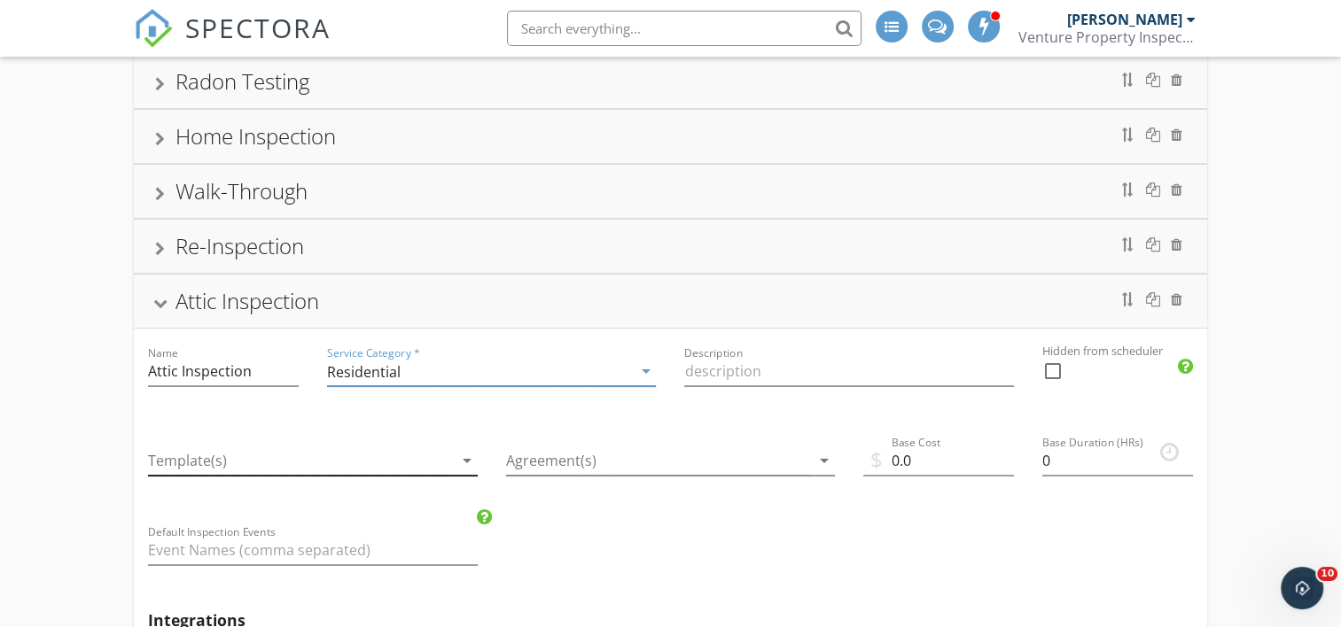
click at [423, 457] on div at bounding box center [300, 461] width 304 height 29
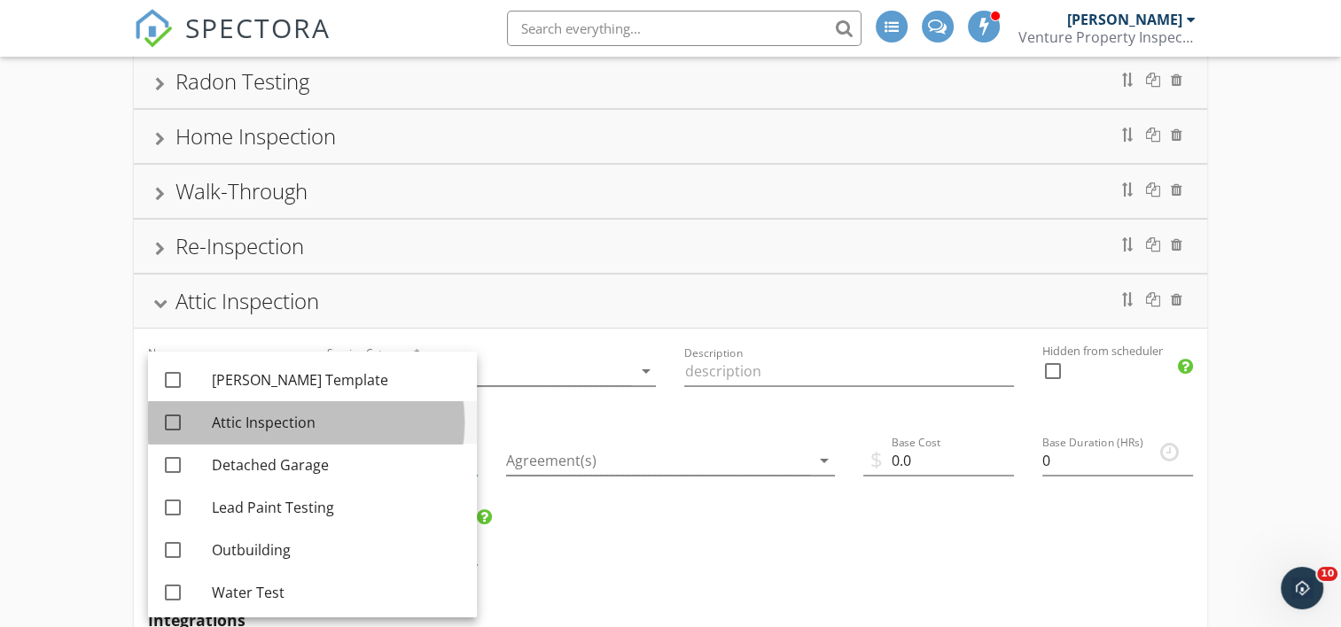
click at [284, 413] on div "Attic Inspection" at bounding box center [337, 422] width 251 height 21
checkbox input "true"
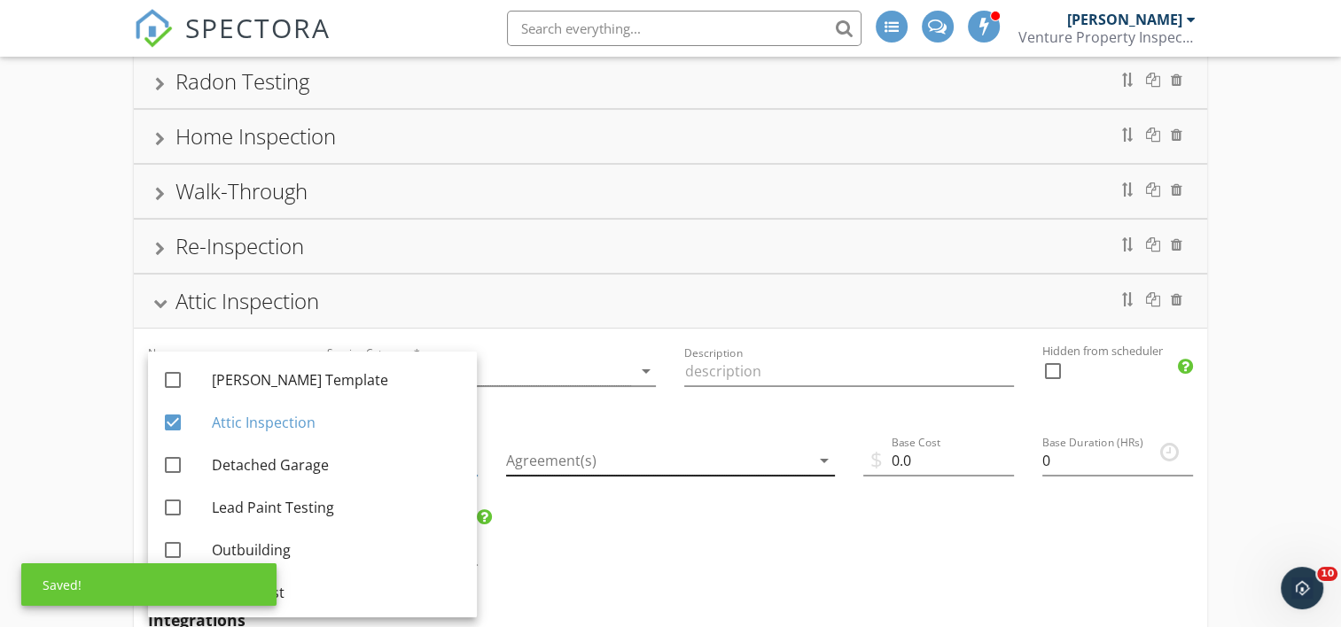
click at [557, 452] on div at bounding box center [658, 461] width 304 height 29
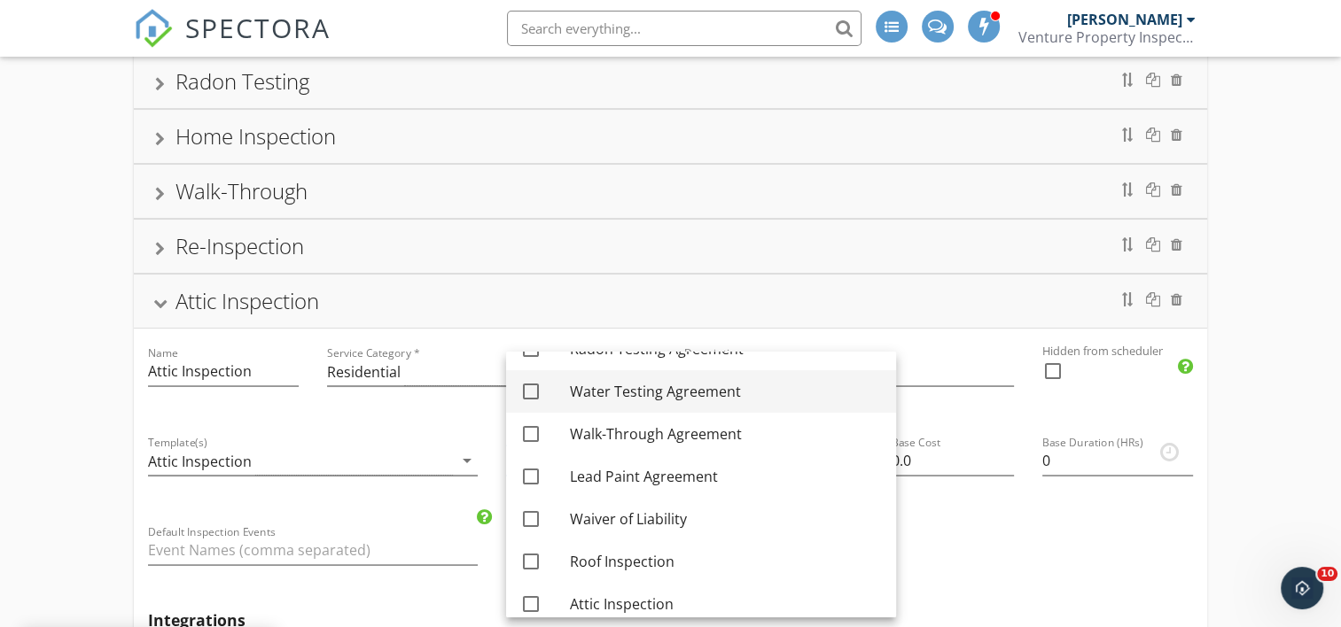
scroll to position [131, 0]
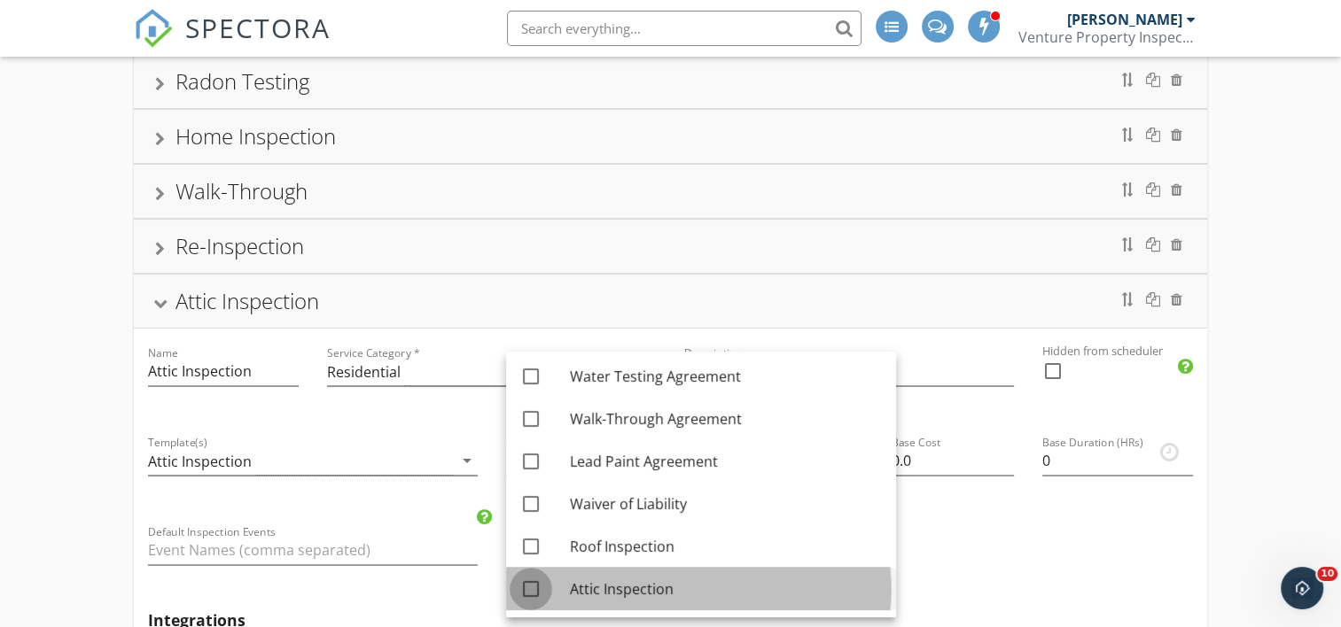
click at [532, 585] on div at bounding box center [531, 589] width 30 height 30
checkbox input "true"
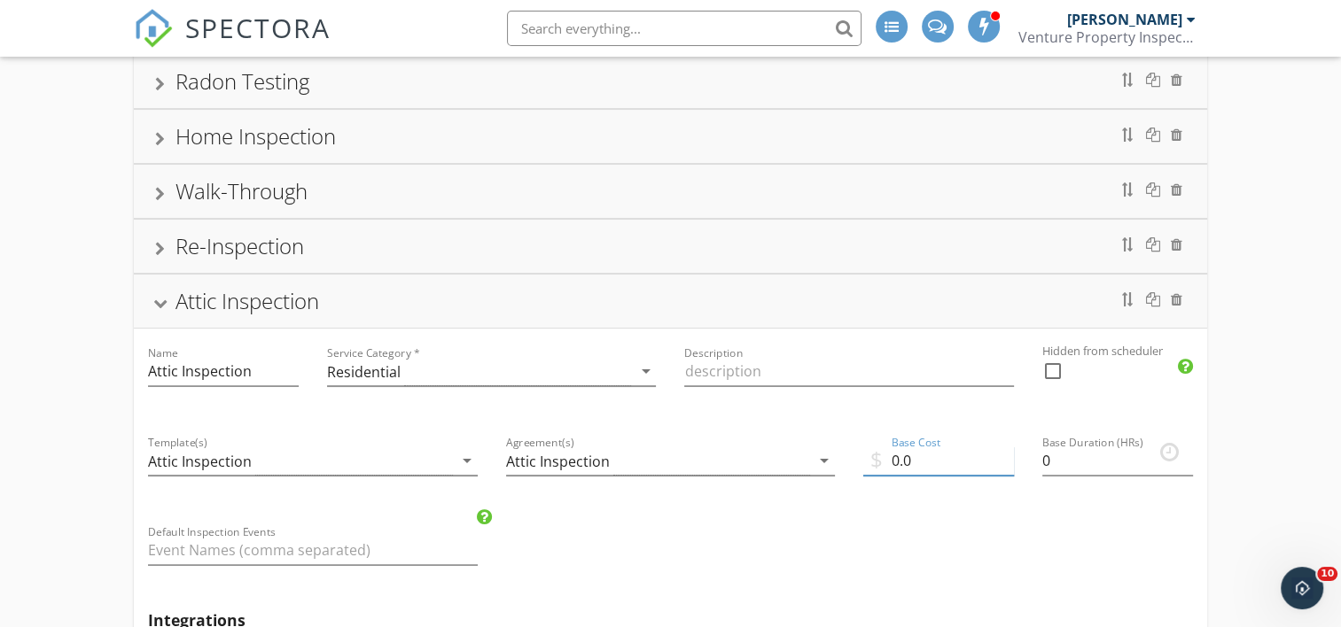
click at [931, 457] on input "0.0" at bounding box center [938, 461] width 151 height 29
type input "0"
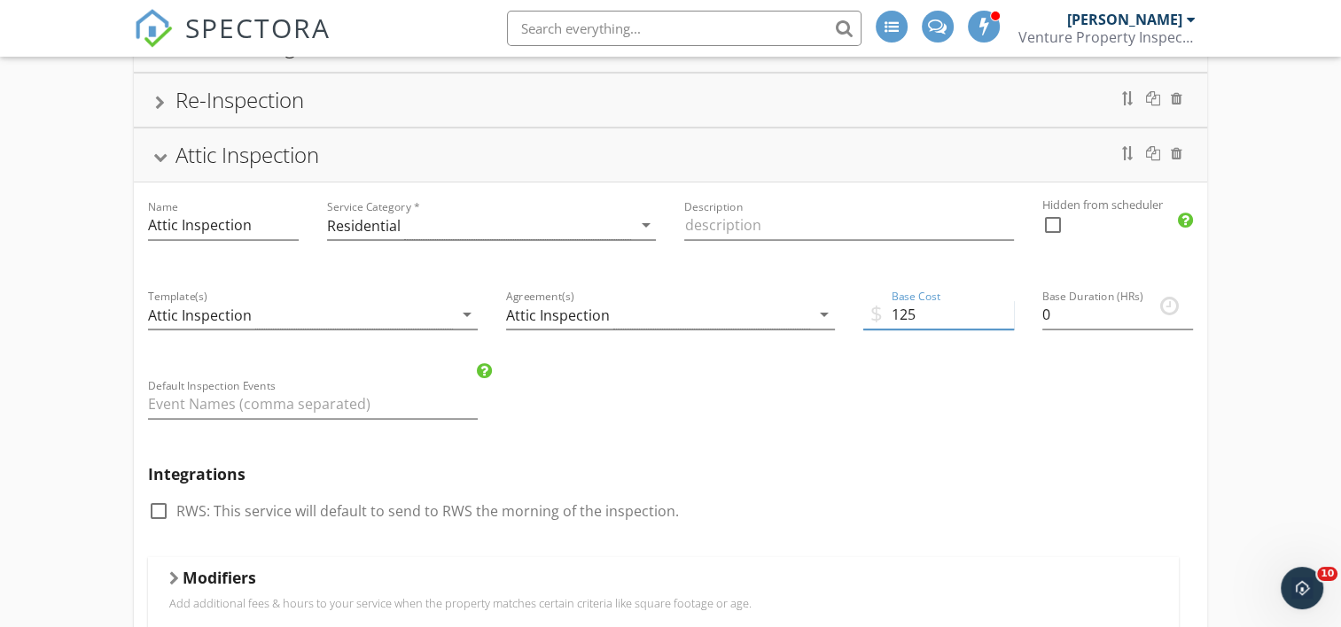
scroll to position [369, 0]
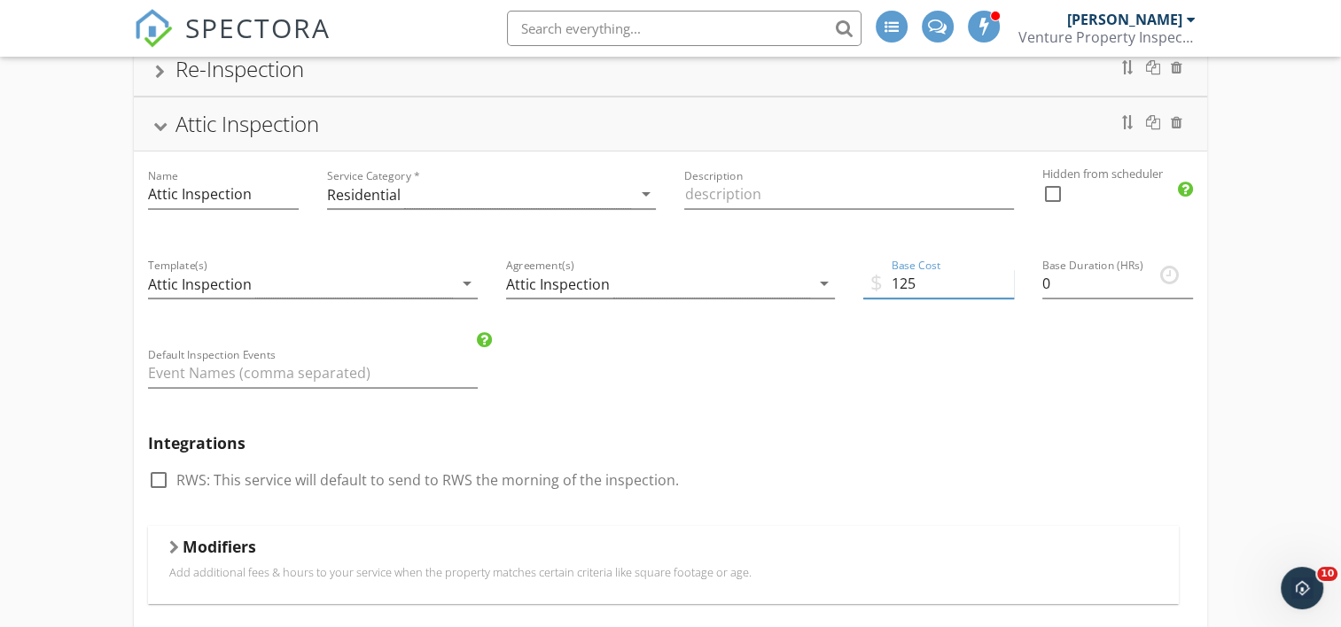
click at [936, 280] on input "125" at bounding box center [938, 283] width 151 height 29
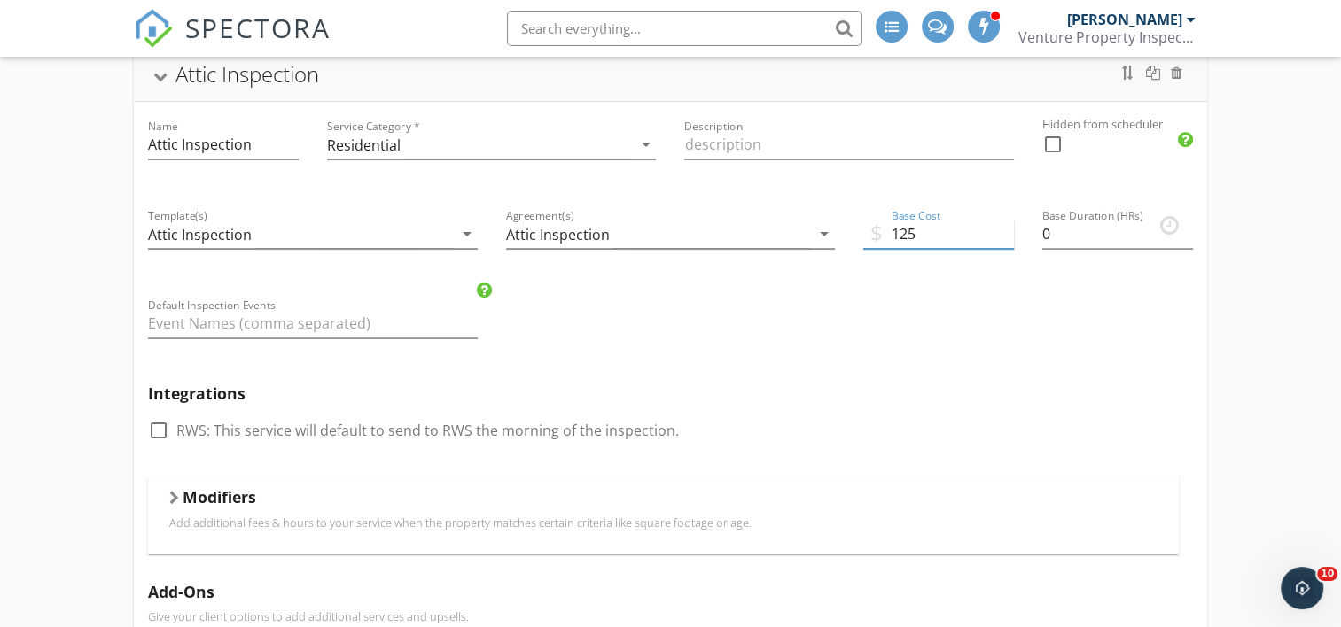
scroll to position [386, 0]
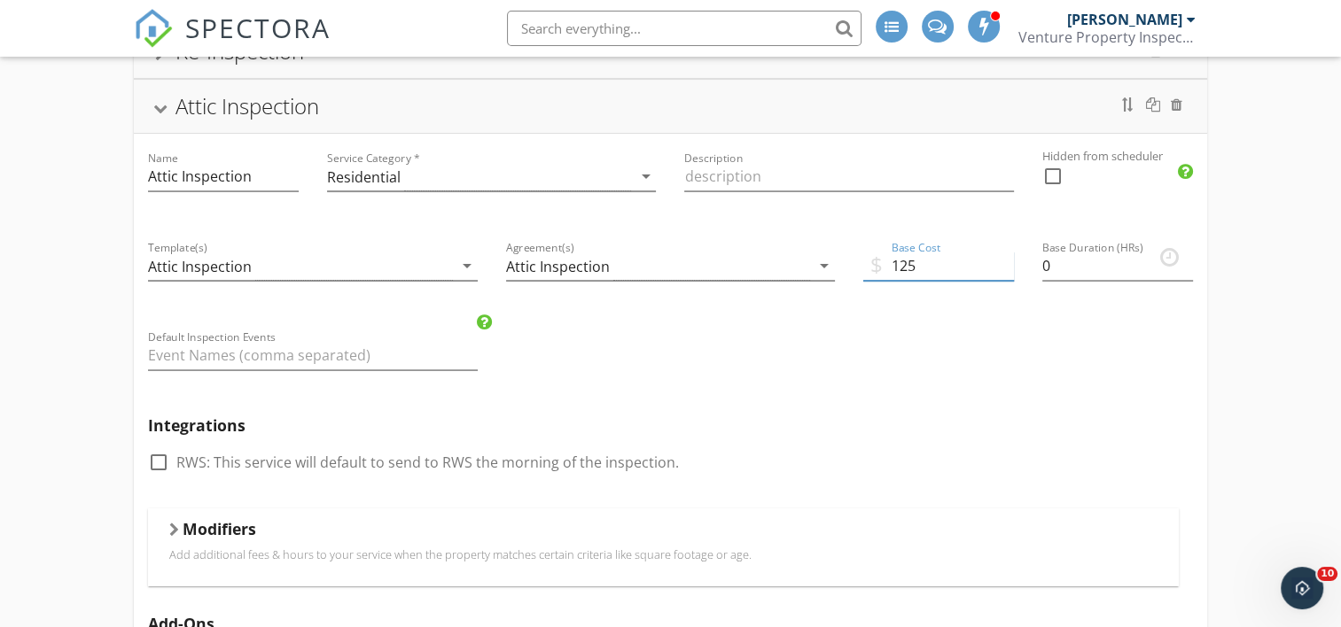
type input "125"
click at [1048, 175] on div at bounding box center [1053, 176] width 30 height 30
checkbox input "true"
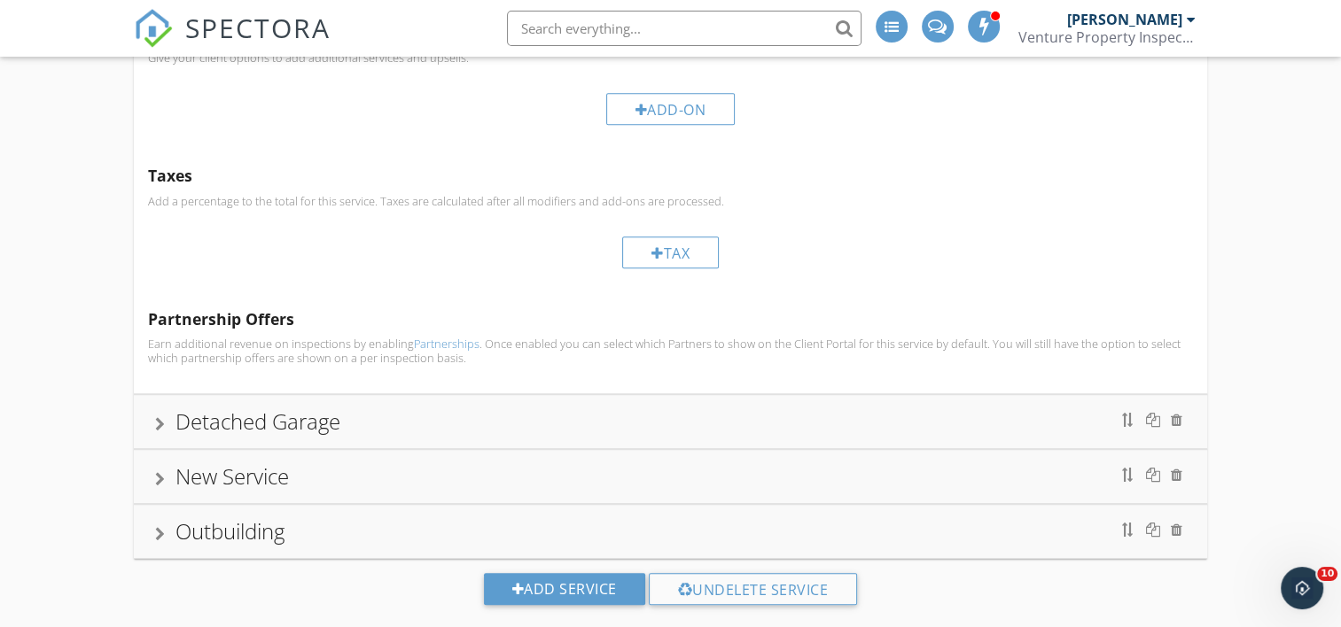
scroll to position [1007, 0]
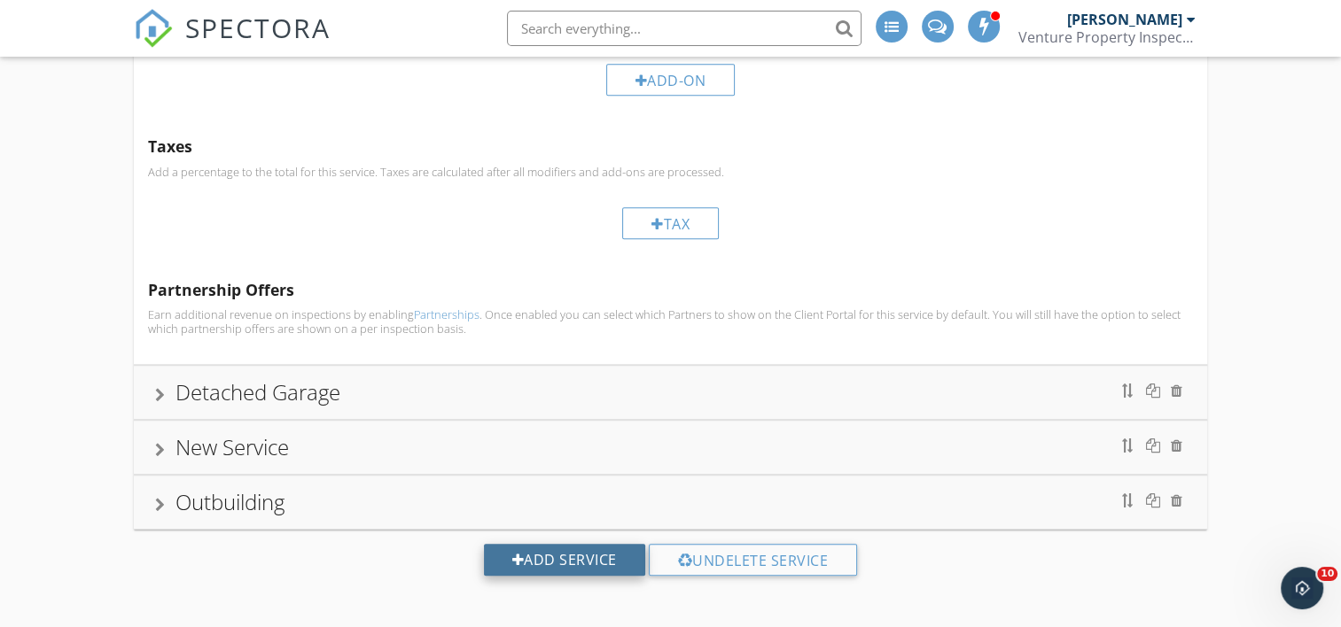
click at [603, 554] on div "Add Service" at bounding box center [564, 560] width 161 height 32
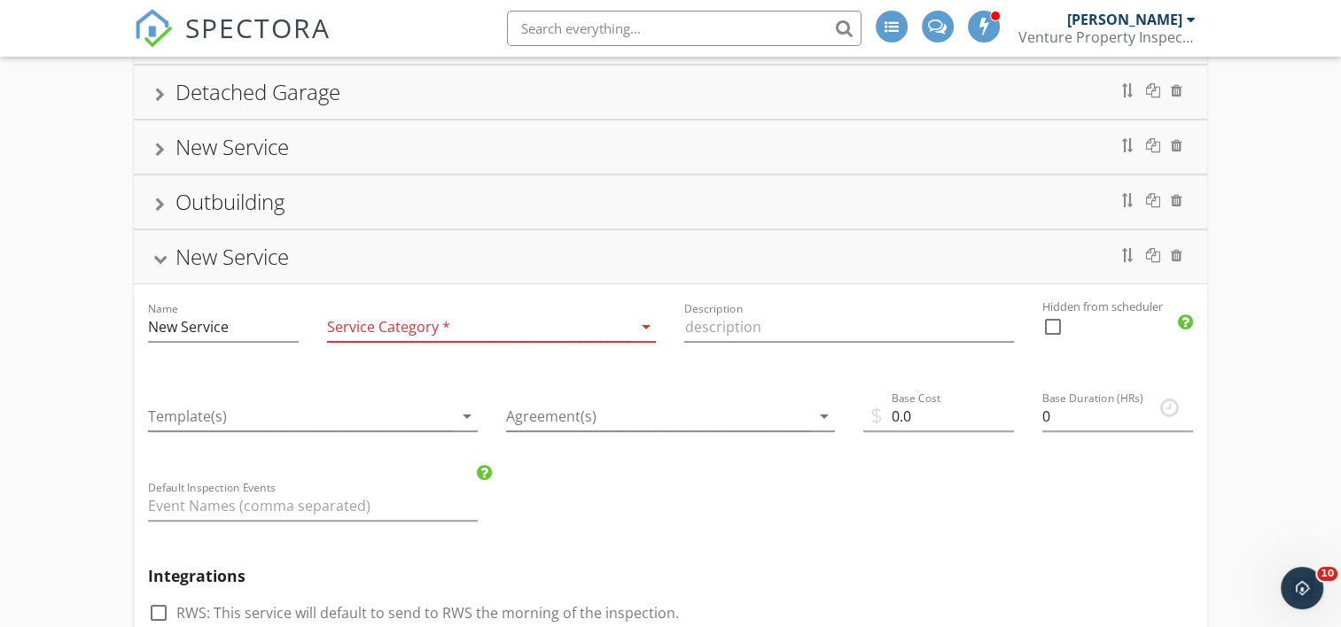
scroll to position [426, 0]
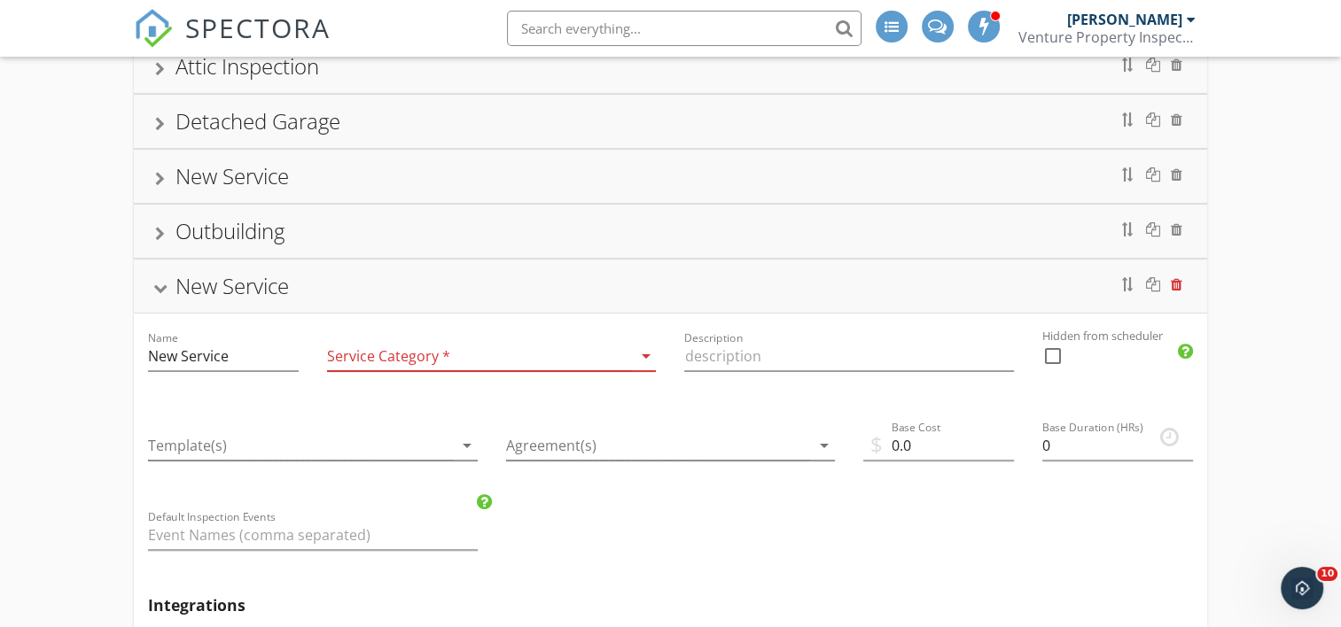
click at [1176, 280] on div at bounding box center [1177, 284] width 12 height 14
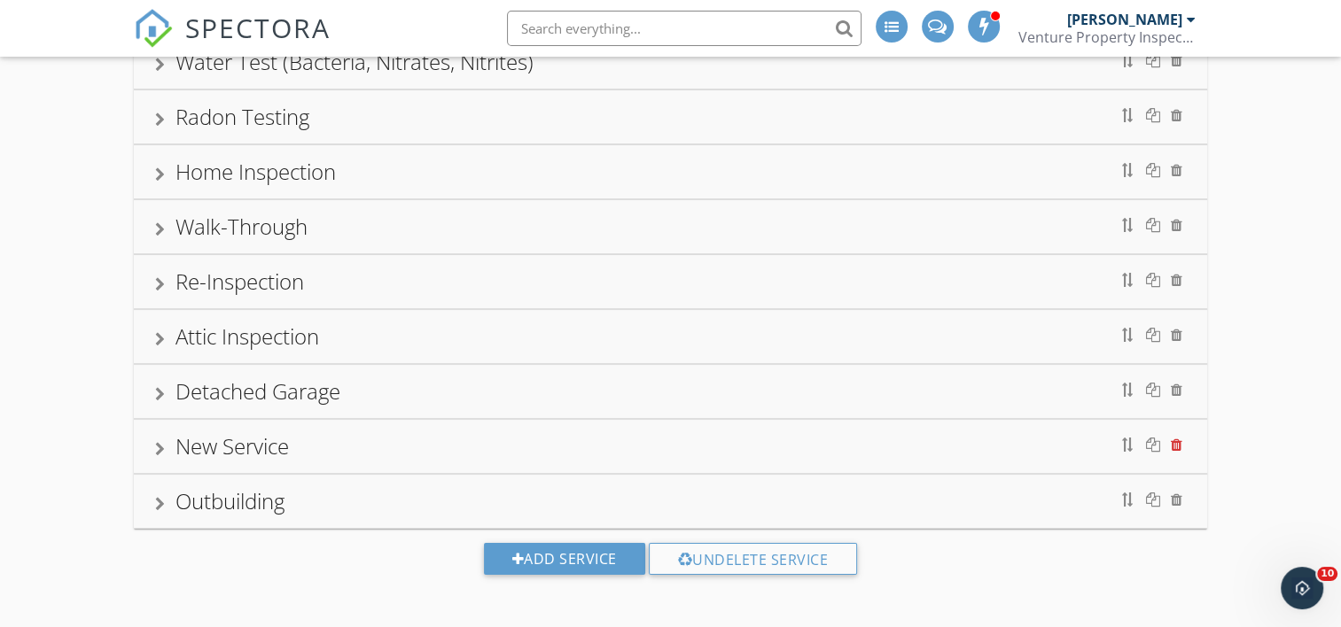
click at [1177, 440] on div at bounding box center [1177, 445] width 12 height 14
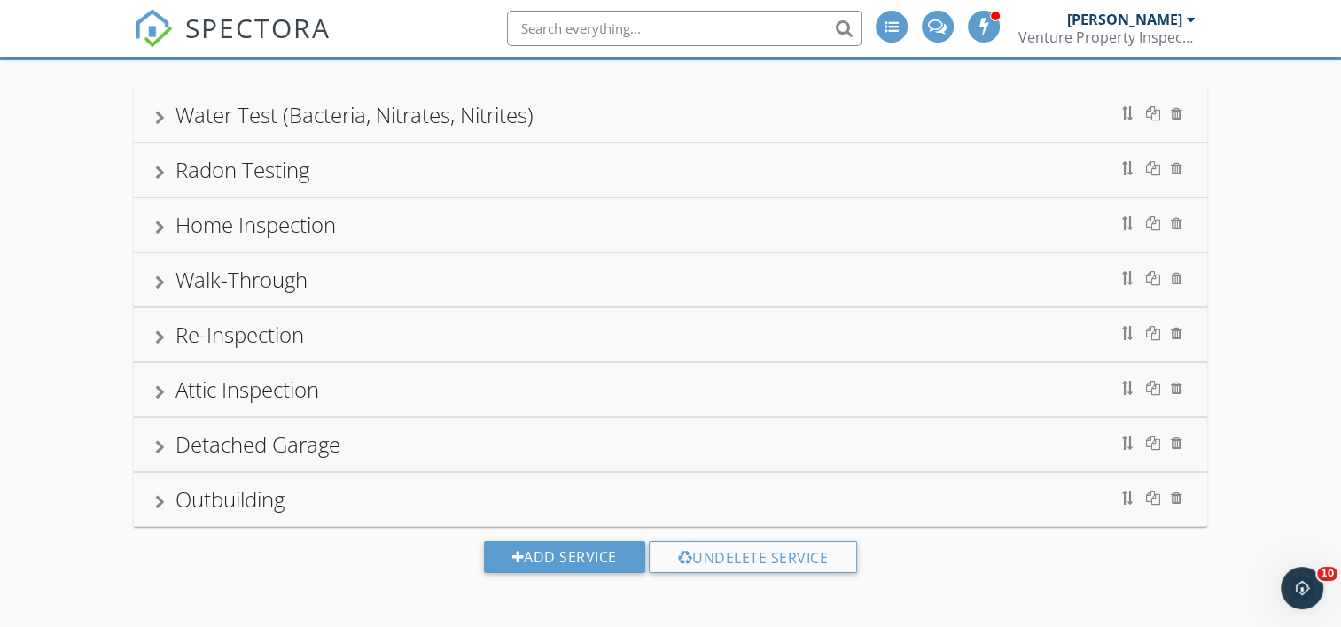
click at [153, 389] on div "Attic Inspection" at bounding box center [670, 389] width 1072 height 53
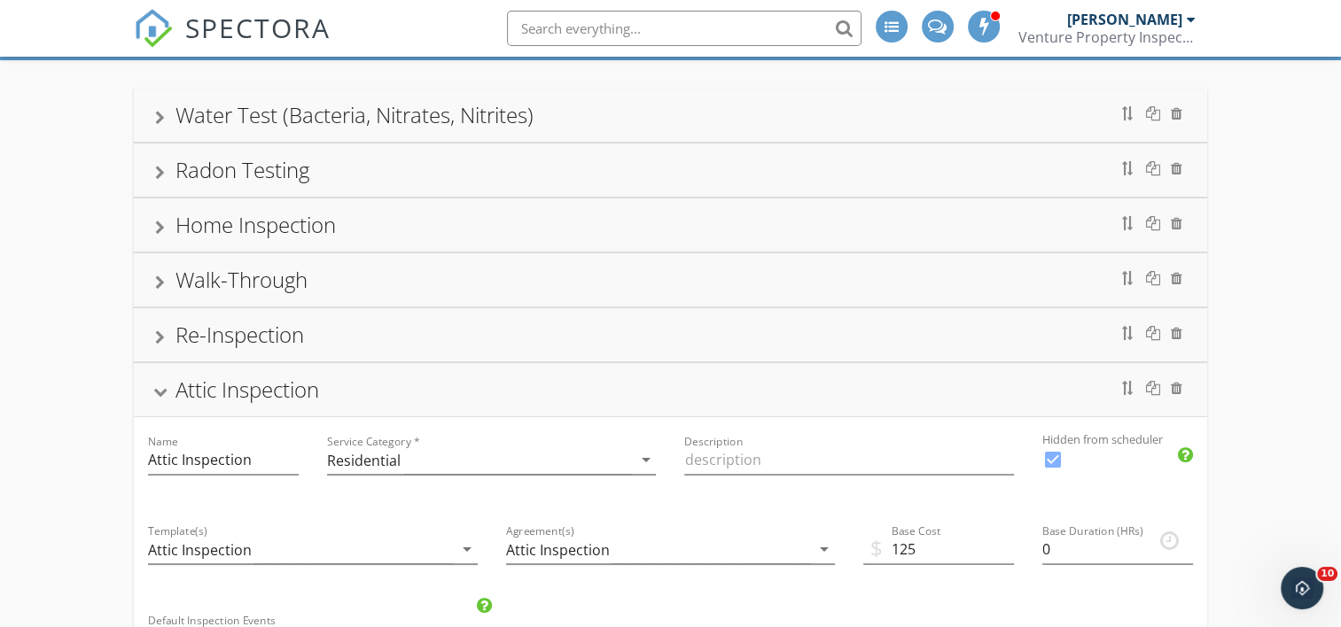
click at [156, 389] on div at bounding box center [160, 393] width 14 height 10
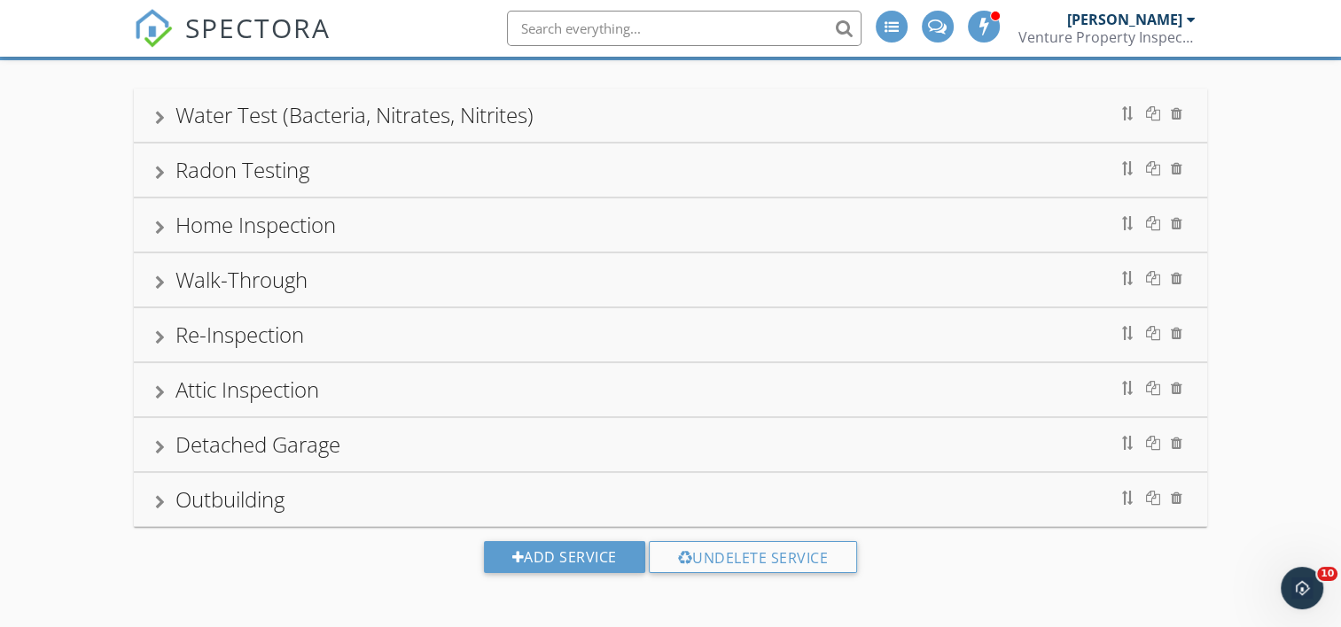
click at [155, 335] on div at bounding box center [160, 338] width 10 height 14
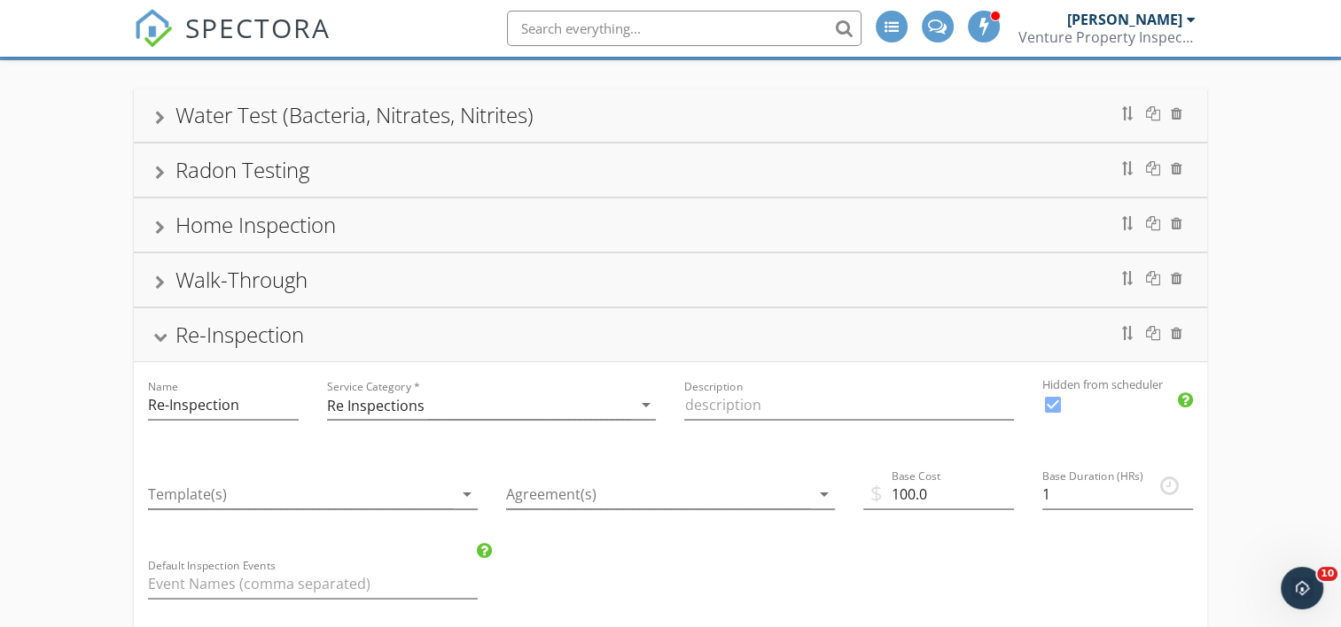
click at [155, 335] on div at bounding box center [160, 338] width 14 height 10
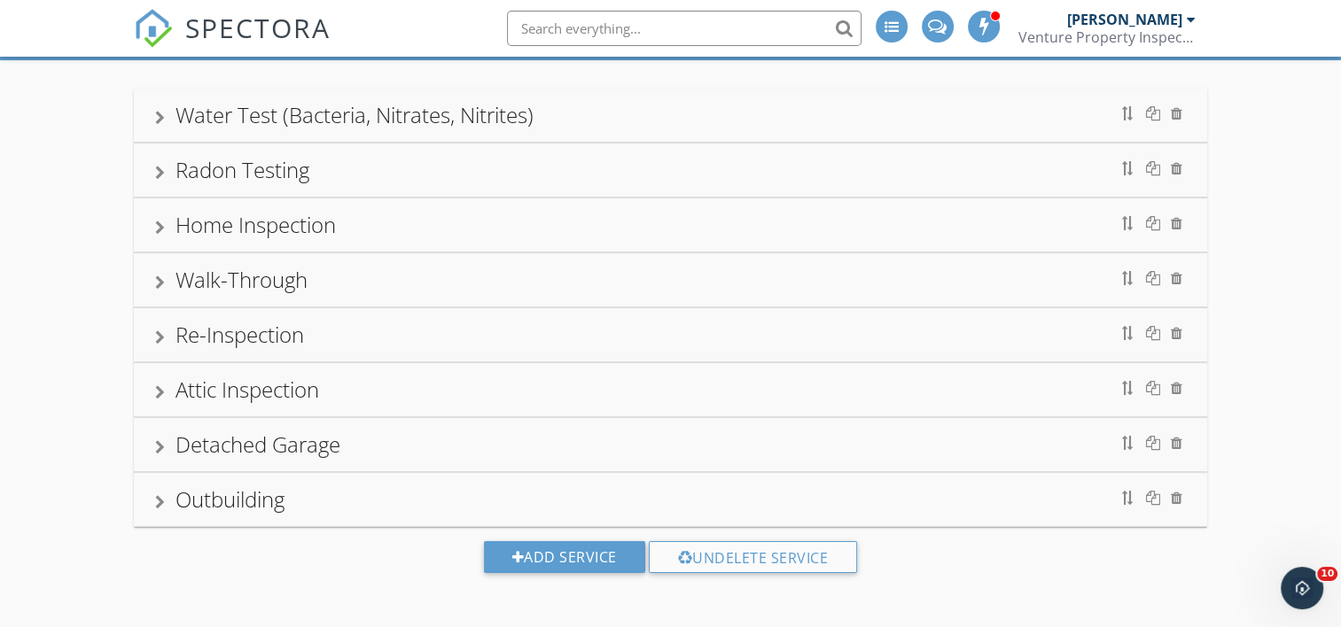
click at [160, 280] on div at bounding box center [160, 283] width 10 height 14
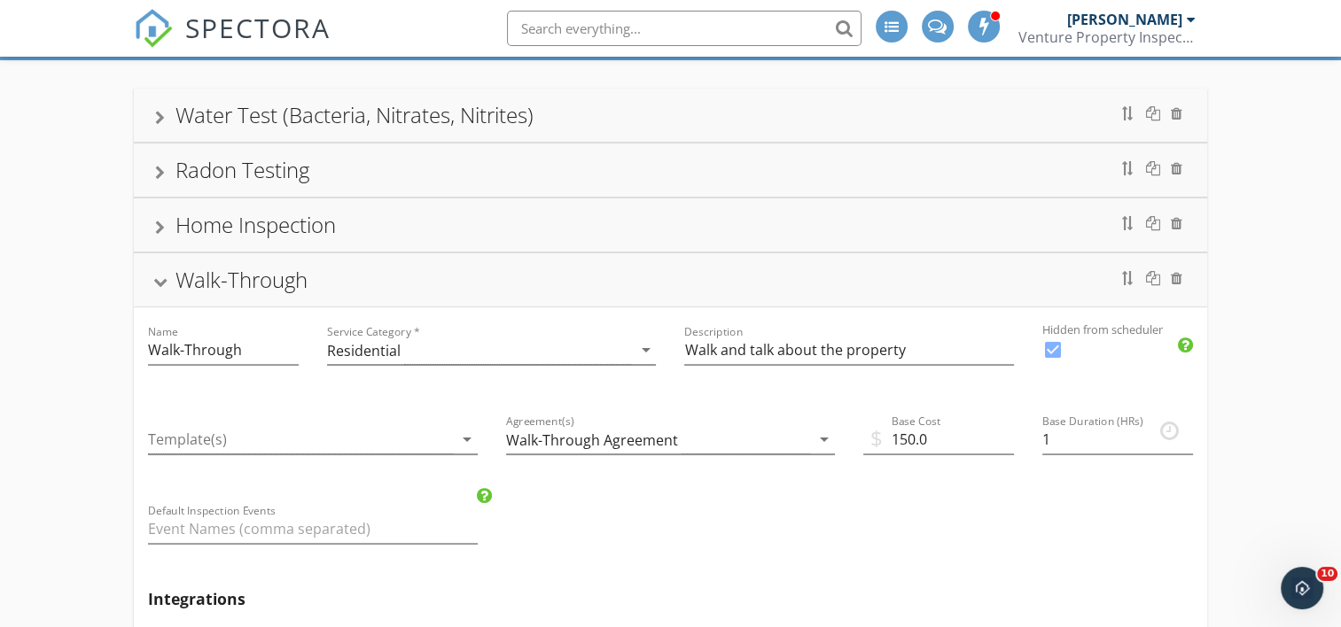
click at [160, 280] on div at bounding box center [160, 283] width 14 height 10
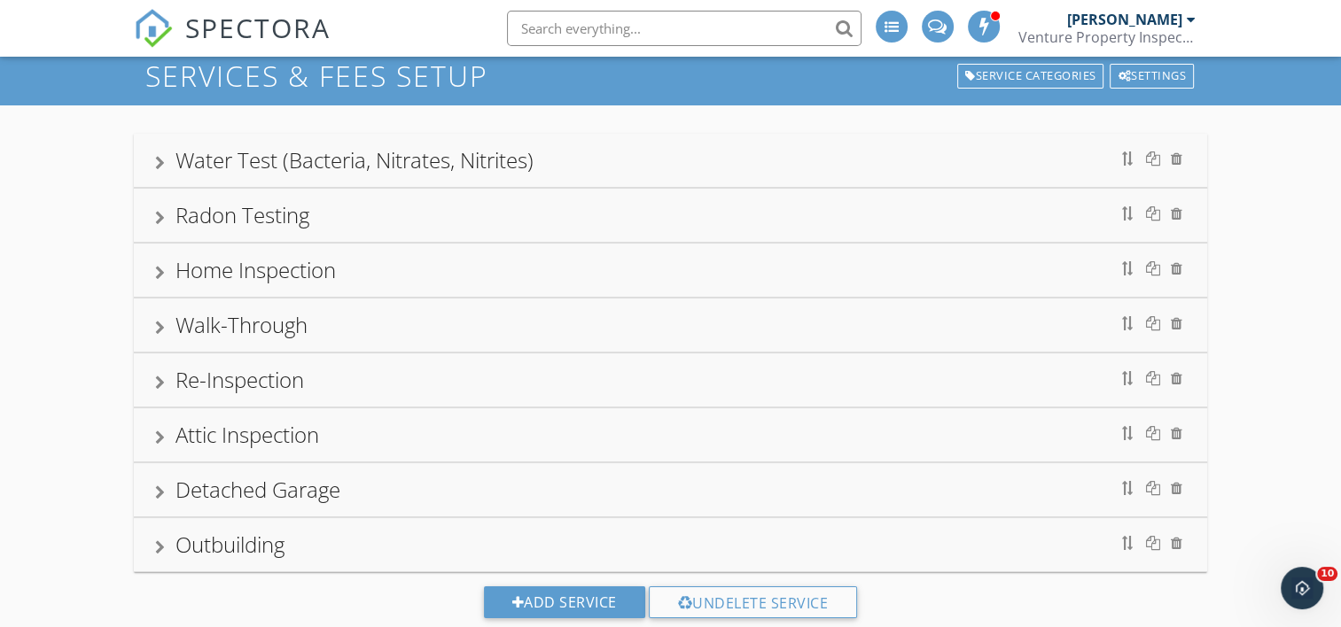
scroll to position [0, 0]
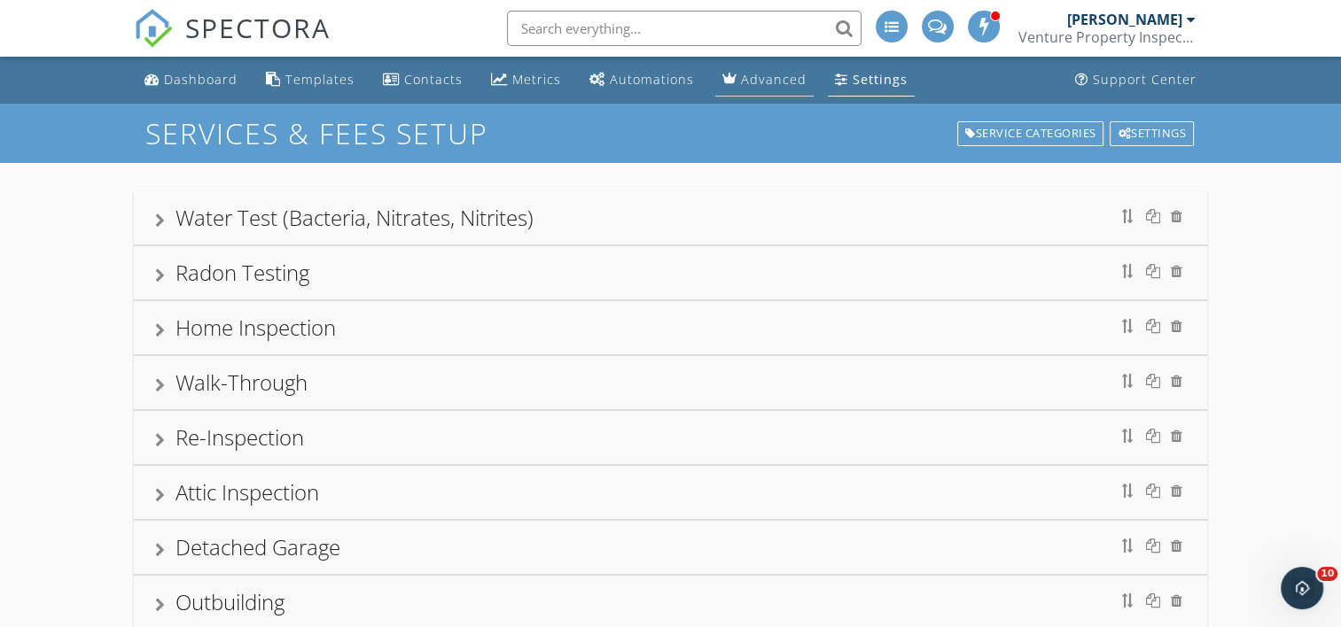
click at [753, 74] on div "Advanced" at bounding box center [774, 79] width 66 height 17
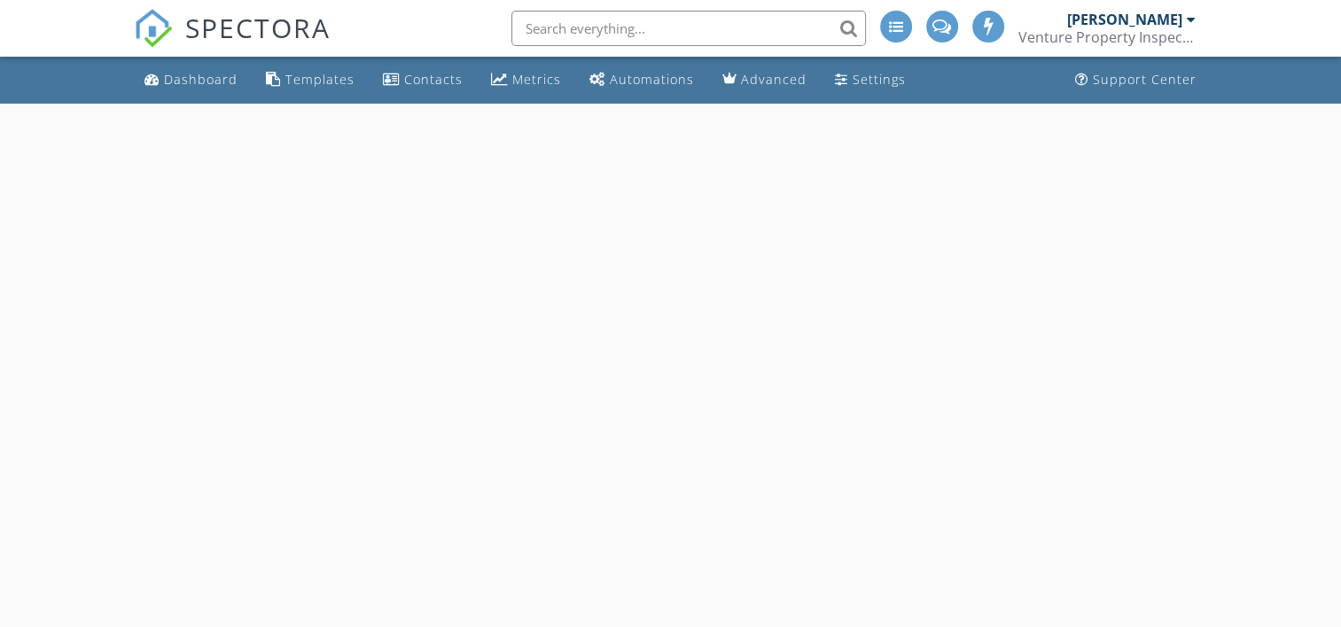
select select "9"
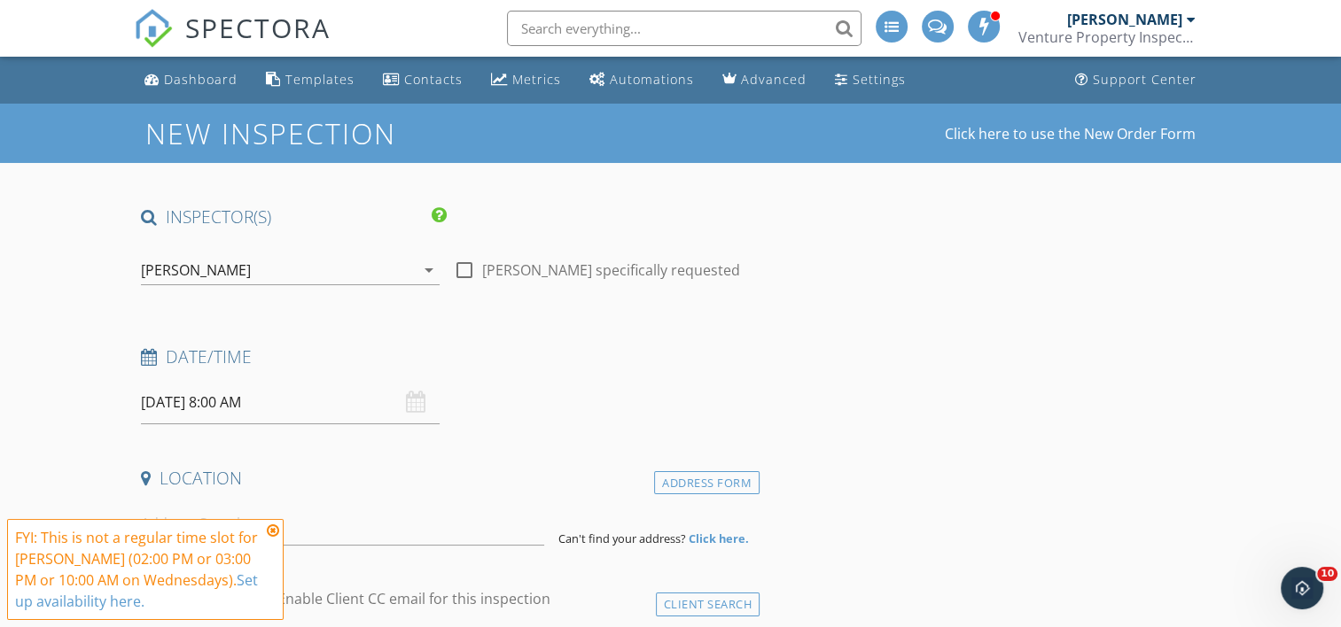
click at [238, 401] on input "[DATE] 8:00 AM" at bounding box center [290, 402] width 299 height 43
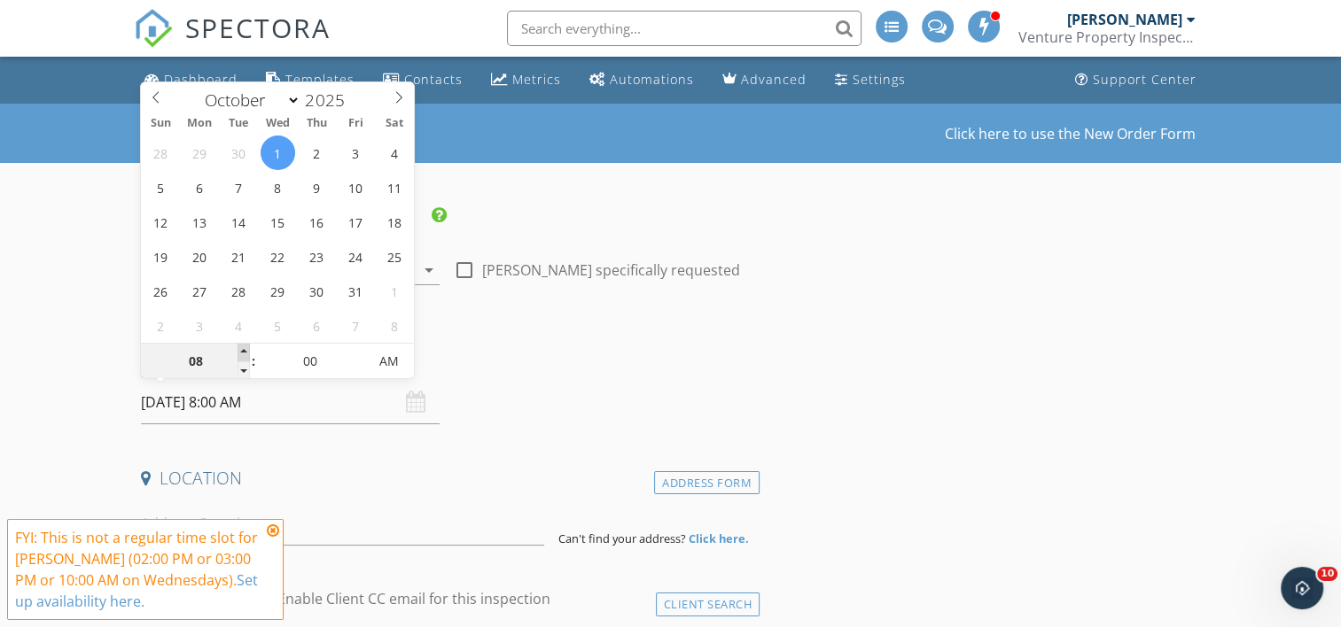
type input "09"
type input "[DATE] 9:00 AM"
click at [248, 344] on span at bounding box center [244, 353] width 12 height 18
type input "10"
type input "[DATE] 10:00 AM"
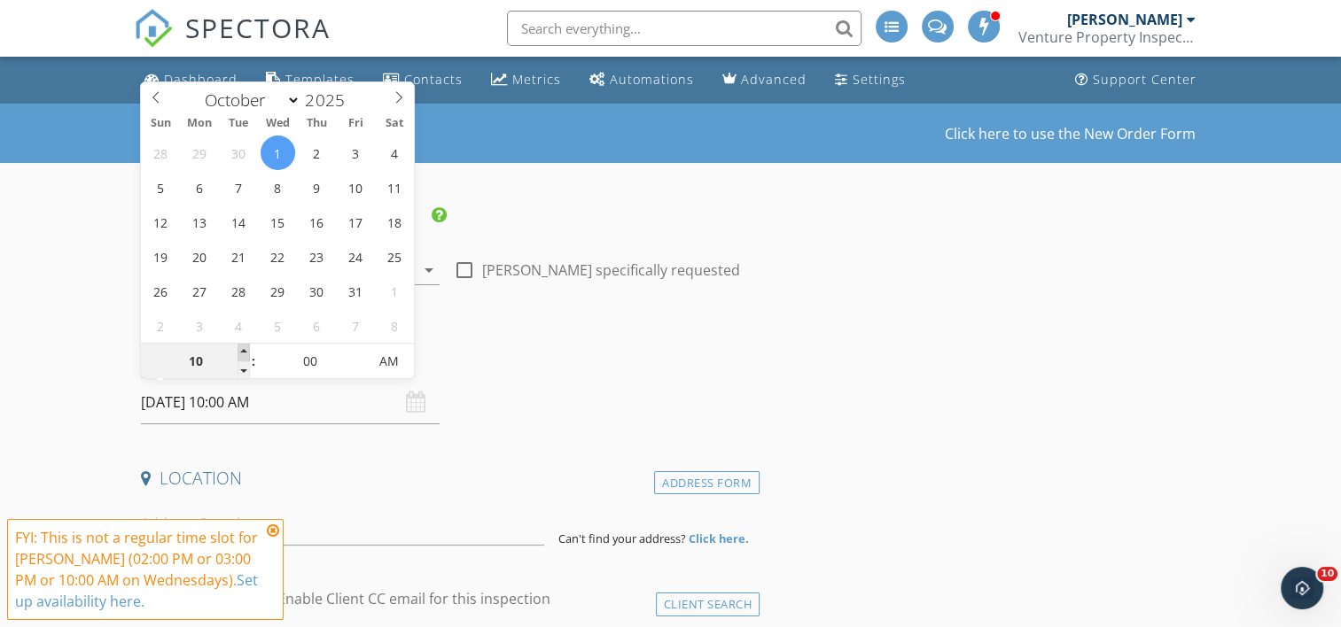
click at [248, 344] on span at bounding box center [244, 353] width 12 height 18
type input "11"
type input "[DATE] 11:00 AM"
click at [248, 344] on span at bounding box center [244, 353] width 12 height 18
type input "12"
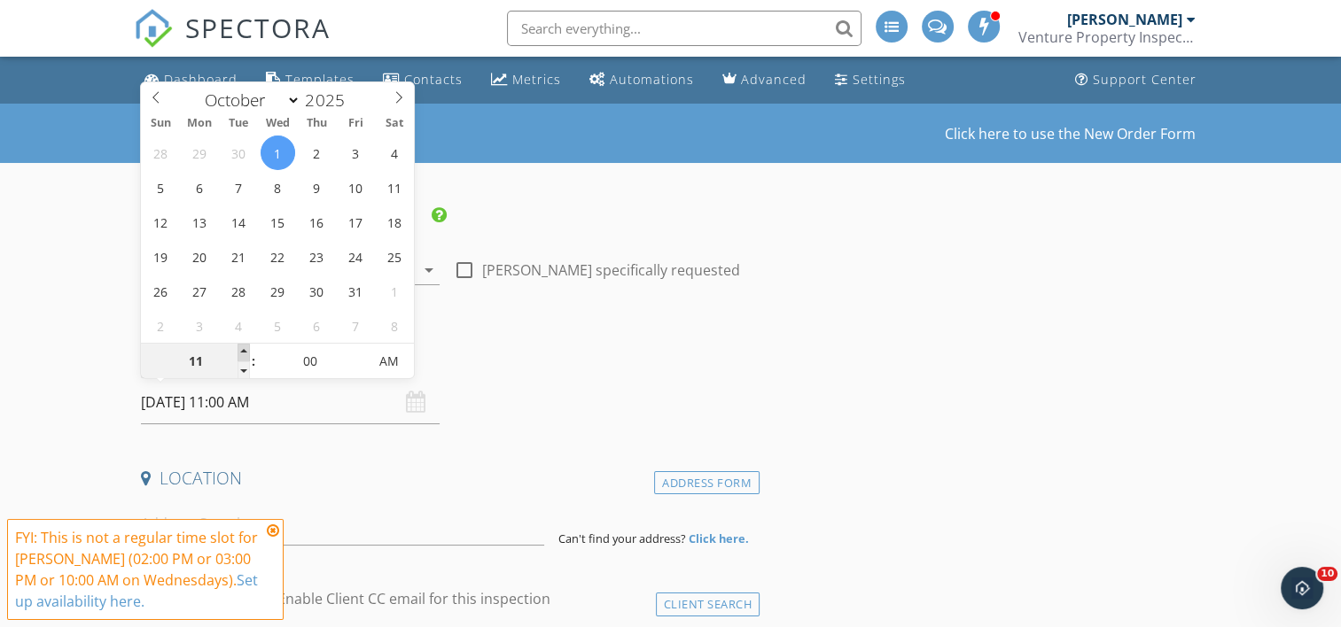
type input "10/01/2025 12:00 PM"
click at [248, 344] on span at bounding box center [244, 353] width 12 height 18
type input "01"
type input "10/01/2025 1:00 PM"
click at [248, 344] on span at bounding box center [244, 353] width 12 height 18
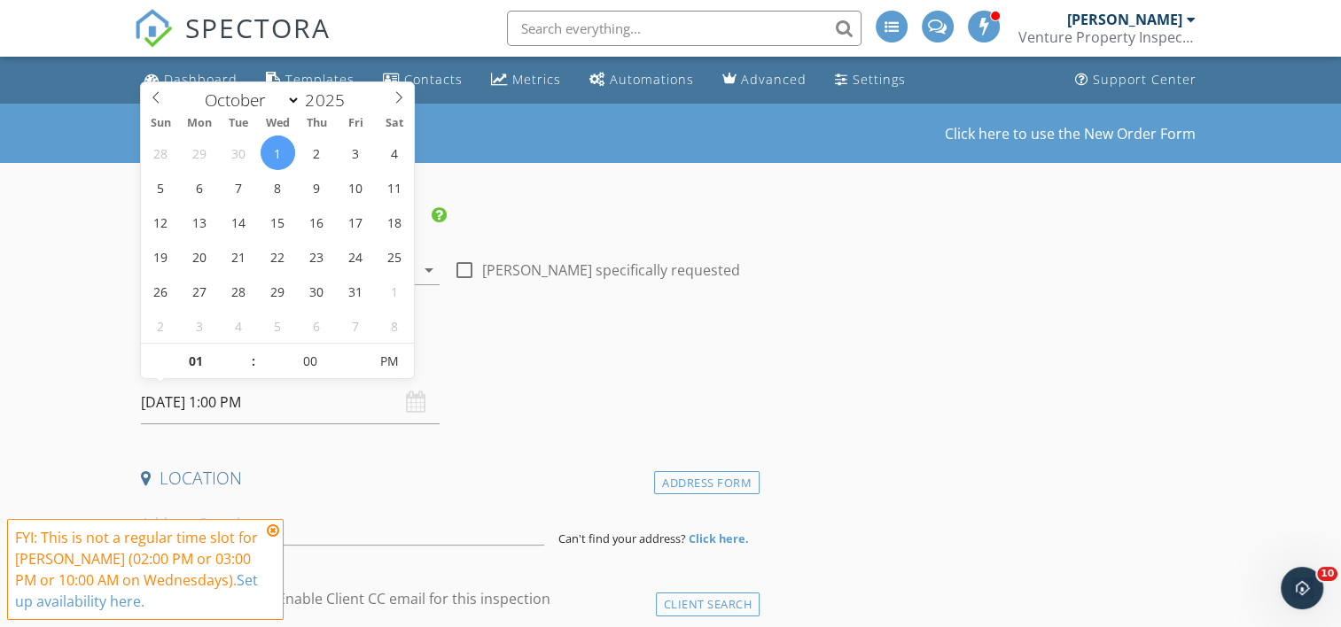
click at [276, 528] on icon at bounding box center [273, 531] width 12 height 14
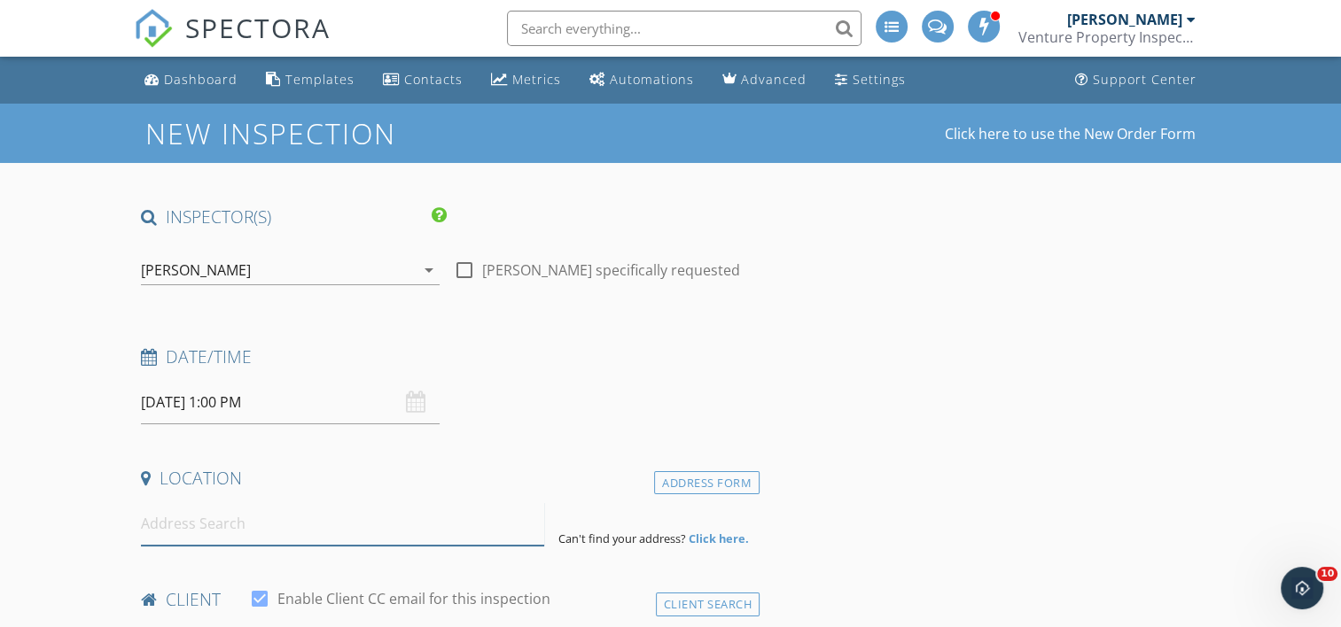
click at [238, 525] on input at bounding box center [342, 523] width 403 height 43
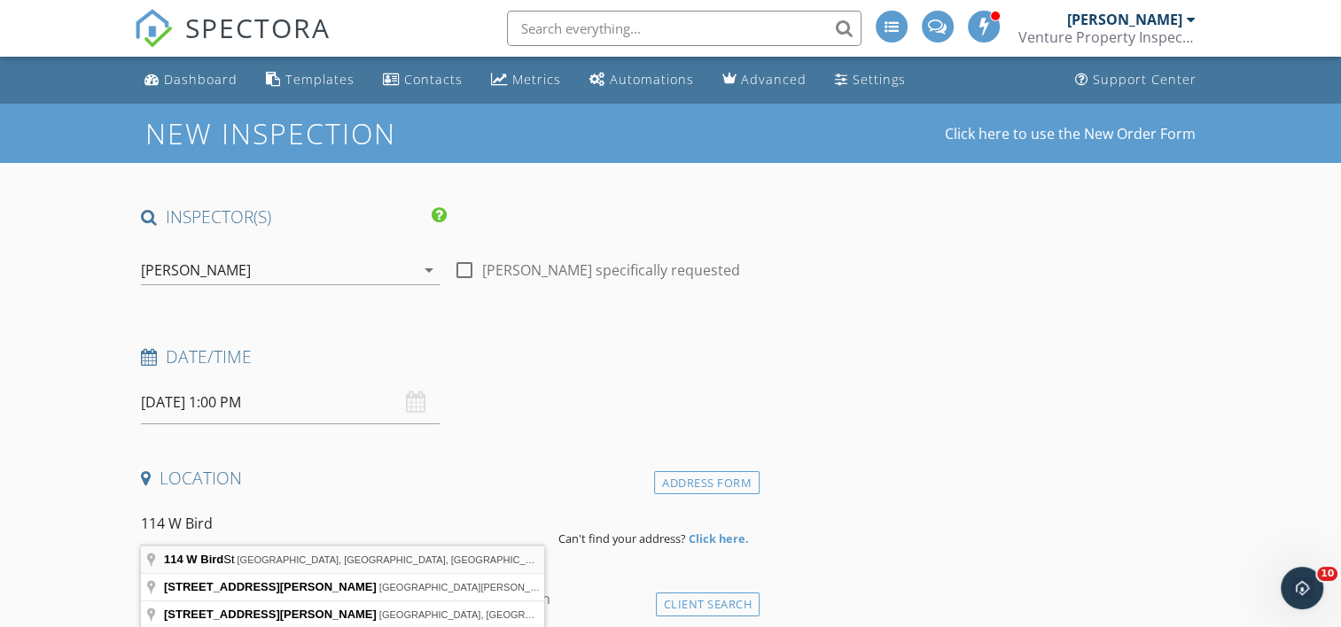
type input "114 W Bird St, Jackson, MI, USA"
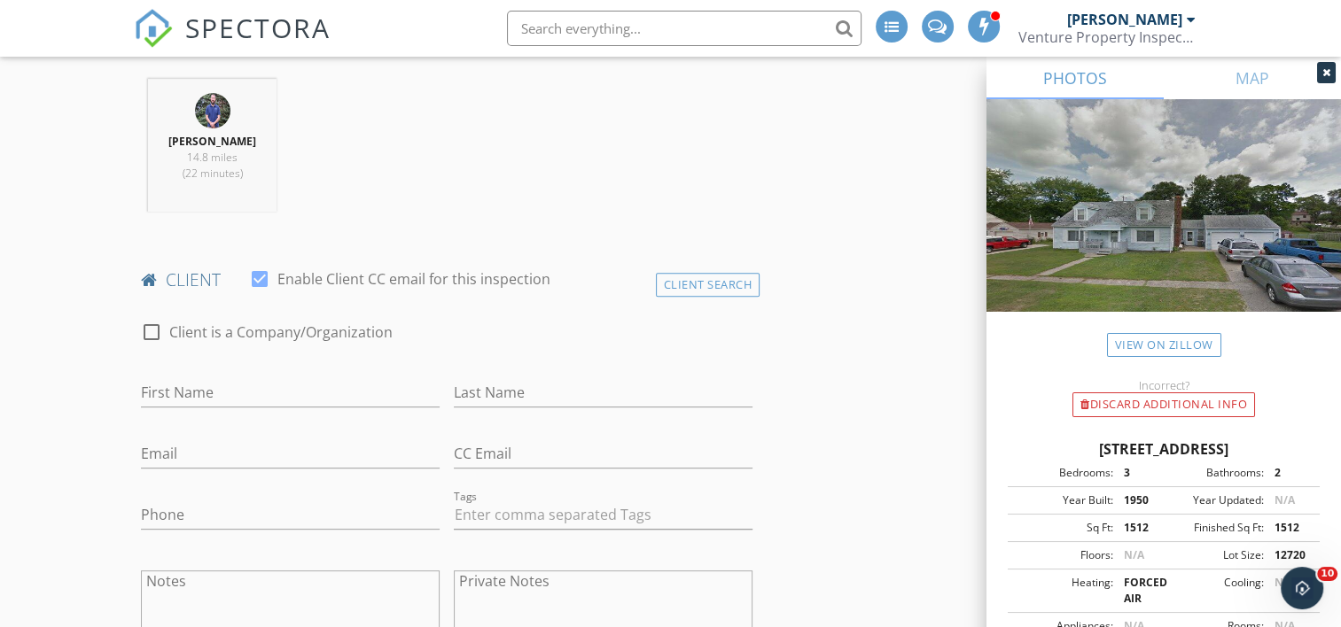
scroll to position [709, 0]
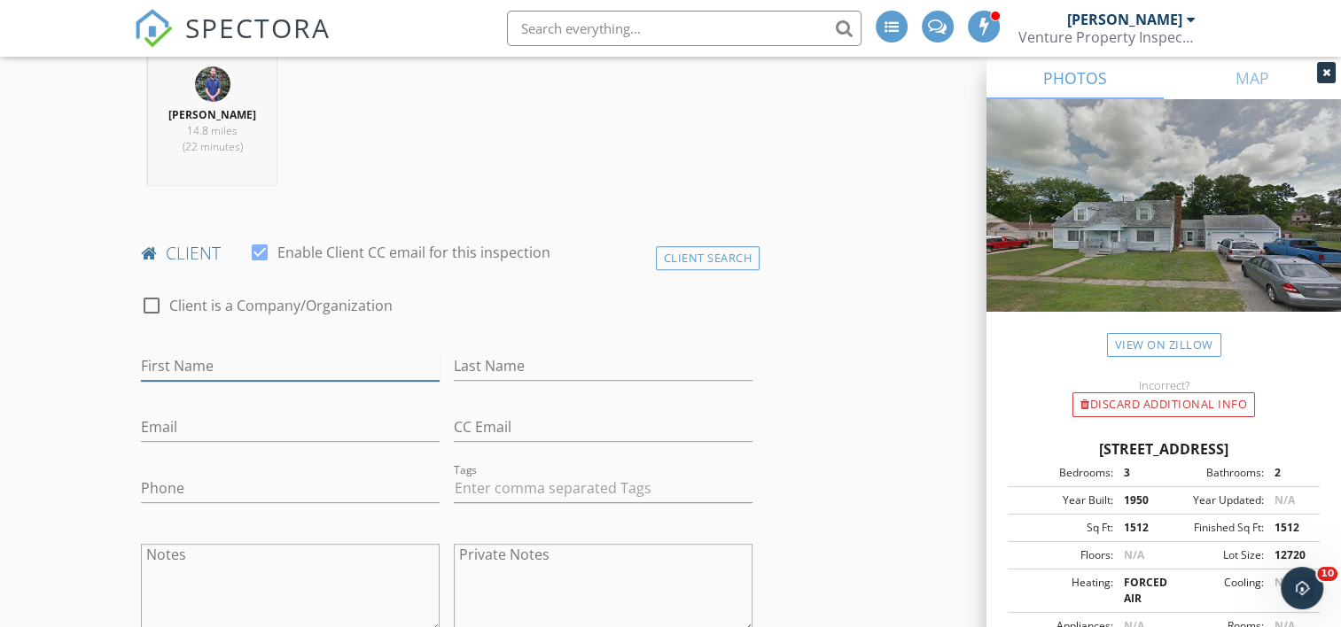
click at [295, 364] on input "First Name" at bounding box center [290, 366] width 299 height 29
type input "Ronald"
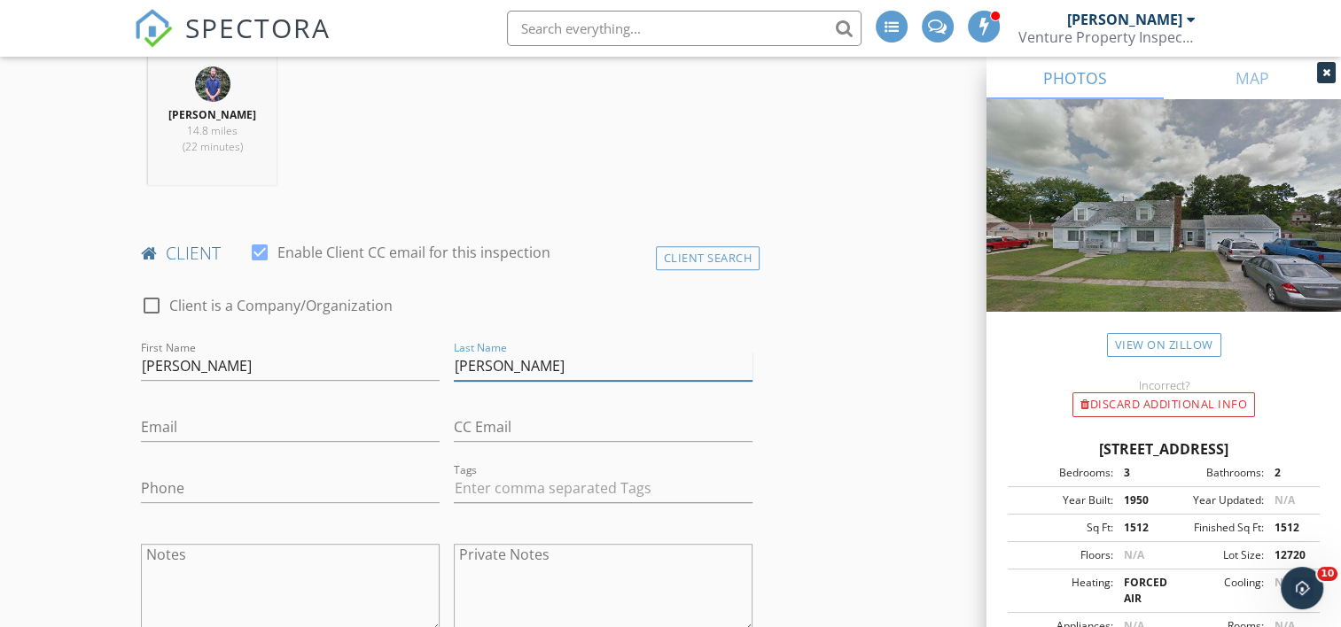
type input "Higgins"
type input "rhuggins@caajlh.org"
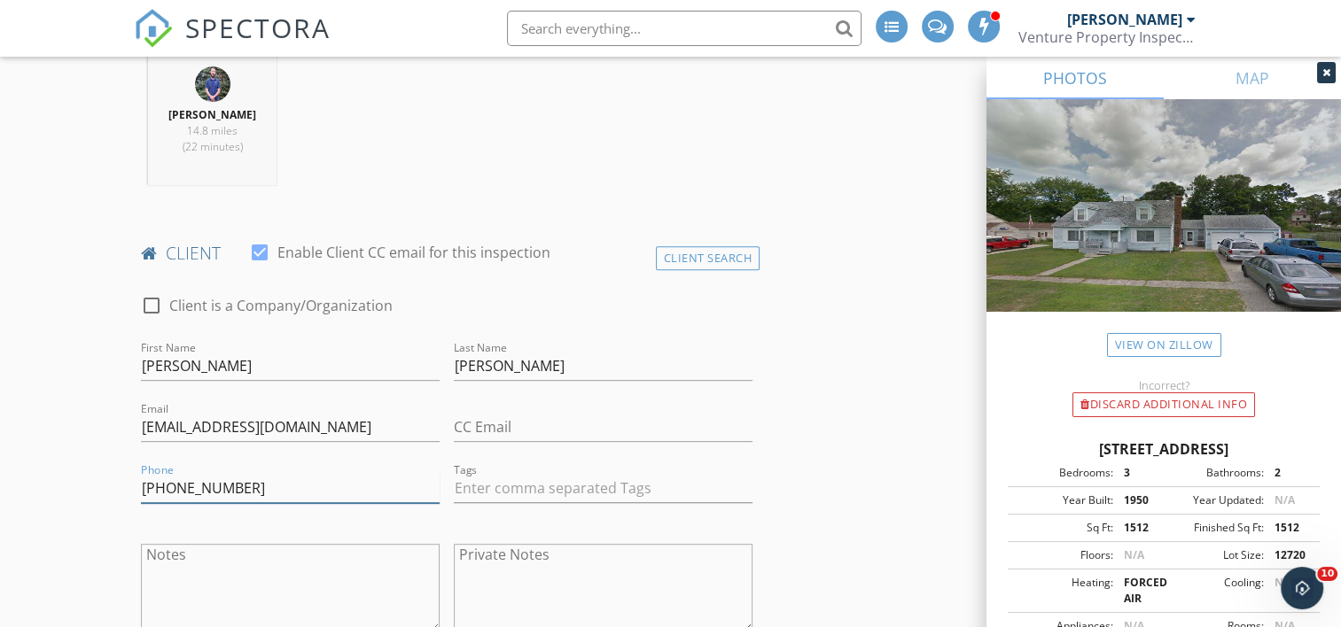
type input "[PHONE_NUMBER]"
click at [276, 573] on textarea "Notes" at bounding box center [290, 588] width 299 height 89
type textarea "(direct) [PHONE_NUMBER]"
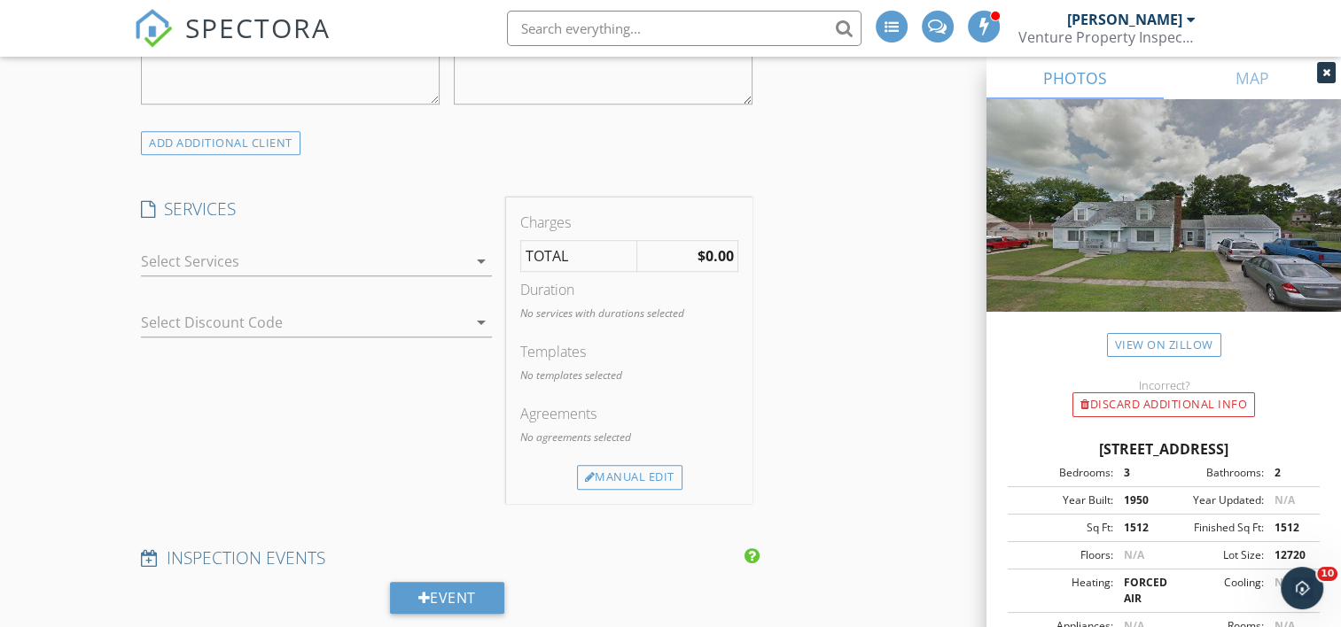
scroll to position [1241, 0]
click at [266, 250] on div at bounding box center [304, 258] width 326 height 28
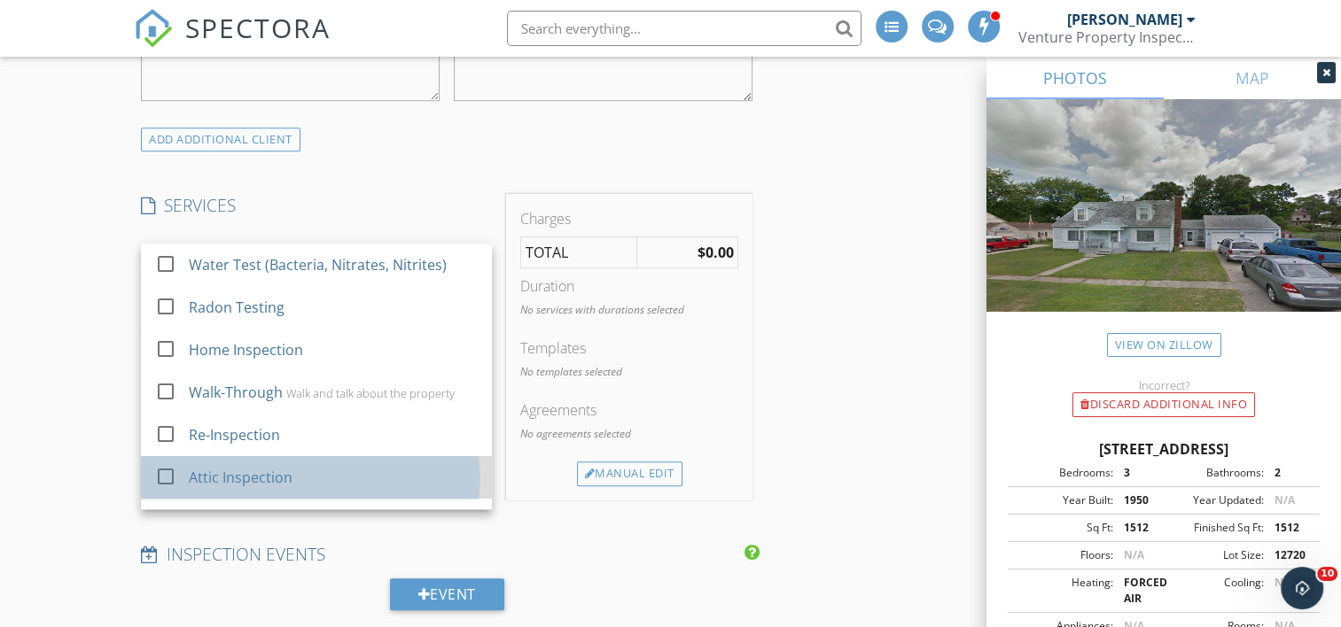
click at [223, 482] on div "Attic Inspection" at bounding box center [242, 477] width 104 height 21
checkbox input "false"
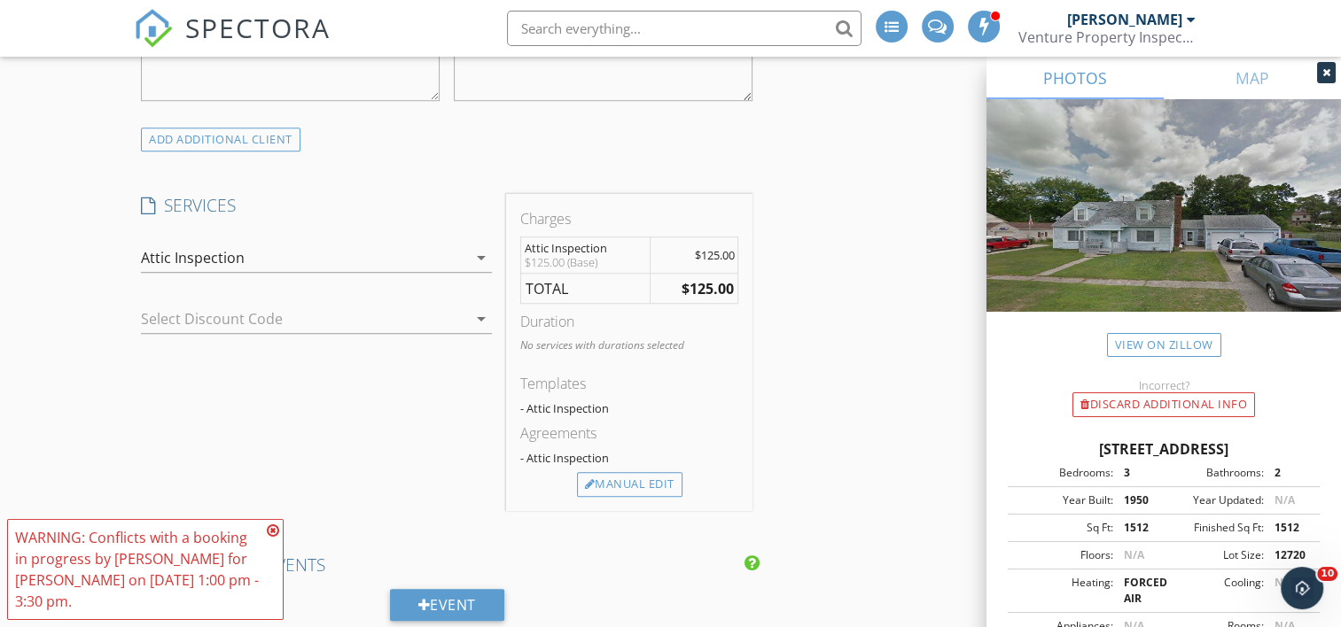
click at [269, 526] on icon at bounding box center [273, 531] width 12 height 14
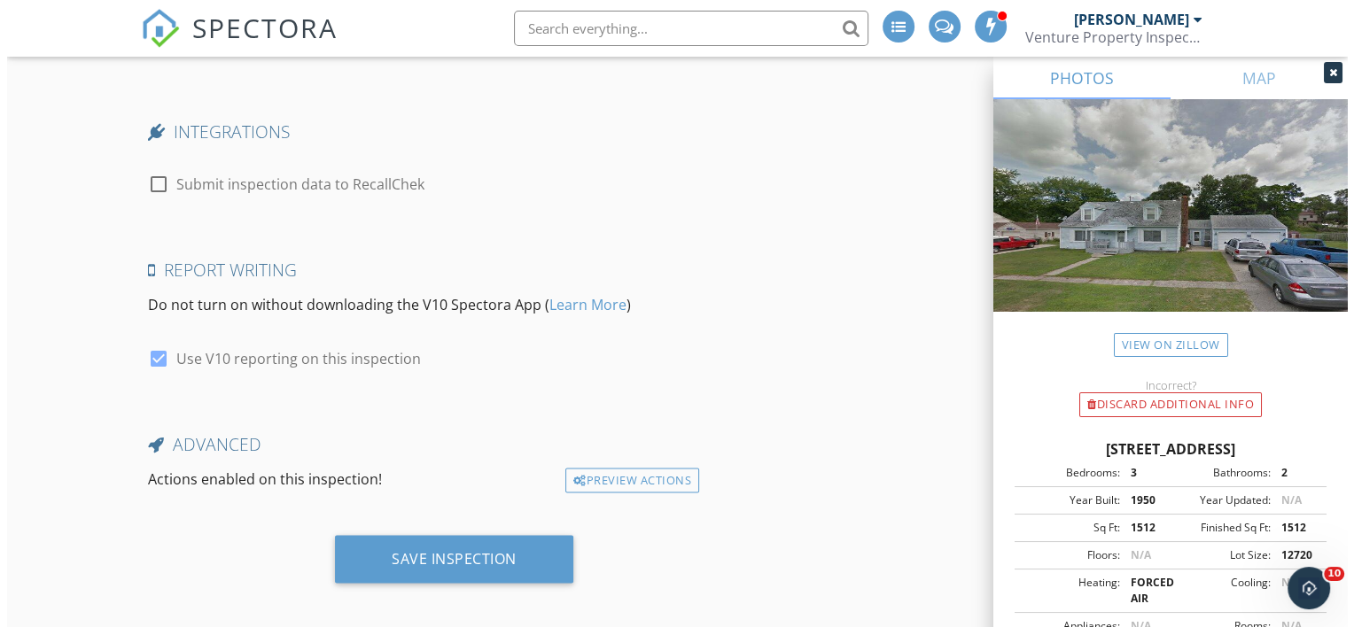
scroll to position [3034, 0]
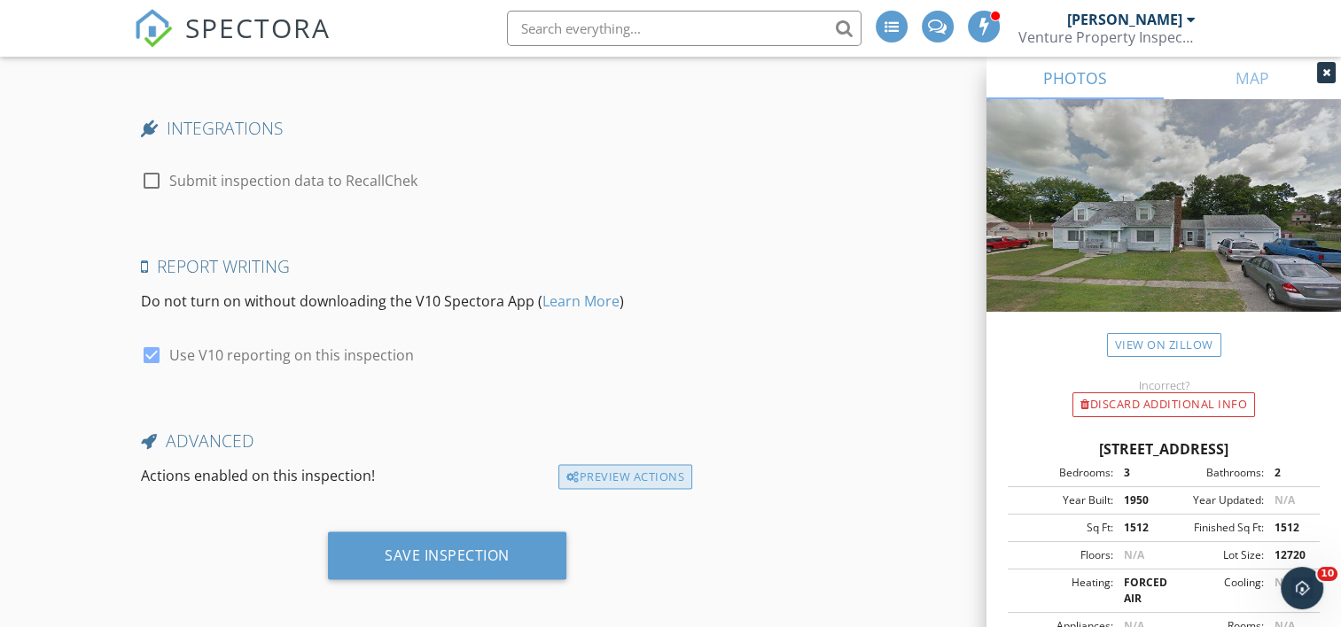
click at [600, 471] on div "Preview Actions" at bounding box center [625, 476] width 134 height 25
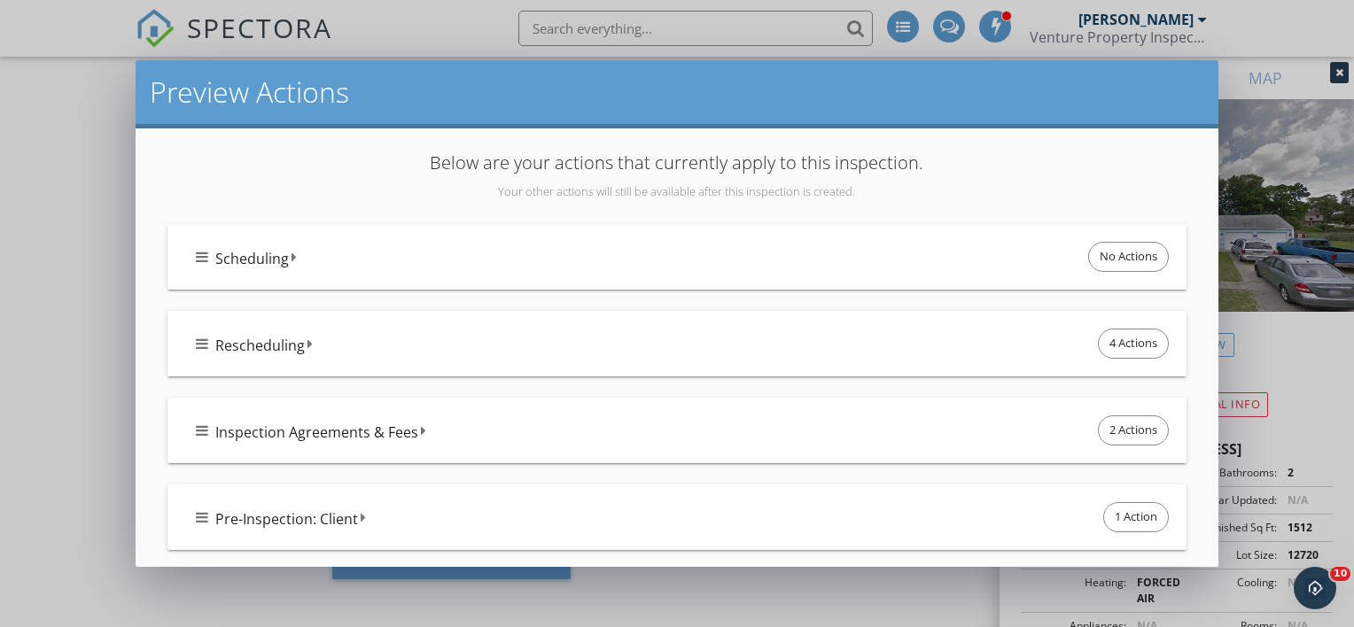
click at [196, 257] on icon at bounding box center [202, 257] width 12 height 14
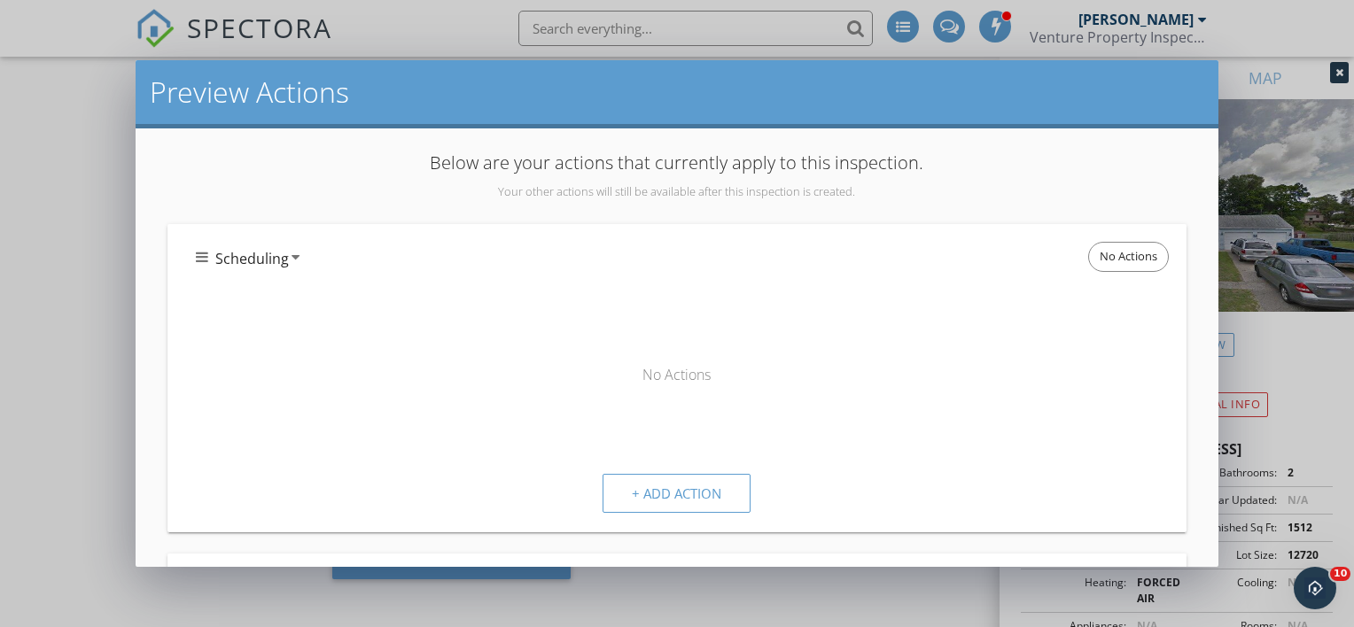
click at [201, 259] on icon at bounding box center [202, 257] width 12 height 14
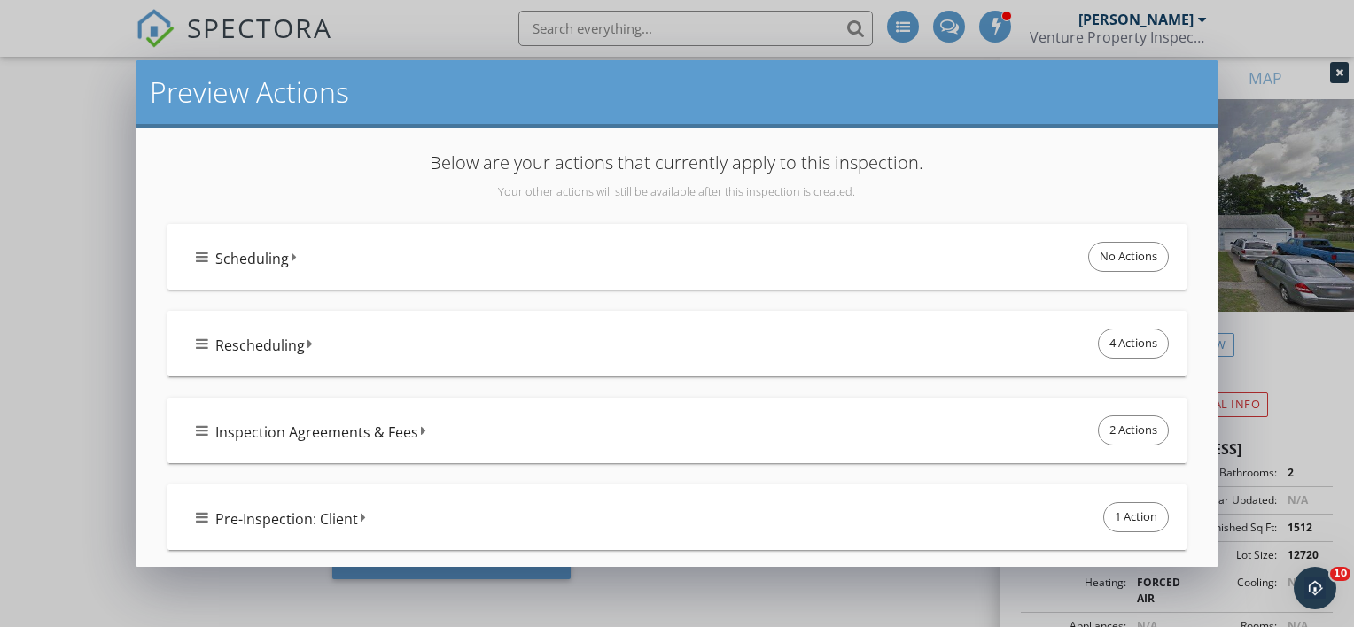
click at [199, 341] on icon at bounding box center [202, 344] width 12 height 14
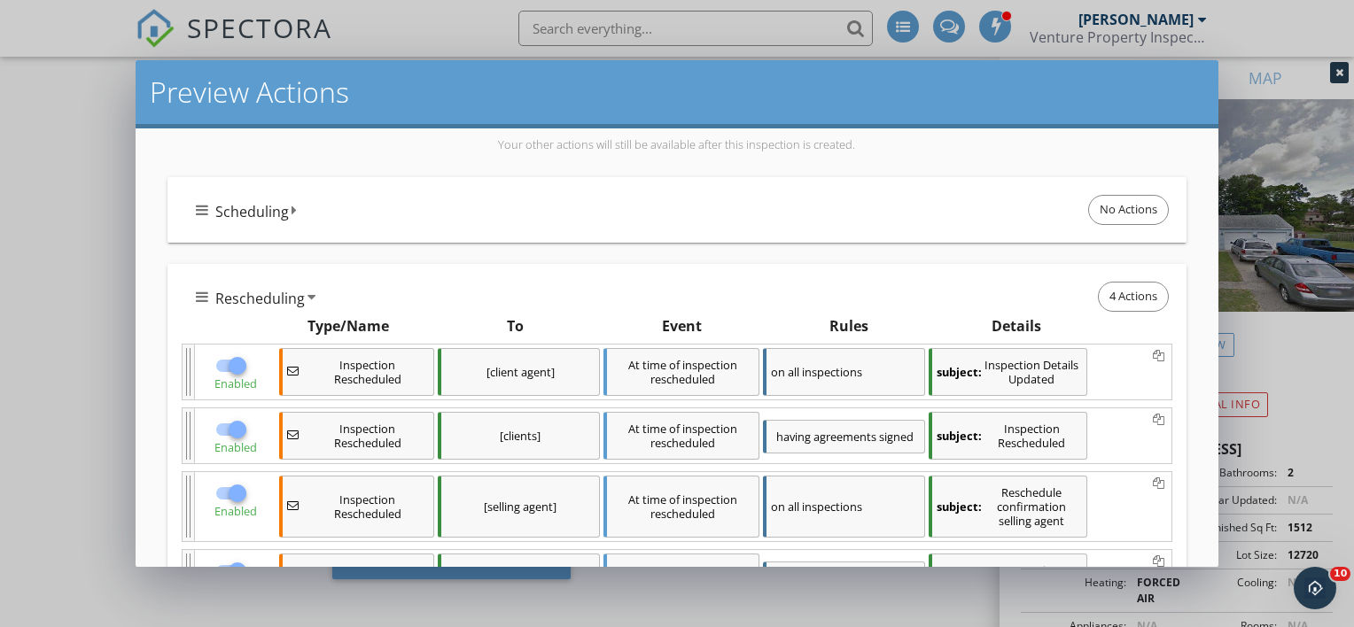
scroll to position [89, 0]
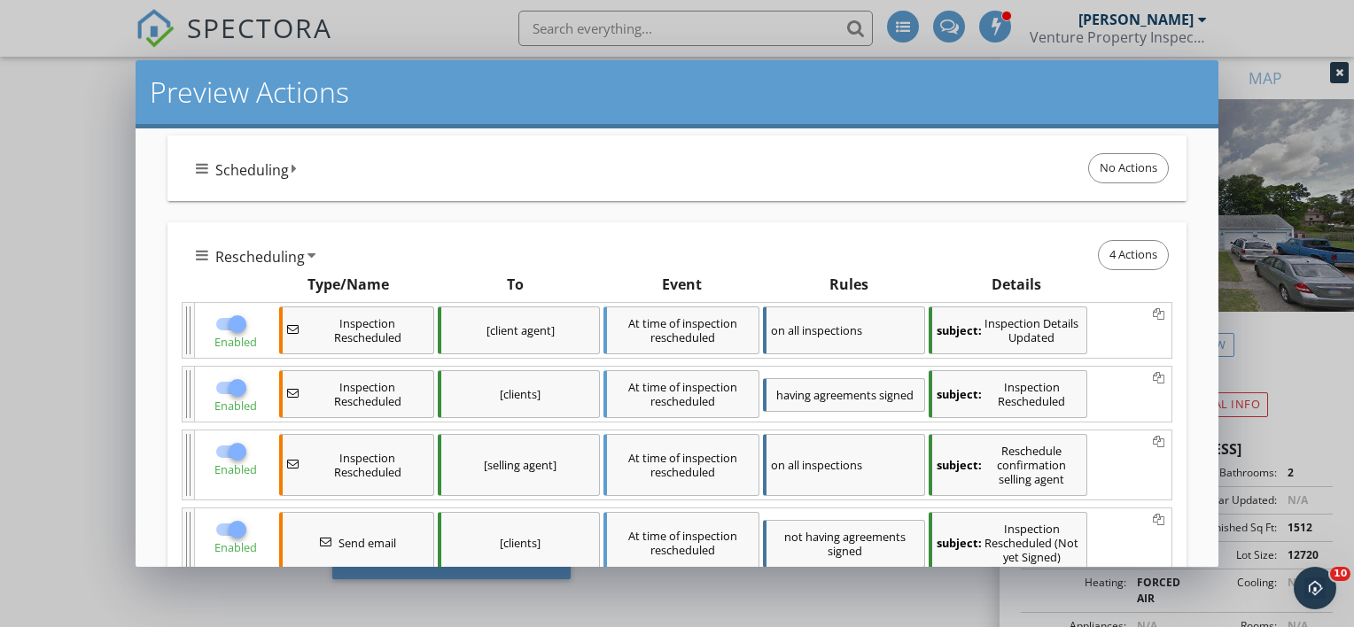
click at [199, 253] on icon at bounding box center [202, 255] width 12 height 14
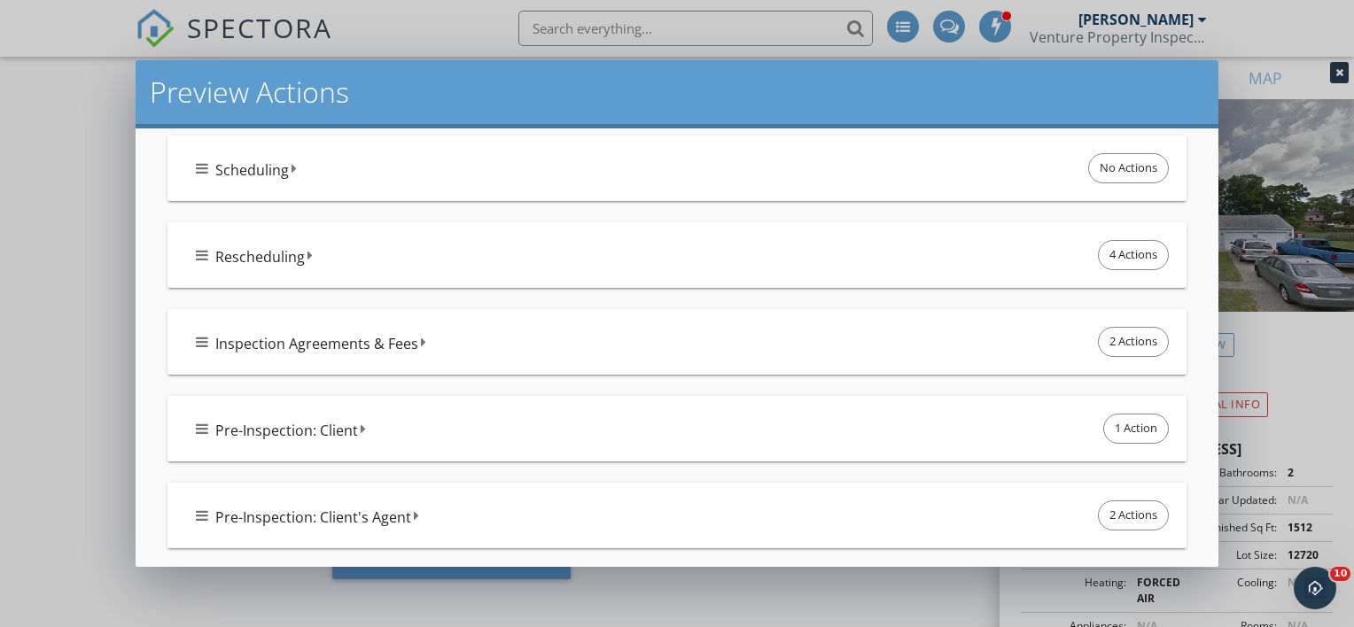
click at [202, 343] on icon at bounding box center [202, 342] width 12 height 14
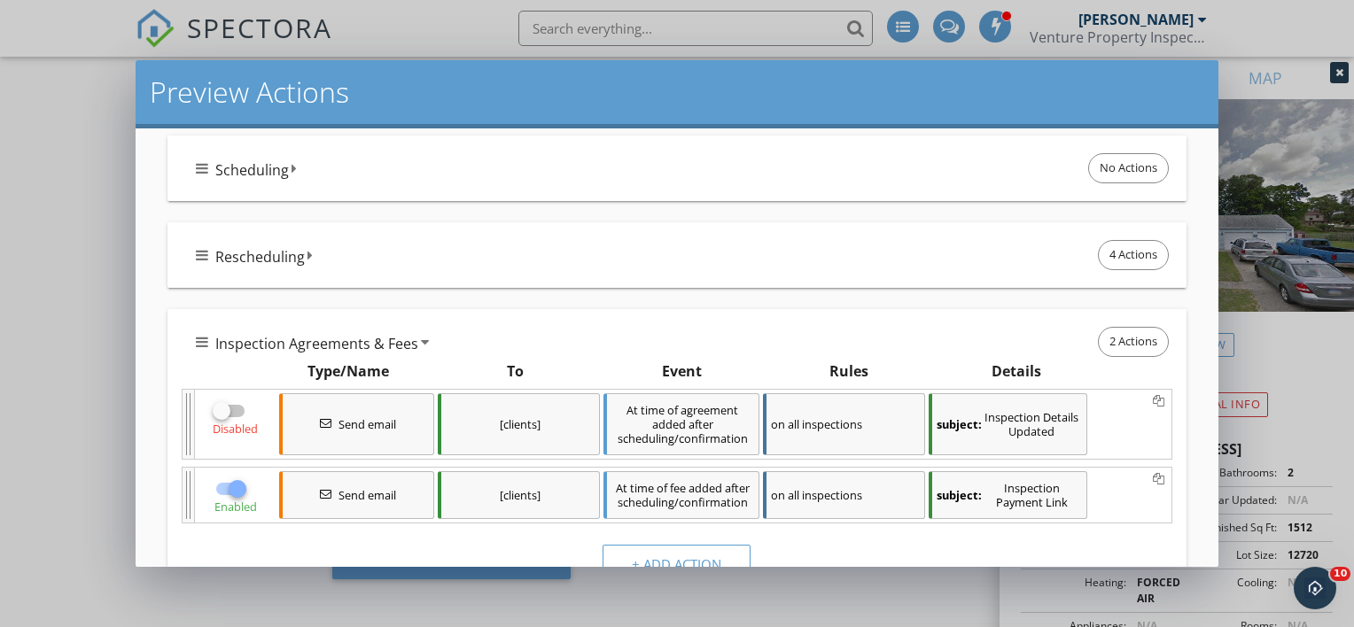
click at [199, 340] on icon at bounding box center [202, 342] width 12 height 14
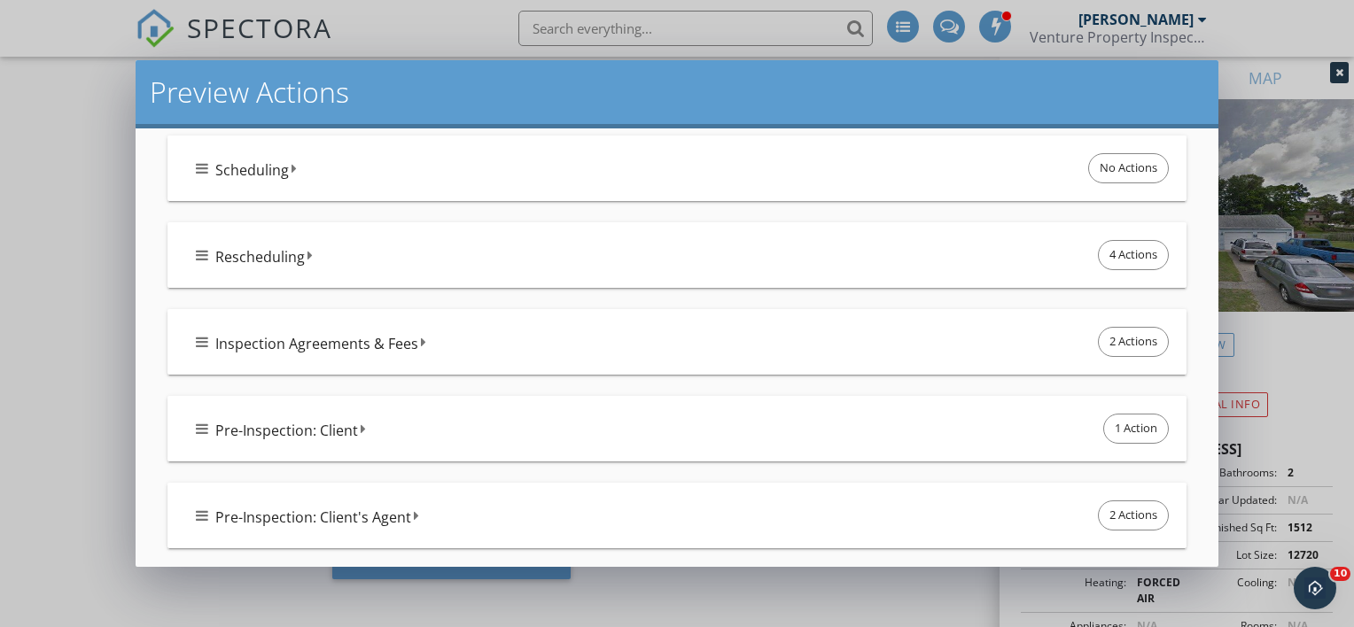
click at [201, 168] on icon at bounding box center [202, 168] width 12 height 14
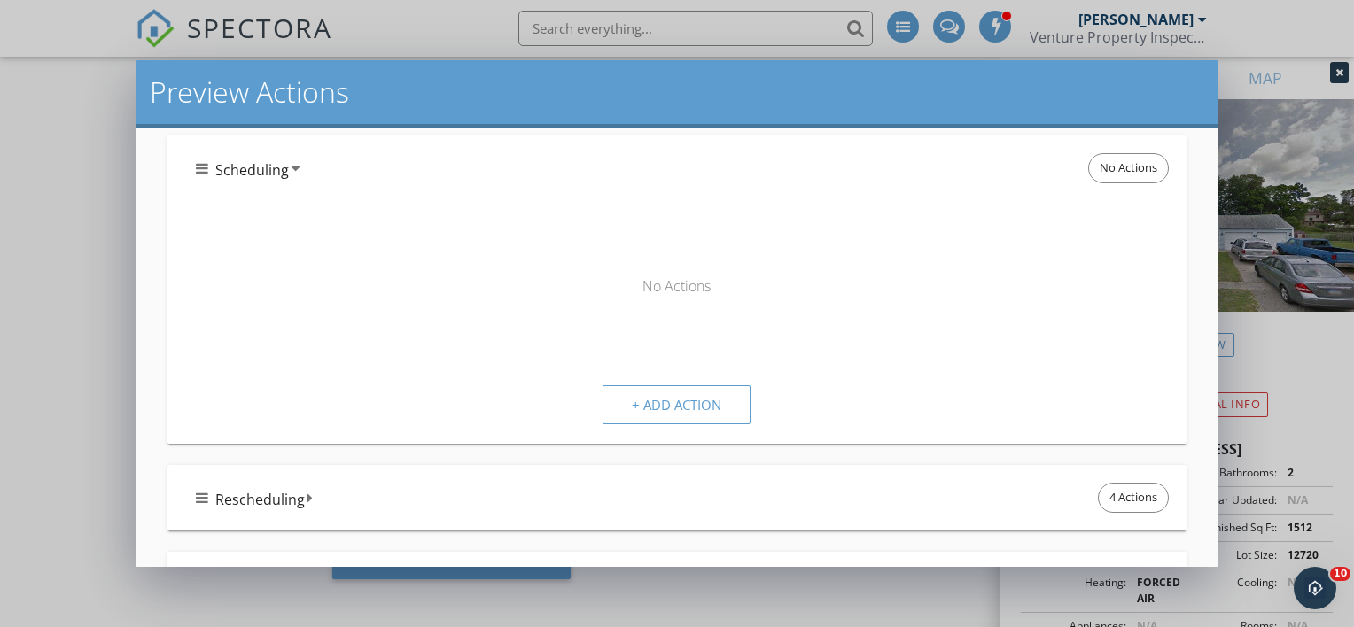
click at [201, 168] on icon at bounding box center [202, 168] width 12 height 14
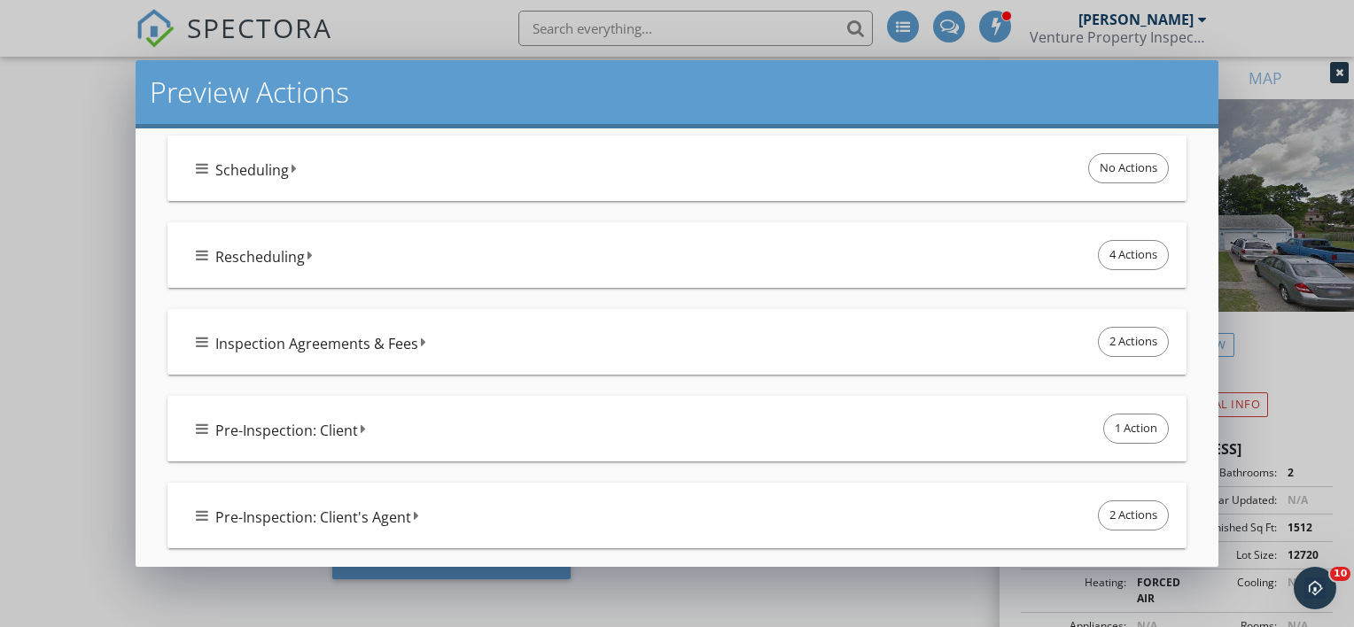
click at [203, 426] on icon at bounding box center [202, 429] width 12 height 14
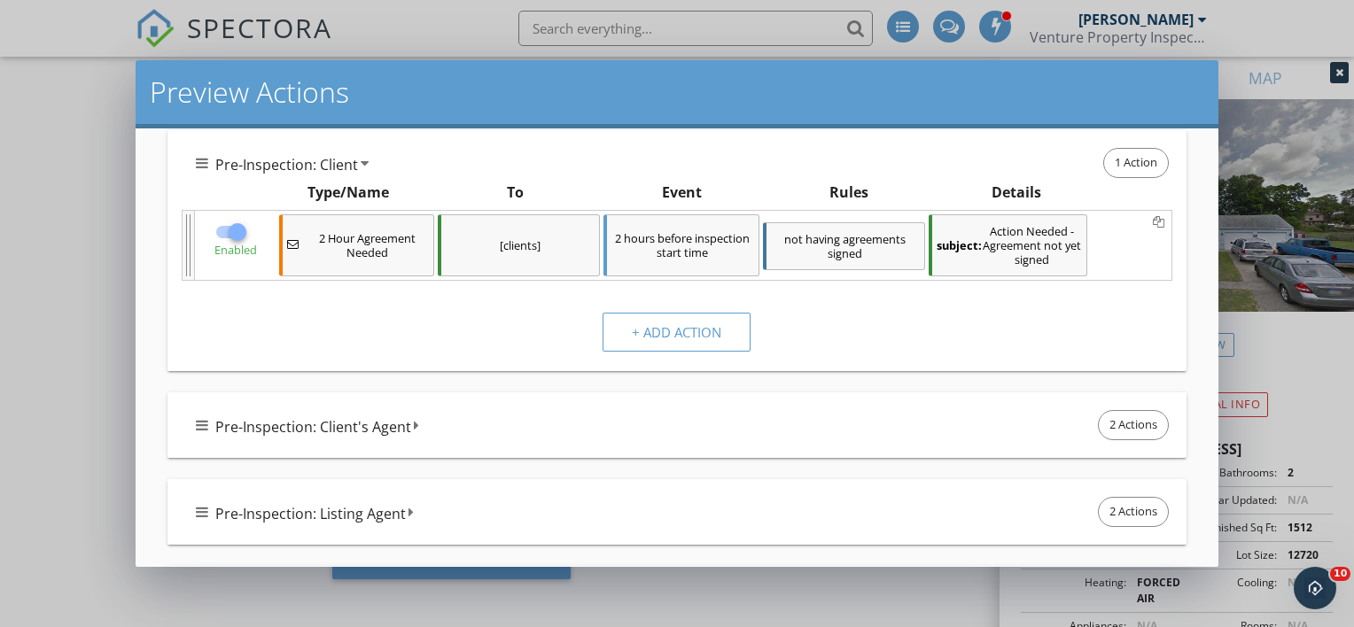
scroll to position [443, 0]
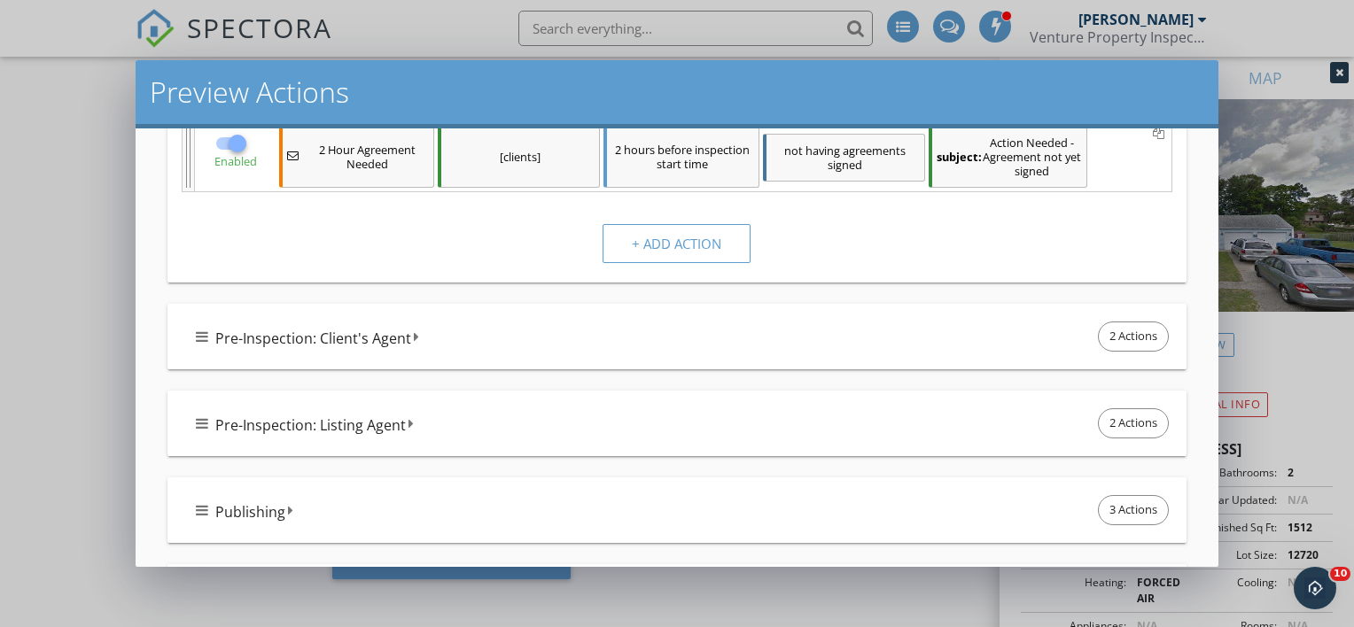
click at [199, 505] on icon at bounding box center [202, 510] width 12 height 14
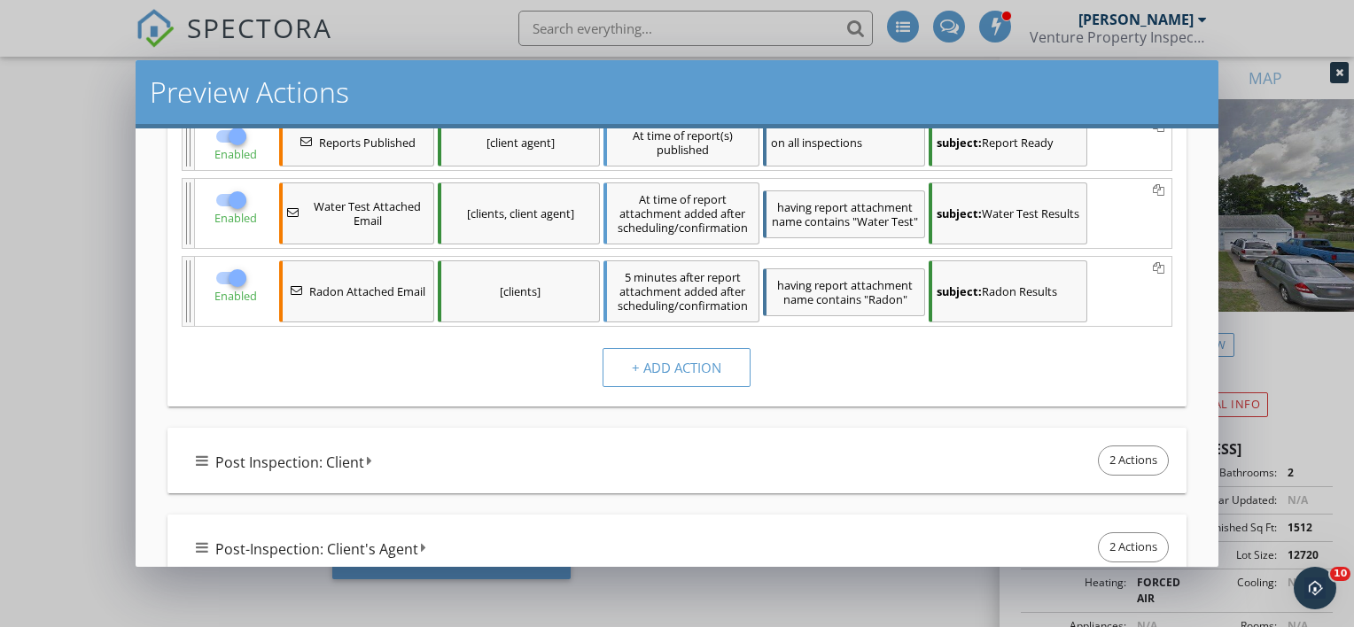
scroll to position [975, 0]
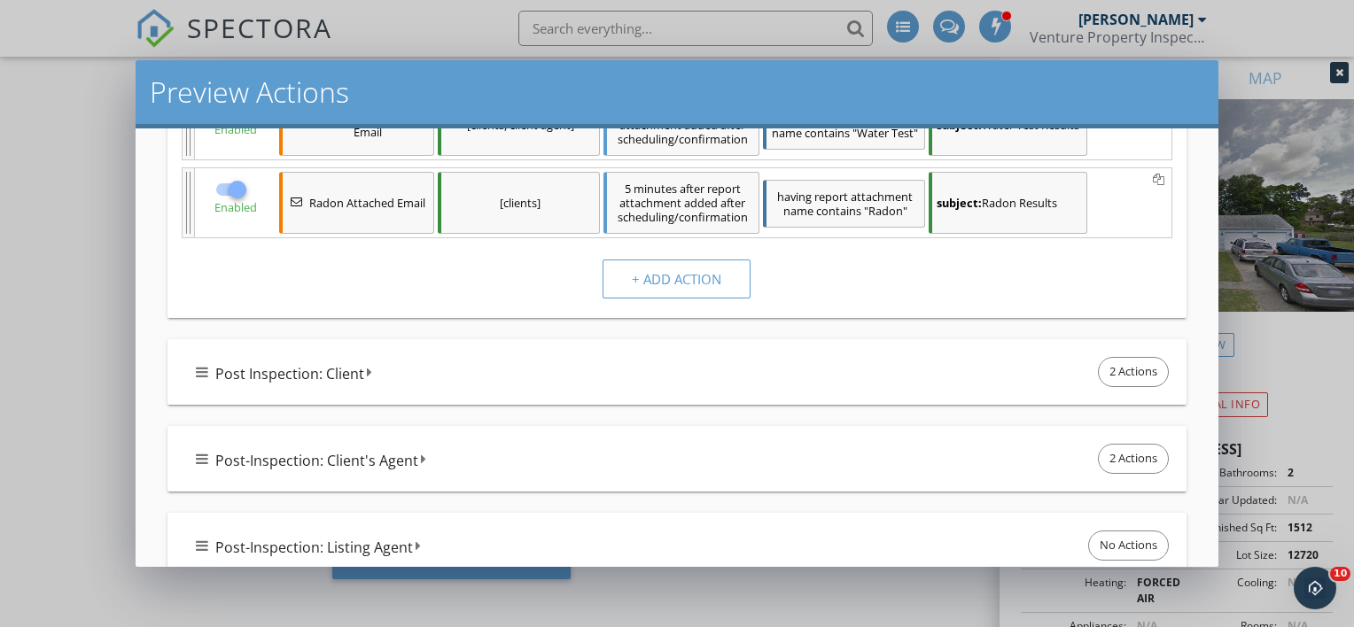
click at [204, 371] on icon at bounding box center [202, 372] width 12 height 14
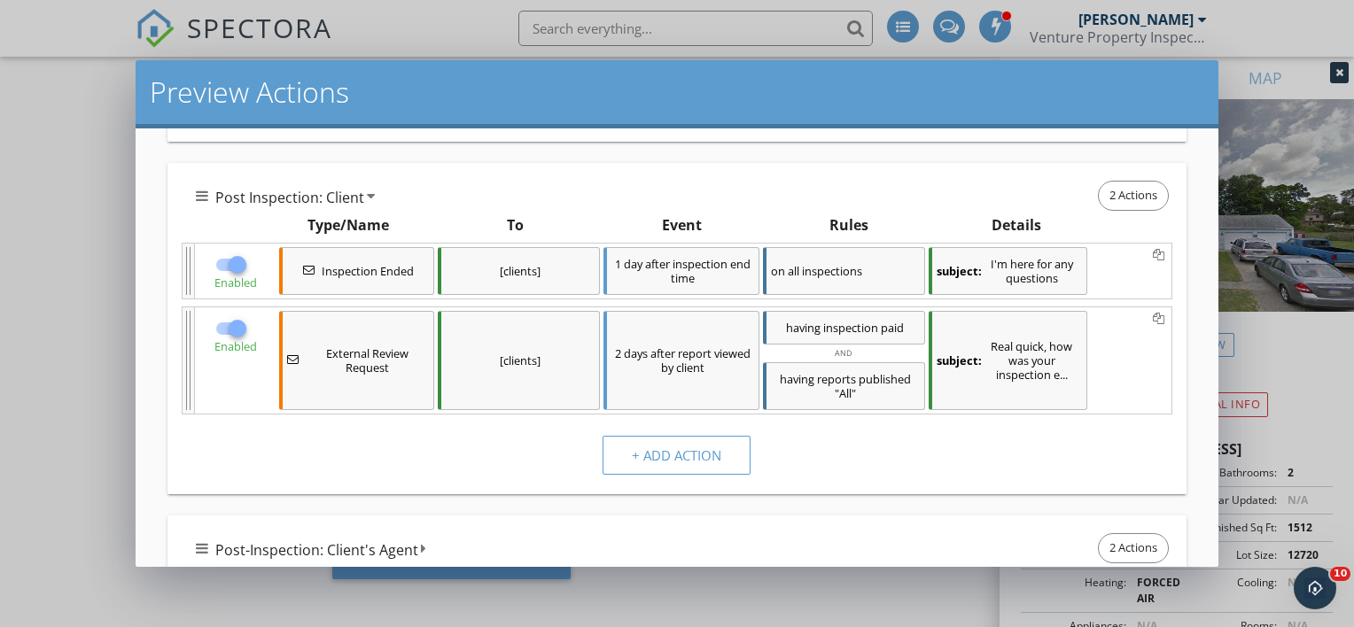
scroll to position [1152, 0]
click at [227, 318] on div at bounding box center [237, 328] width 30 height 30
checkbox input "false"
click at [232, 264] on div at bounding box center [237, 264] width 30 height 30
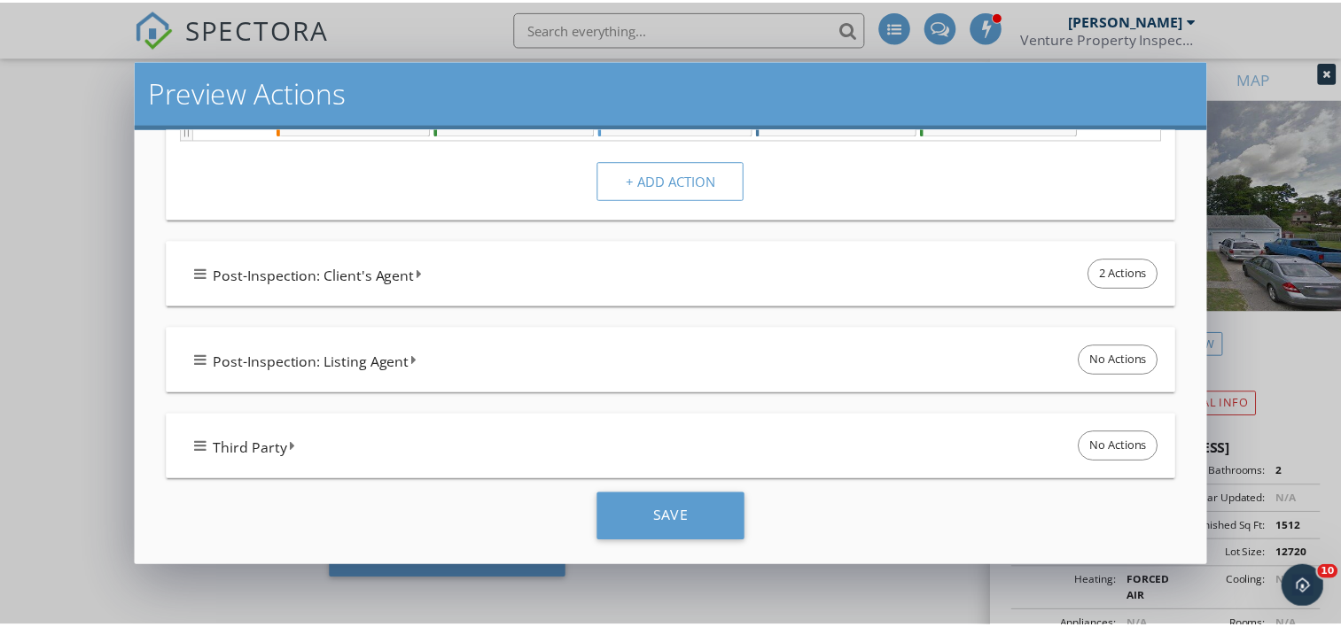
scroll to position [1427, 0]
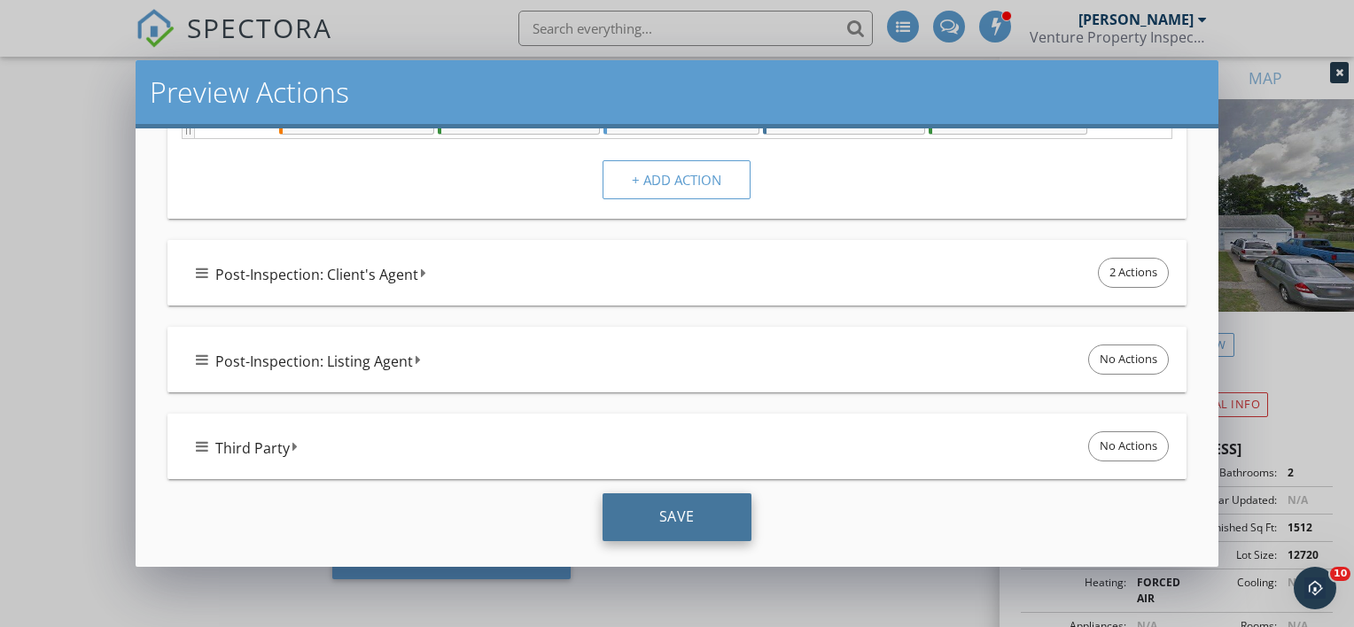
click at [697, 510] on div "Save" at bounding box center [677, 518] width 149 height 48
checkbox input "true"
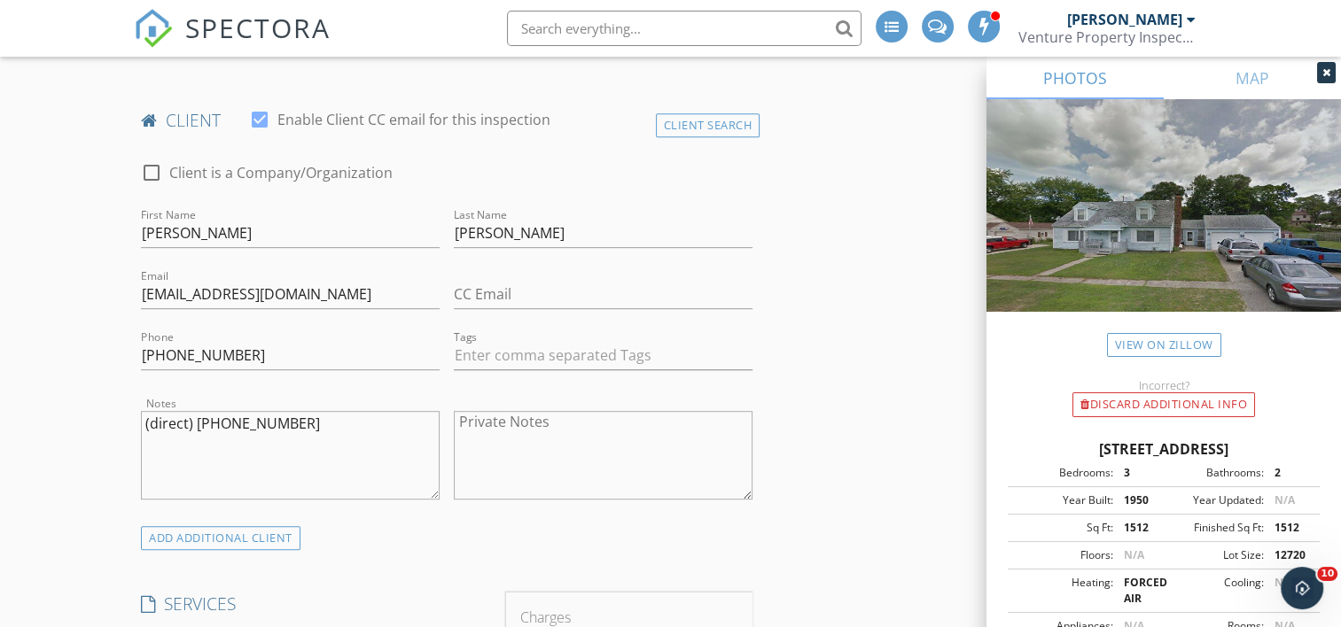
scroll to position [798, 0]
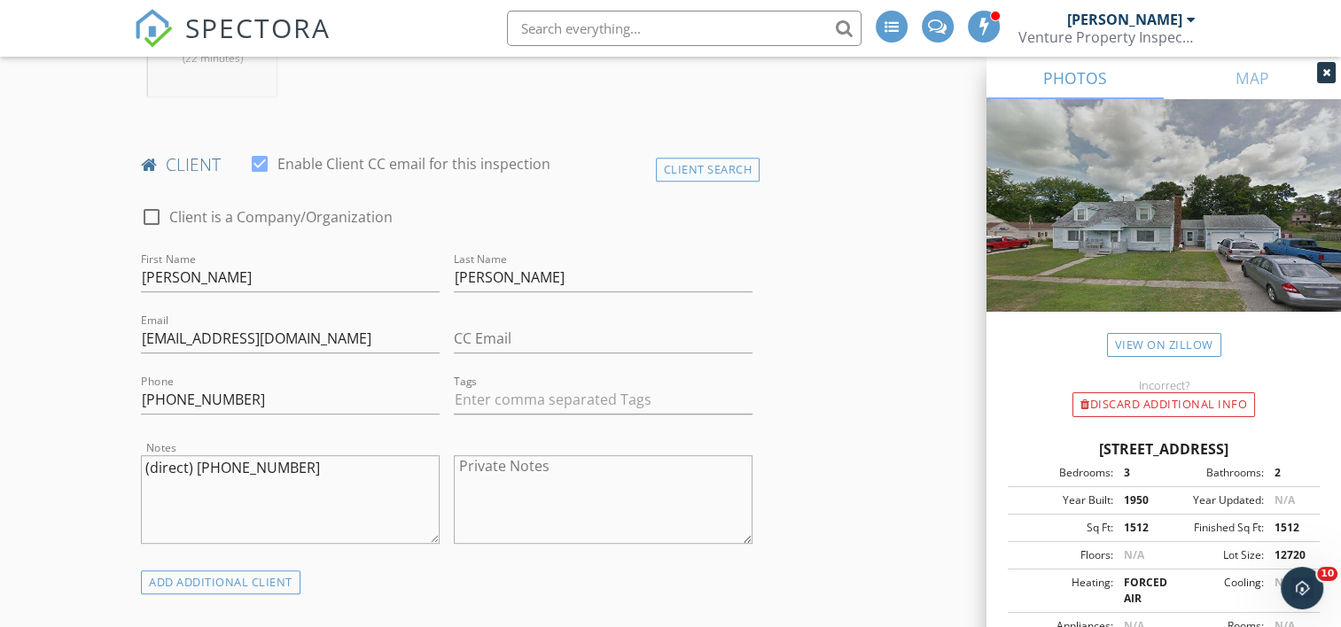
click at [152, 218] on div at bounding box center [151, 217] width 30 height 30
click at [153, 217] on div at bounding box center [151, 217] width 30 height 30
checkbox input "false"
click at [484, 277] on input "Last Name" at bounding box center [603, 277] width 299 height 29
type input "[PERSON_NAME]"
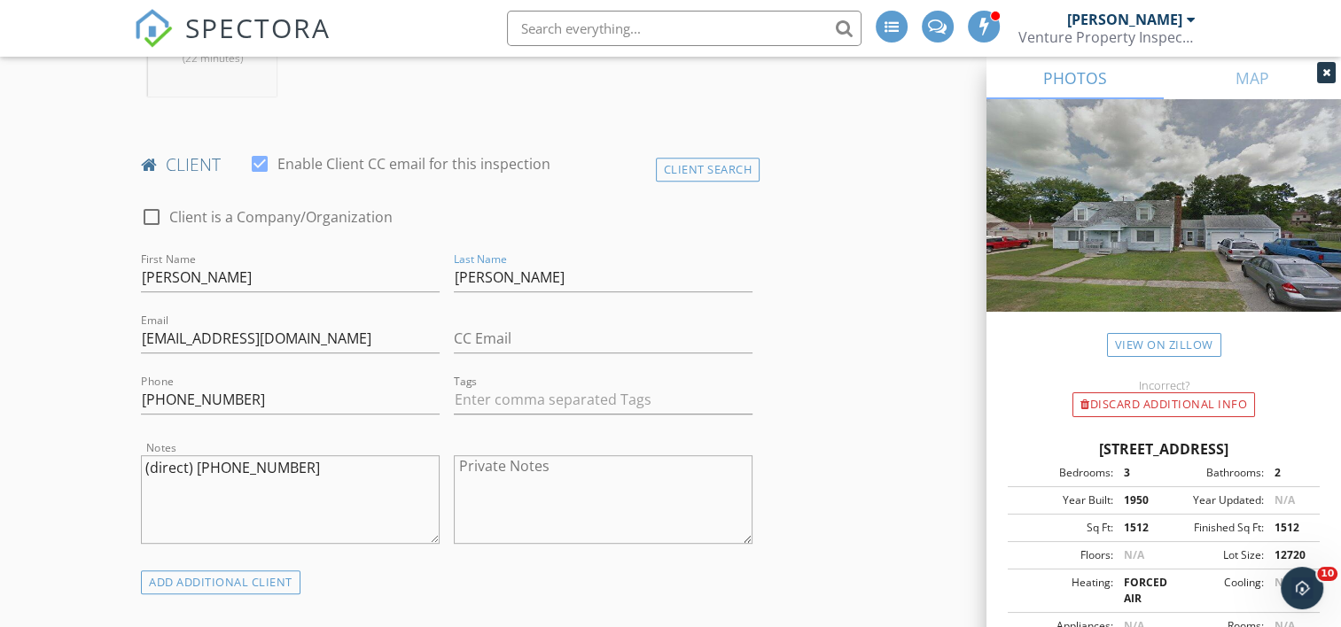
click at [532, 478] on textarea "Private Notes" at bounding box center [603, 500] width 299 height 89
type textarea "Construction/Facilities Manager Community Action Agency"
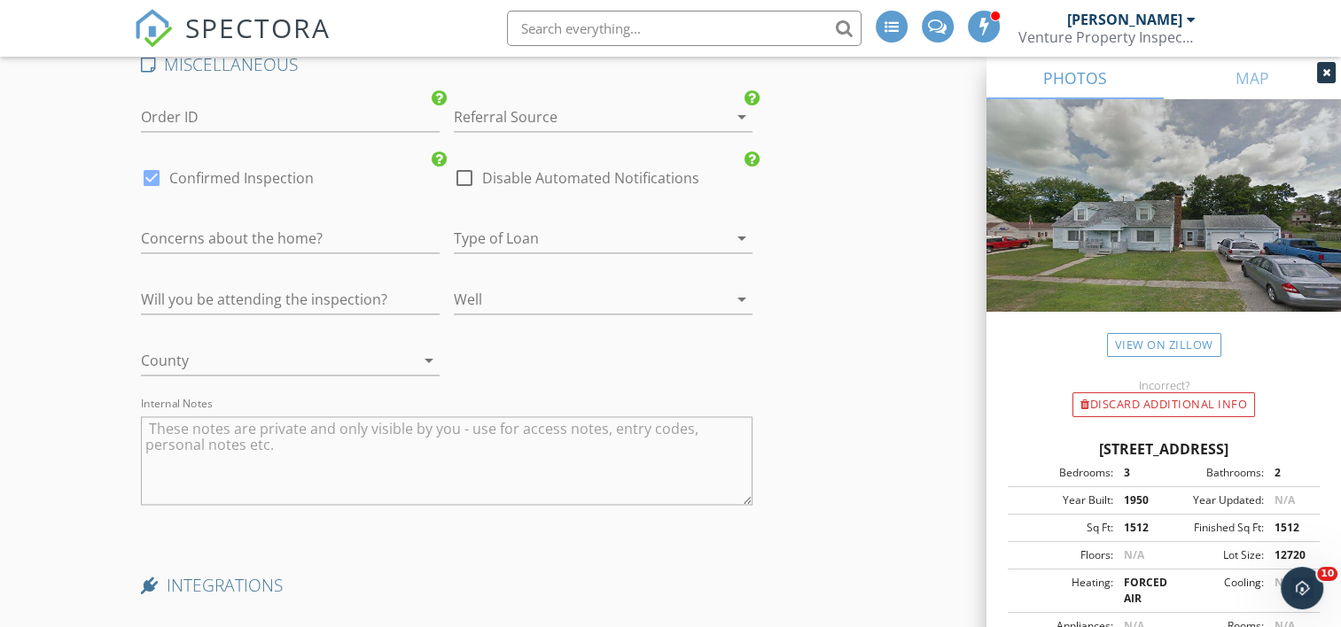
scroll to position [2680, 0]
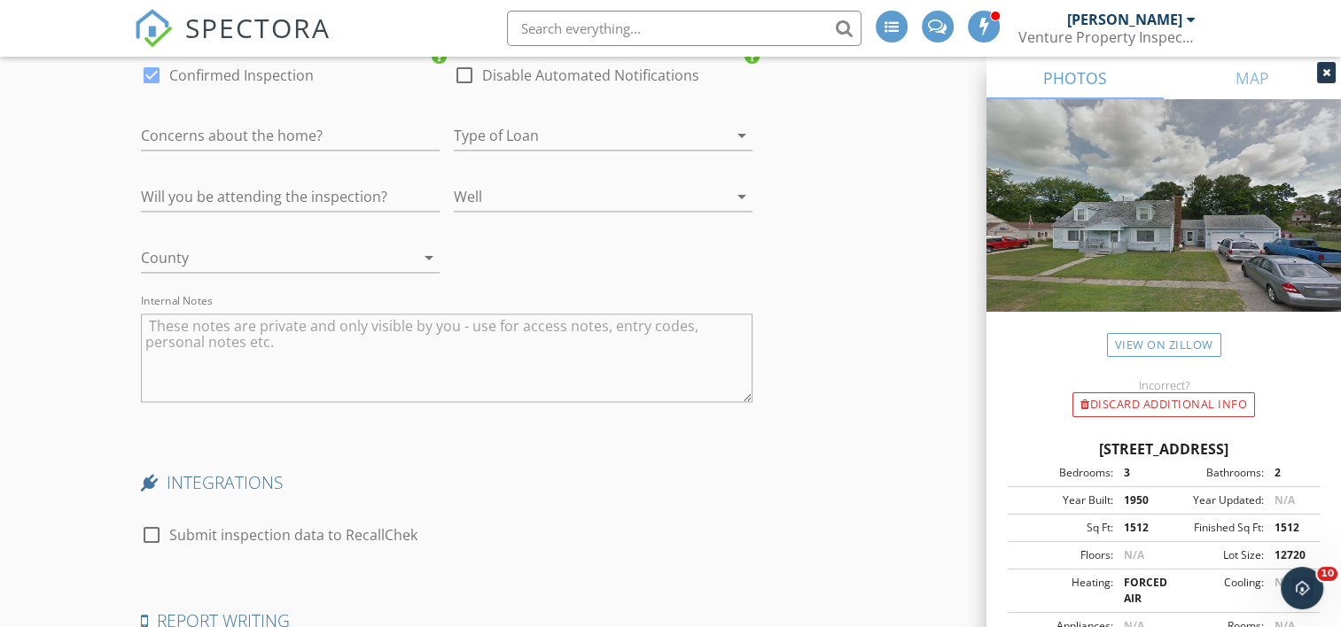
click at [347, 362] on textarea "Internal Notes" at bounding box center [446, 358] width 611 height 89
type textarea "homeowner Mary Bennett 517-745-8771"
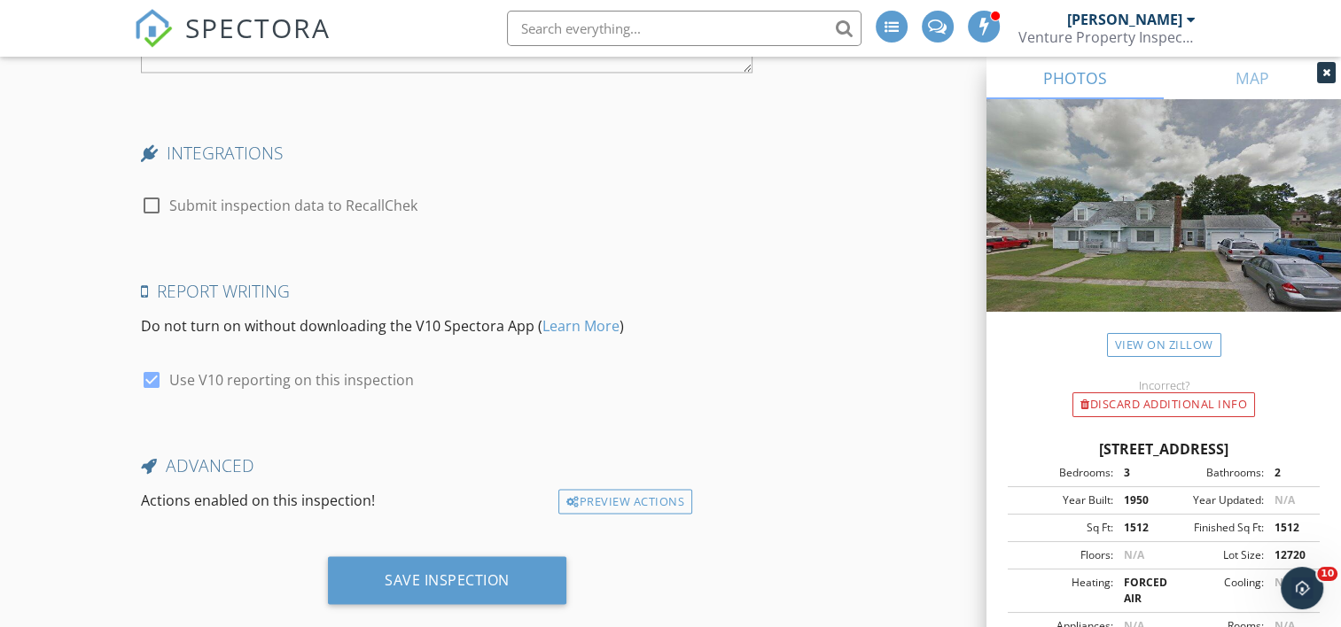
scroll to position [3034, 0]
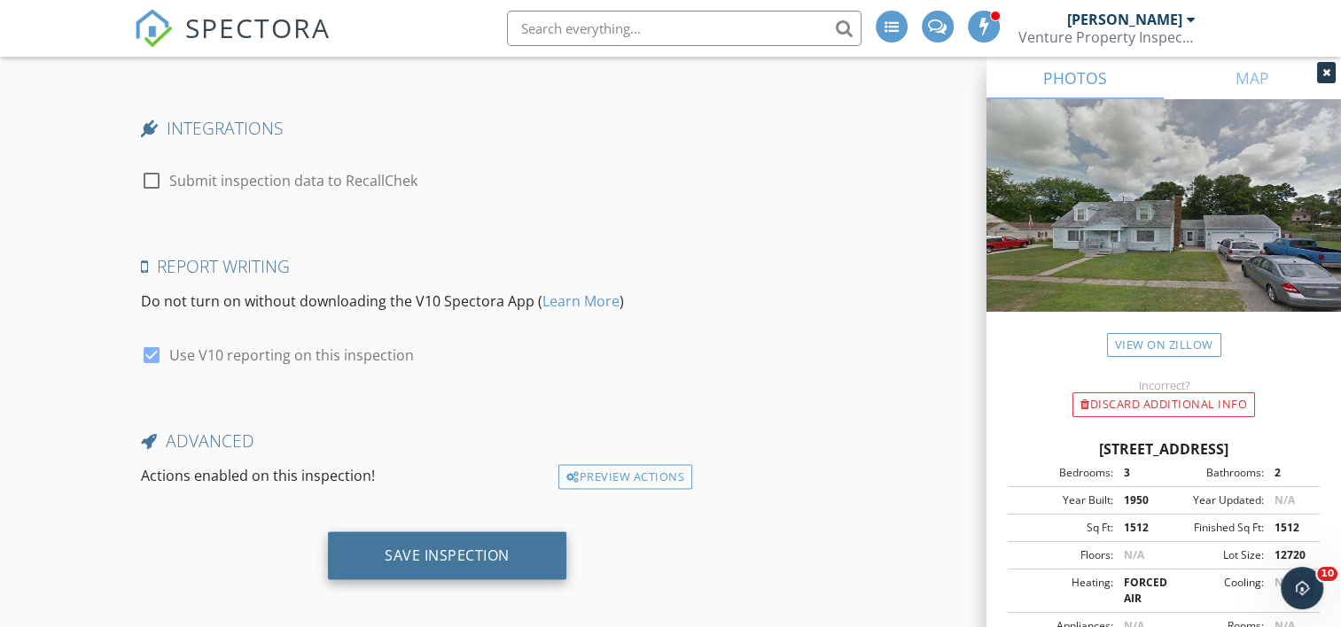
click at [416, 551] on div "Save Inspection" at bounding box center [447, 555] width 125 height 18
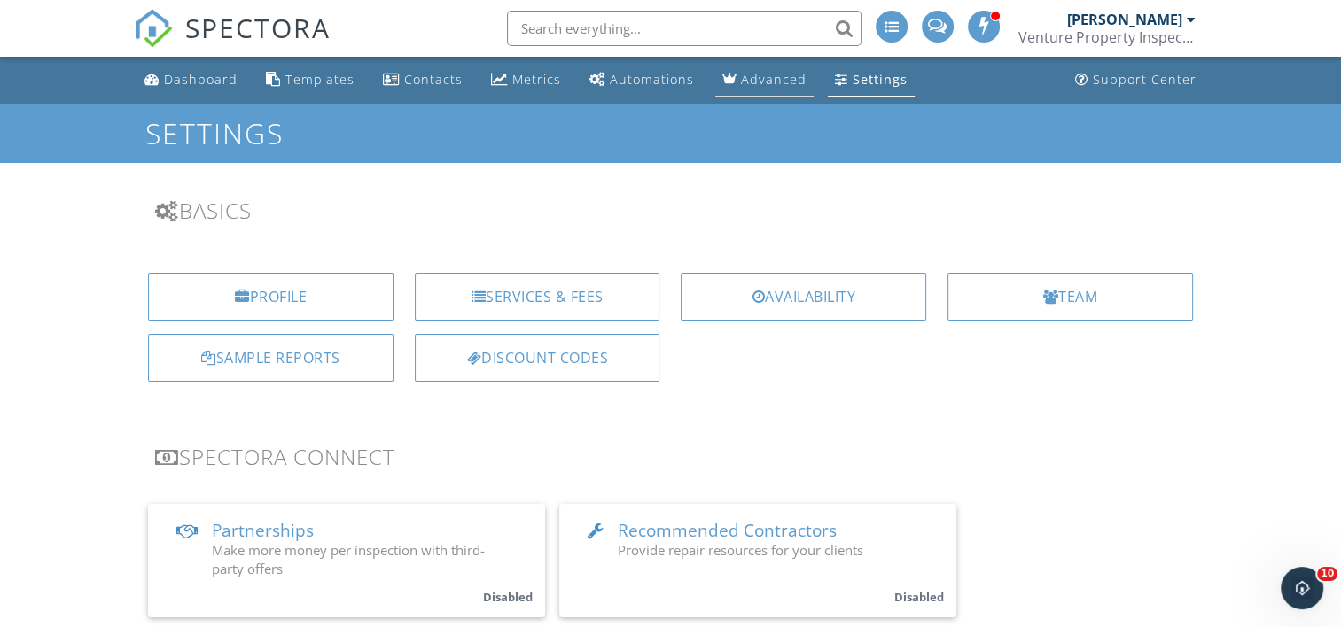
click at [758, 74] on div "Advanced" at bounding box center [774, 79] width 66 height 17
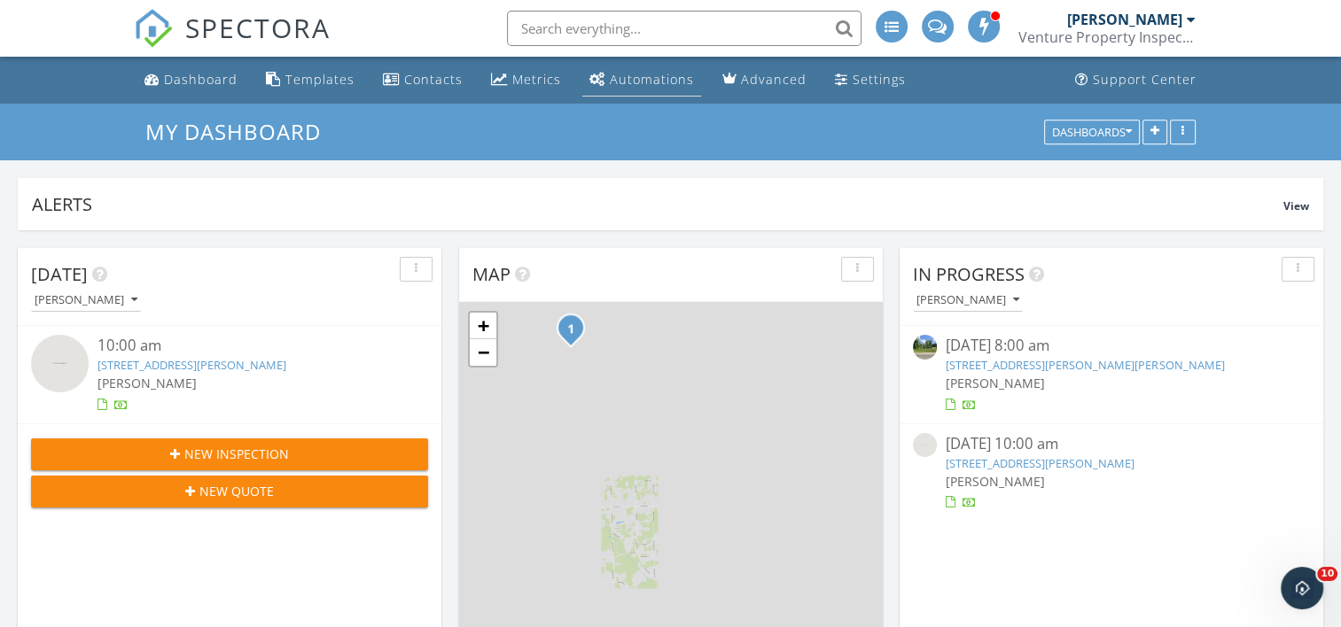
click at [647, 82] on div "Automations" at bounding box center [652, 79] width 84 height 17
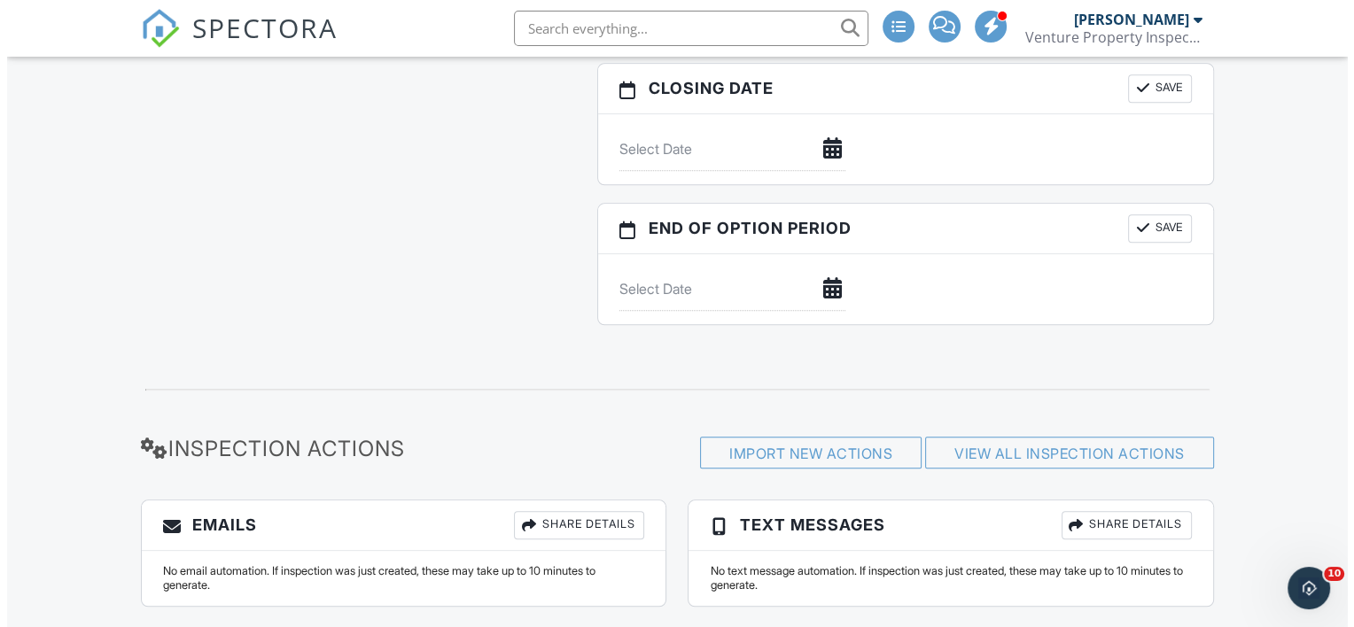
scroll to position [1836, 0]
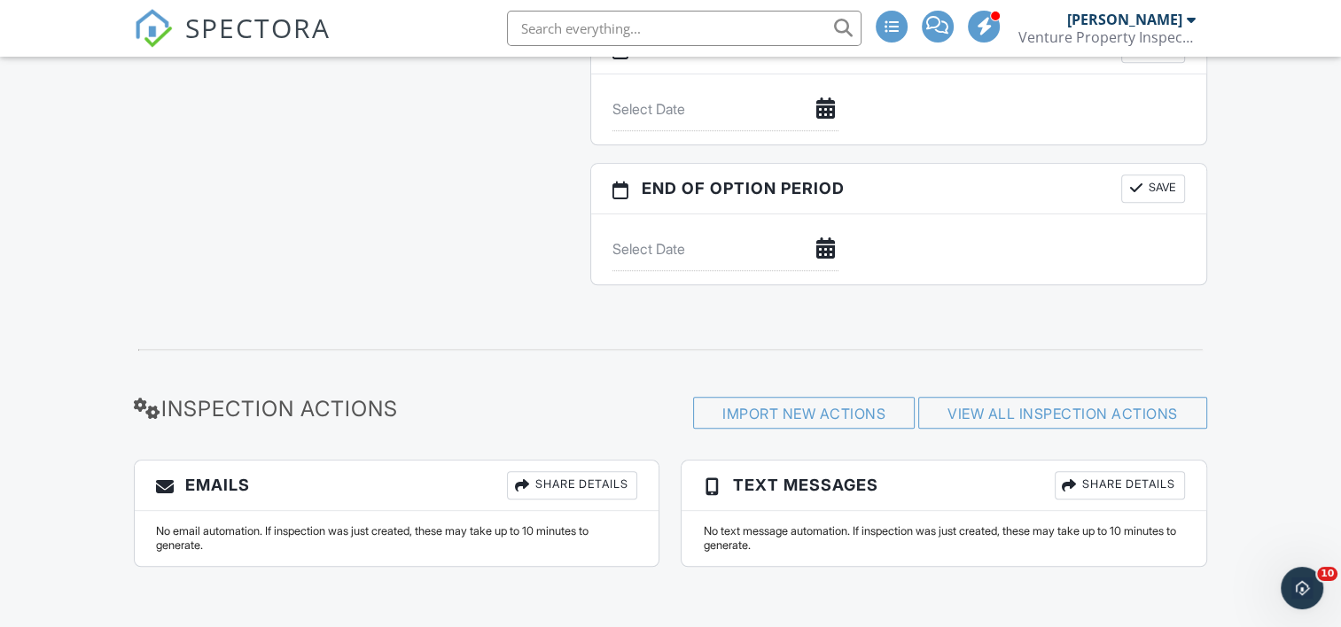
click at [555, 479] on div "Share Details" at bounding box center [572, 485] width 130 height 28
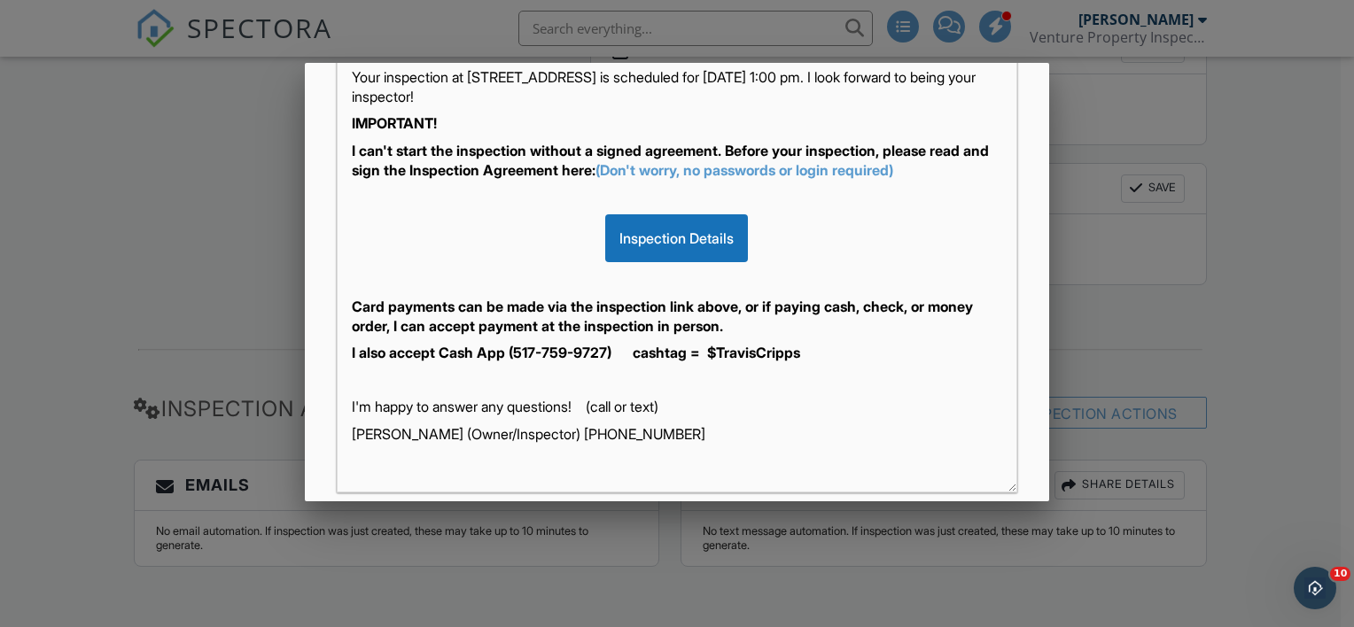
scroll to position [387, 0]
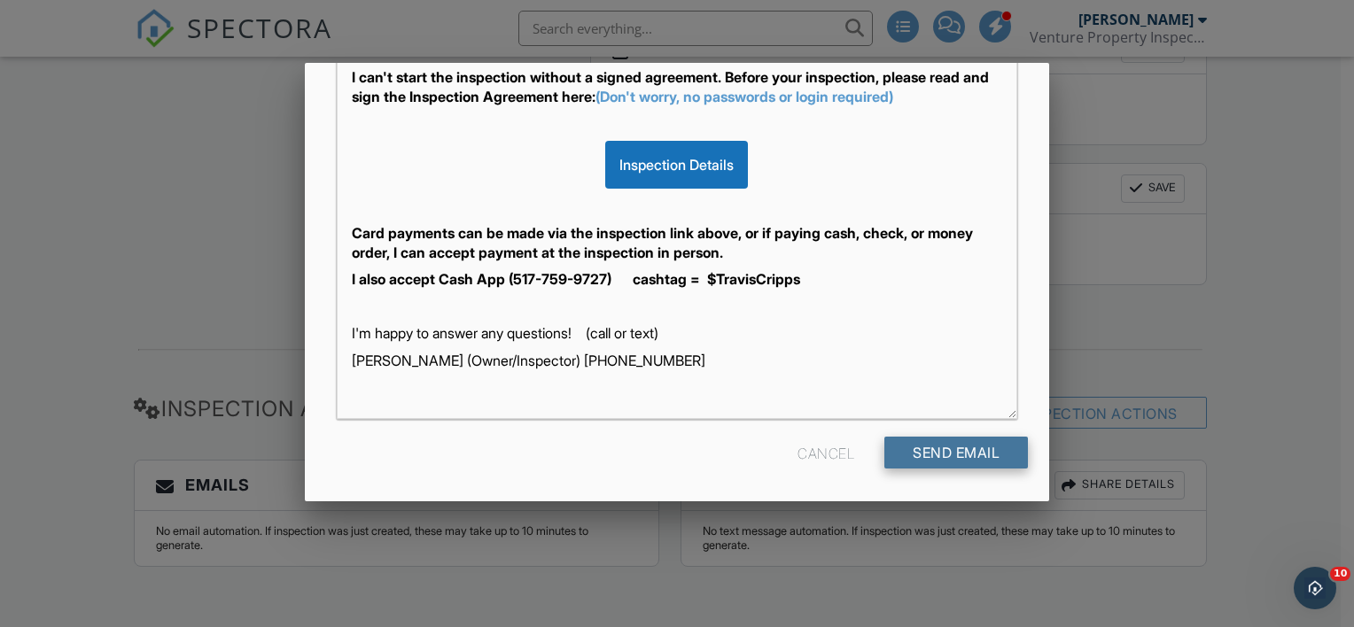
type input "[EMAIL_ADDRESS][DOMAIN_NAME]"
click at [928, 456] on div "Send Email" at bounding box center [956, 453] width 144 height 32
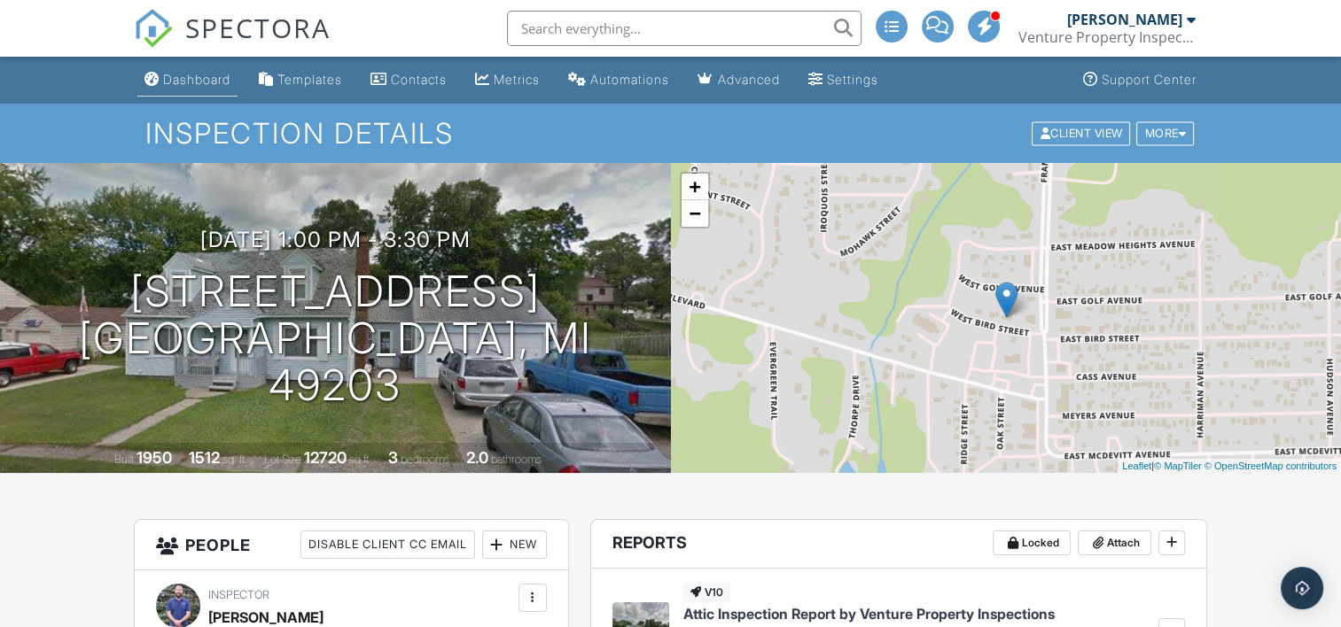
click at [202, 78] on div "Dashboard" at bounding box center [196, 79] width 67 height 15
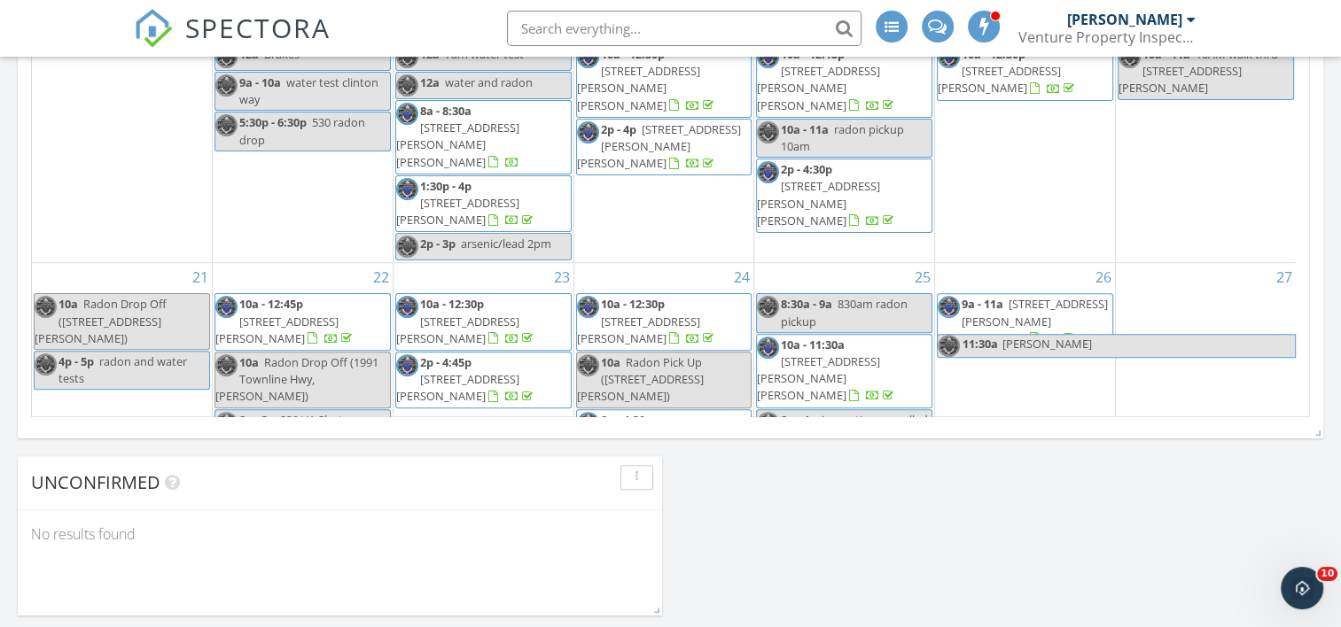
scroll to position [1241, 0]
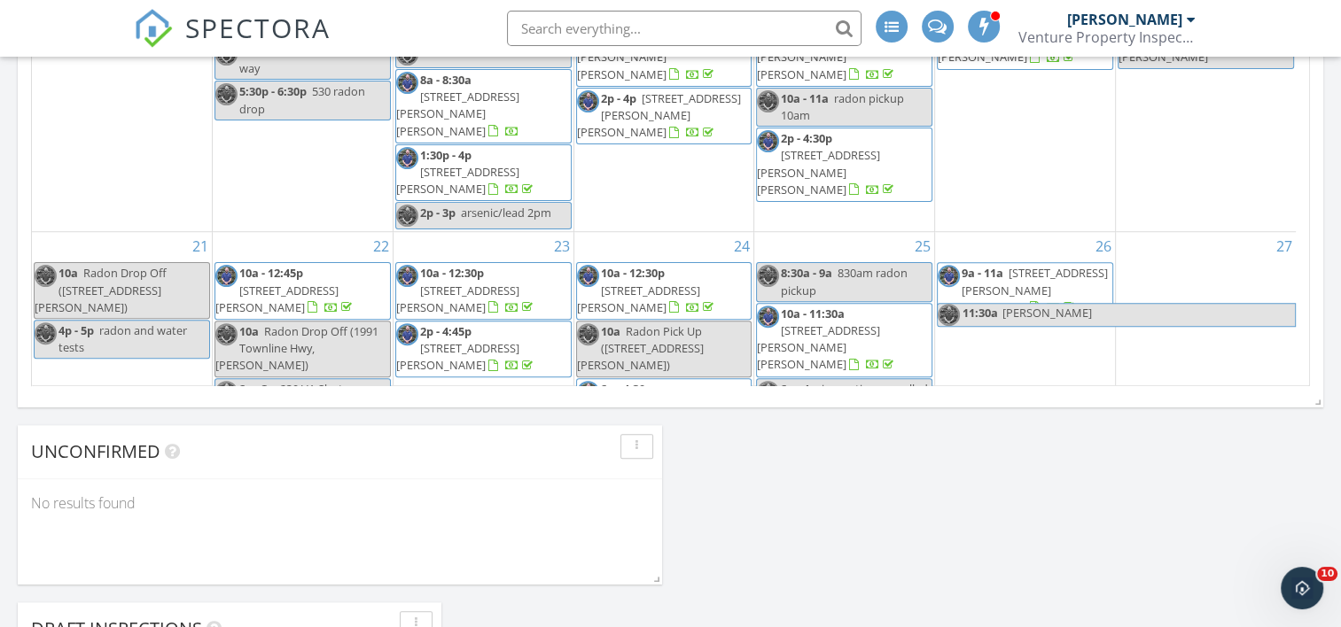
click at [667, 487] on span "114 W Bird St, Jackson 49203" at bounding box center [638, 503] width 123 height 33
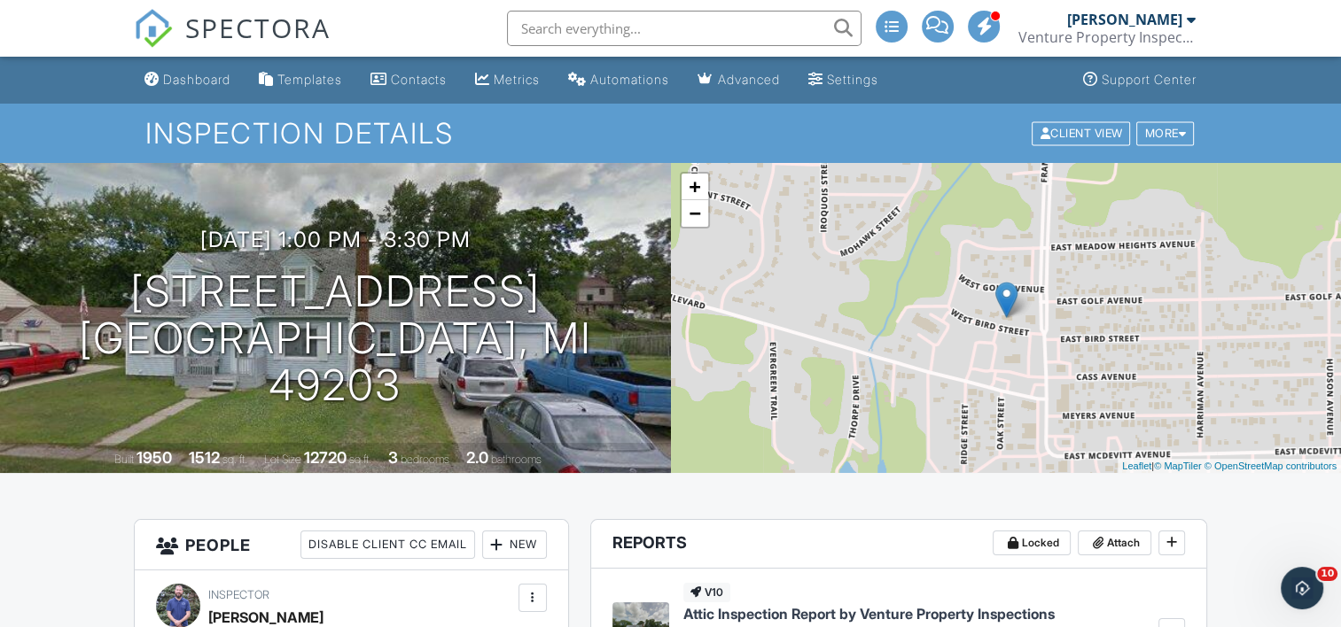
click at [423, 252] on h3 "10/01/2025 1:00 pm - 3:30 pm" at bounding box center [335, 240] width 270 height 24
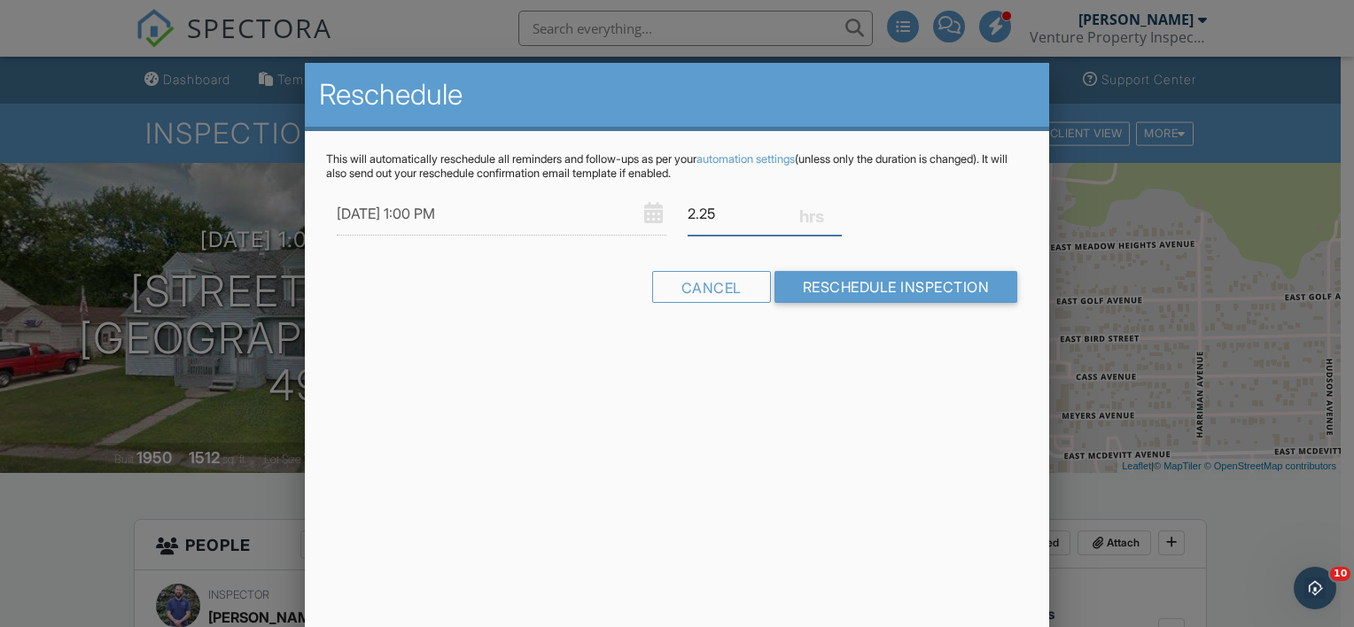
click at [837, 219] on input "2.25" at bounding box center [765, 213] width 154 height 43
click at [837, 219] on input "2" at bounding box center [765, 213] width 154 height 43
click at [837, 219] on input "1.75" at bounding box center [765, 213] width 154 height 43
click at [837, 219] on input "1.5" at bounding box center [765, 213] width 154 height 43
click at [837, 219] on input "1.25" at bounding box center [765, 213] width 154 height 43
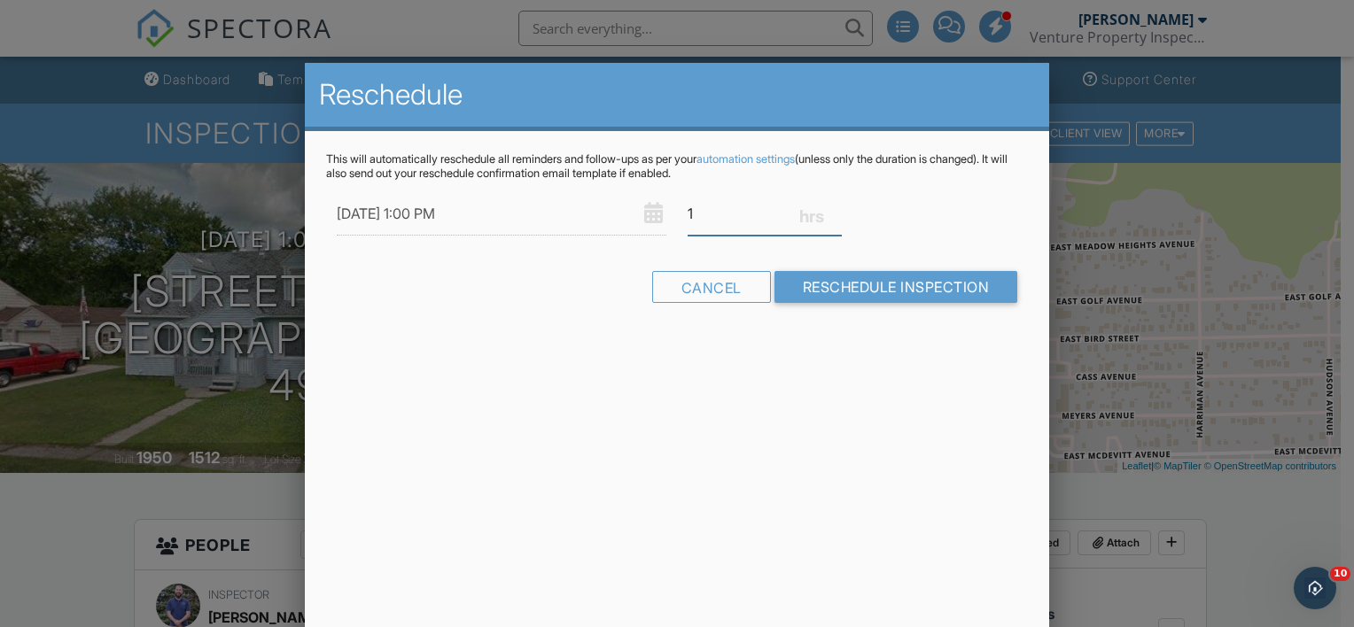
click at [837, 219] on input "1" at bounding box center [765, 213] width 154 height 43
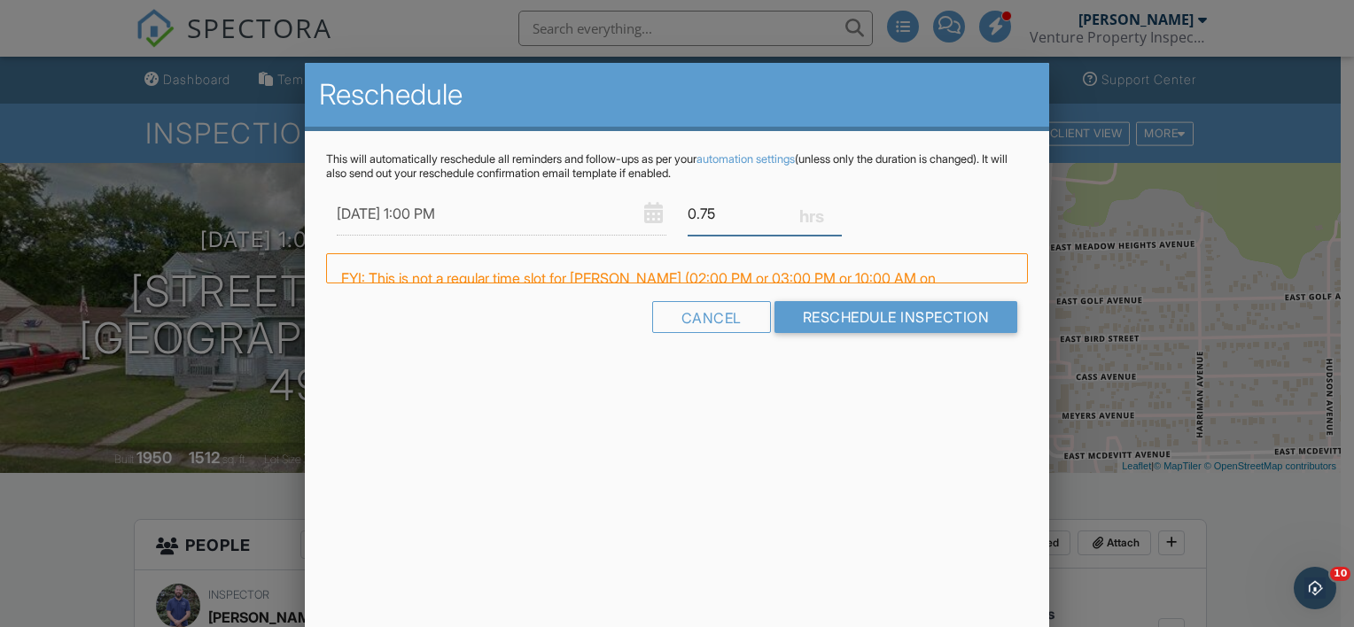
click at [837, 219] on input "0.75" at bounding box center [765, 213] width 154 height 43
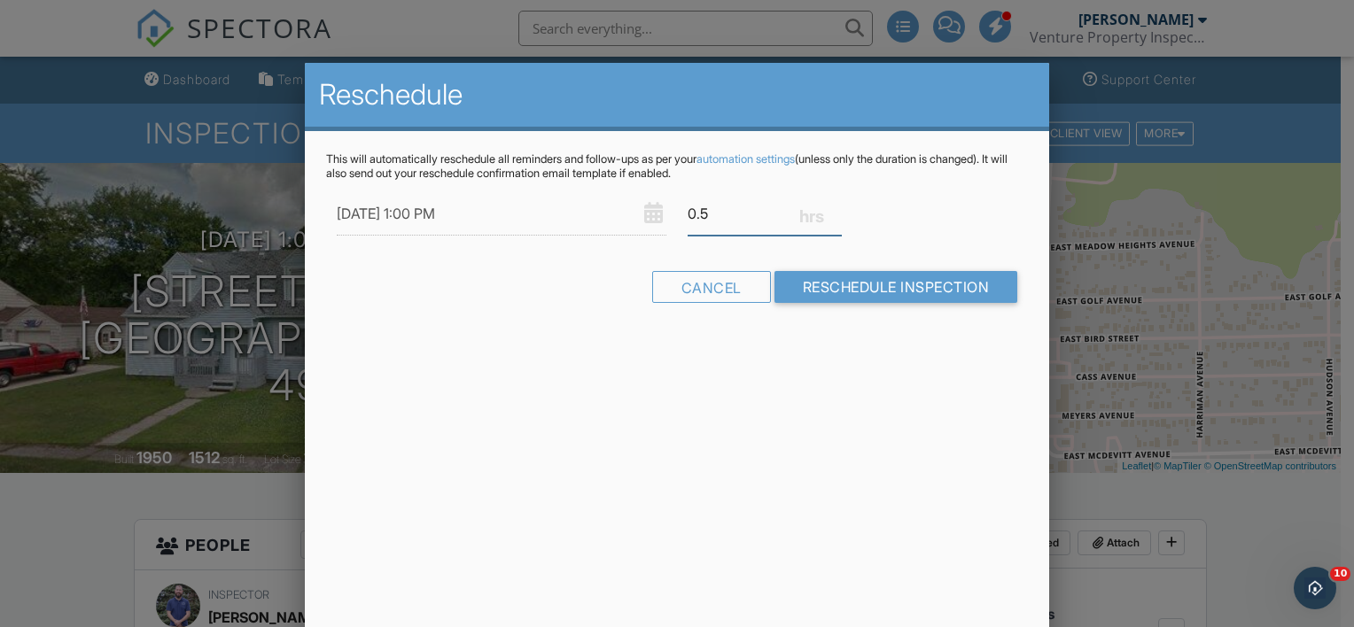
type input "0.5"
click at [837, 219] on input "0.5" at bounding box center [765, 213] width 154 height 43
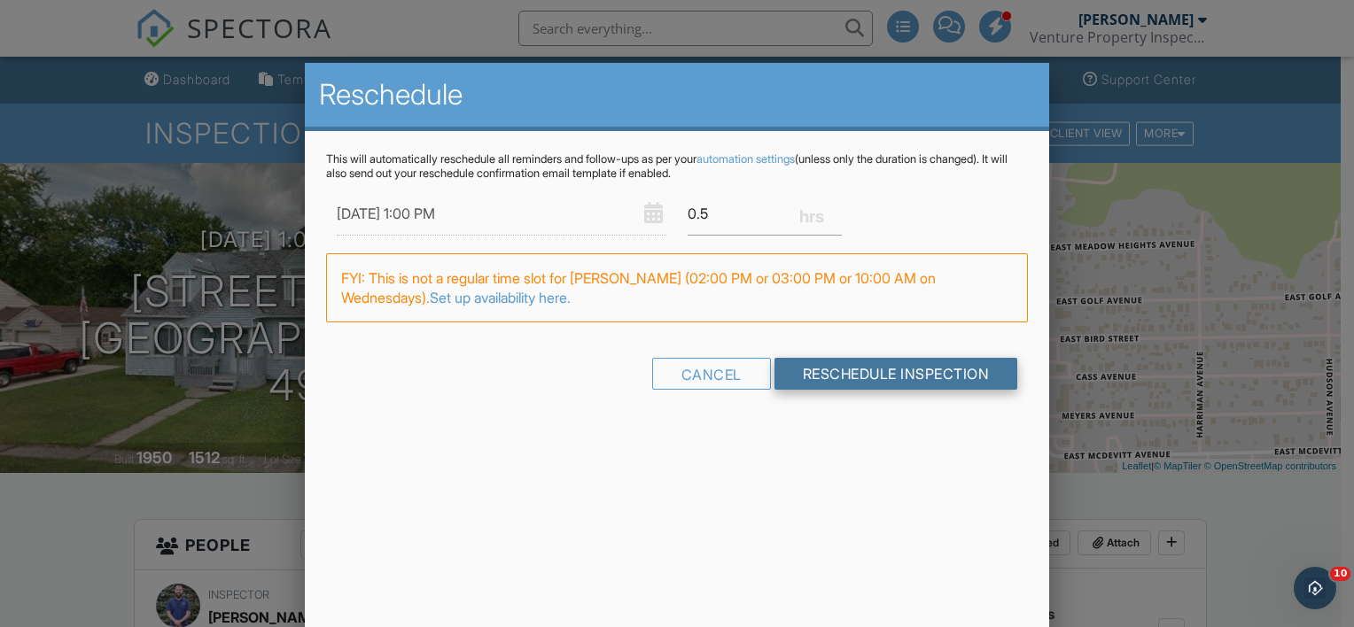
click at [834, 369] on input "Reschedule Inspection" at bounding box center [897, 374] width 244 height 32
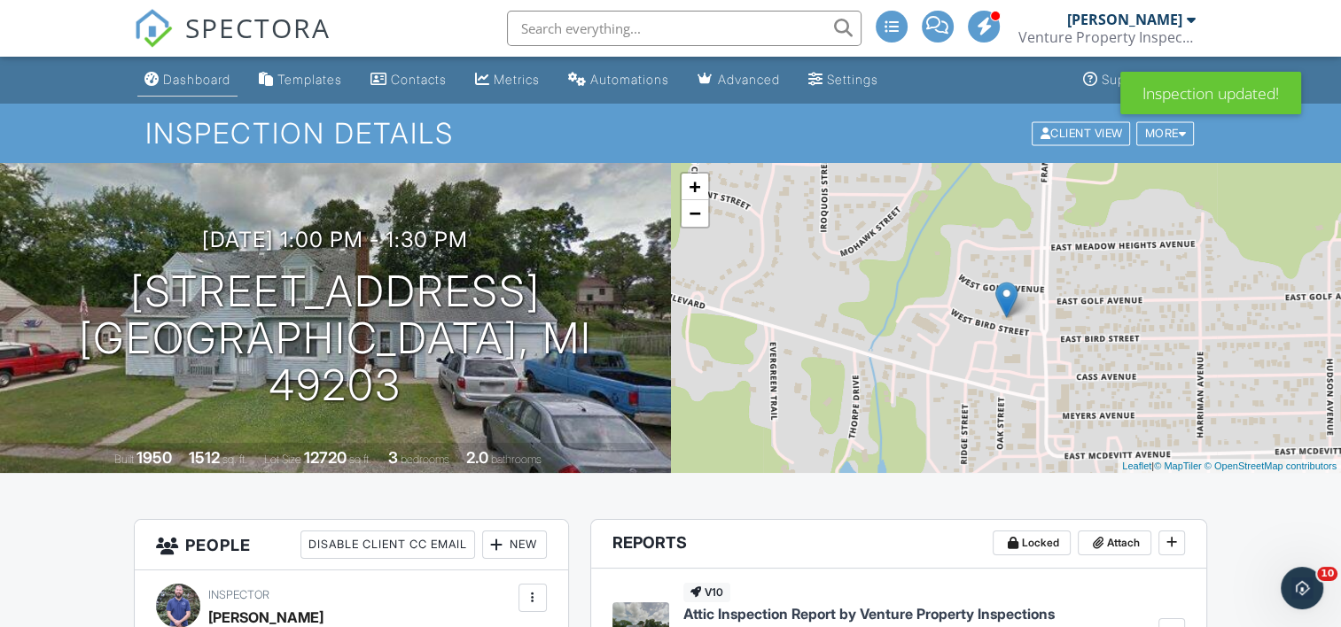
click at [208, 81] on div "Dashboard" at bounding box center [196, 79] width 67 height 15
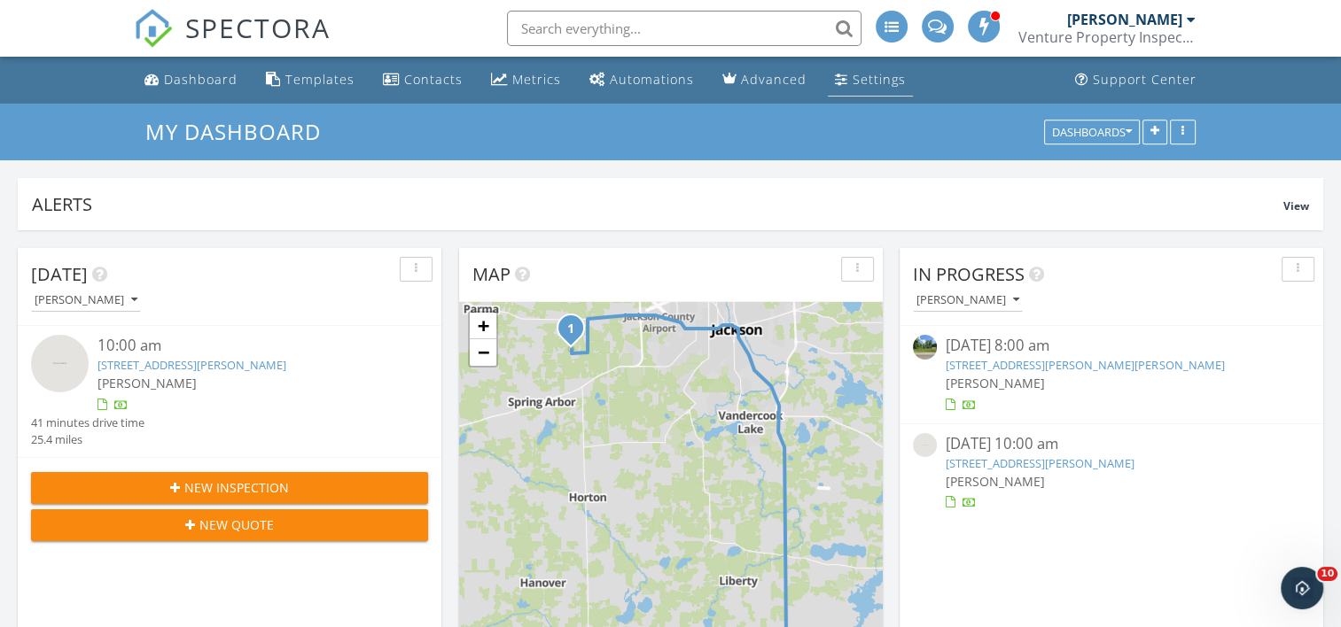
click at [860, 77] on div "Settings" at bounding box center [879, 79] width 53 height 17
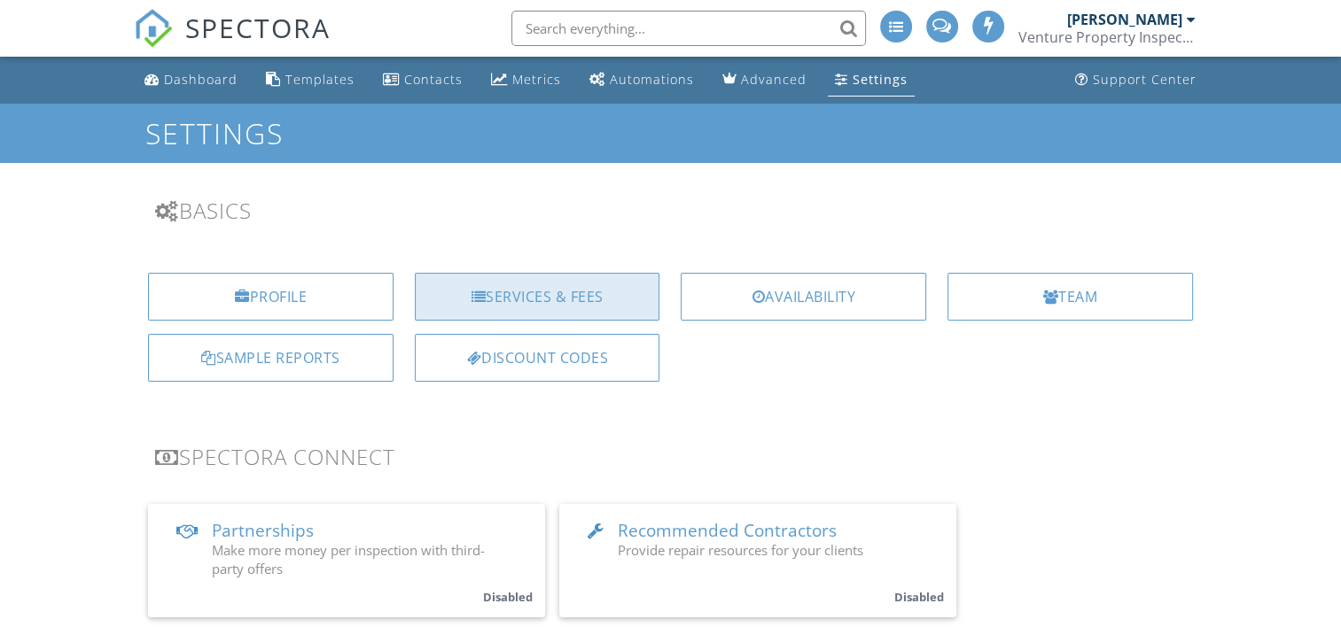
click at [555, 294] on div "Services & Fees" at bounding box center [537, 297] width 245 height 48
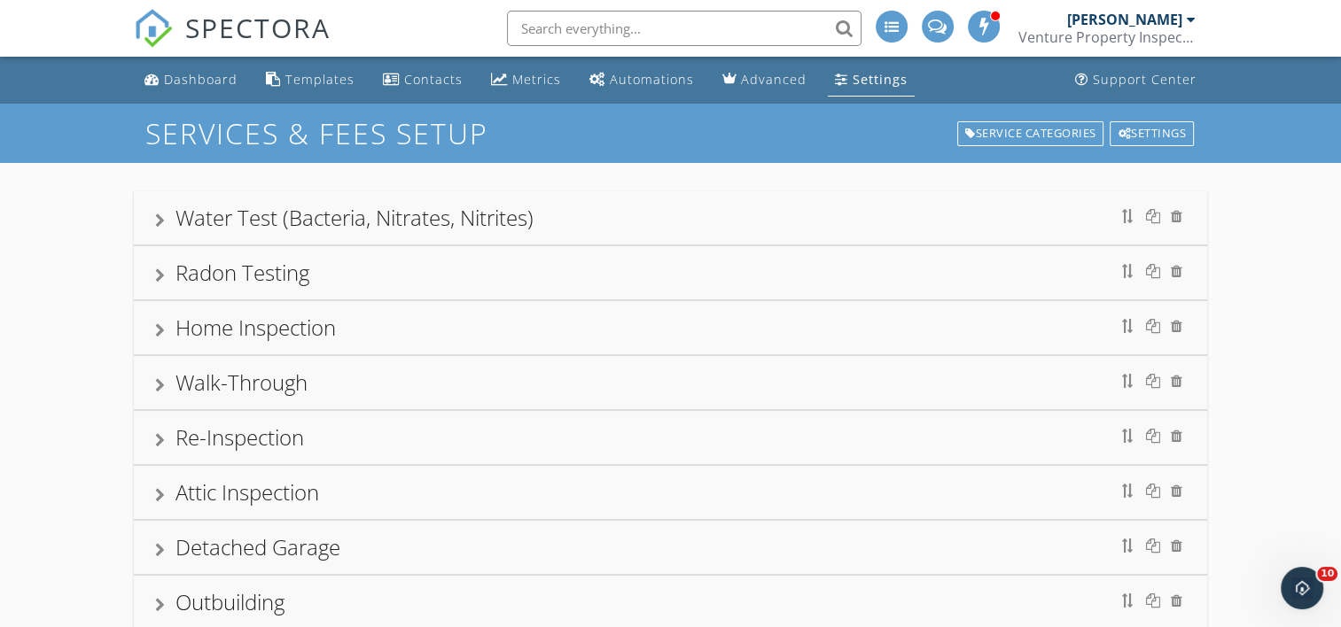
click at [163, 488] on div at bounding box center [160, 495] width 10 height 14
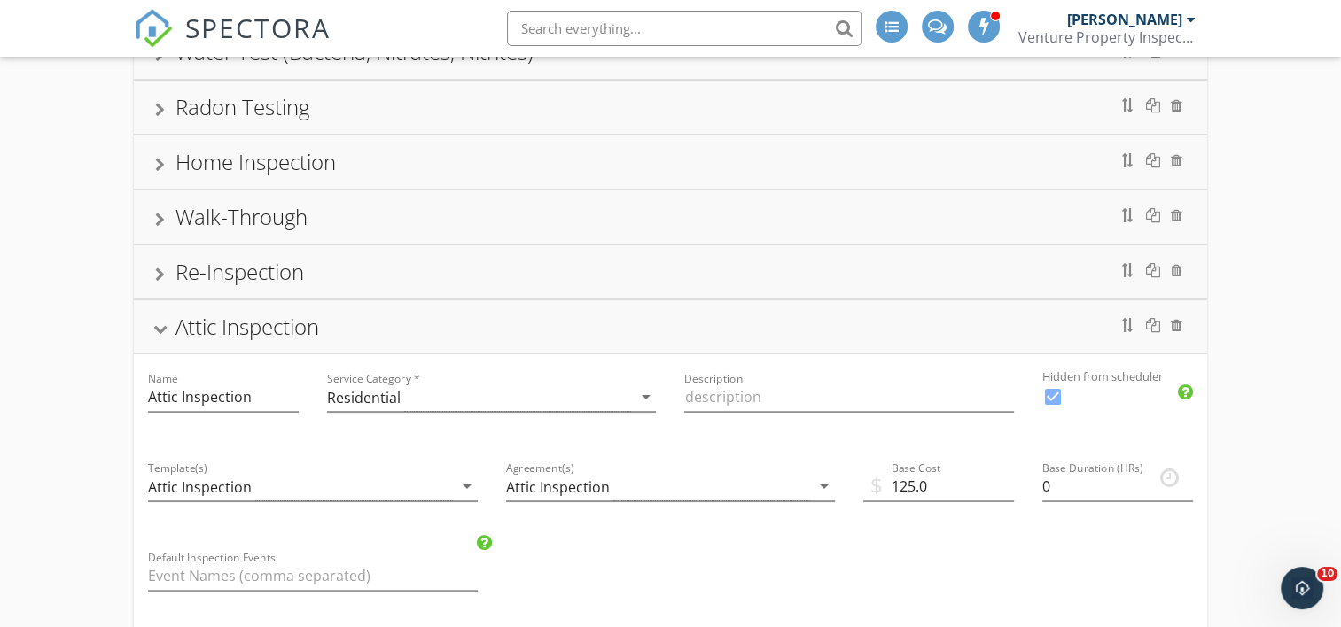
scroll to position [266, 0]
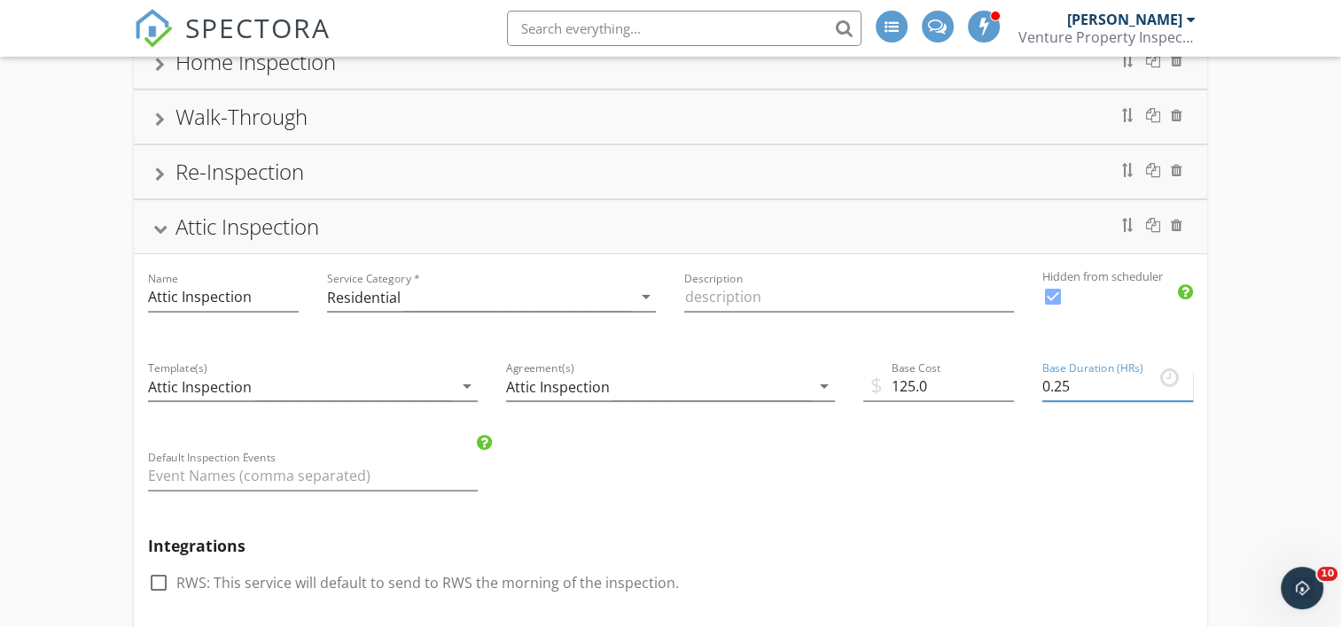
click at [1187, 379] on input "0.25" at bounding box center [1117, 386] width 151 height 29
type input "0.5"
click at [1187, 379] on input "0.5" at bounding box center [1117, 386] width 151 height 29
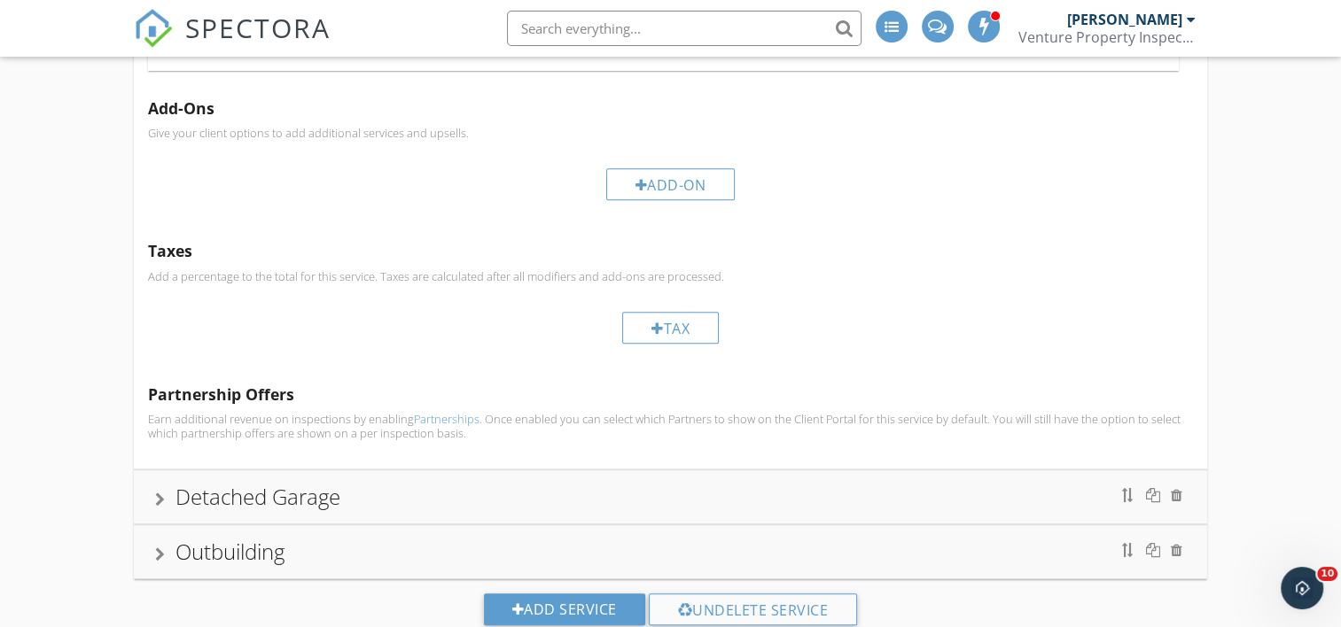
scroll to position [953, 0]
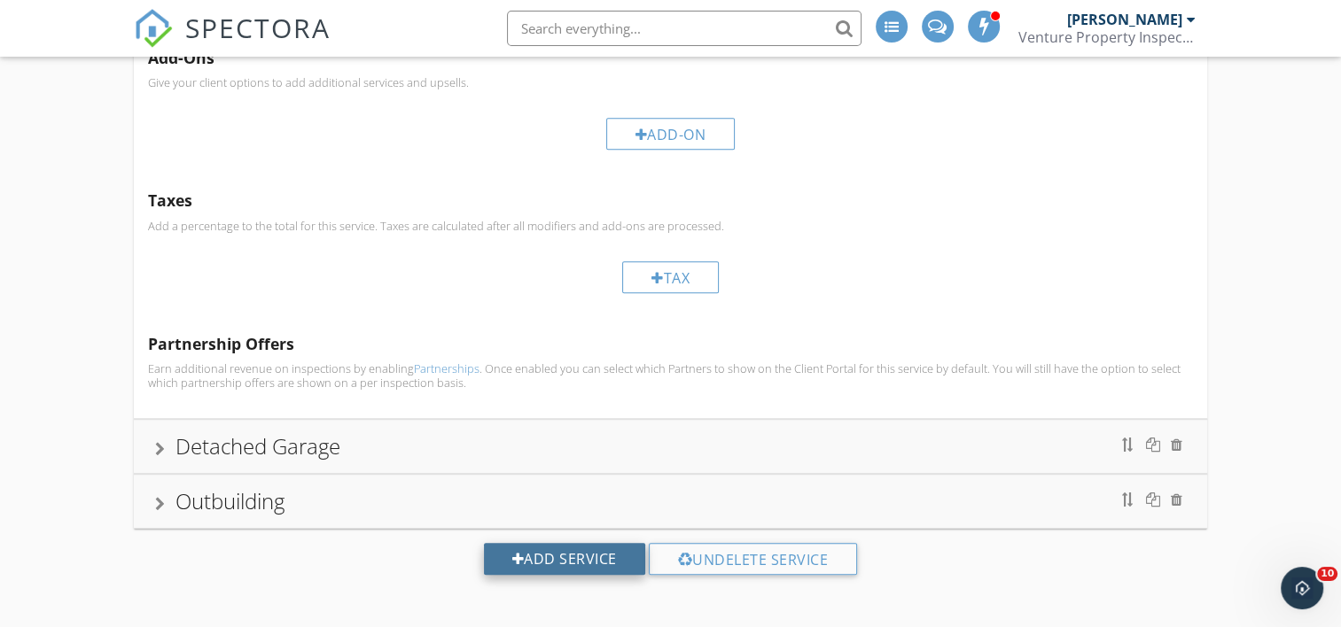
click at [604, 554] on div "Add Service" at bounding box center [564, 559] width 161 height 32
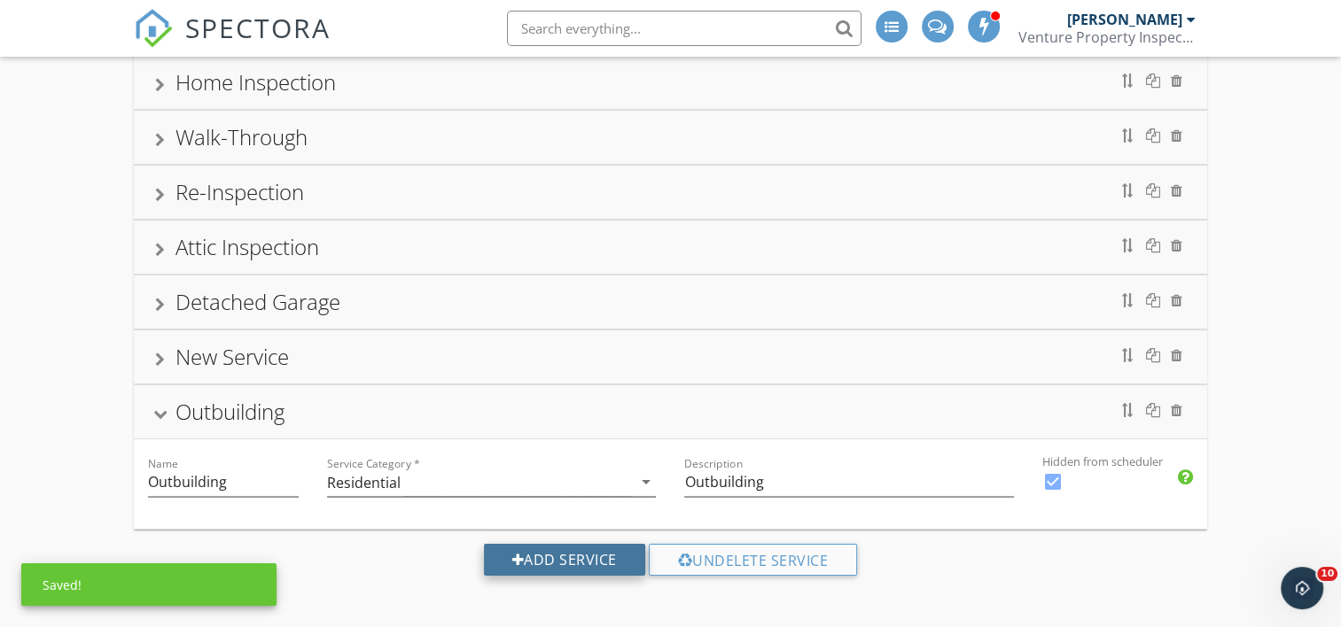
scroll to position [461, 0]
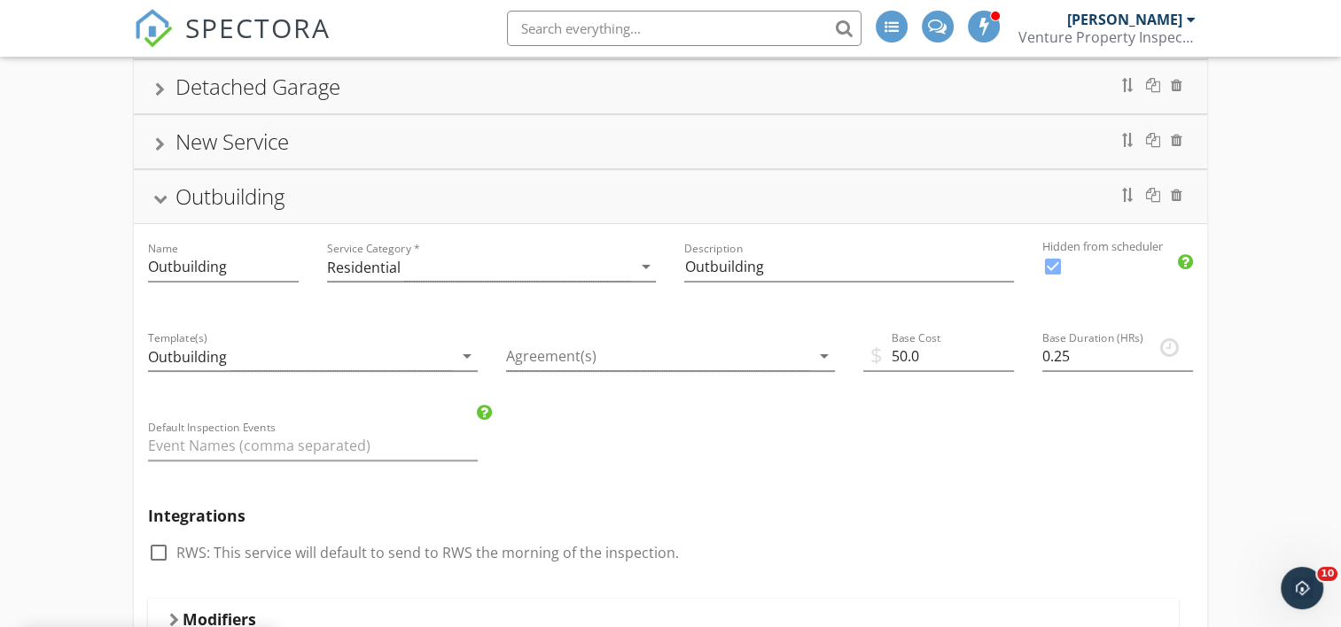
click at [160, 195] on div at bounding box center [160, 200] width 14 height 10
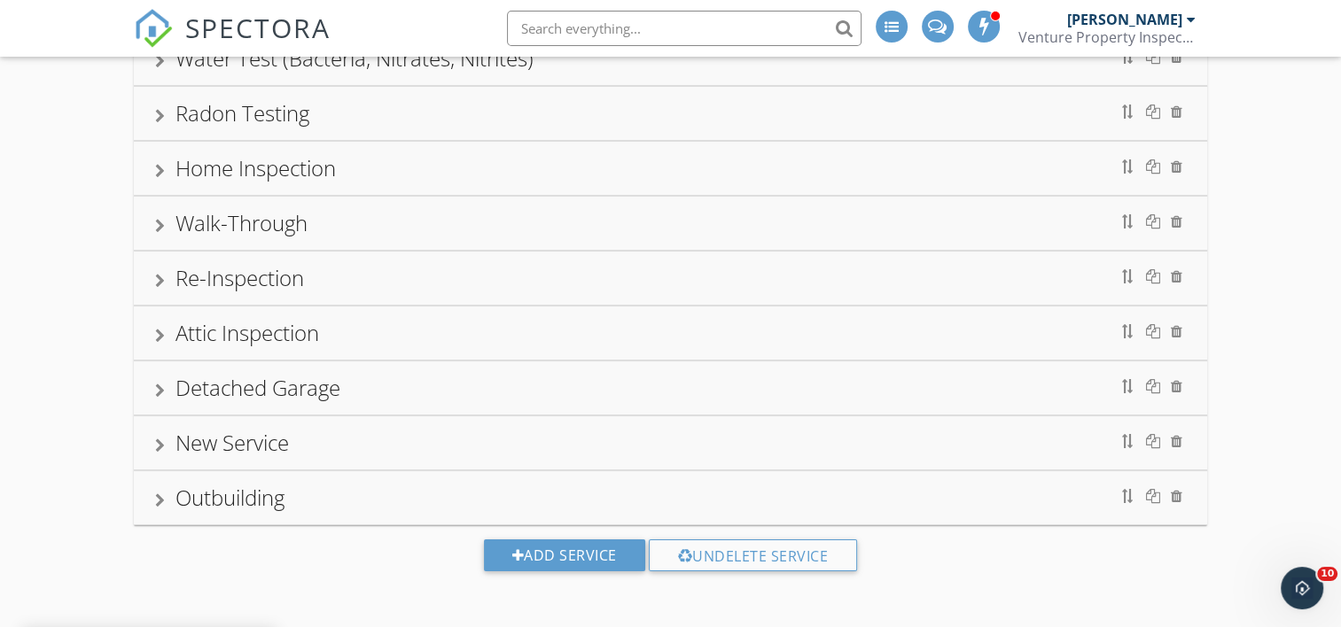
scroll to position [156, 0]
click at [1173, 440] on div at bounding box center [1177, 445] width 12 height 14
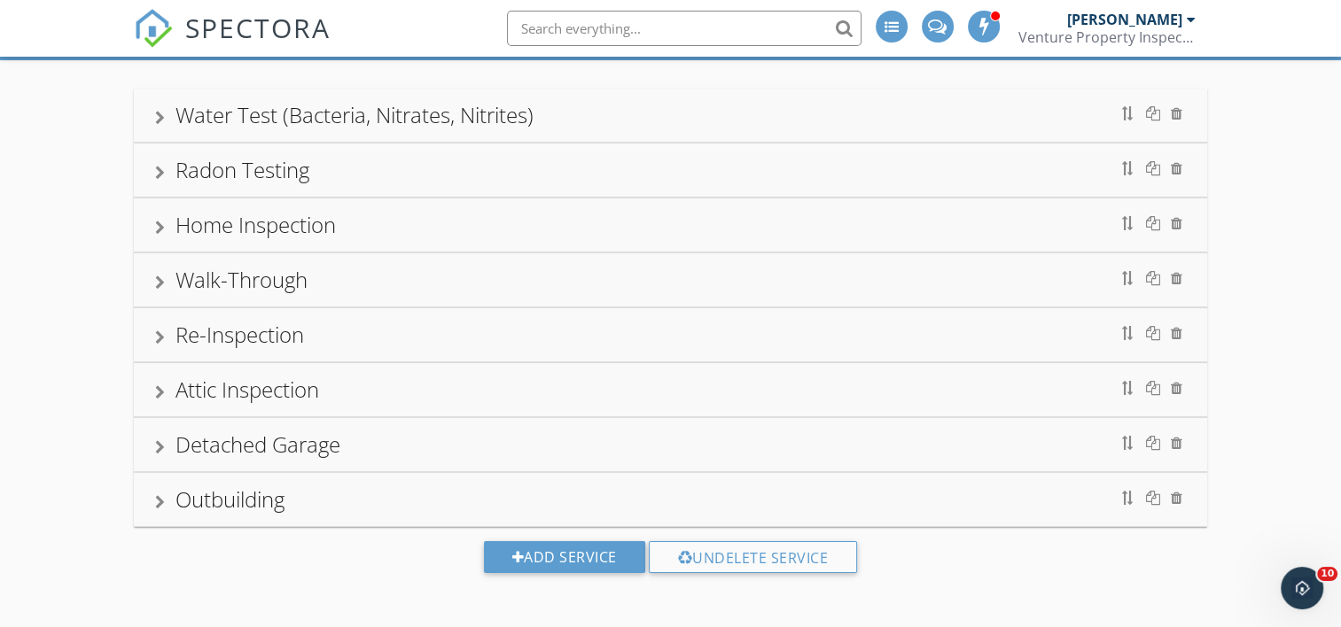
click at [161, 387] on div at bounding box center [160, 393] width 10 height 14
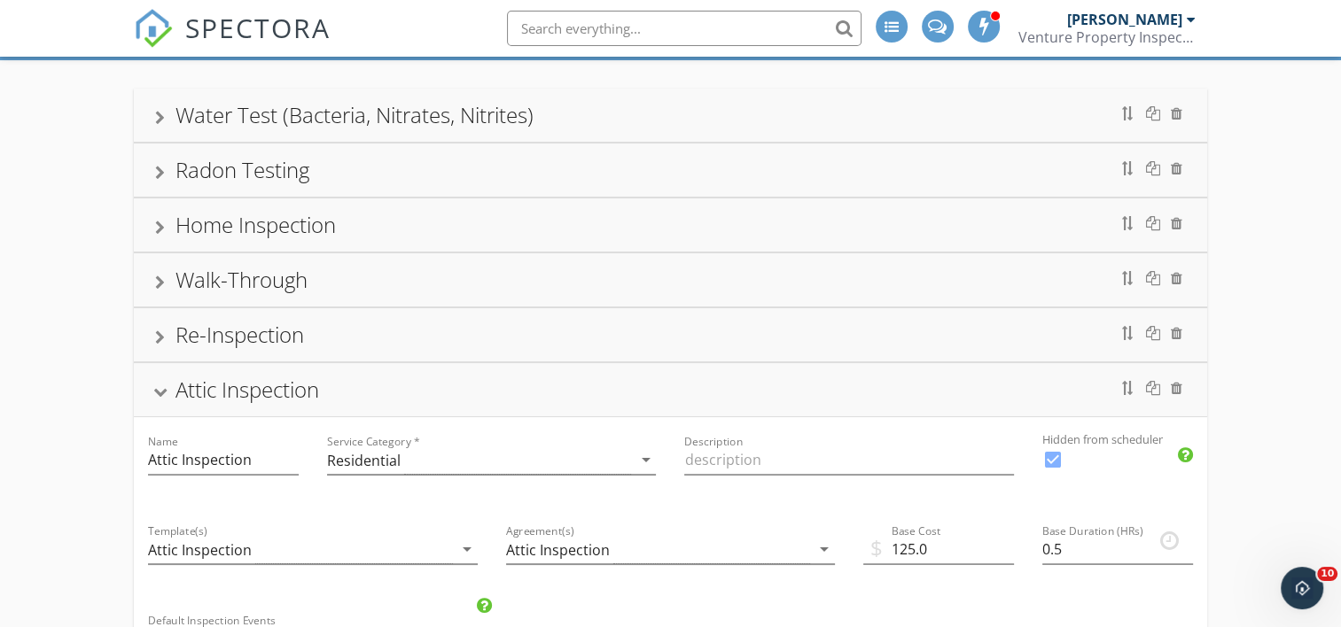
click at [161, 388] on div at bounding box center [160, 393] width 14 height 10
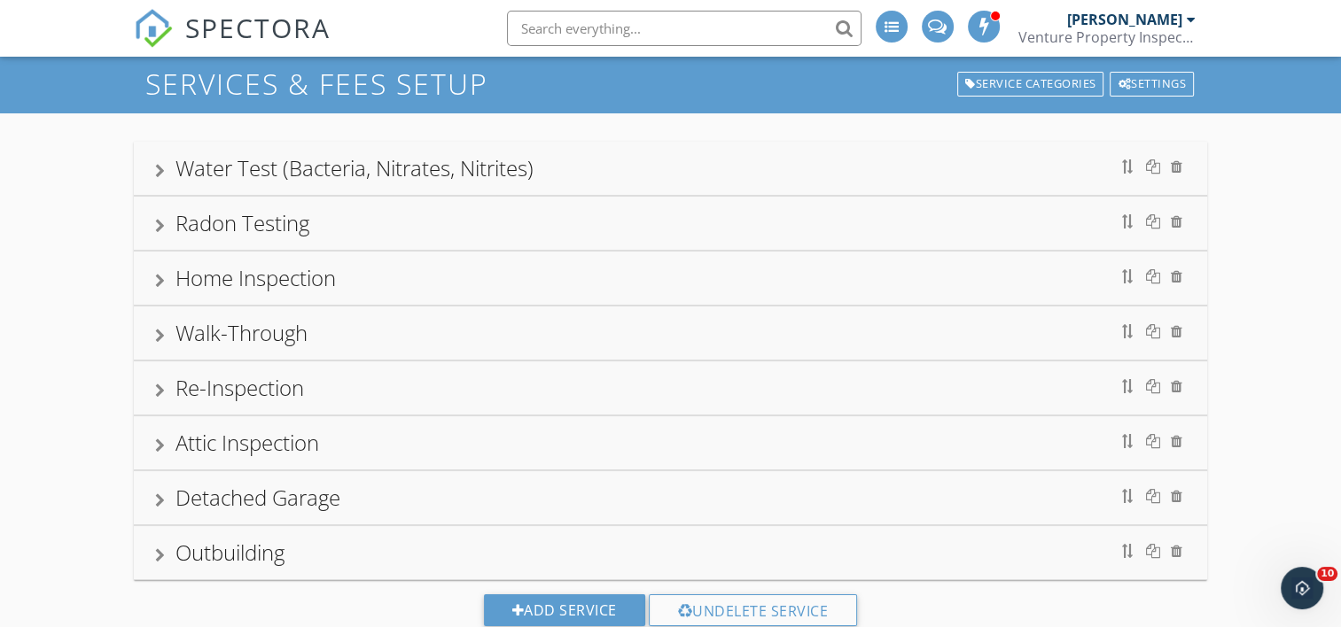
scroll to position [0, 0]
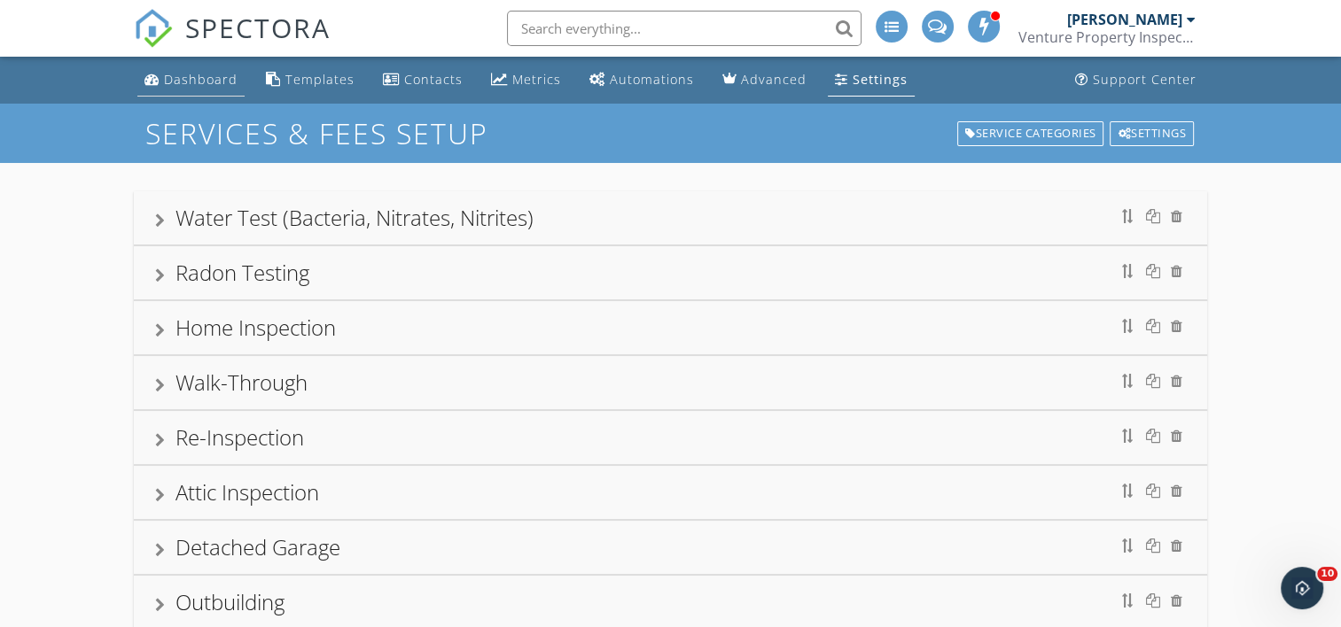
click at [199, 82] on div "Dashboard" at bounding box center [201, 79] width 74 height 17
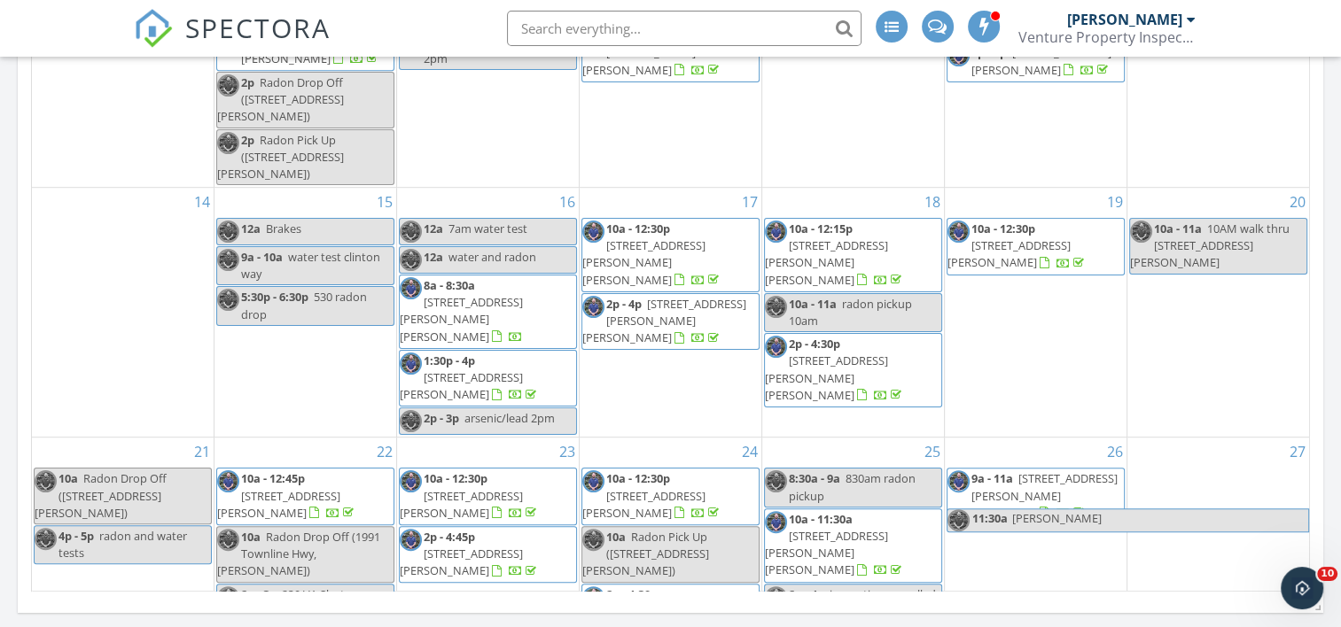
scroll to position [1152, 0]
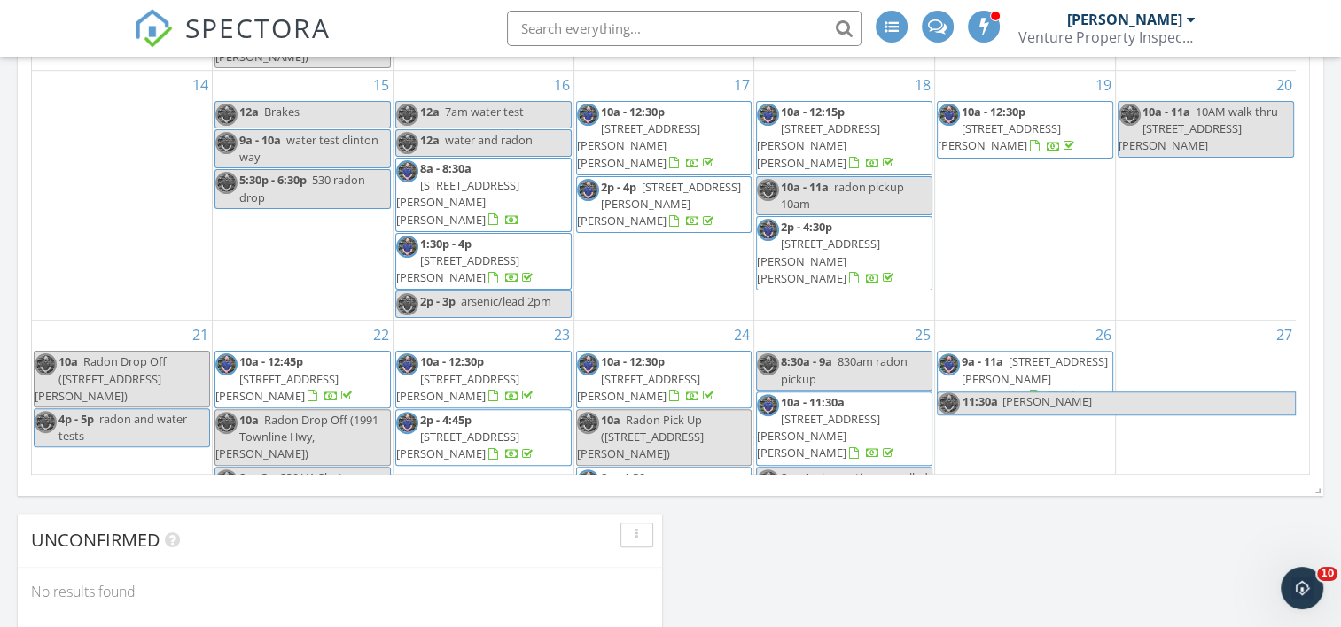
click at [674, 526] on div "1 1p - 1:30p [STREET_ADDRESS][PERSON_NAME]" at bounding box center [664, 571] width 180 height 90
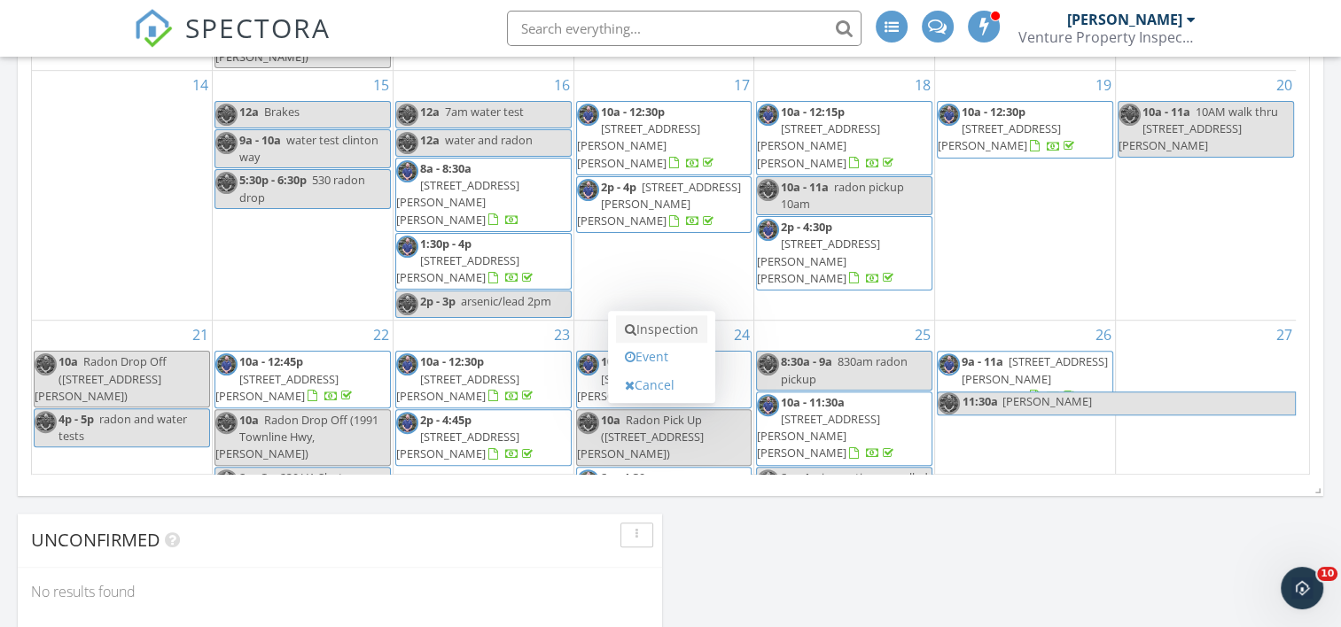
click at [674, 330] on link "Inspection" at bounding box center [661, 329] width 91 height 28
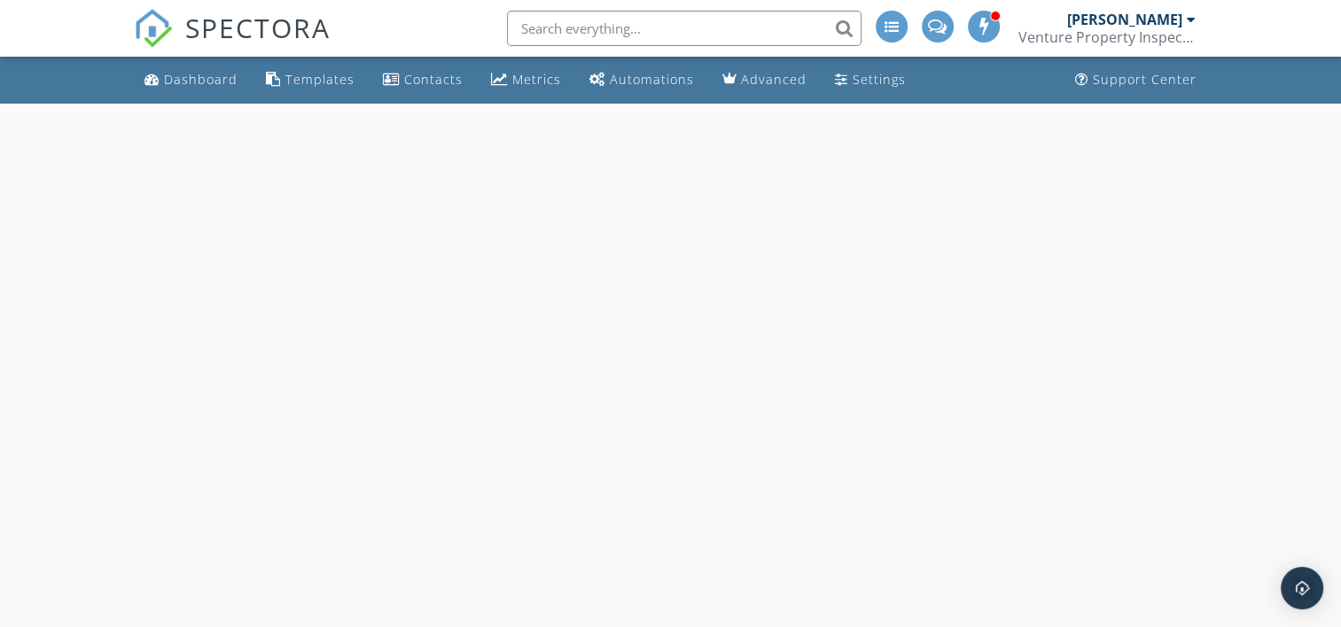
select select "9"
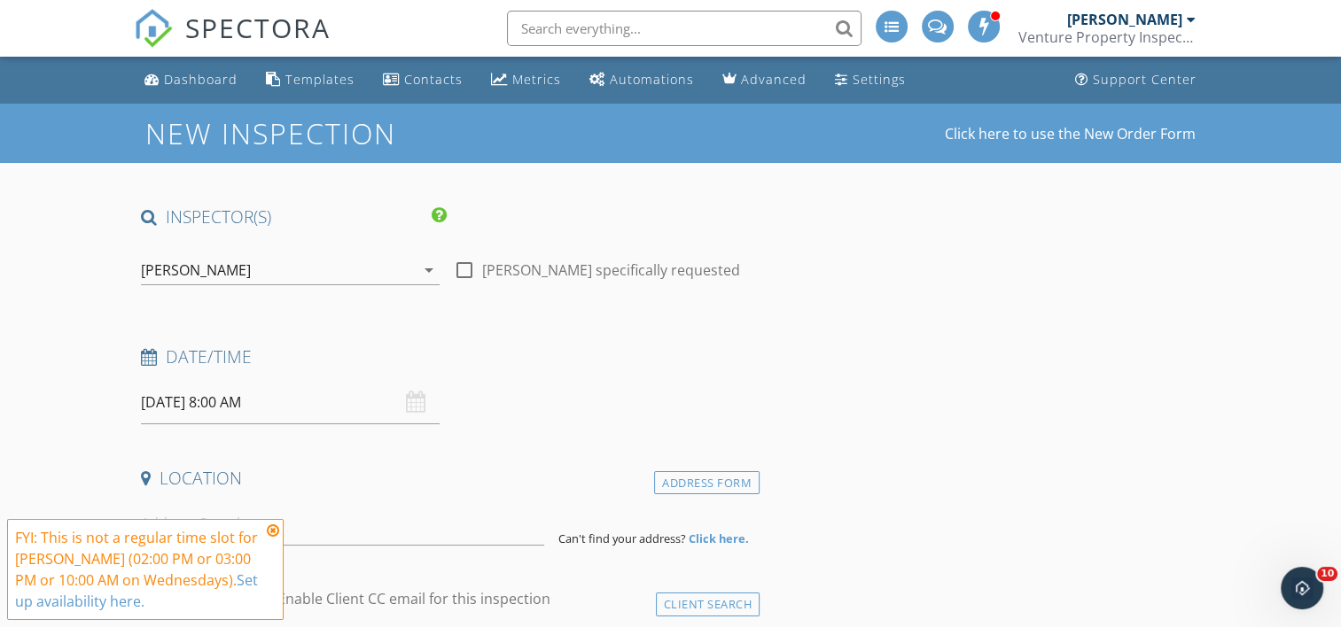
click at [222, 401] on input "[DATE] 8:00 AM" at bounding box center [290, 402] width 299 height 43
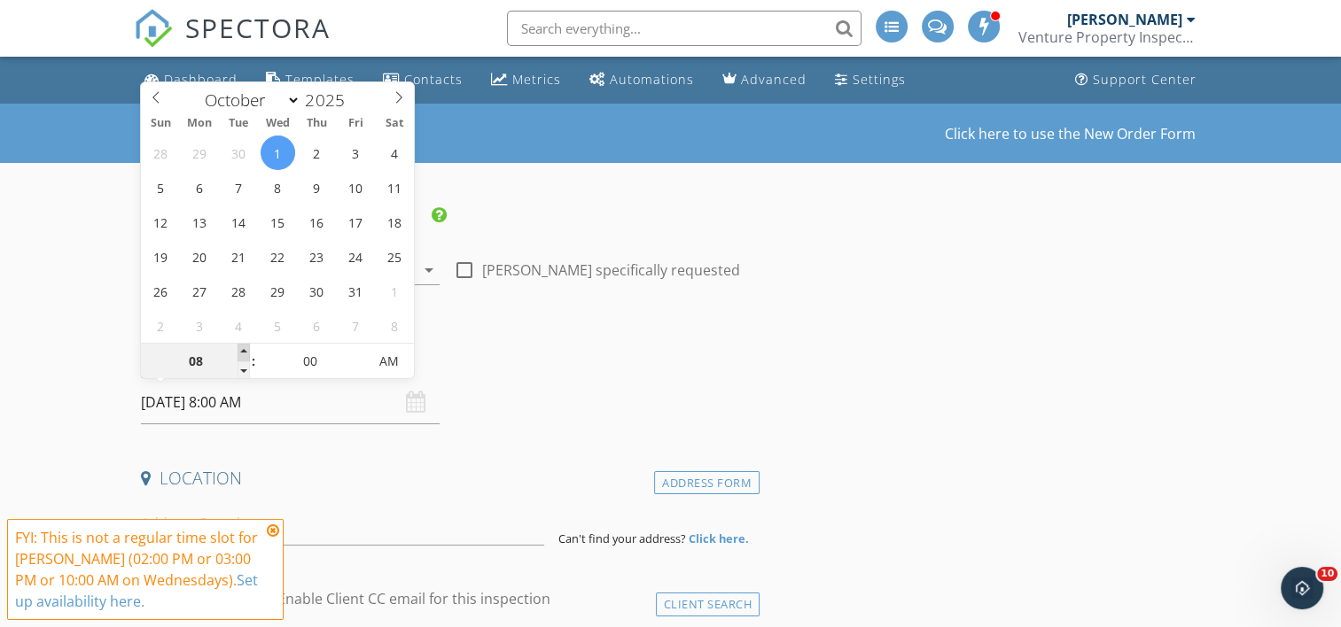
type input "09"
type input "[DATE] 9:00 AM"
click at [241, 351] on span at bounding box center [244, 353] width 12 height 18
type input "10"
type input "[DATE] 10:00 AM"
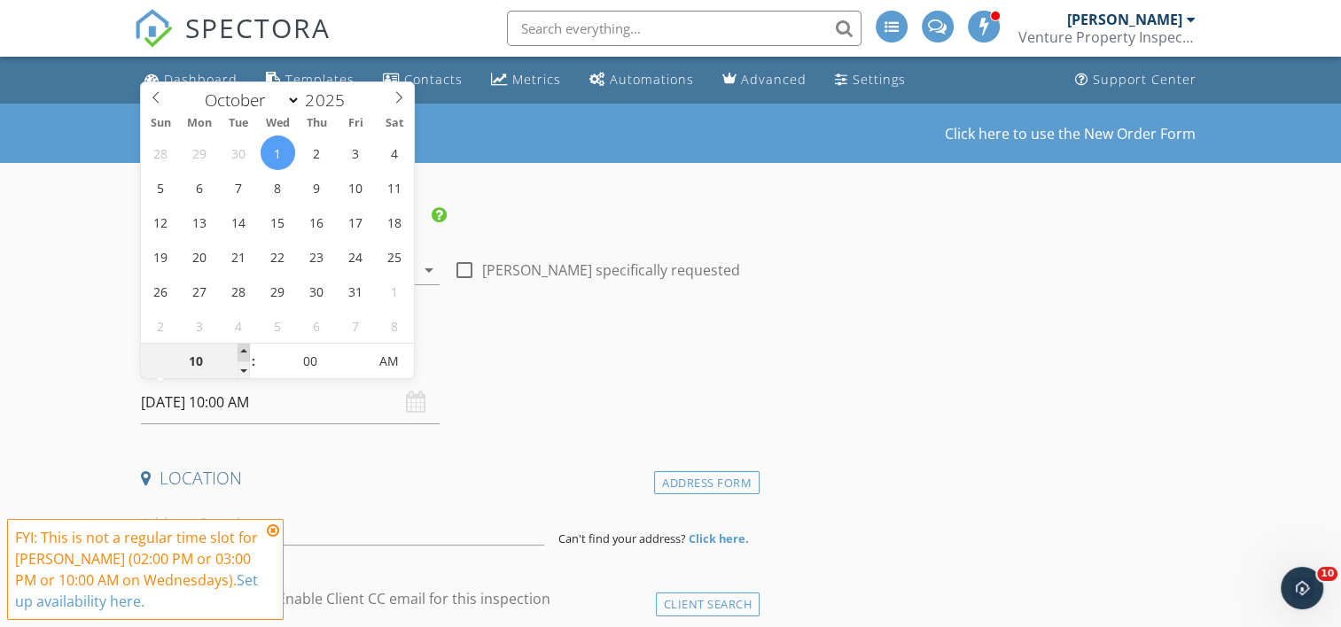
click at [241, 351] on span at bounding box center [244, 353] width 12 height 18
type input "11"
type input "10/01/2025 11:00 AM"
click at [241, 351] on span at bounding box center [244, 353] width 12 height 18
type input "12"
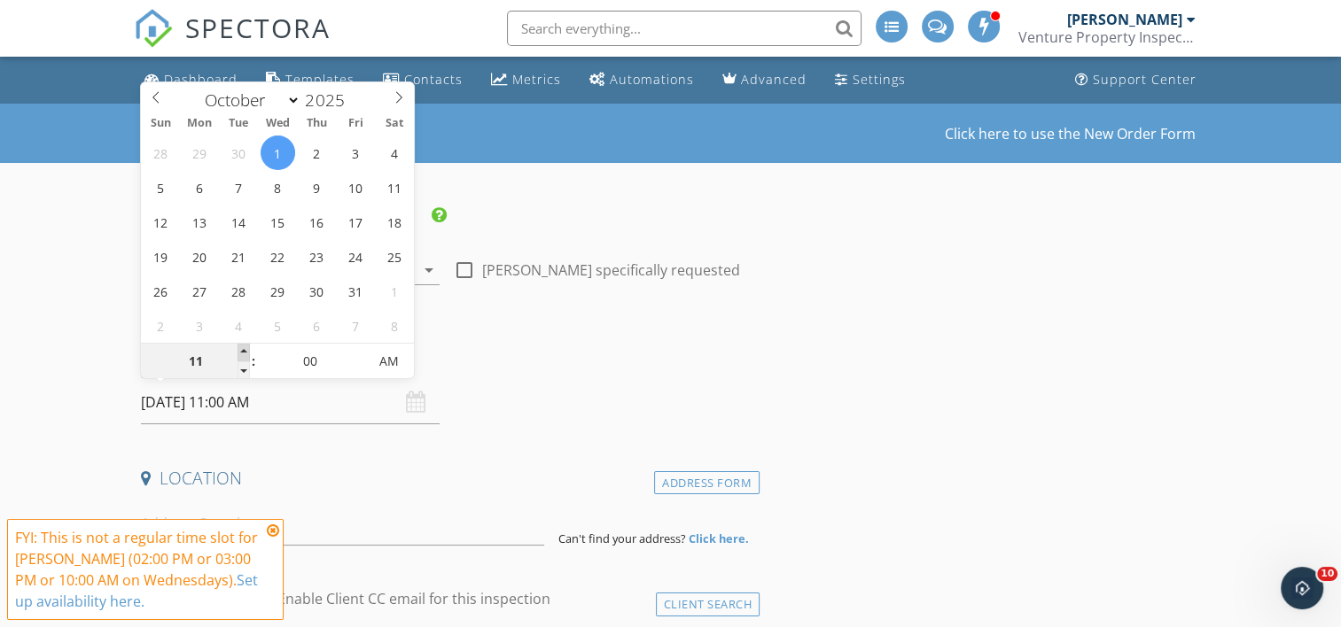
type input "10/01/2025 12:00 PM"
click at [241, 350] on span at bounding box center [244, 353] width 12 height 18
type input "01"
type input "10/01/2025 1:00 PM"
click at [241, 350] on span at bounding box center [244, 353] width 12 height 18
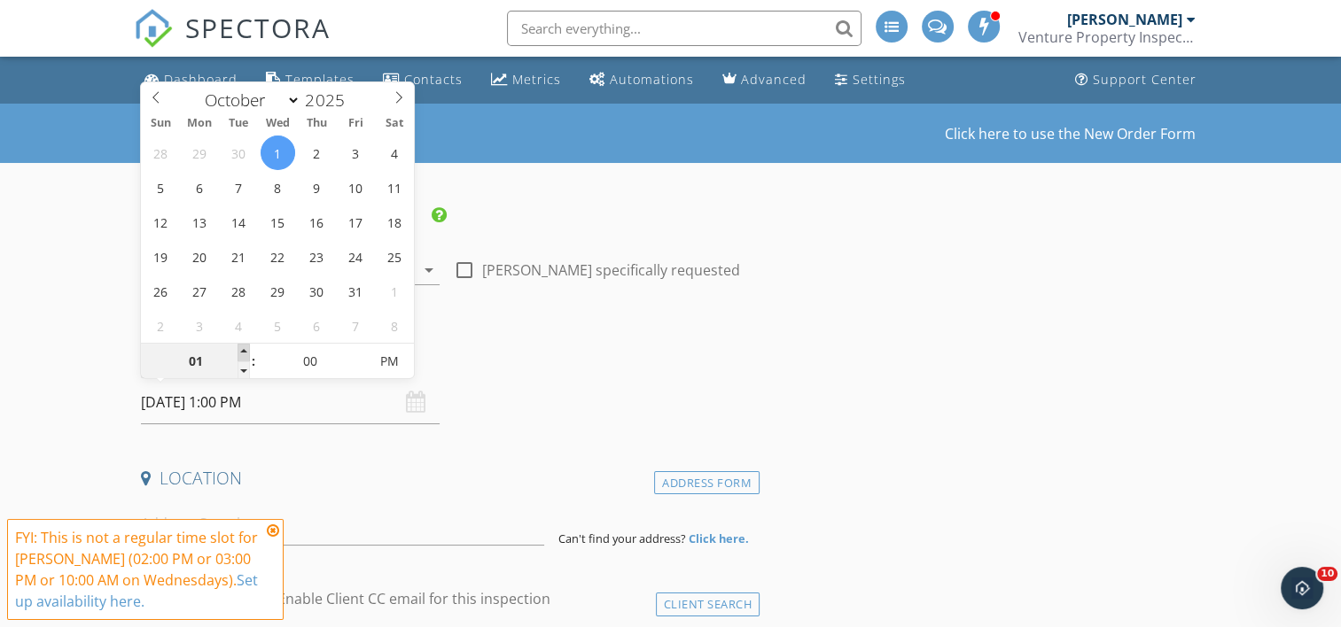
type input "02"
type input "10/01/2025 2:00 PM"
click at [241, 350] on span at bounding box center [244, 353] width 12 height 18
type input "03"
type input "[DATE] 3:00 PM"
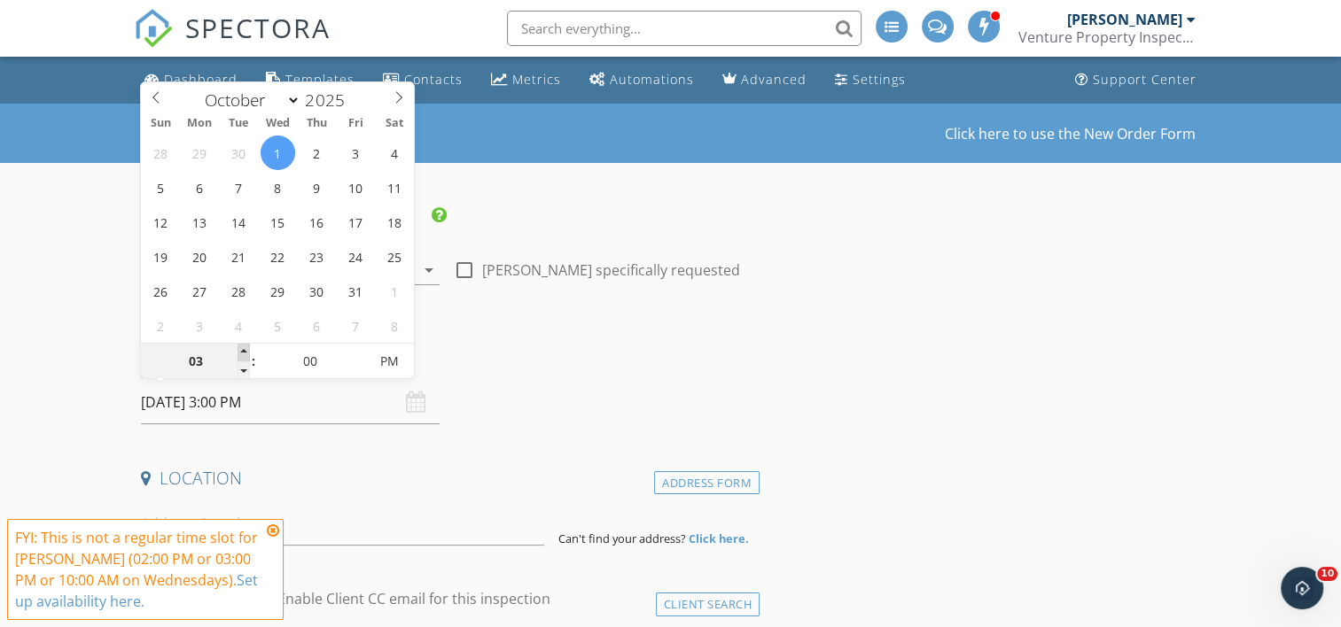
click at [241, 350] on span at bounding box center [244, 353] width 12 height 18
click at [274, 531] on icon at bounding box center [273, 531] width 12 height 14
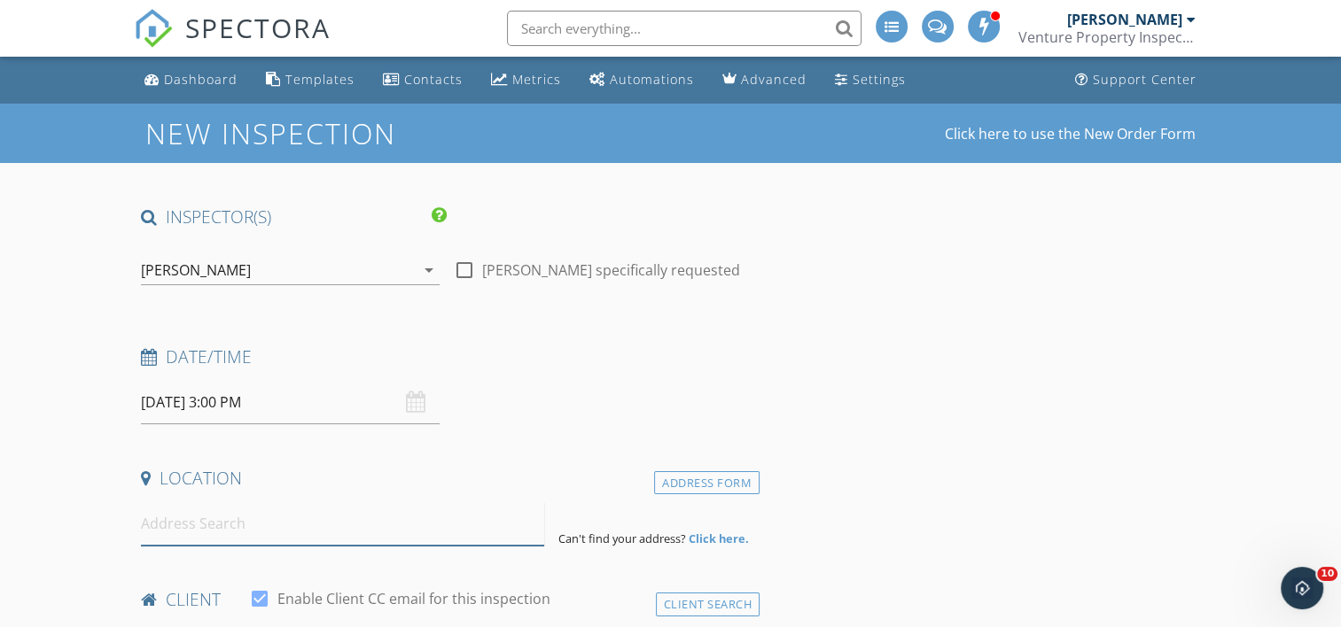
click at [228, 513] on input at bounding box center [342, 523] width 403 height 43
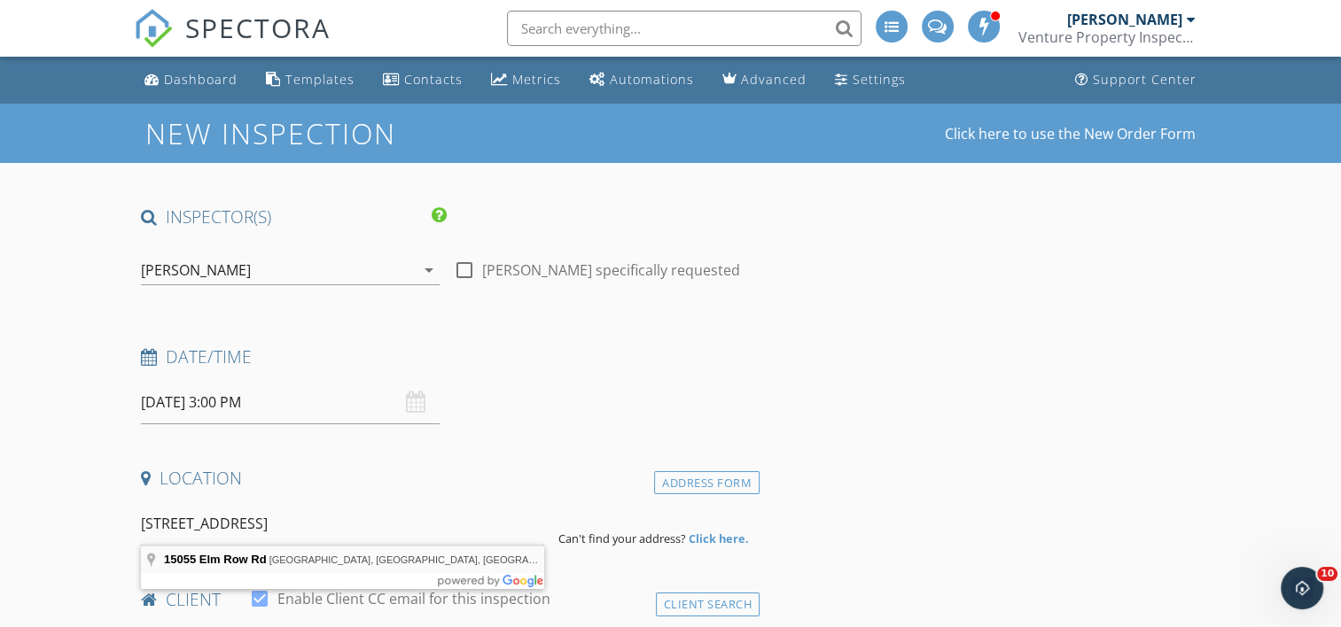
type input "15055 Elm Row Rd, Albion, MI, USA"
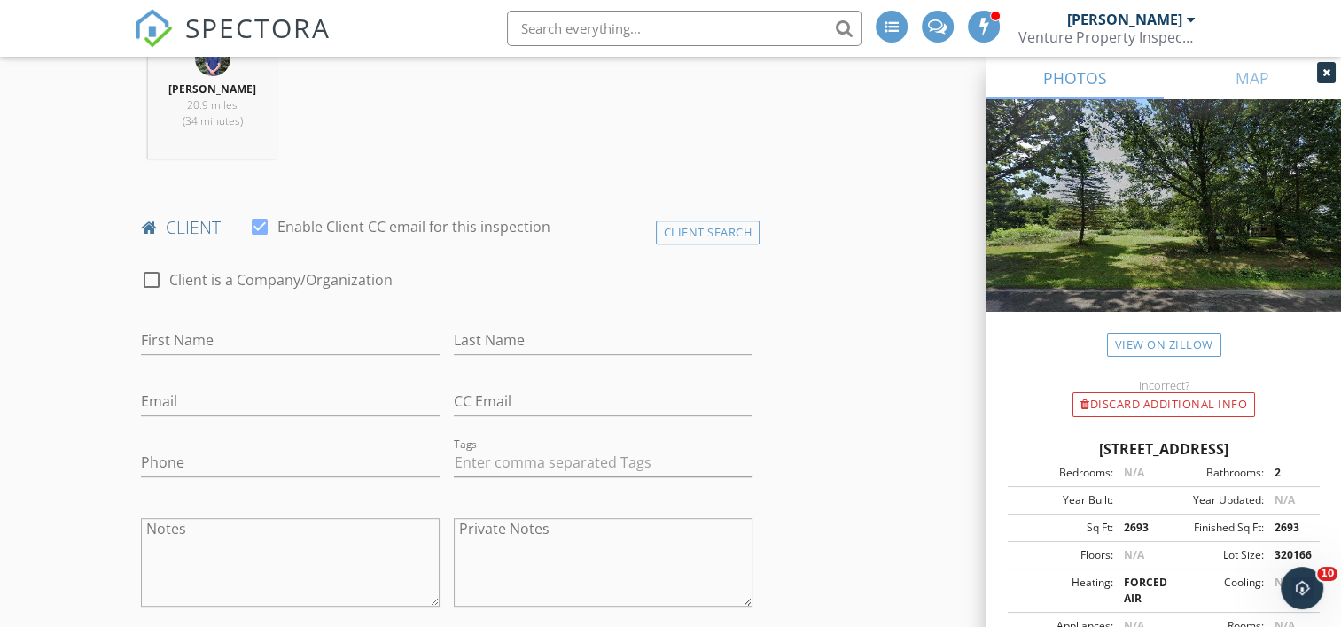
scroll to position [798, 0]
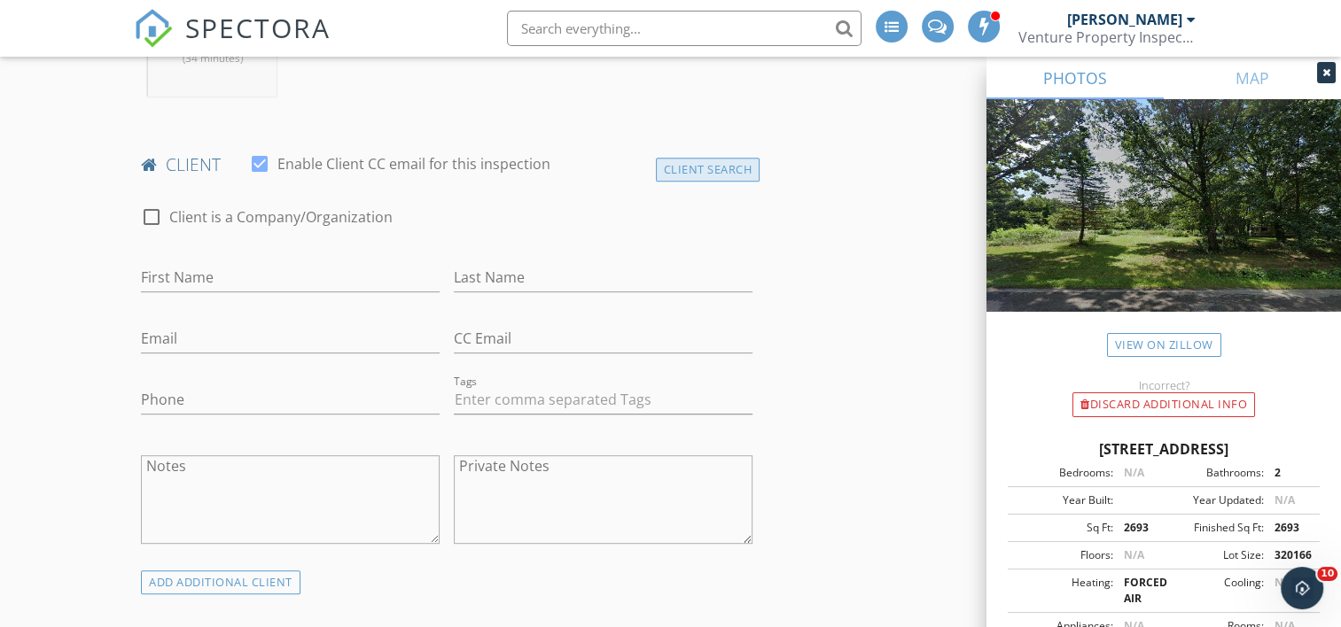
click at [663, 167] on div "Client Search" at bounding box center [708, 170] width 105 height 24
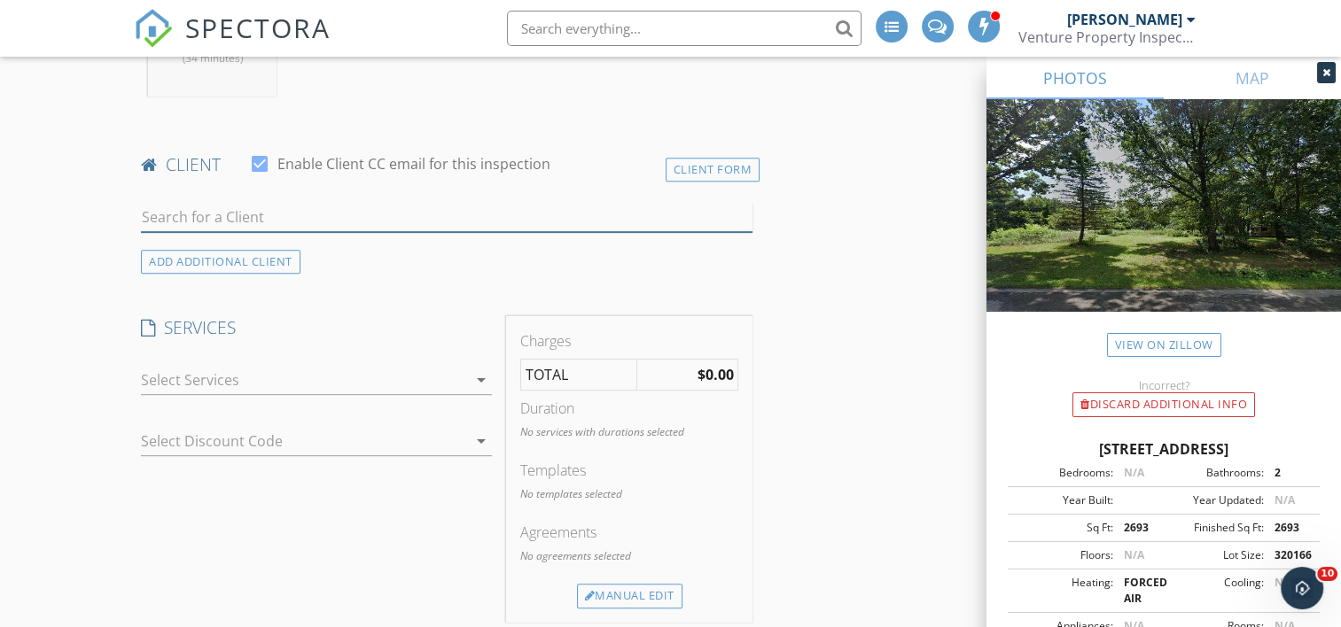
click at [368, 223] on input "text" at bounding box center [446, 217] width 611 height 29
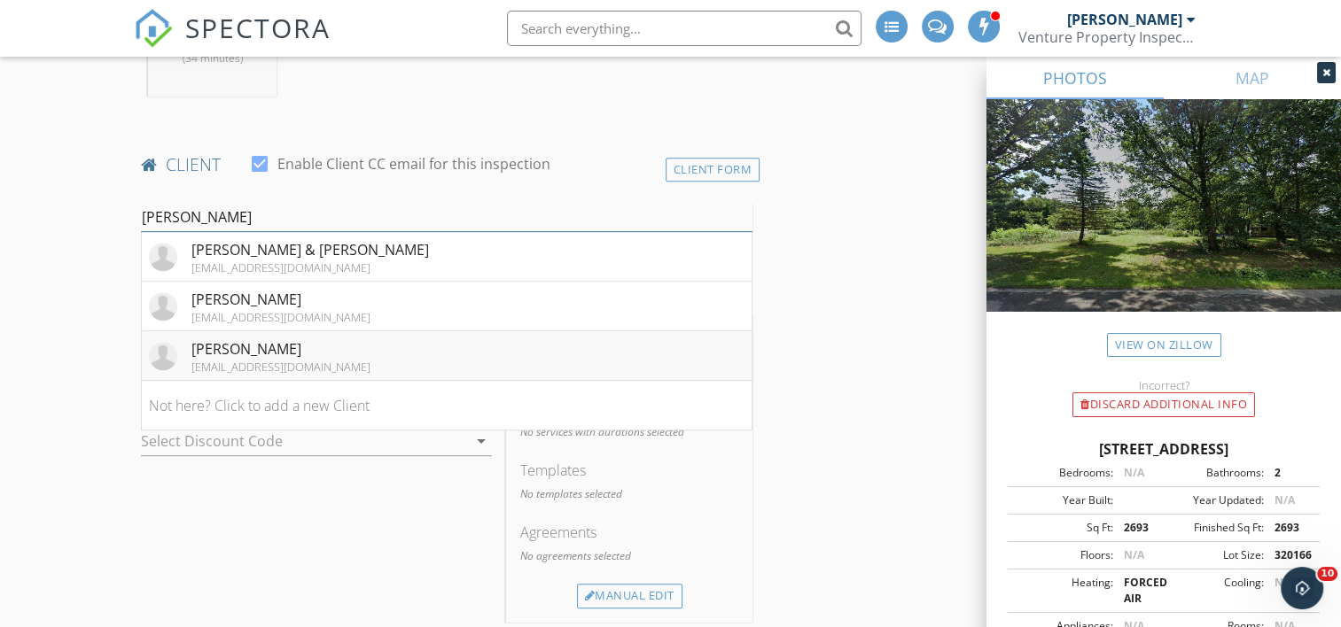
type input "ronald"
click at [364, 350] on li "Ronald Higgins rhuggins@caajlh.org" at bounding box center [447, 356] width 610 height 50
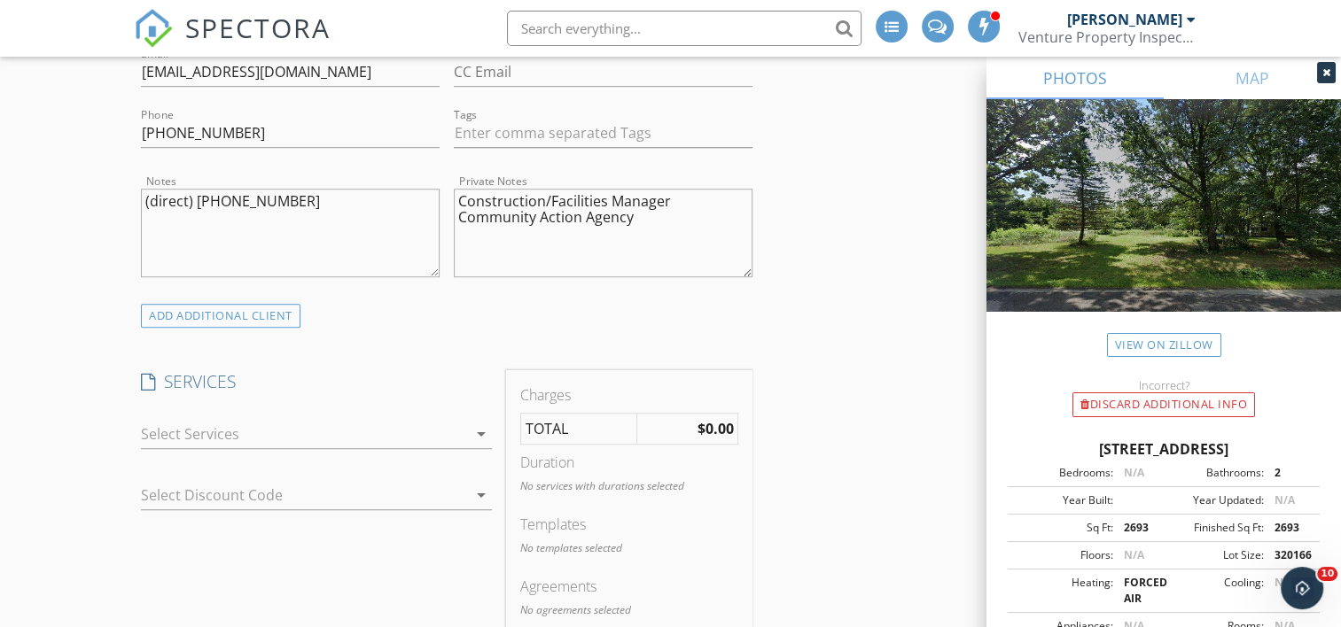
scroll to position [1152, 0]
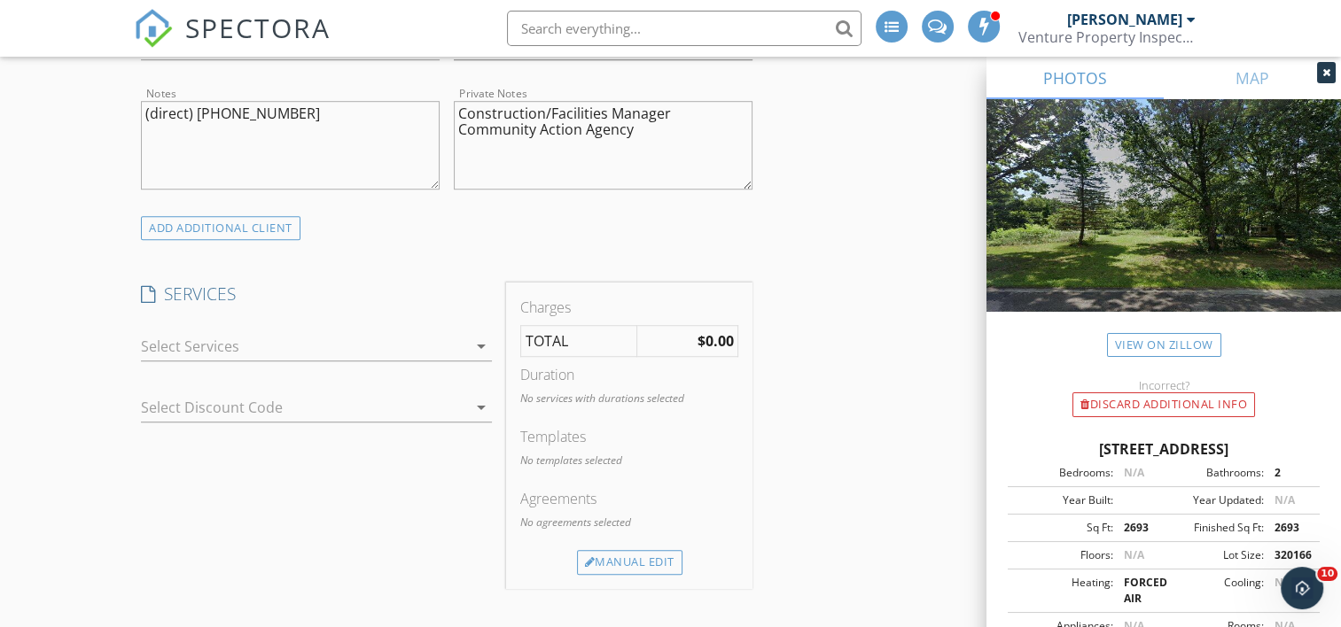
click at [376, 341] on div at bounding box center [304, 346] width 326 height 28
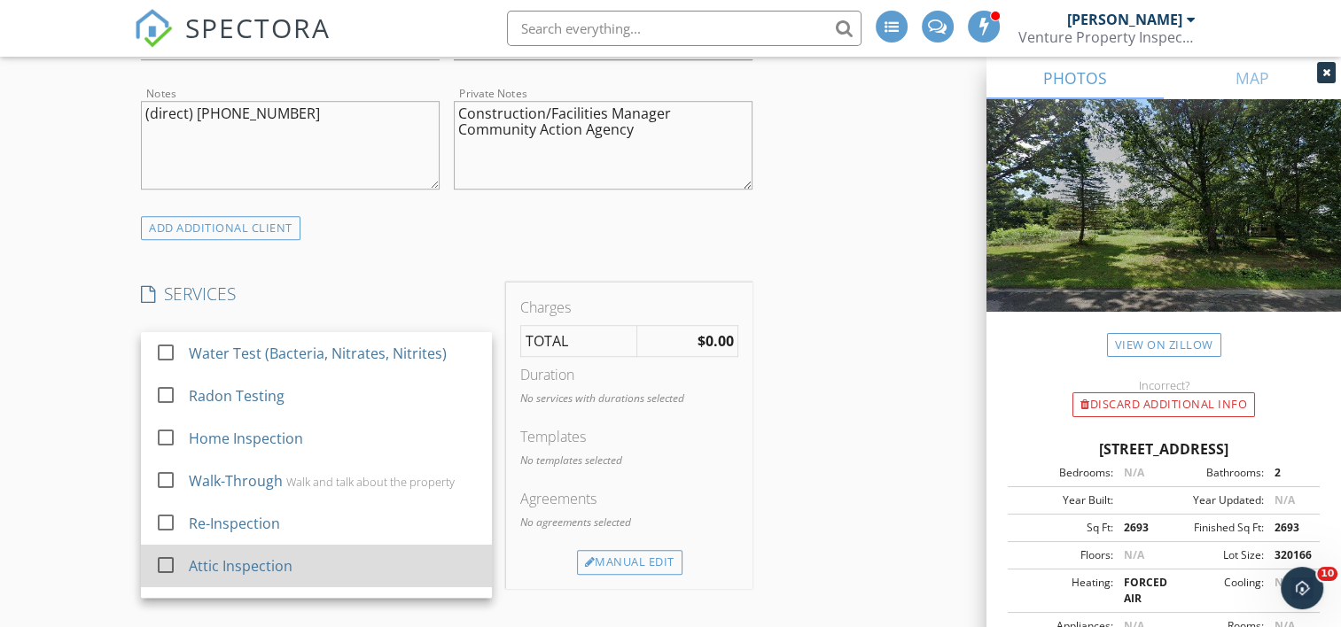
click at [300, 573] on div "Attic Inspection" at bounding box center [334, 566] width 289 height 35
checkbox input "false"
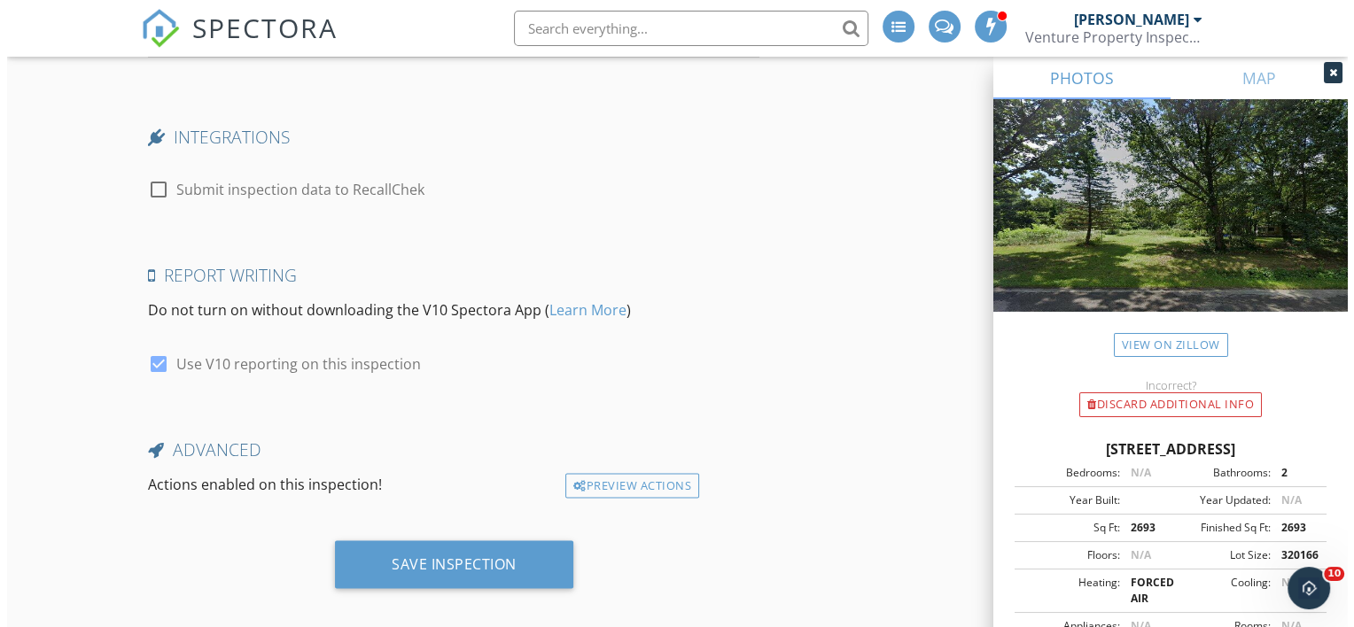
scroll to position [3036, 0]
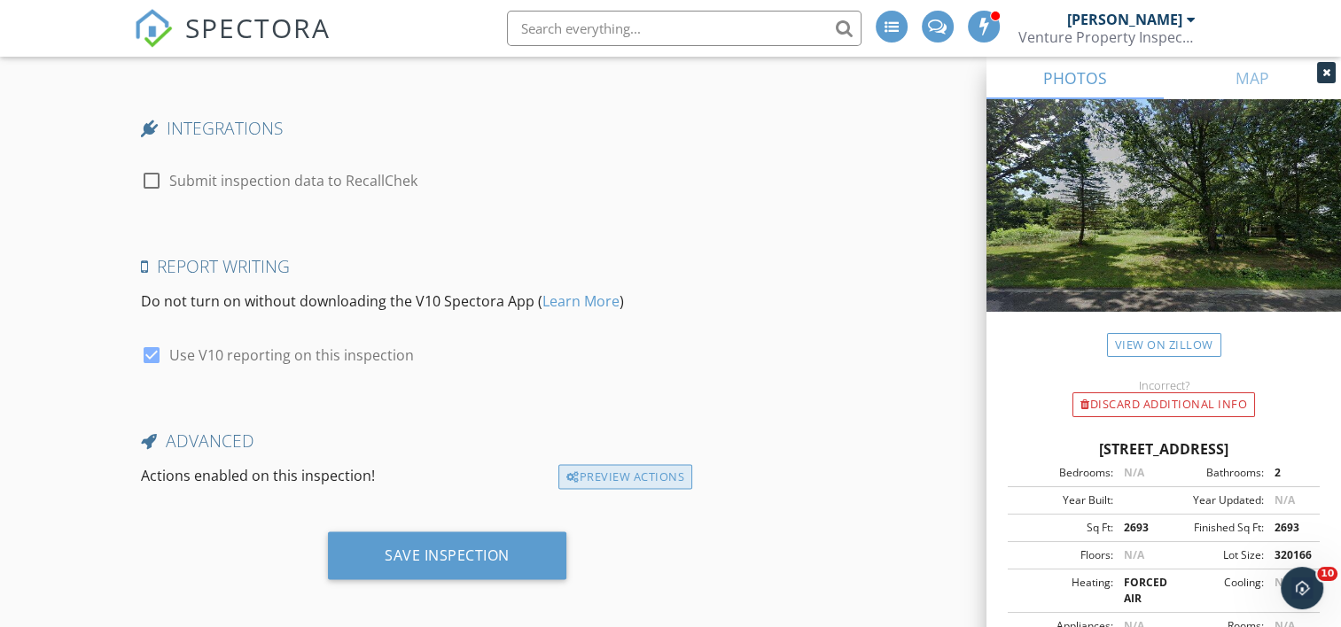
click at [659, 471] on div "Preview Actions" at bounding box center [625, 476] width 134 height 25
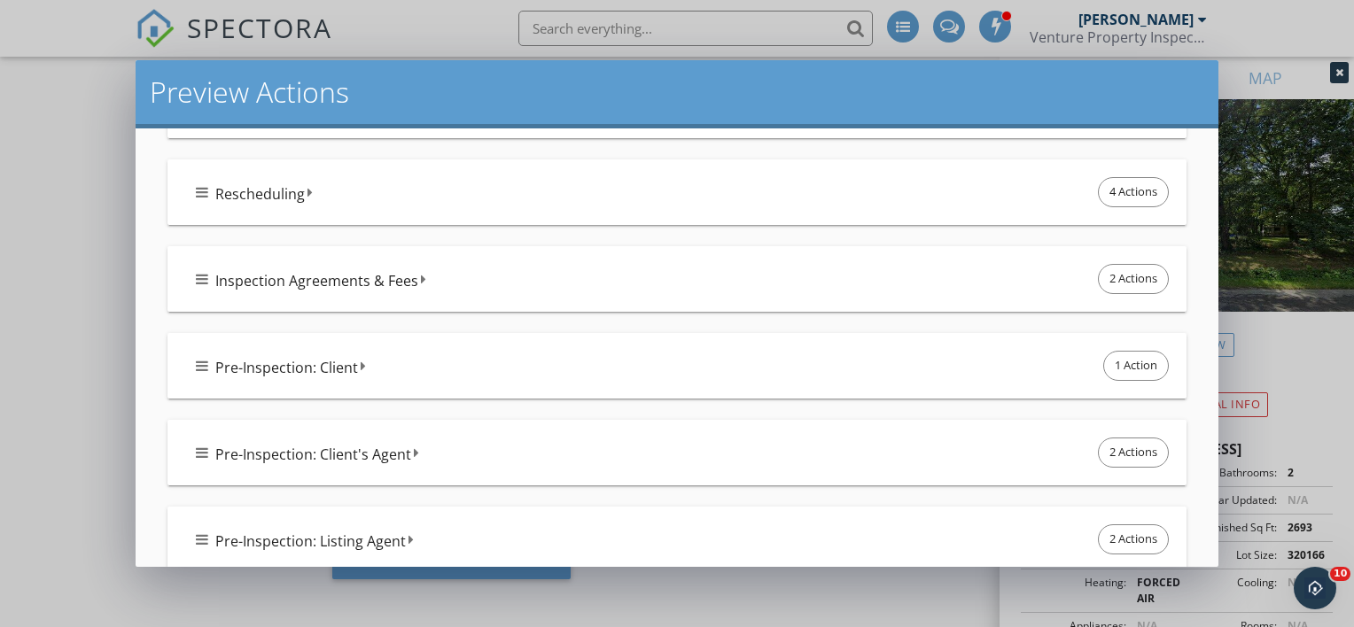
scroll to position [0, 0]
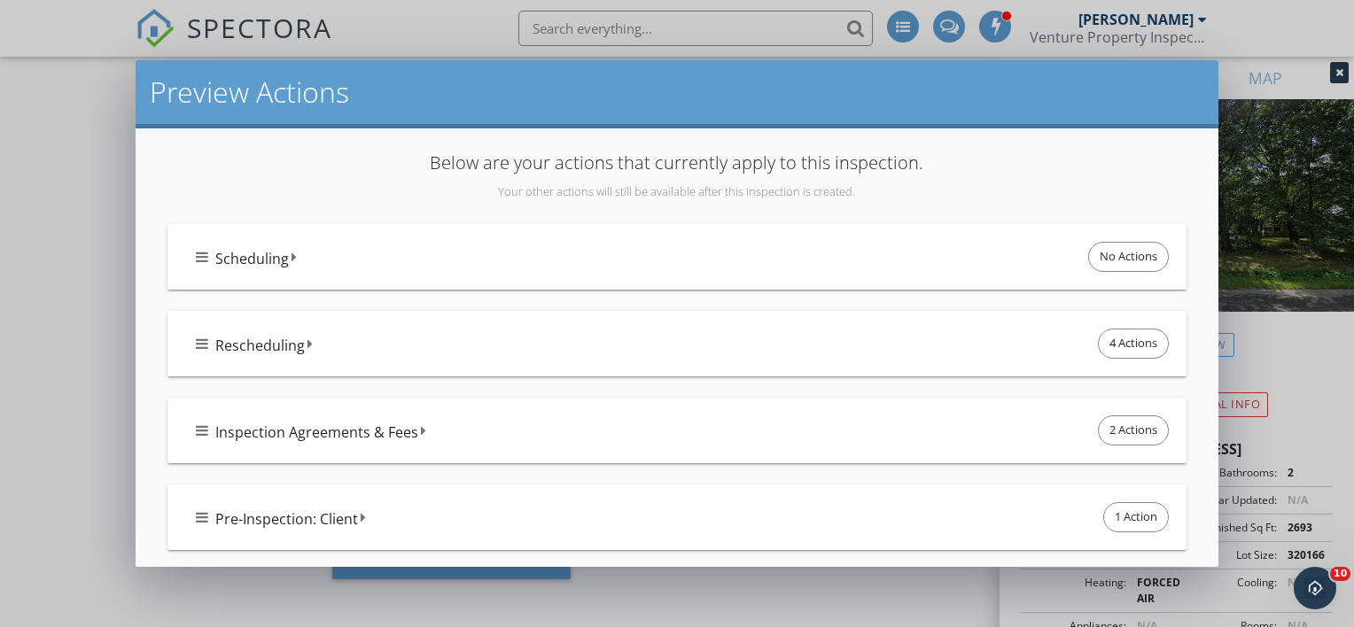
click at [195, 250] on div "Scheduling No Actions" at bounding box center [676, 257] width 1019 height 66
click at [206, 261] on icon at bounding box center [202, 257] width 12 height 14
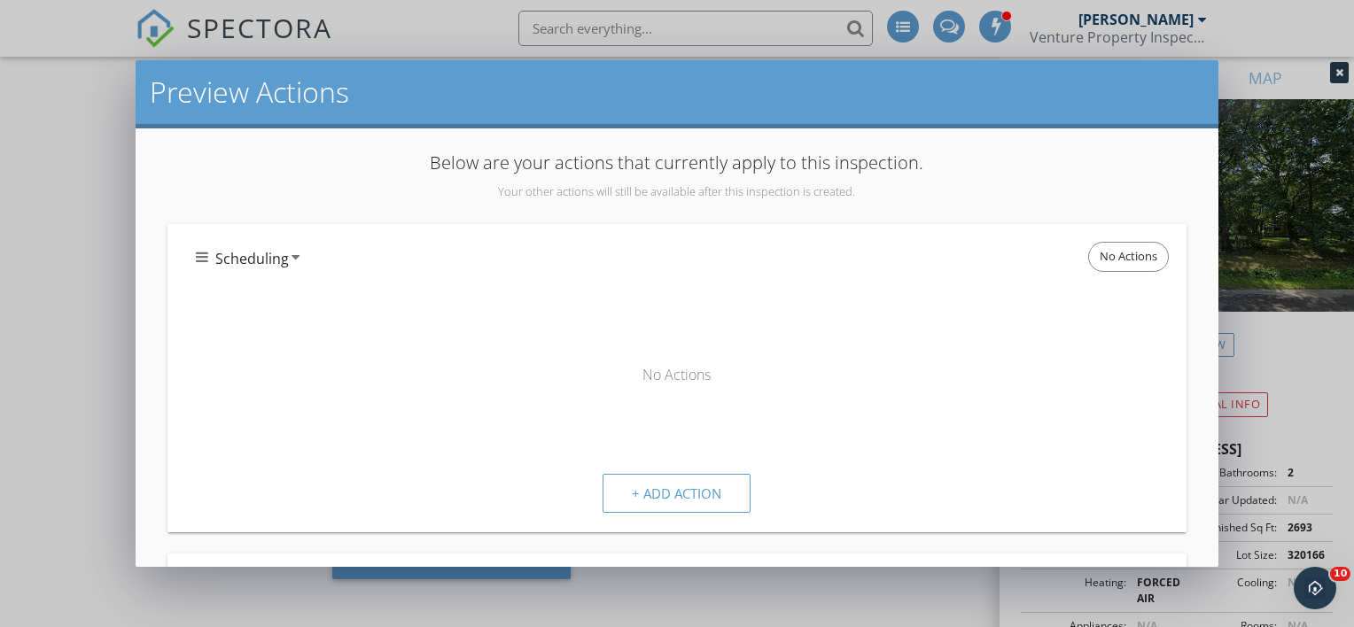
click at [203, 253] on icon at bounding box center [202, 257] width 12 height 14
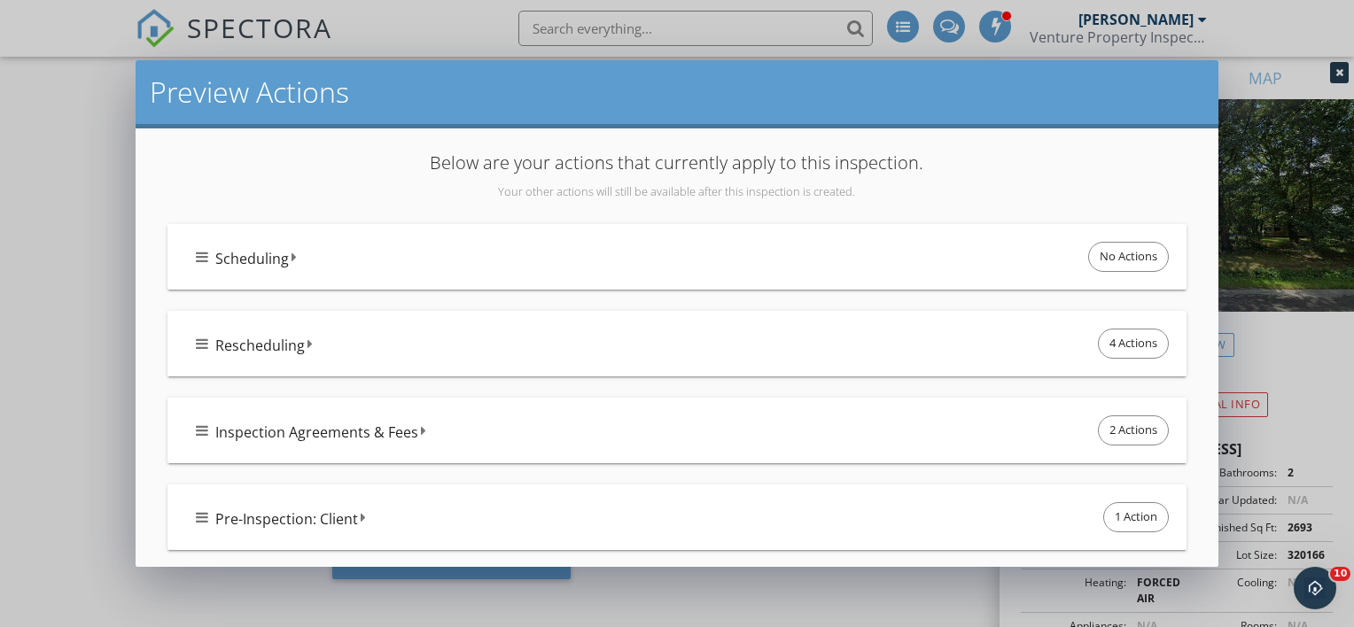
click at [205, 428] on icon at bounding box center [202, 431] width 12 height 14
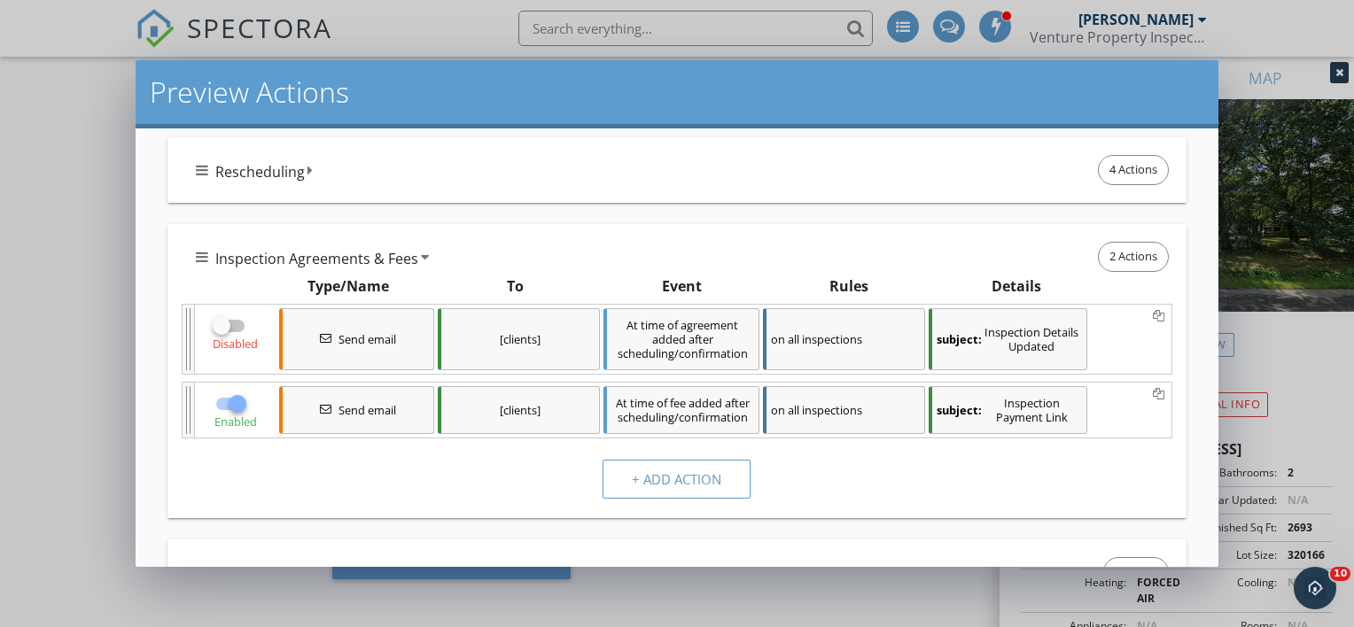
scroll to position [177, 0]
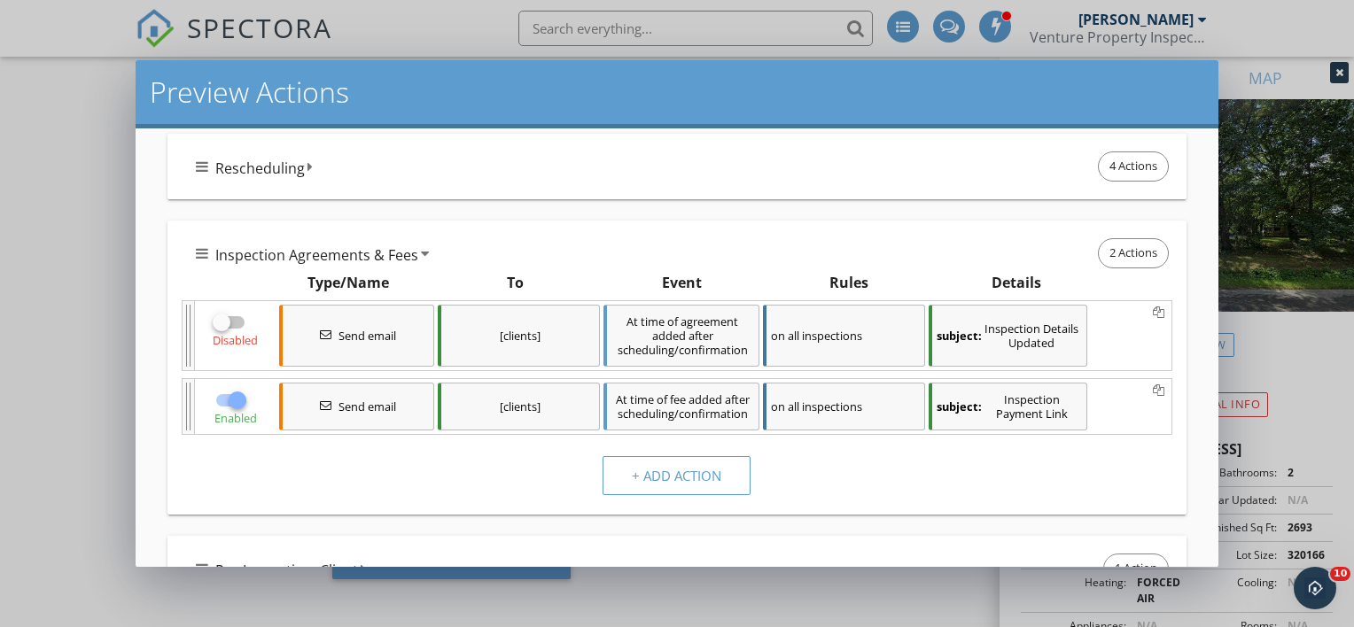
click at [196, 253] on icon at bounding box center [202, 253] width 12 height 14
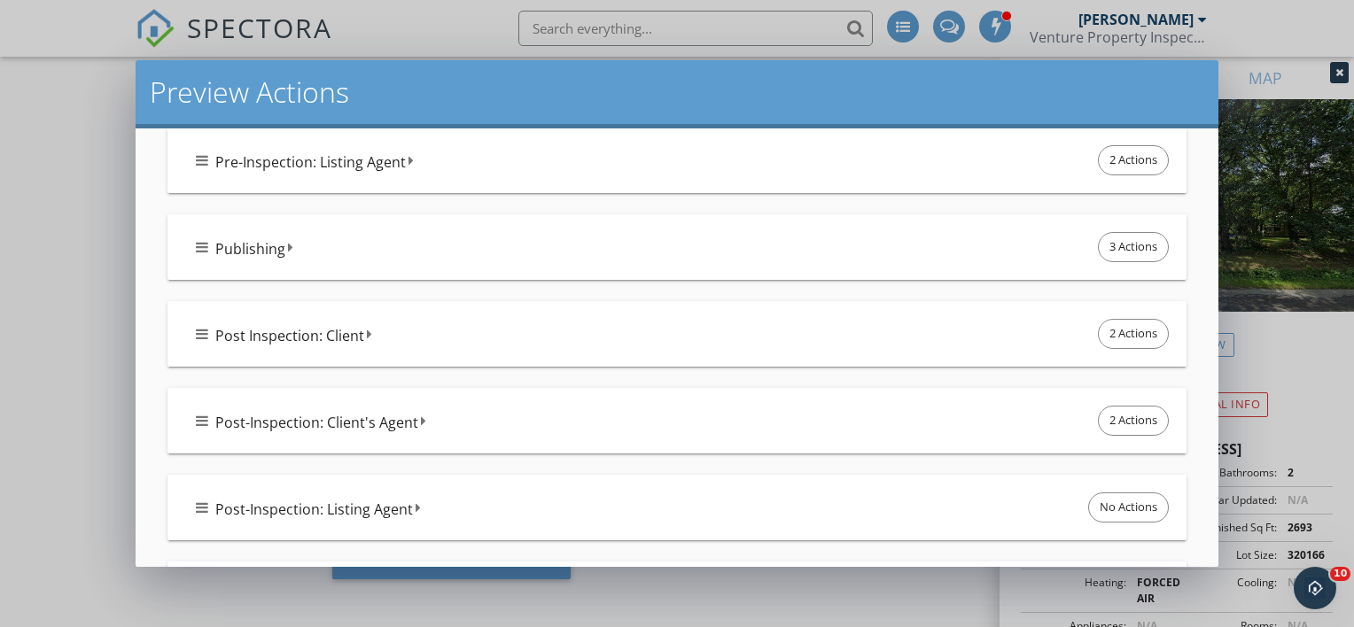
scroll to position [532, 0]
click at [200, 331] on icon at bounding box center [202, 333] width 12 height 14
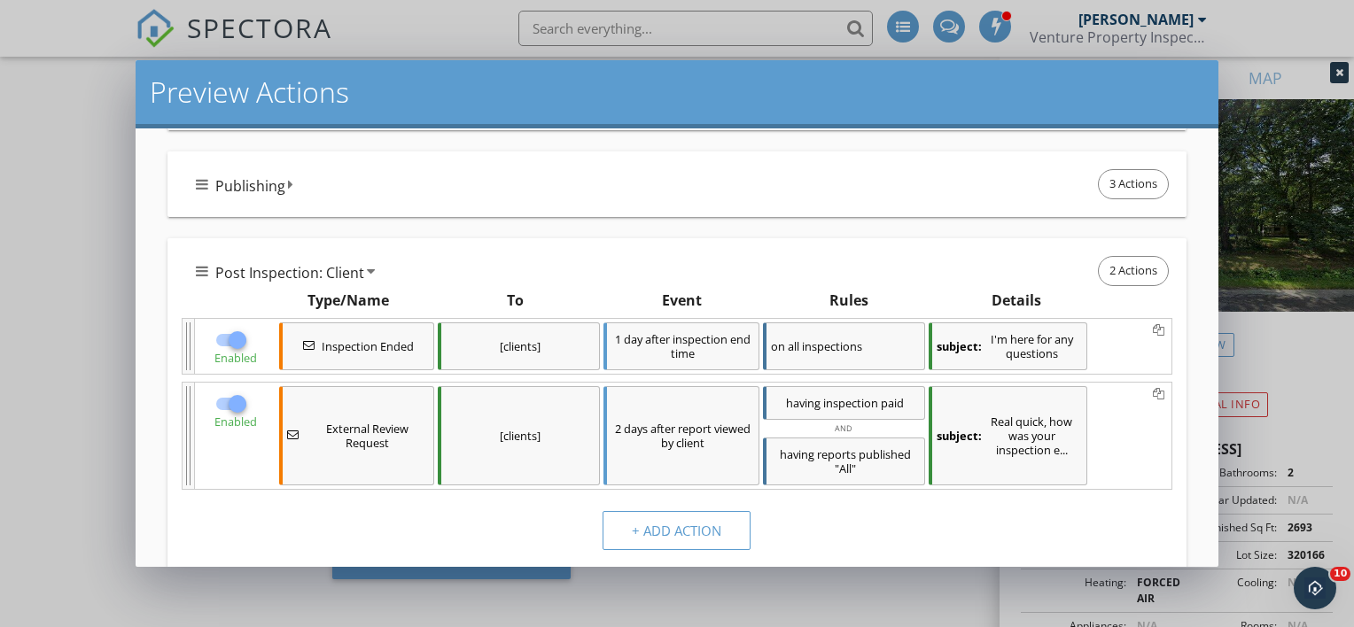
scroll to position [620, 0]
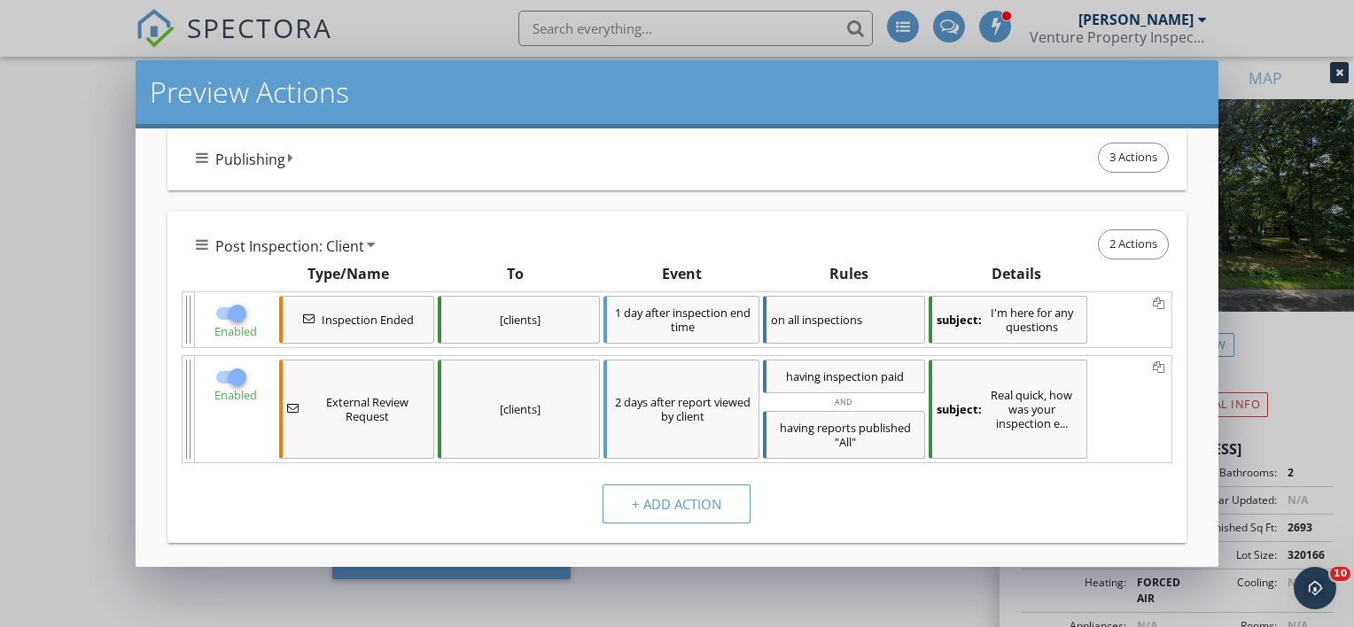
click at [237, 372] on div at bounding box center [237, 377] width 30 height 30
checkbox input "false"
click at [234, 315] on div at bounding box center [237, 314] width 30 height 30
checkbox input "false"
click at [205, 238] on icon at bounding box center [202, 245] width 12 height 14
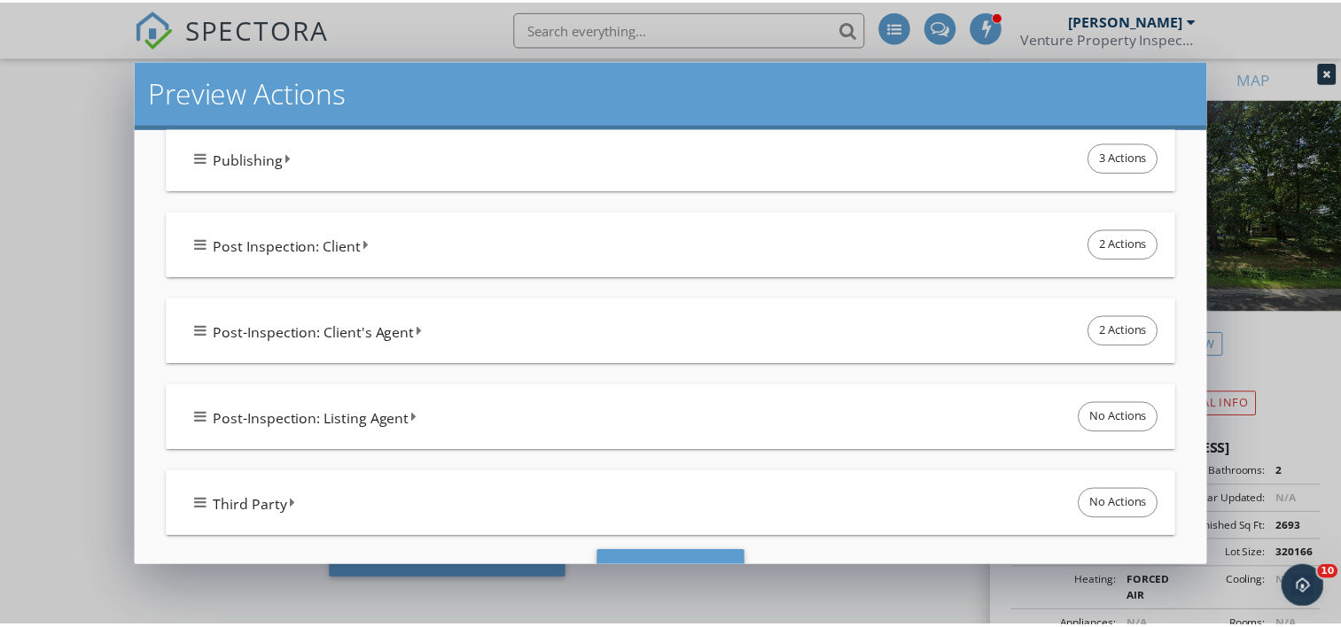
scroll to position [682, 0]
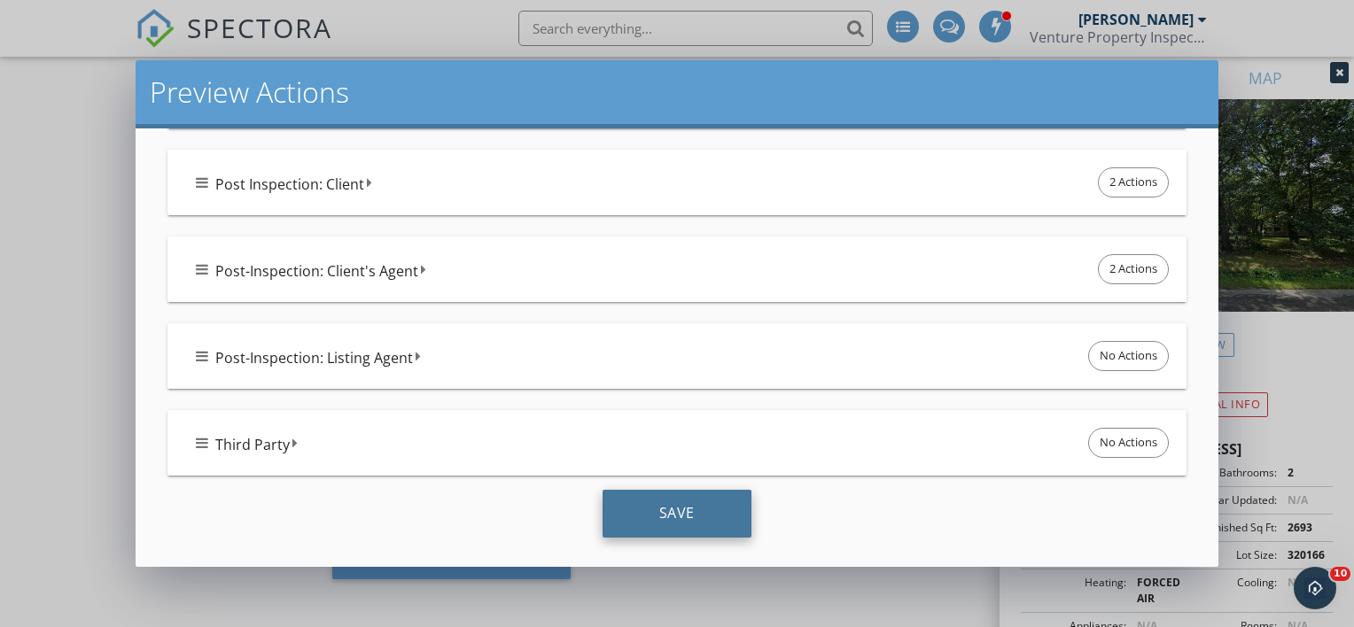
click at [664, 509] on div "Save" at bounding box center [677, 514] width 149 height 48
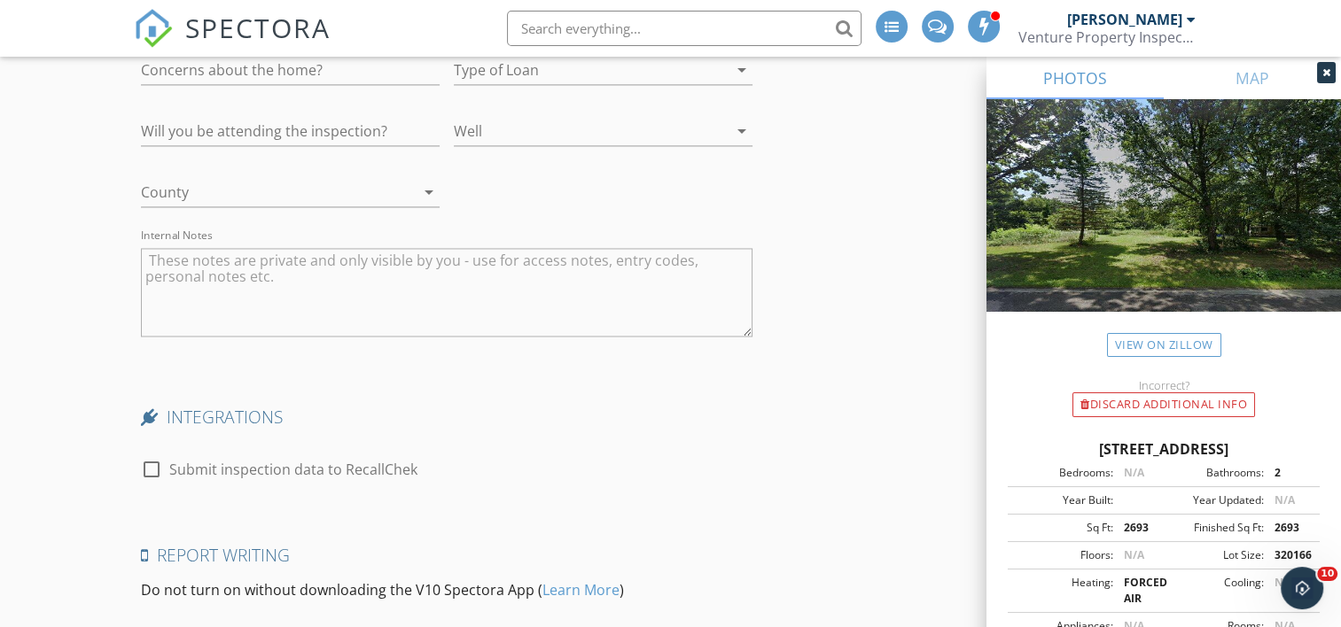
scroll to position [3036, 0]
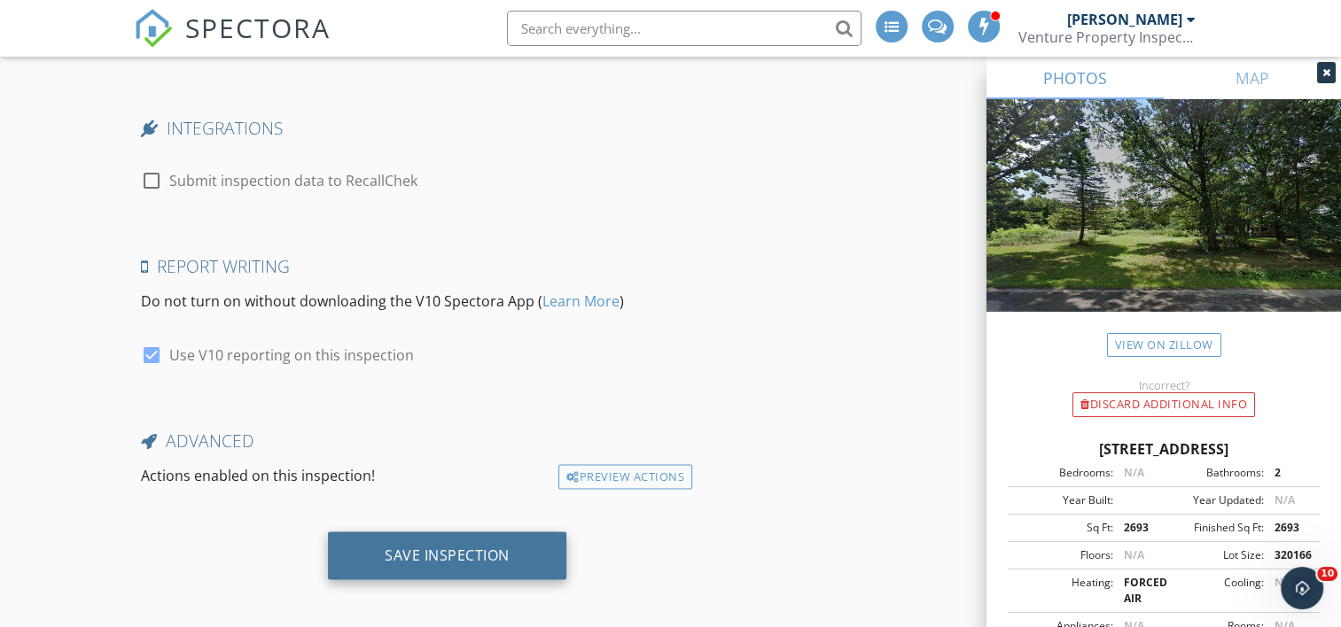
click at [426, 548] on div "Save Inspection" at bounding box center [447, 555] width 125 height 18
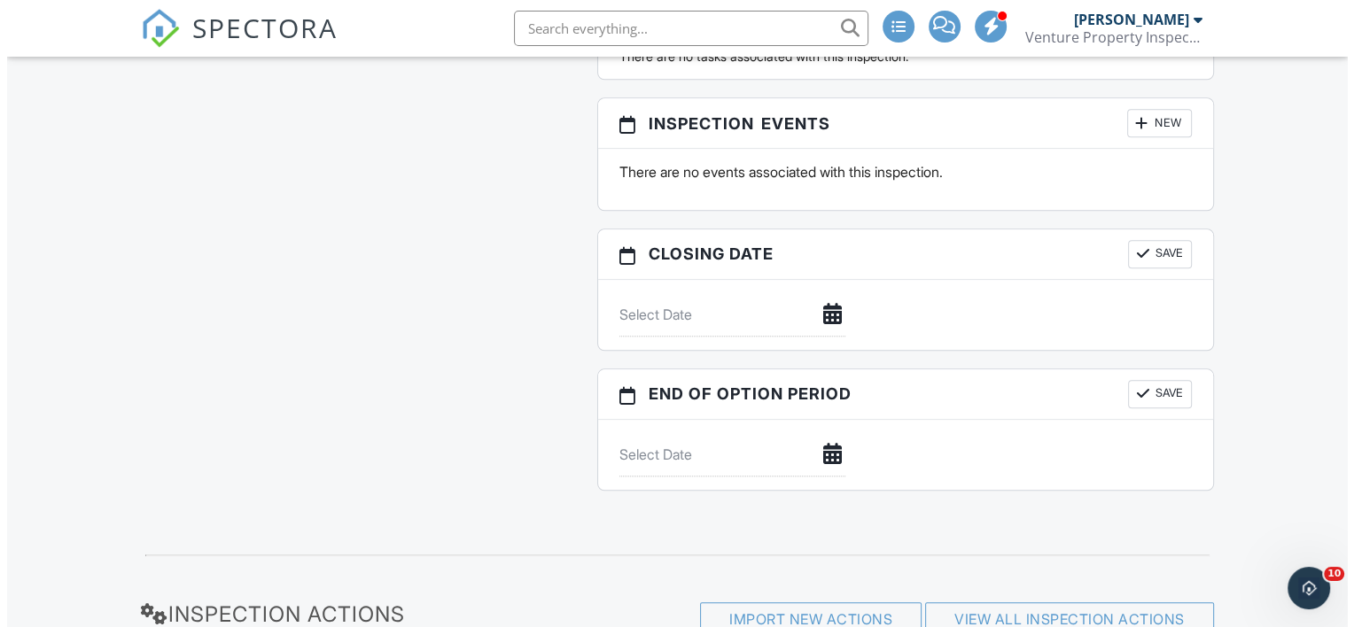
scroll to position [1836, 0]
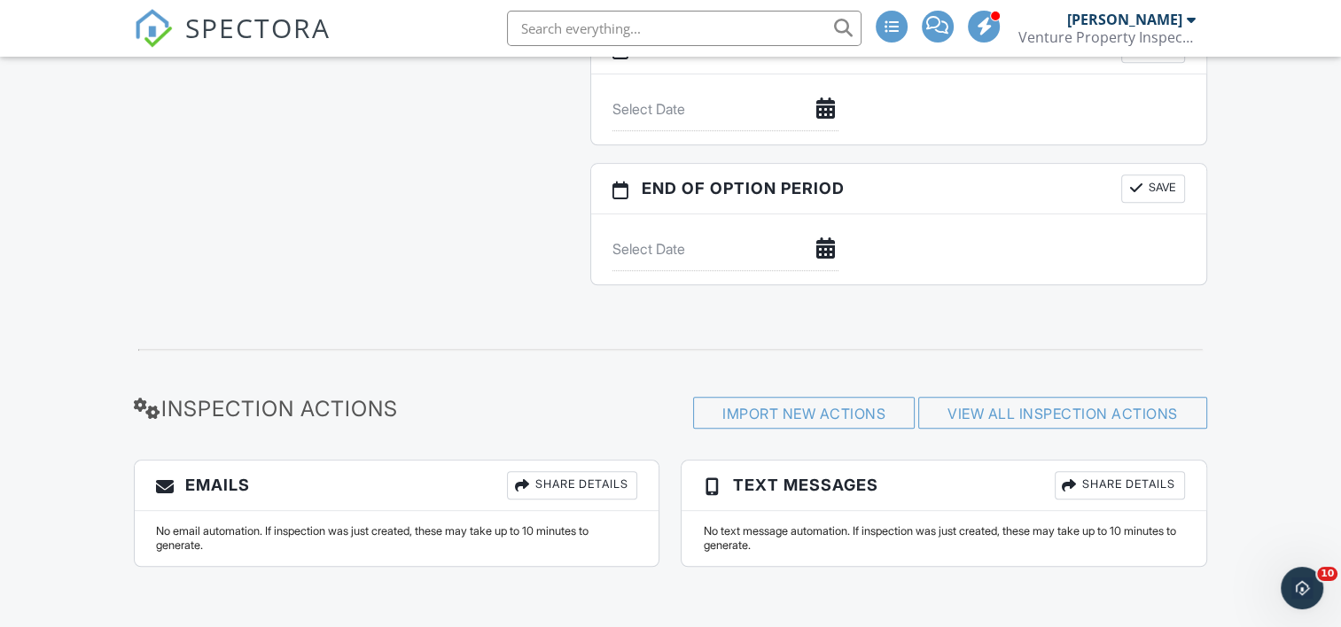
click at [542, 487] on div "Share Details" at bounding box center [572, 485] width 130 height 28
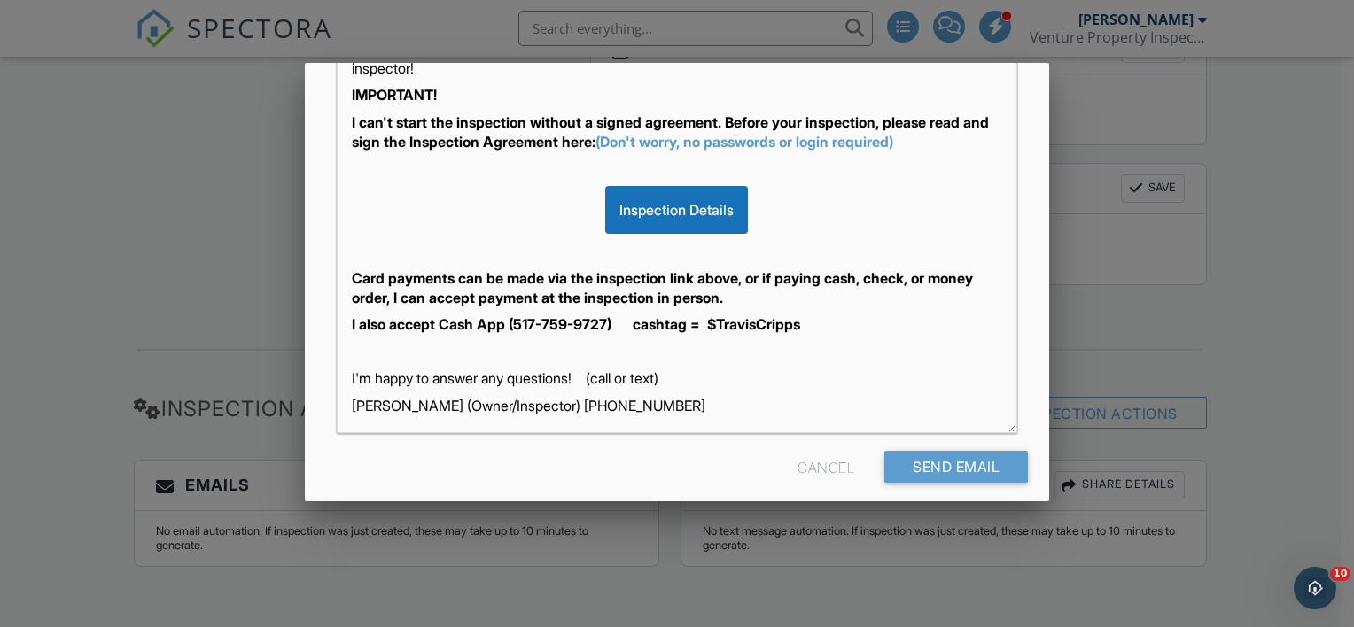
scroll to position [387, 0]
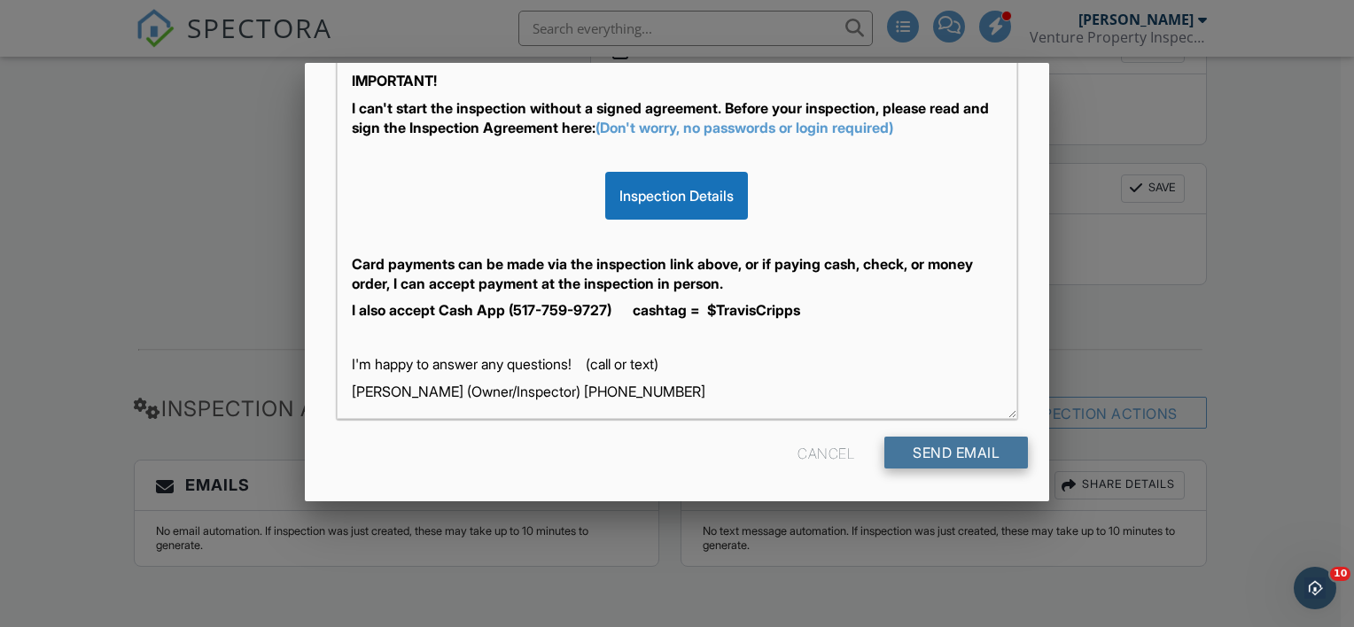
type input "rhiggins@caajlh.org"
click at [930, 448] on div "Send Email" at bounding box center [956, 453] width 144 height 32
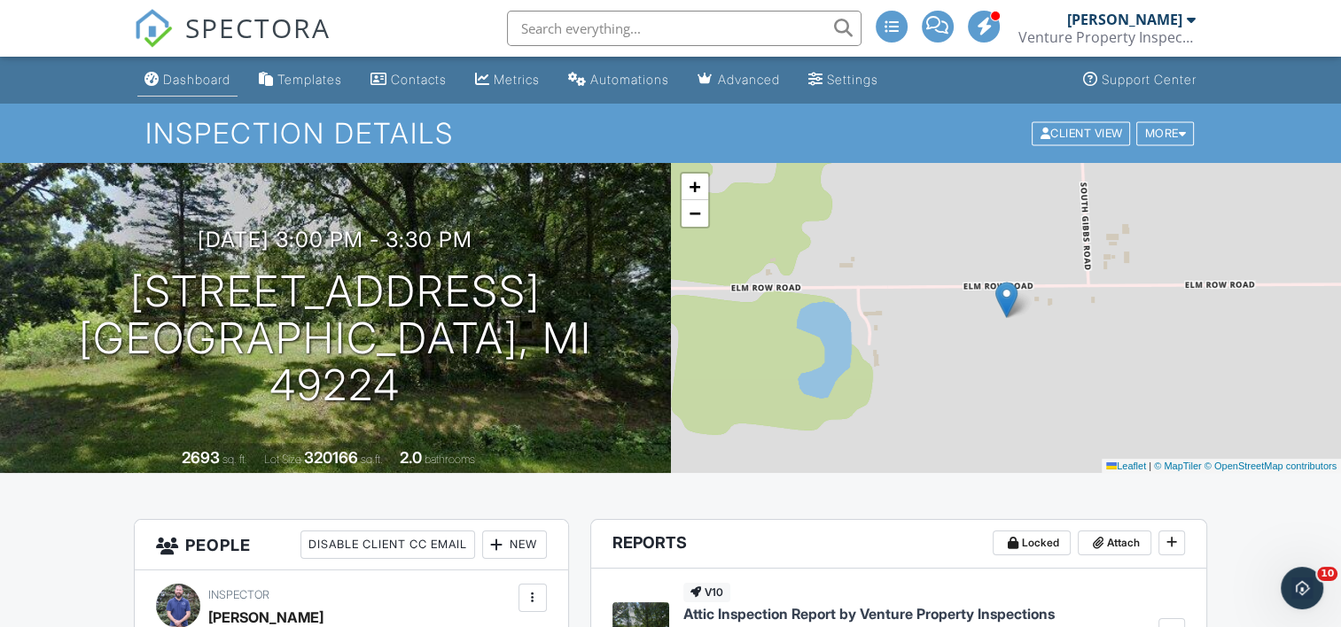
click at [201, 76] on div "Dashboard" at bounding box center [196, 79] width 67 height 15
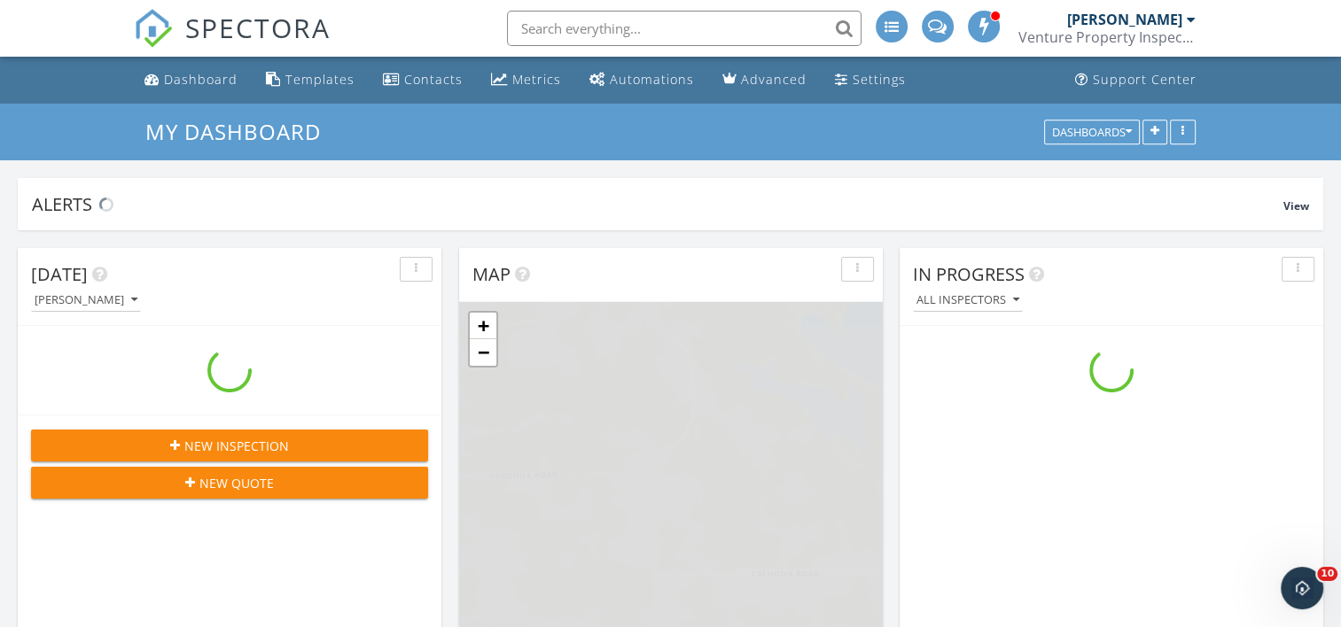
scroll to position [2039, 1368]
